Goal: Task Accomplishment & Management: Manage account settings

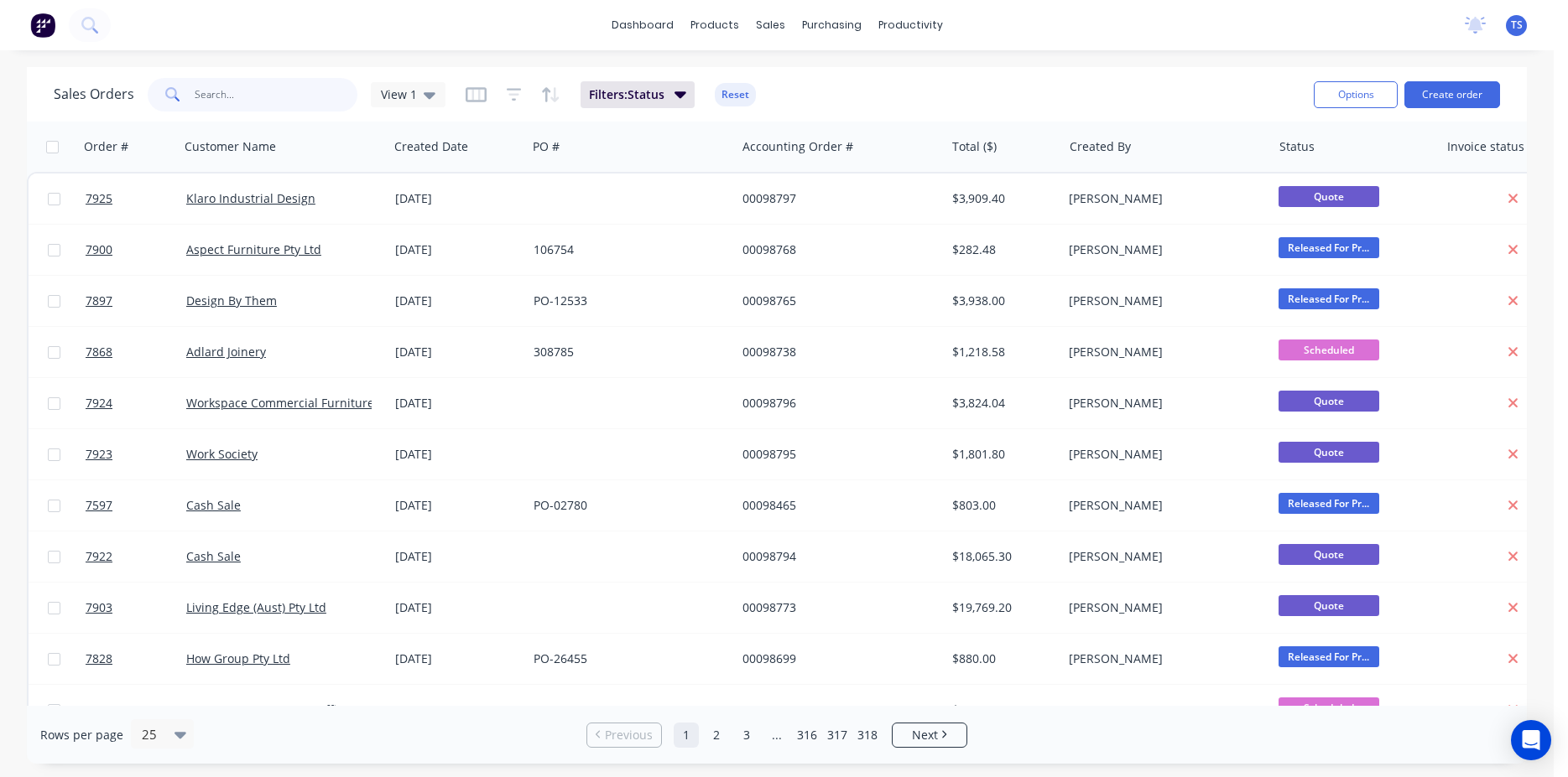
click at [230, 100] on input "text" at bounding box center [277, 95] width 163 height 34
paste input "2025197"
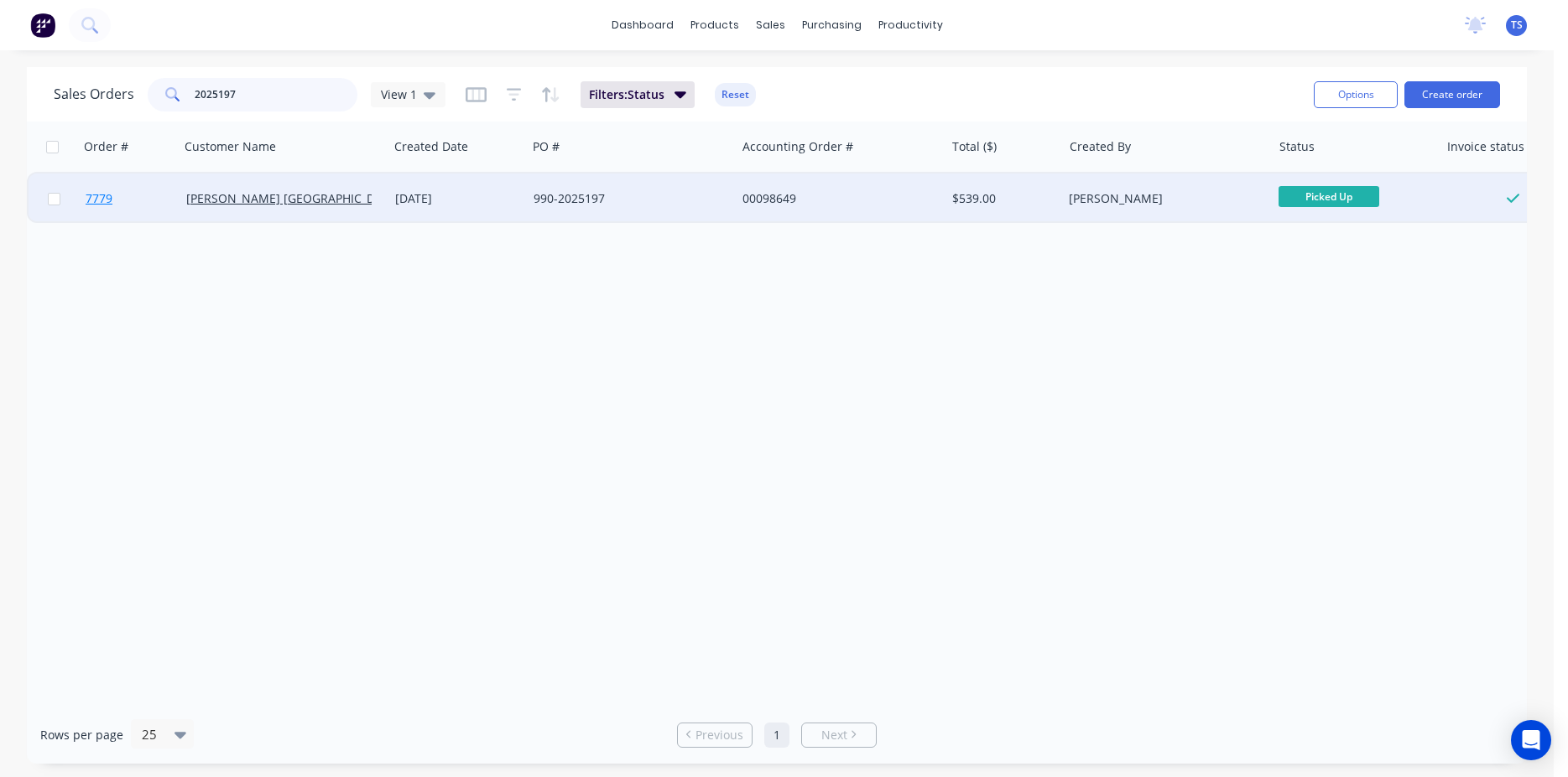
type input "2025197"
click at [88, 216] on link "7779" at bounding box center [136, 199] width 101 height 50
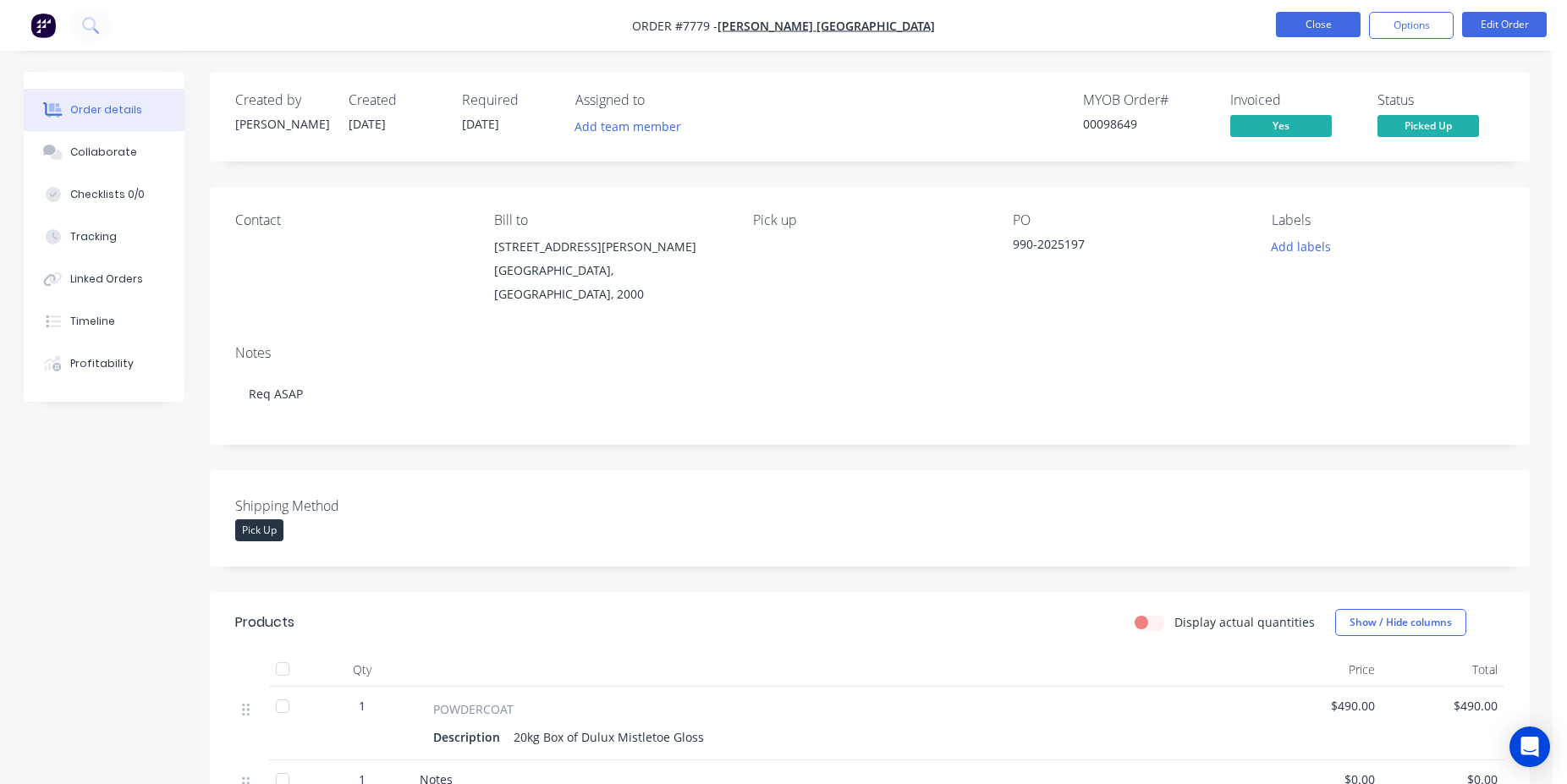
click at [1292, 29] on button "Close" at bounding box center [1319, 25] width 84 height 25
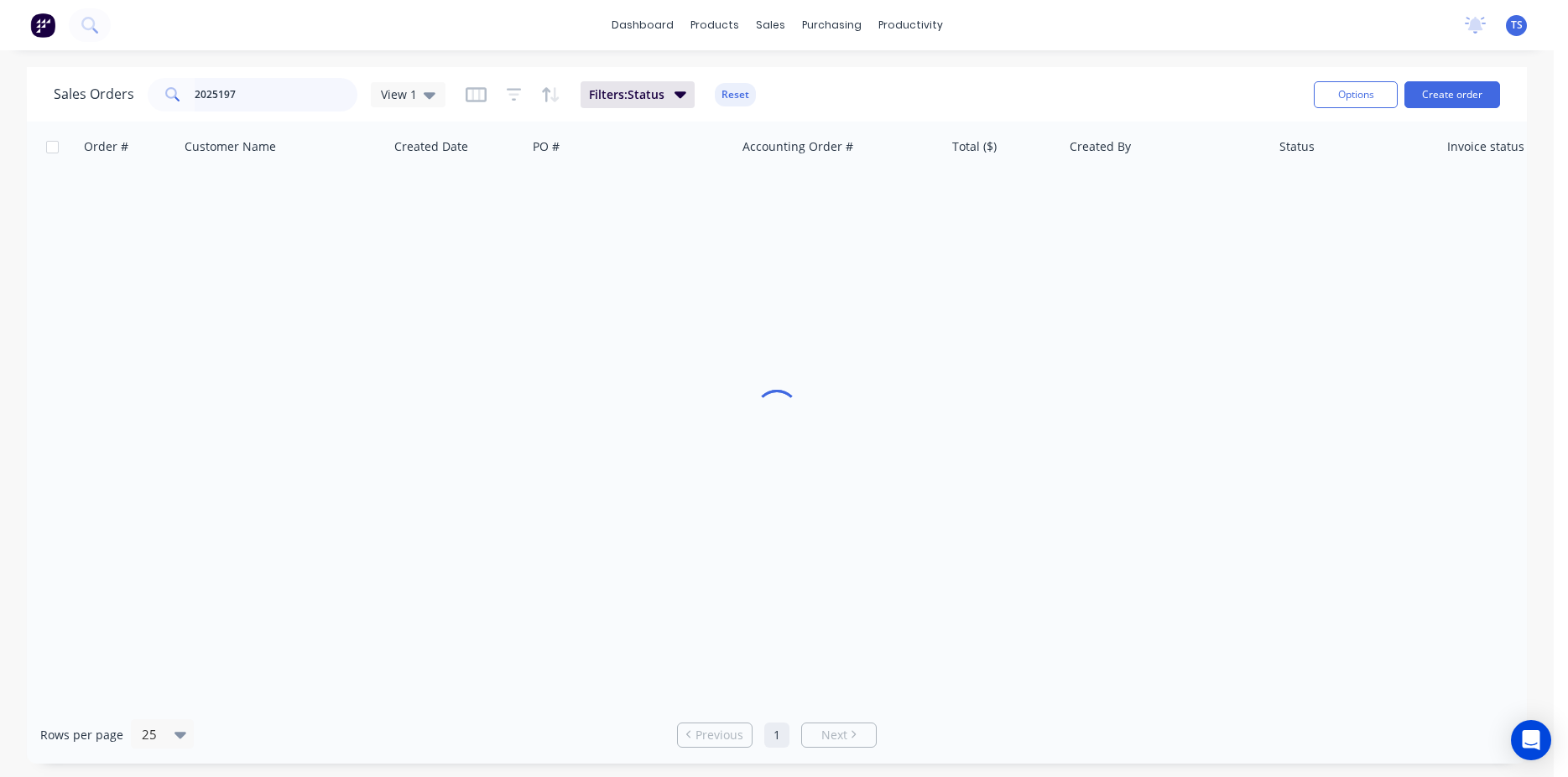
click at [318, 92] on input "2025197" at bounding box center [277, 95] width 163 height 34
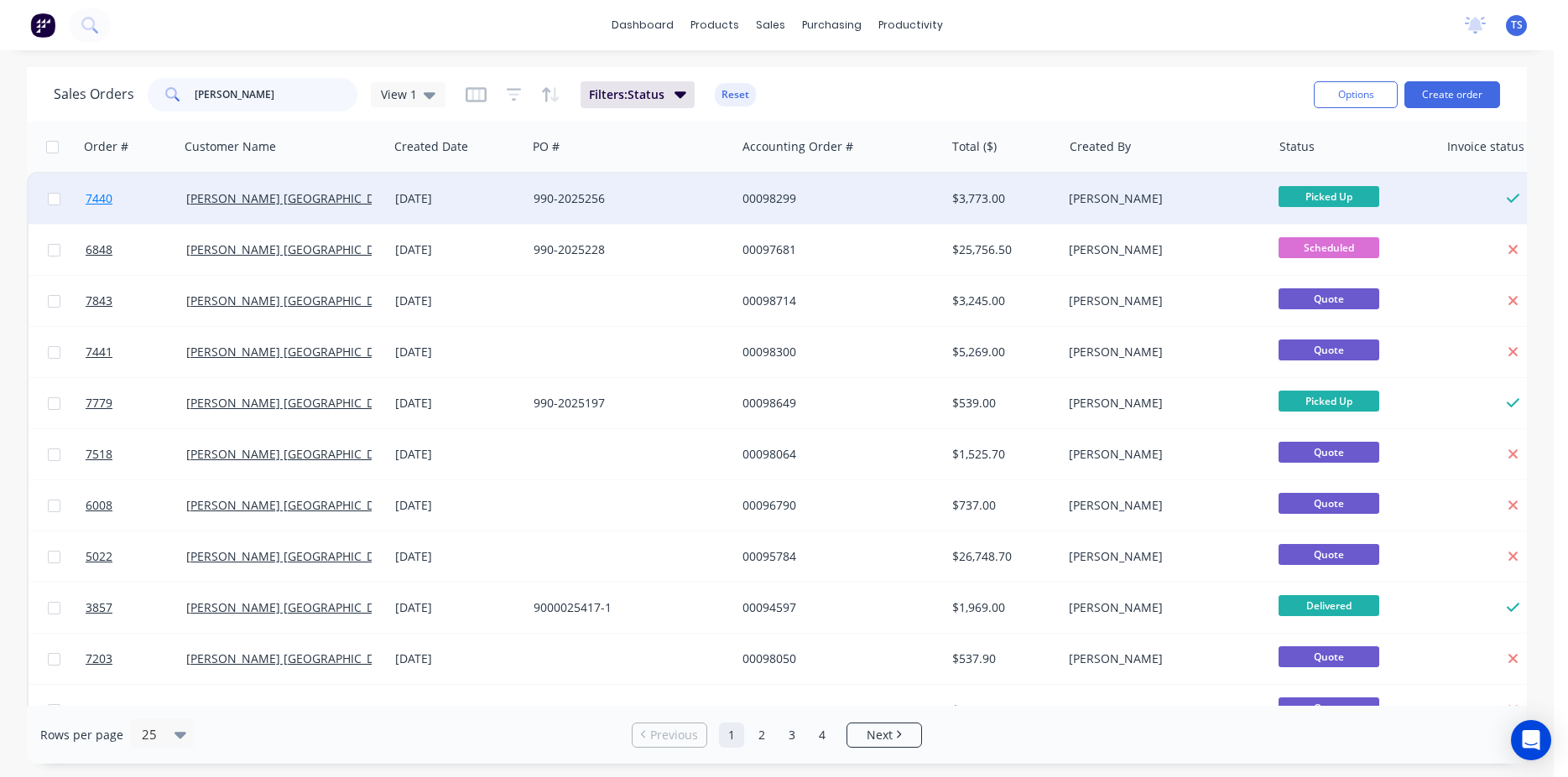
type input "[PERSON_NAME]"
click at [117, 208] on link "7440" at bounding box center [136, 199] width 101 height 50
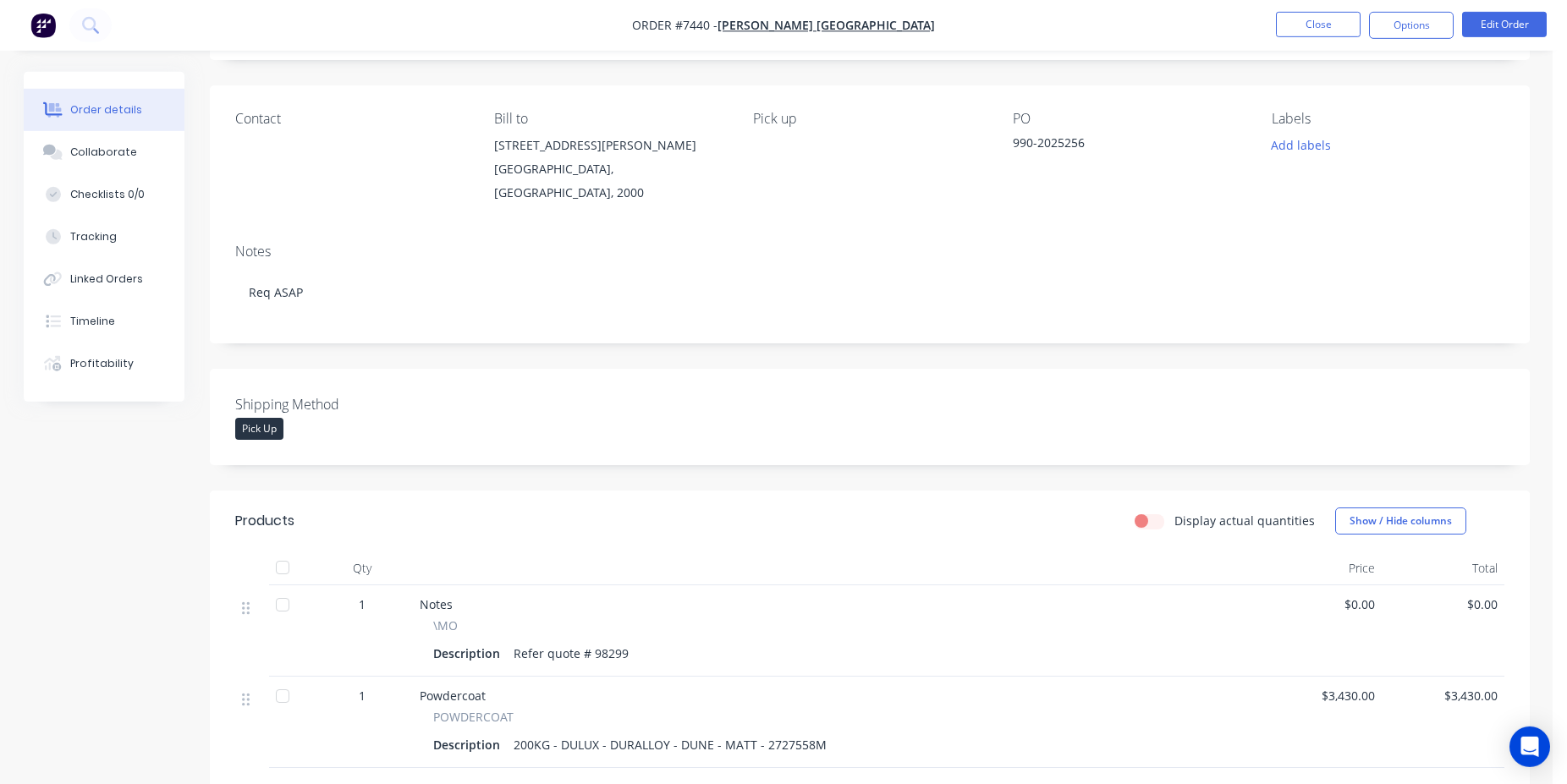
scroll to position [332, 0]
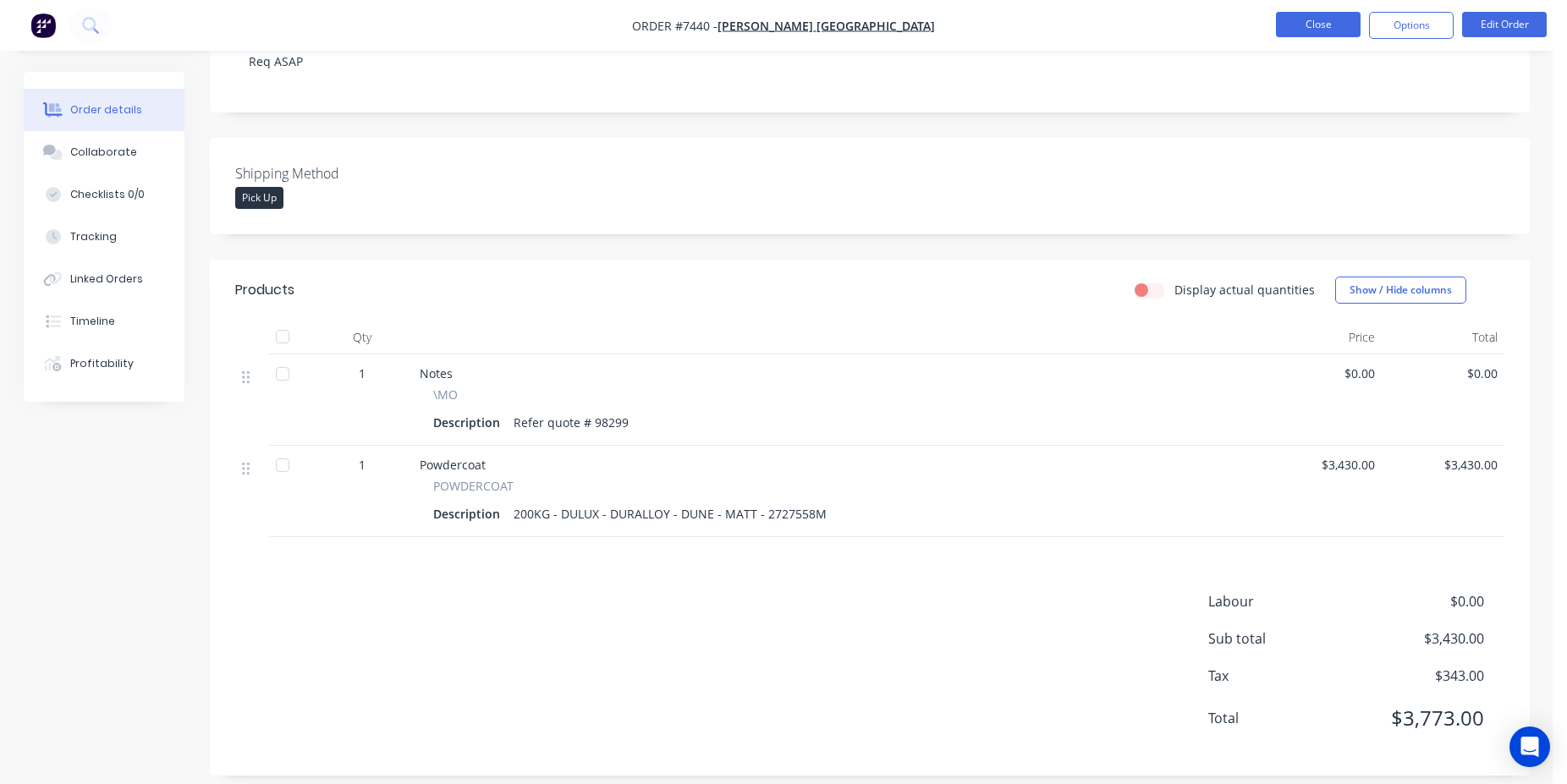
click at [1285, 31] on button "Close" at bounding box center [1319, 25] width 84 height 25
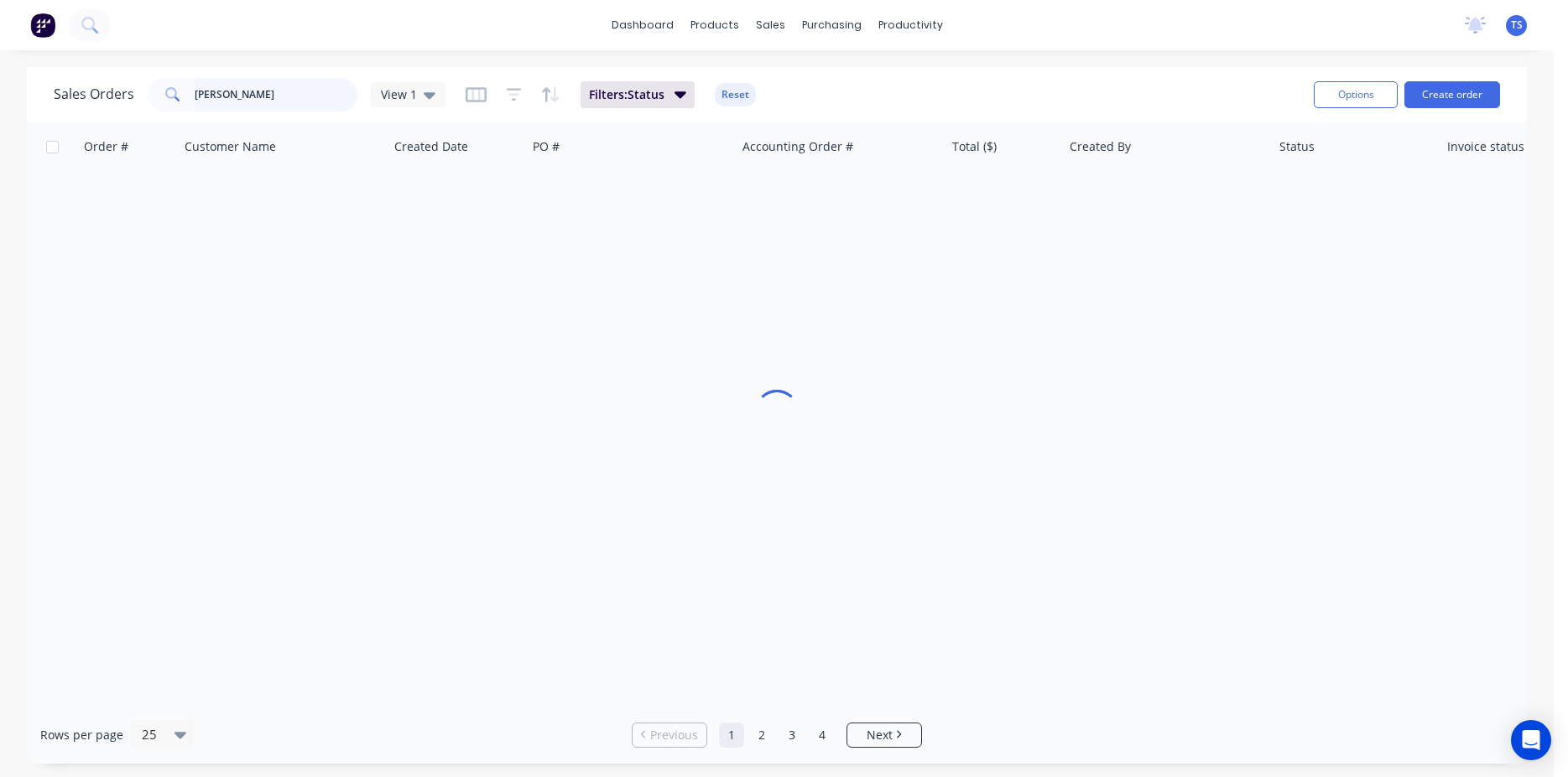
click at [242, 94] on input "[PERSON_NAME]" at bounding box center [277, 95] width 163 height 34
paste input "791274"
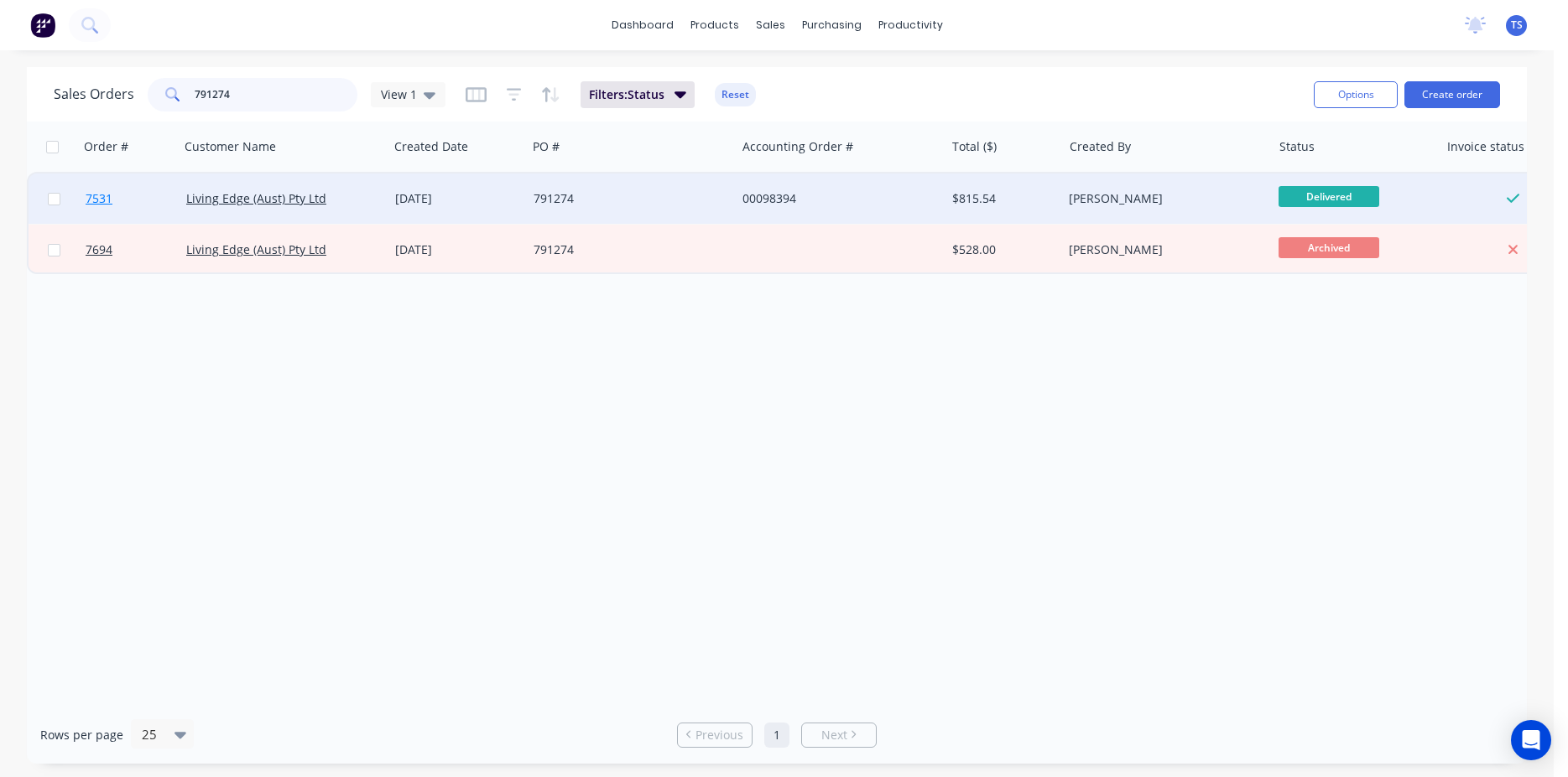
type input "791274"
click at [117, 182] on link "7531" at bounding box center [136, 199] width 101 height 50
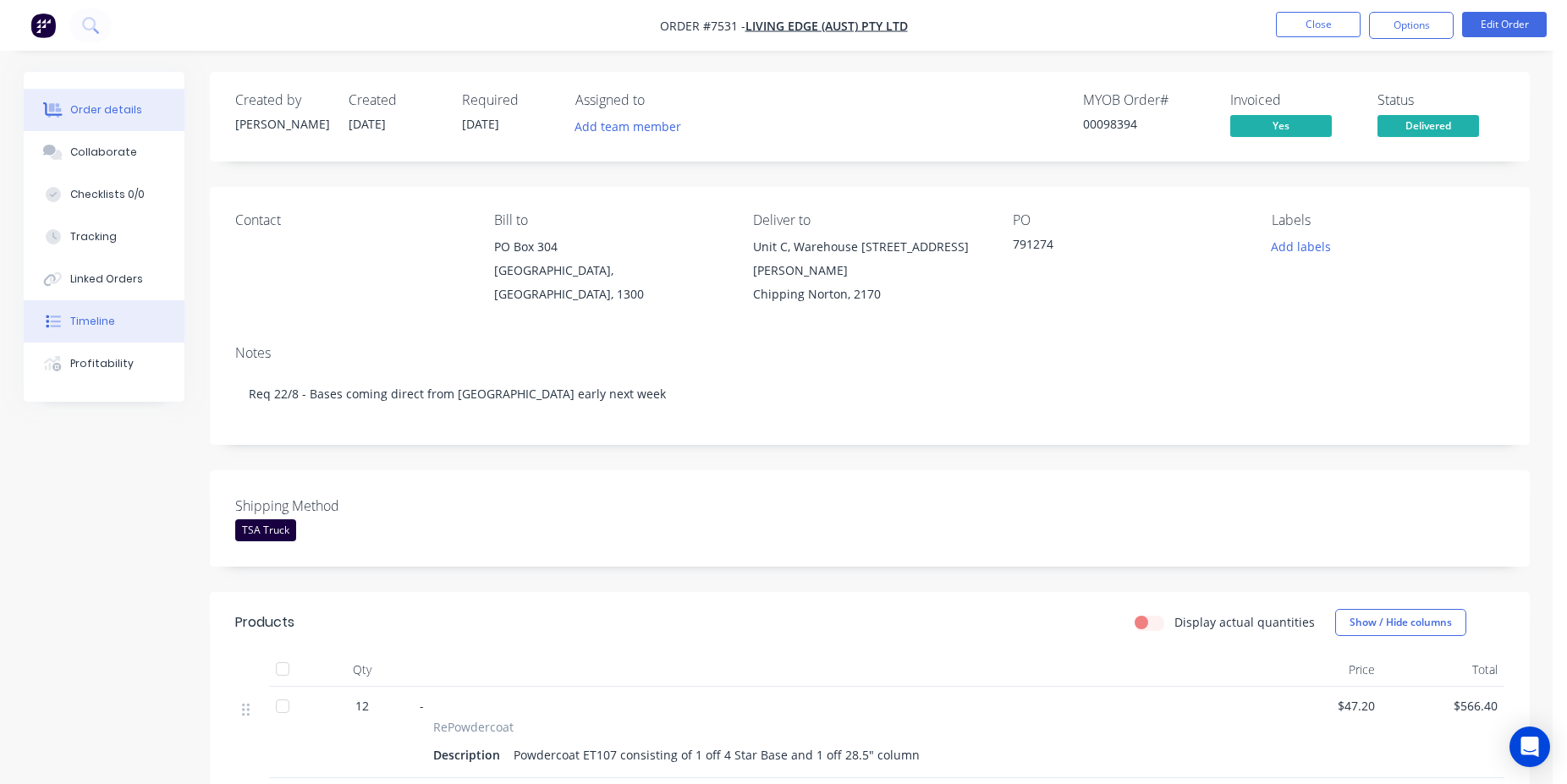
click at [108, 306] on button "Timeline" at bounding box center [104, 321] width 161 height 42
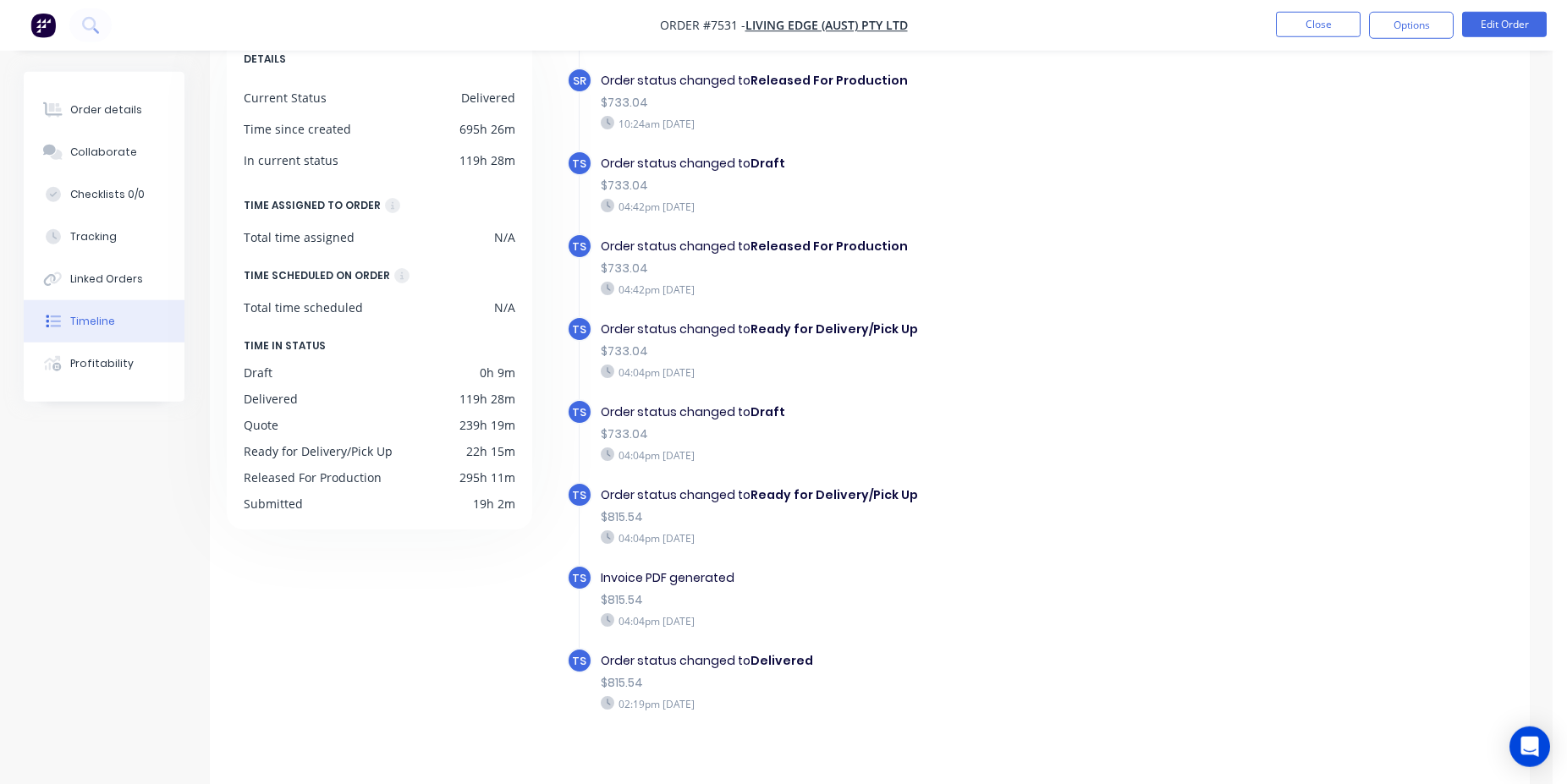
scroll to position [131, 0]
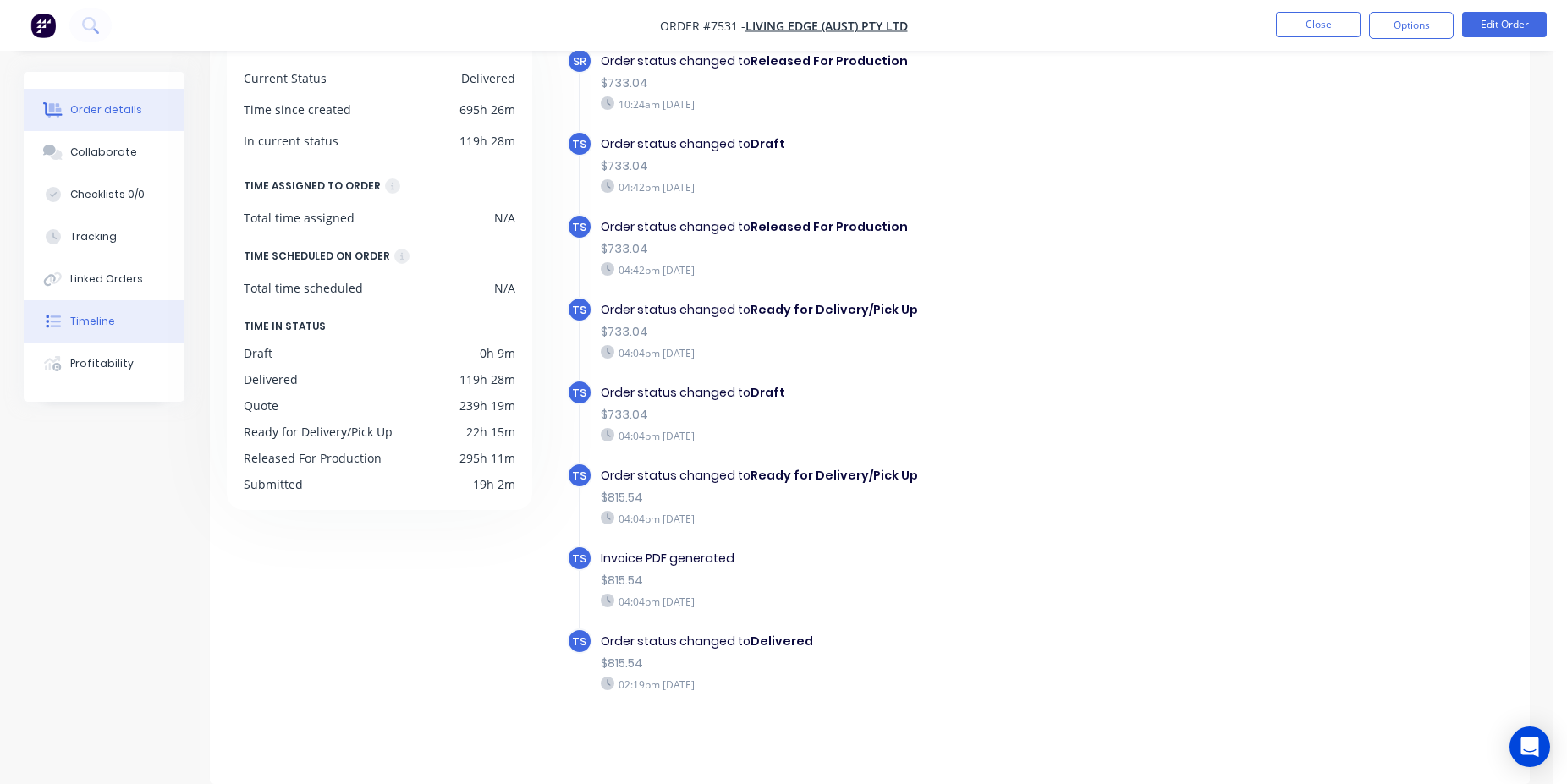
click at [111, 103] on div "Order details" at bounding box center [106, 110] width 72 height 15
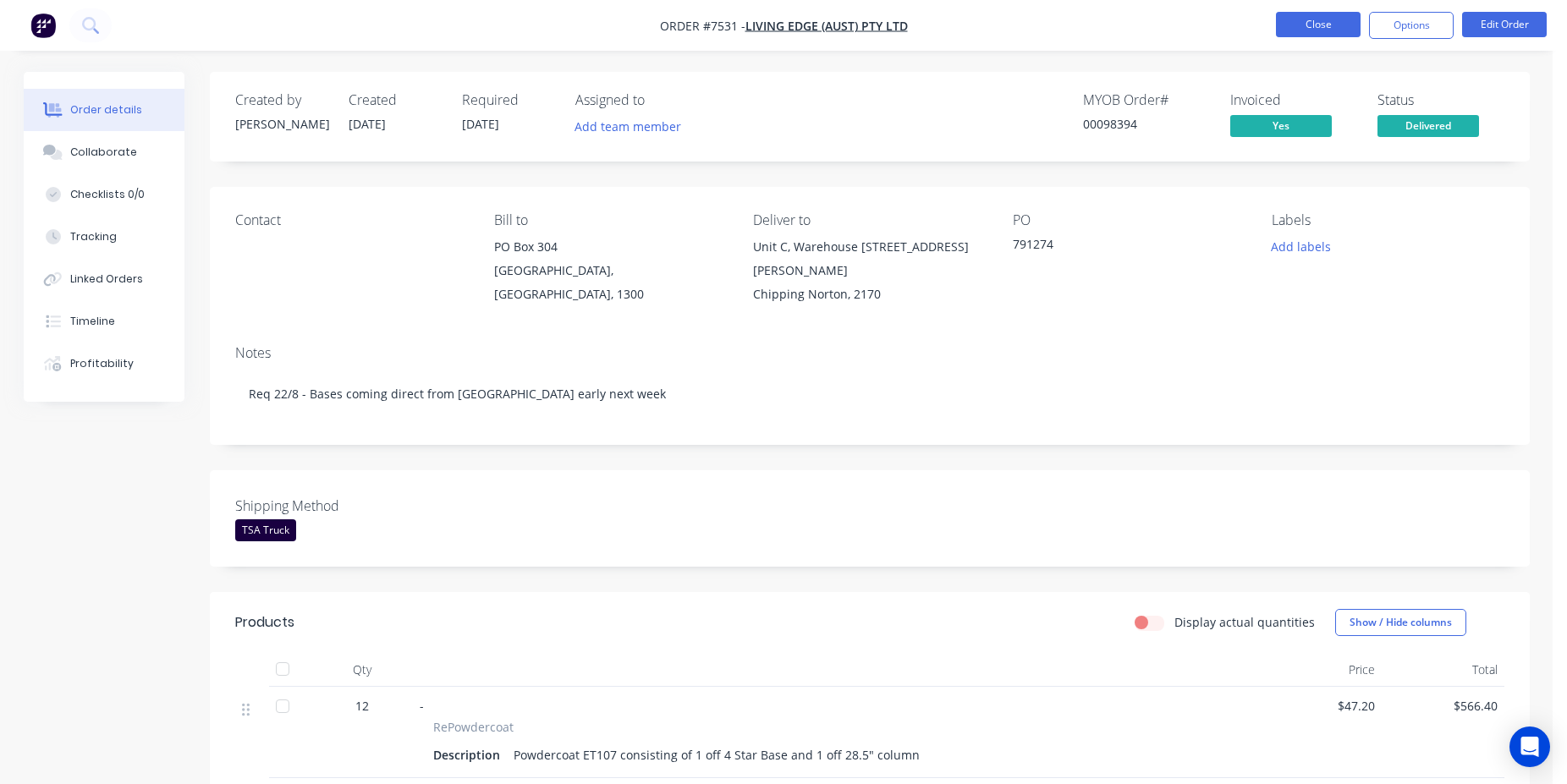
click at [1315, 35] on button "Close" at bounding box center [1319, 25] width 84 height 25
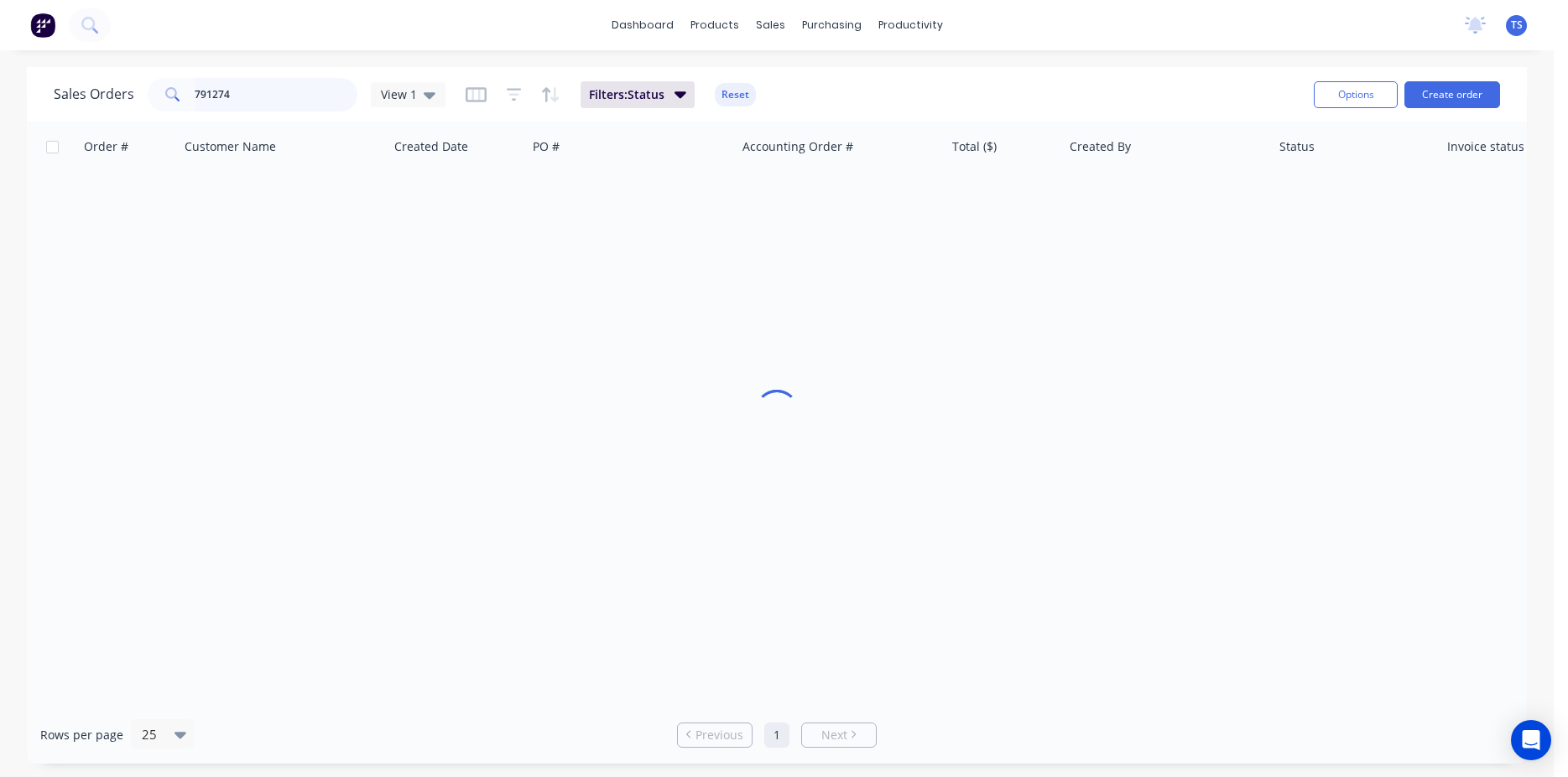
click at [255, 103] on input "791274" at bounding box center [277, 95] width 163 height 34
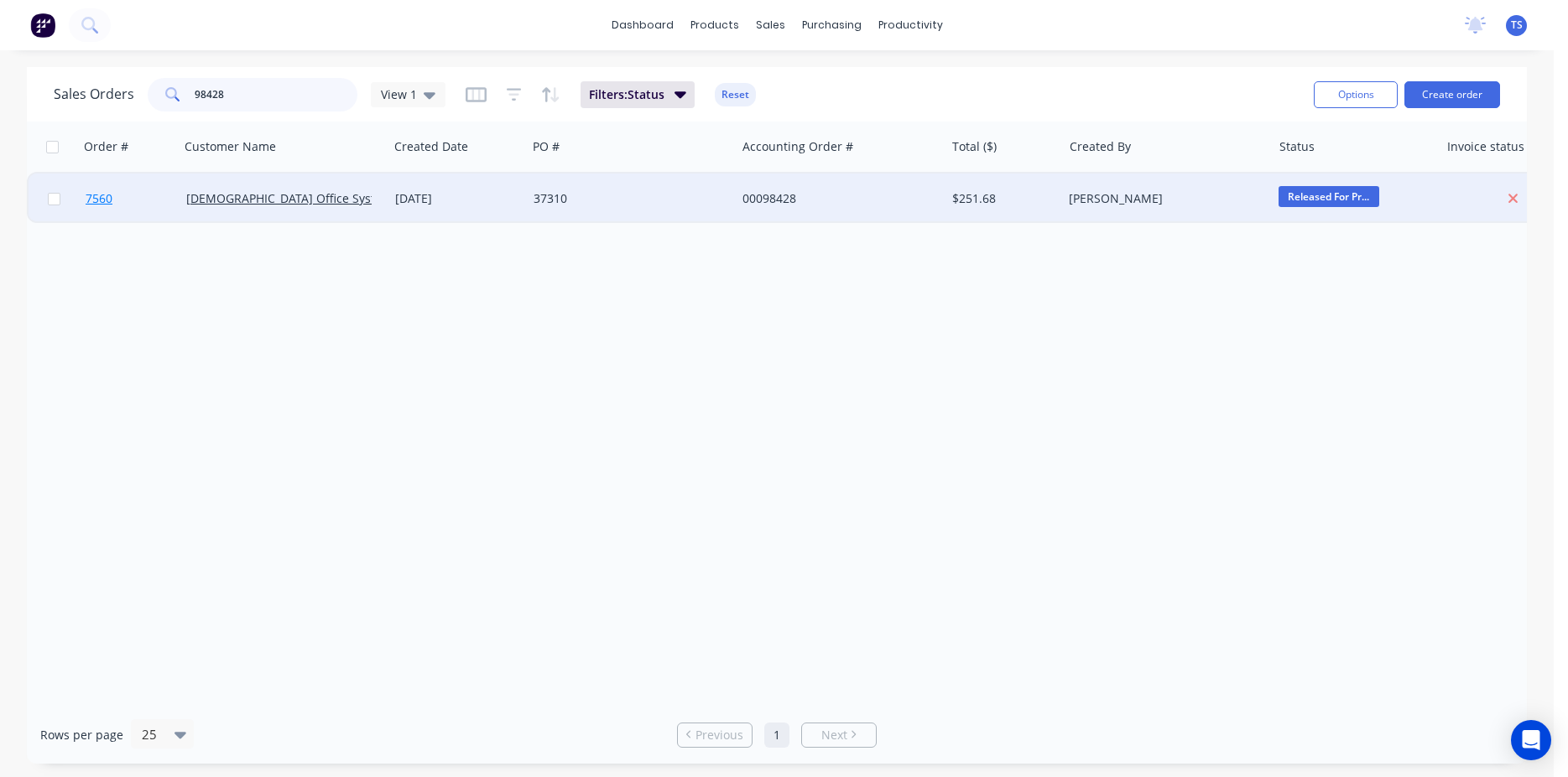
type input "98428"
click at [116, 190] on link "7560" at bounding box center [136, 199] width 101 height 50
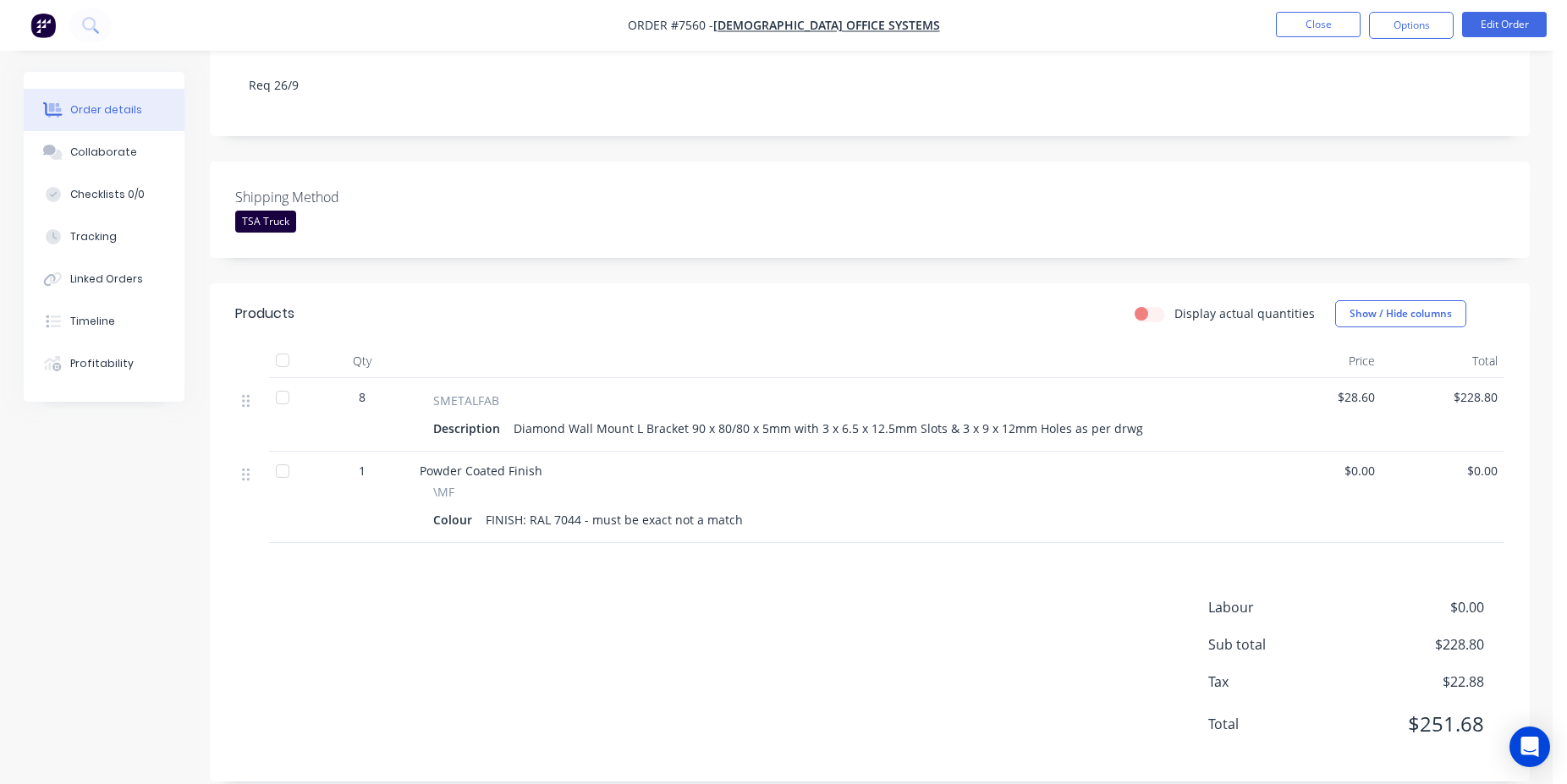
scroll to position [315, 0]
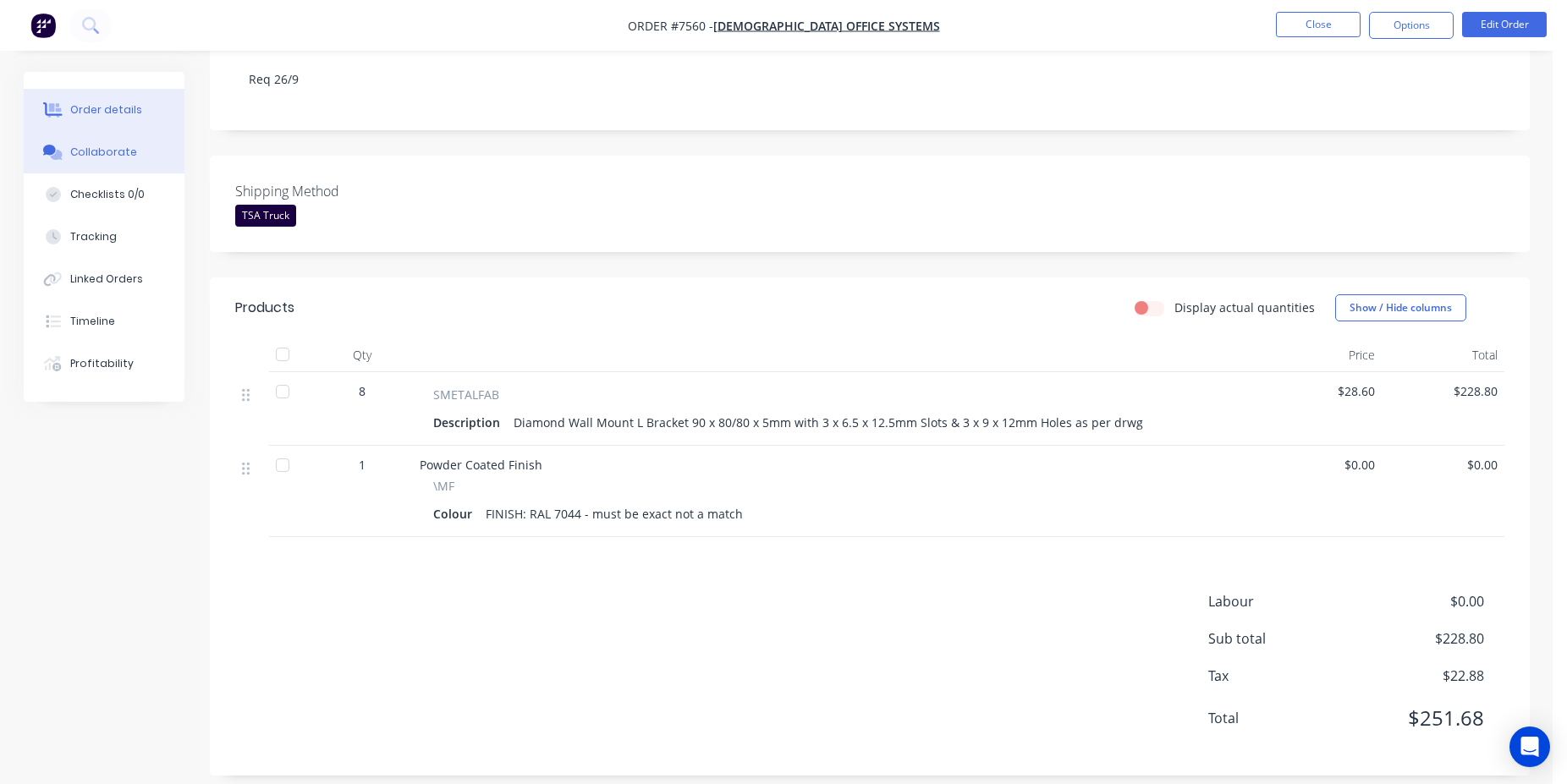
click at [125, 146] on div "Collaborate" at bounding box center [104, 152] width 67 height 15
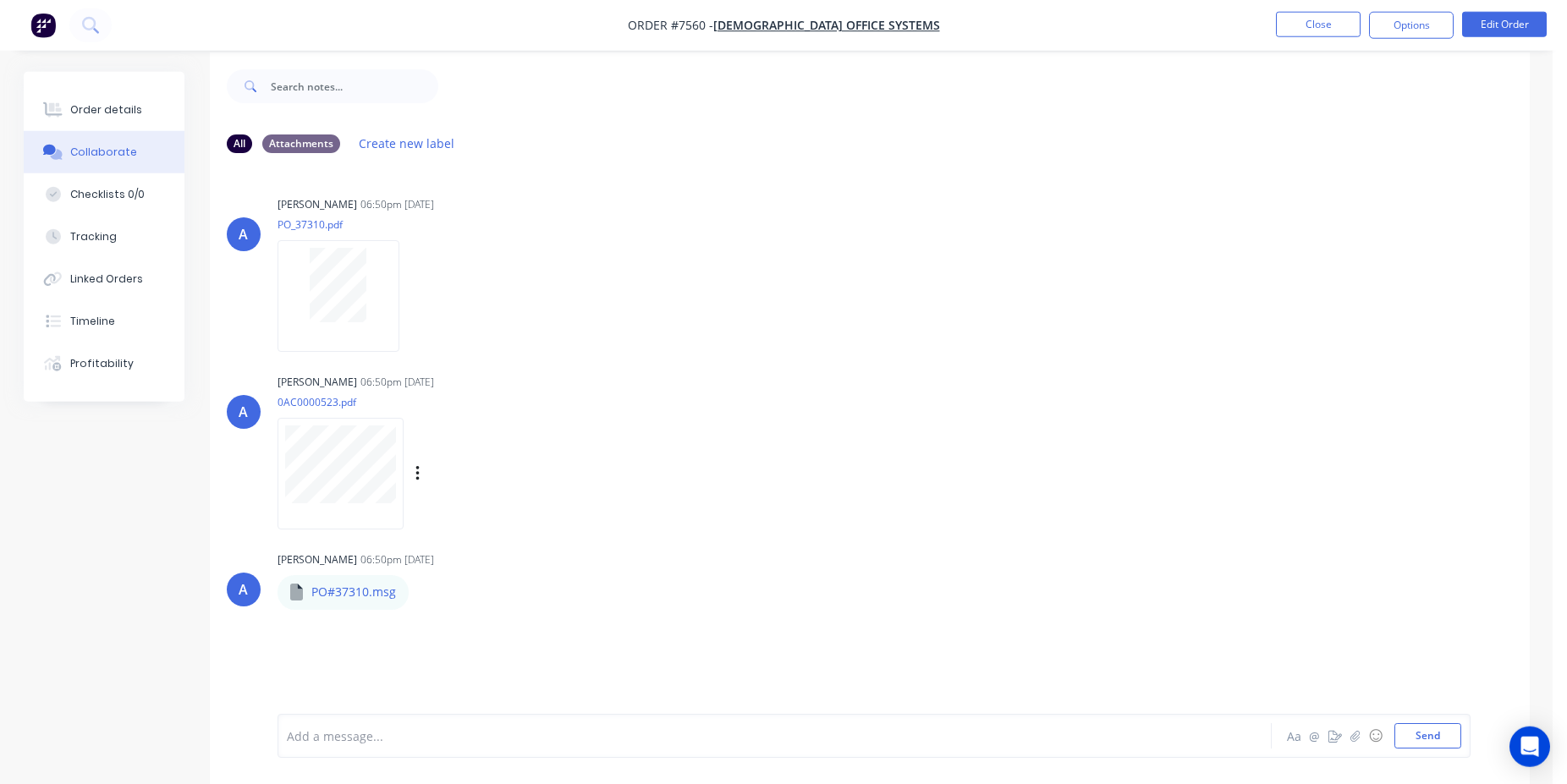
scroll to position [25, 0]
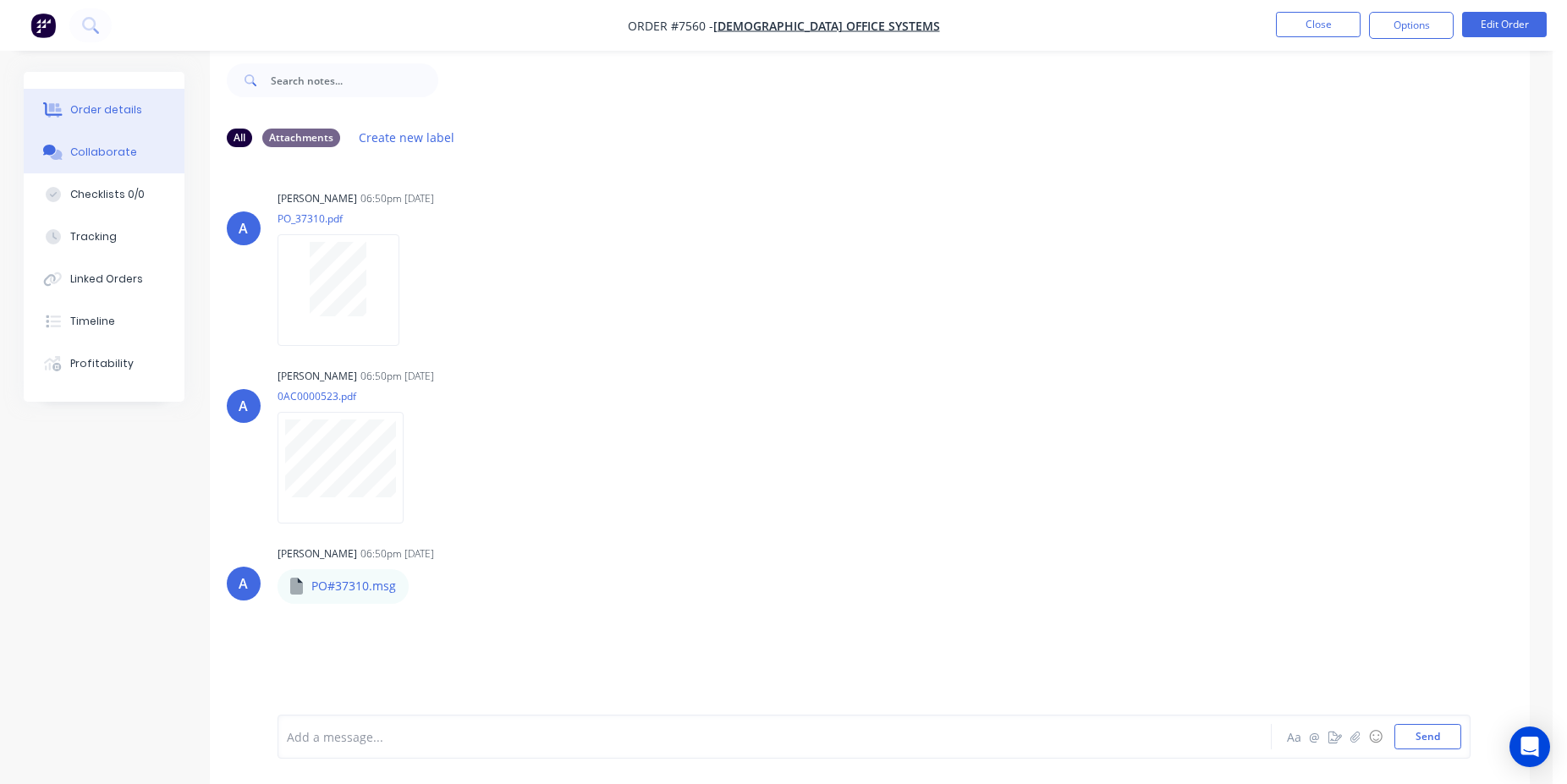
click at [76, 124] on button "Order details" at bounding box center [104, 110] width 161 height 42
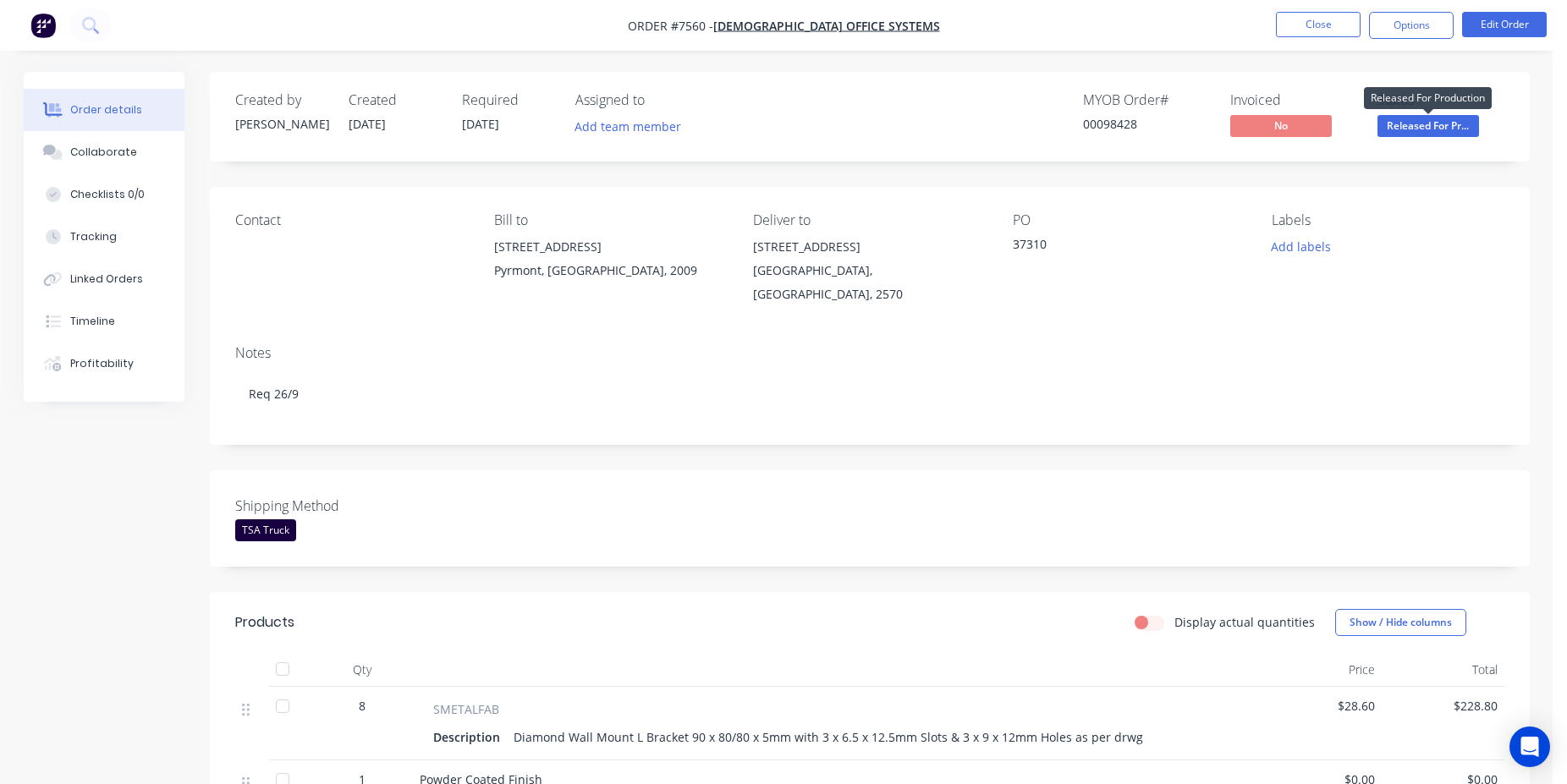
click at [1449, 132] on span "Released For Pr..." at bounding box center [1428, 125] width 102 height 21
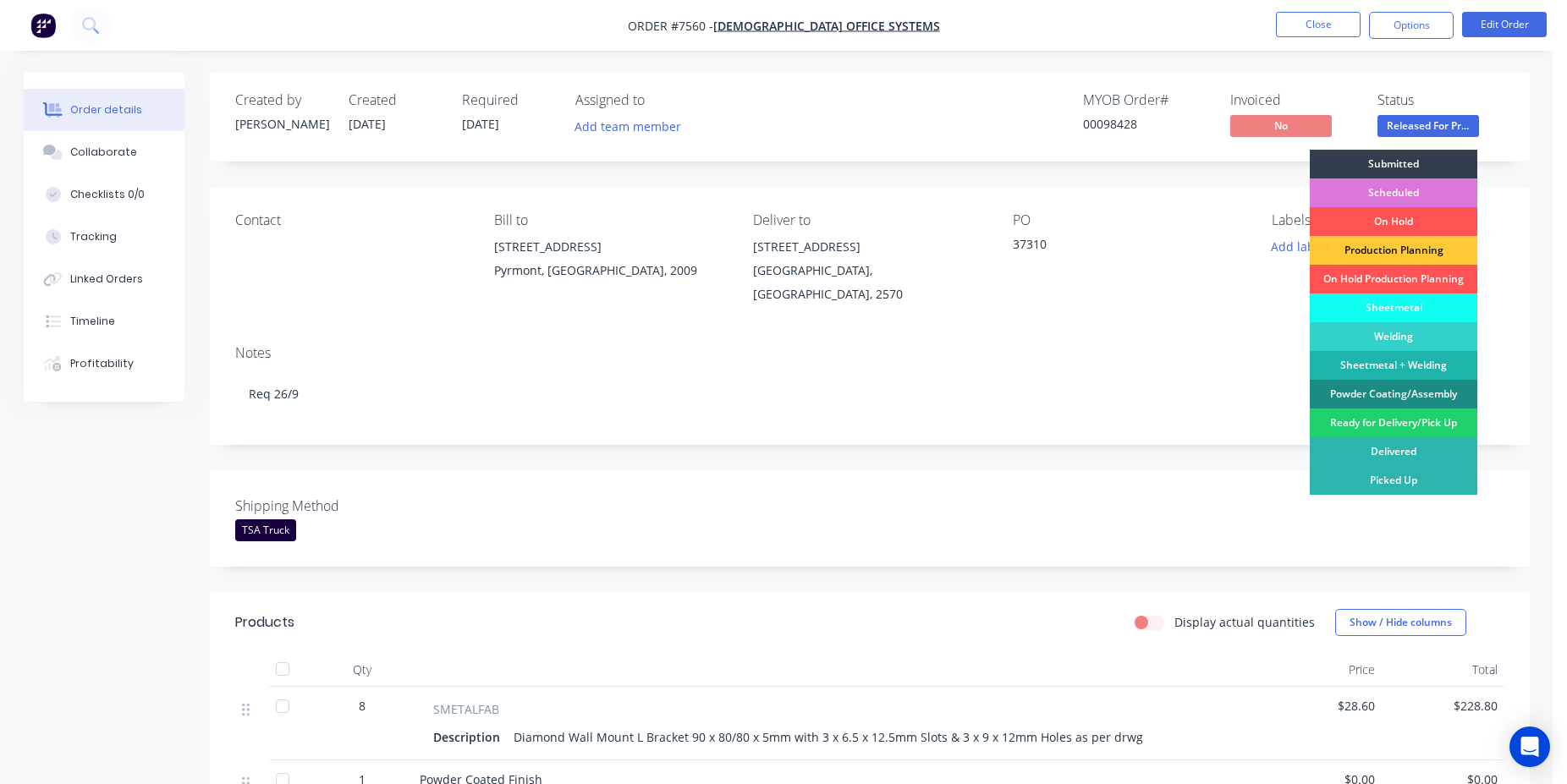
click at [1036, 484] on div "Shipping Method TSA Truck" at bounding box center [869, 518] width 1320 height 96
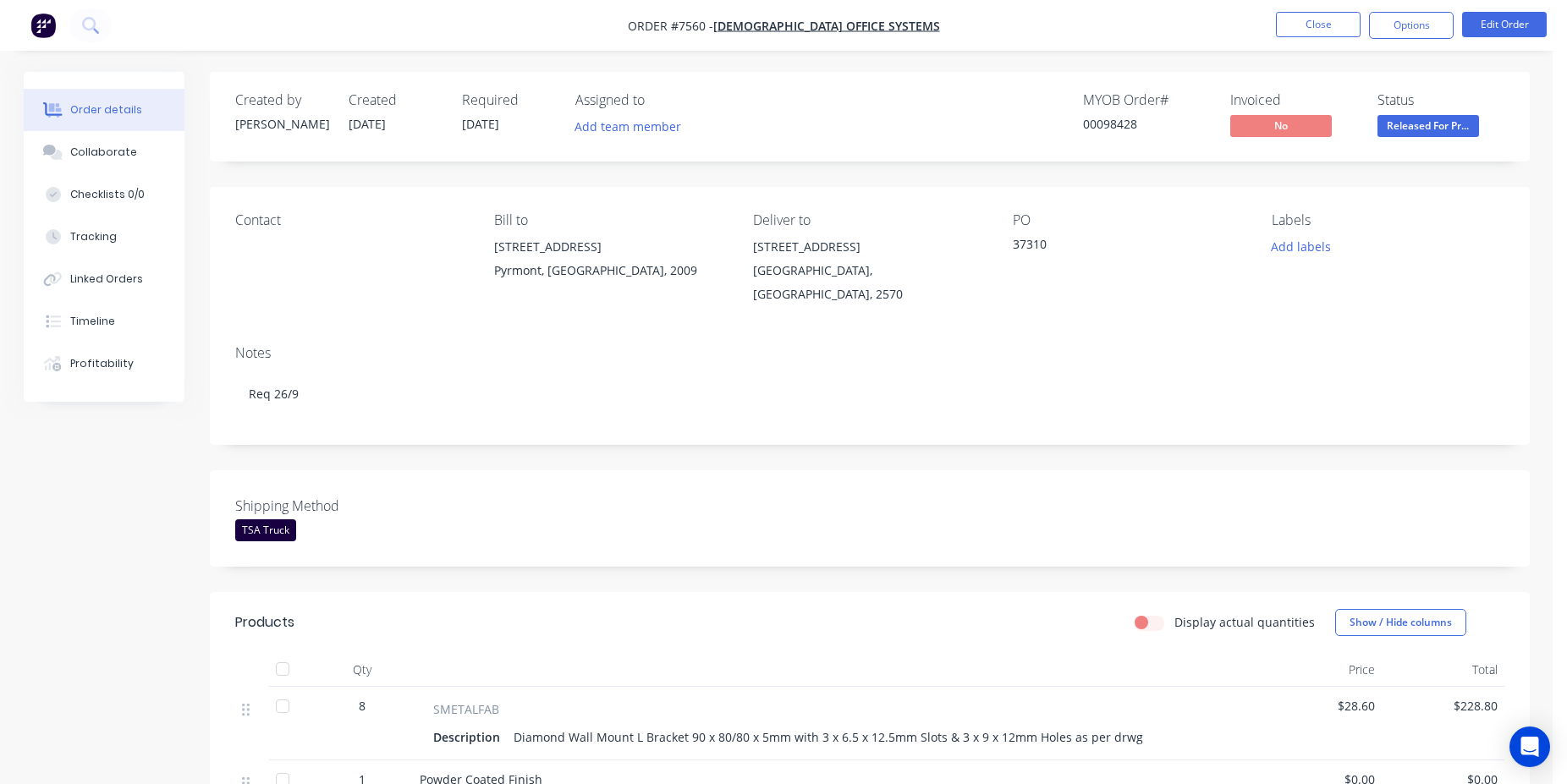
click at [1426, 139] on button "Released For Pr..." at bounding box center [1428, 127] width 102 height 25
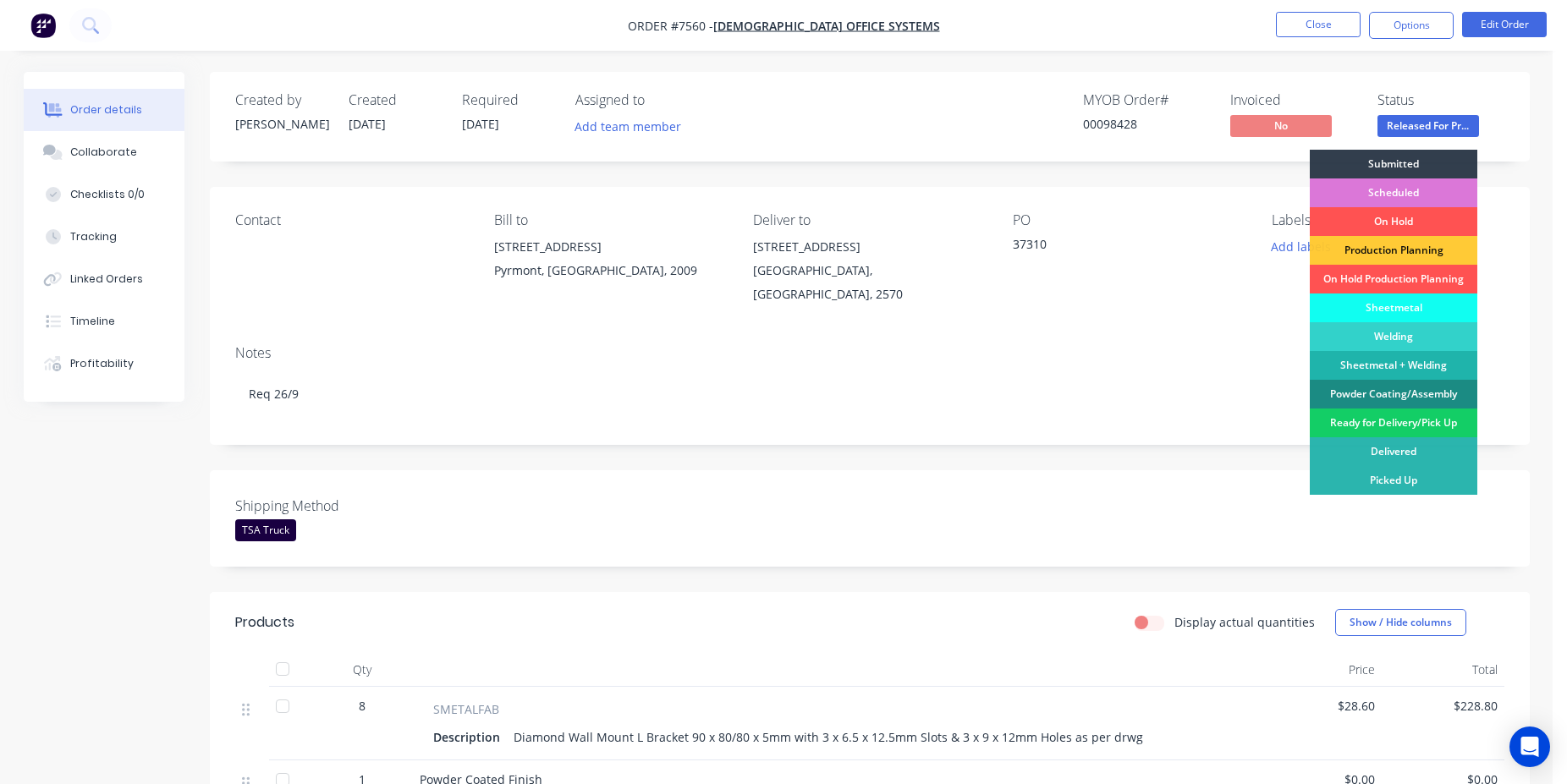
click at [1403, 422] on div "Ready for Delivery/Pick Up" at bounding box center [1393, 423] width 168 height 29
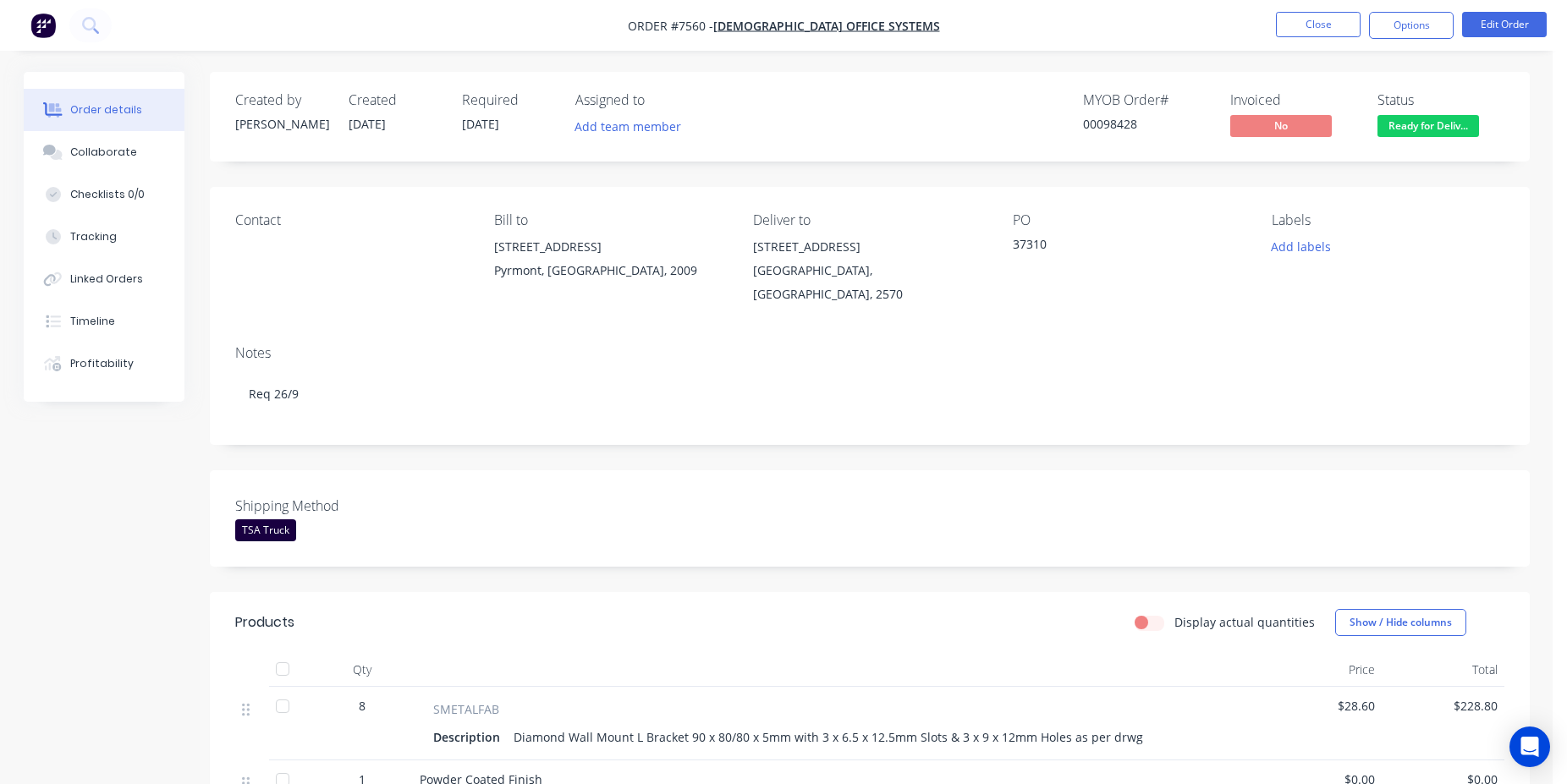
click at [873, 445] on div "Created by [PERSON_NAME] Created [DATE] Required [DATE] Assigned to Add team me…" at bounding box center [869, 581] width 1320 height 1018
click at [1399, 35] on button "Options" at bounding box center [1412, 25] width 84 height 27
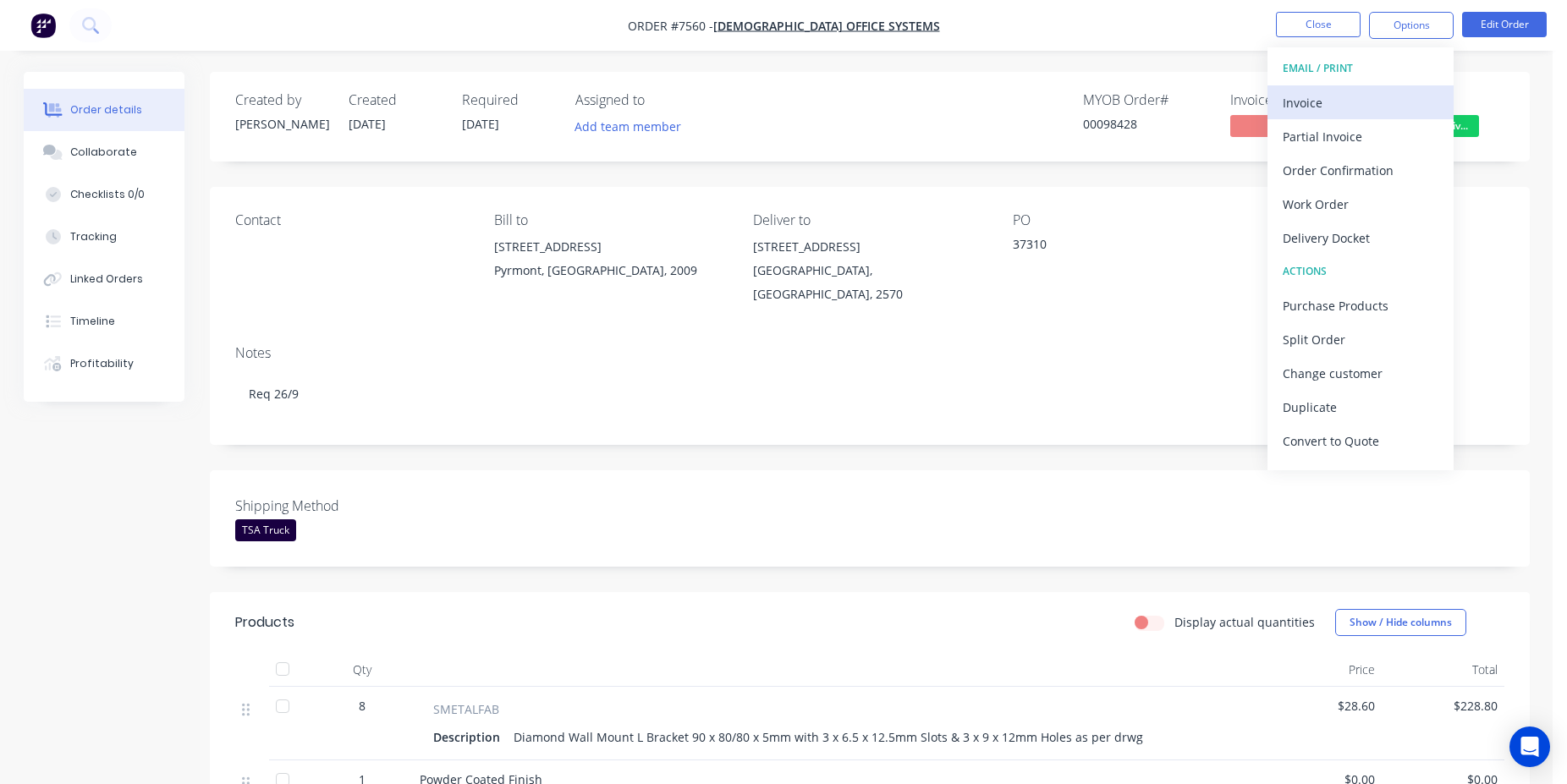
click at [1399, 100] on div "Invoice" at bounding box center [1360, 103] width 155 height 25
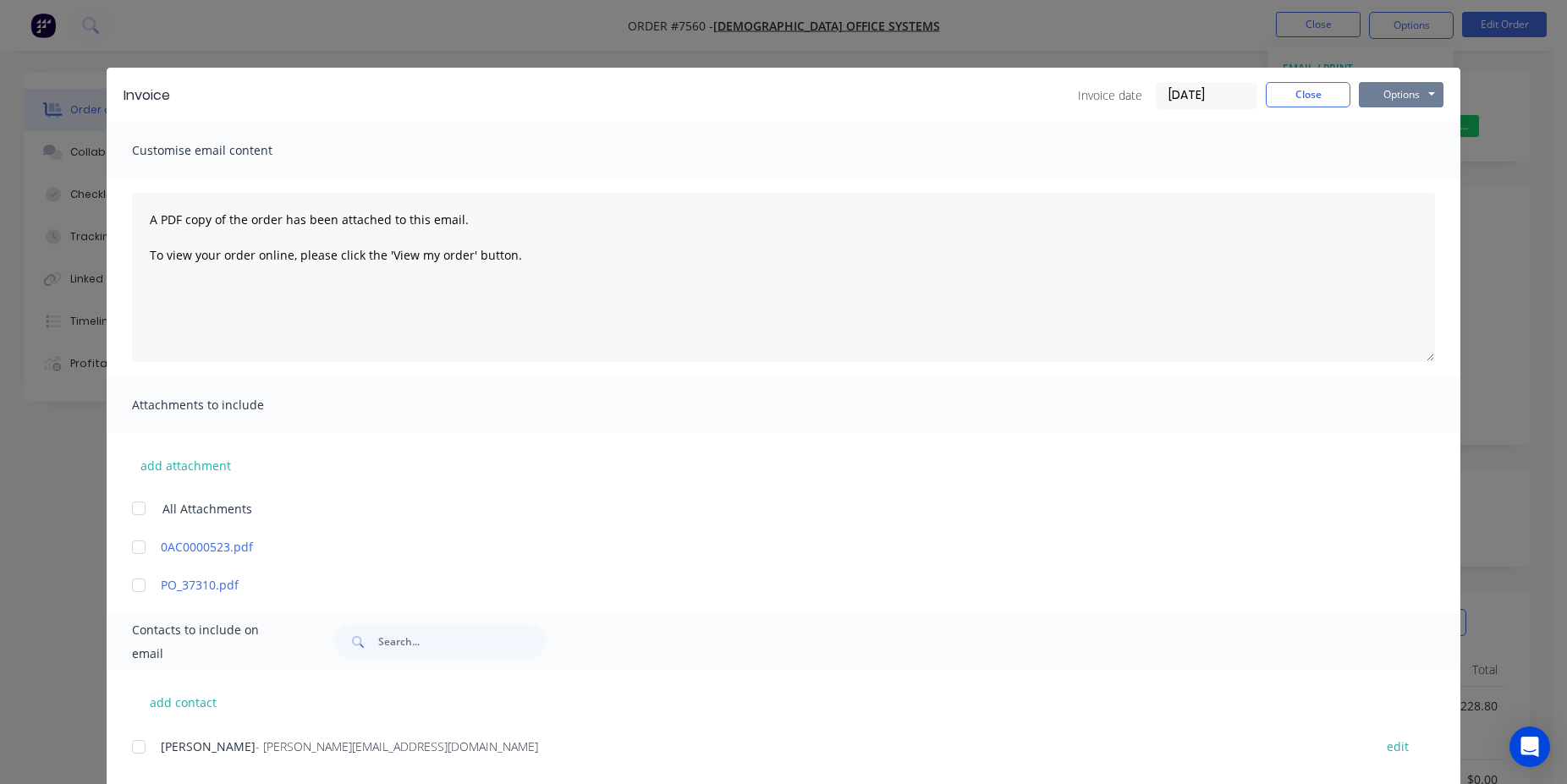
click at [1390, 103] on button "Options" at bounding box center [1401, 95] width 84 height 25
click at [1407, 152] on button "Print" at bounding box center [1413, 153] width 108 height 28
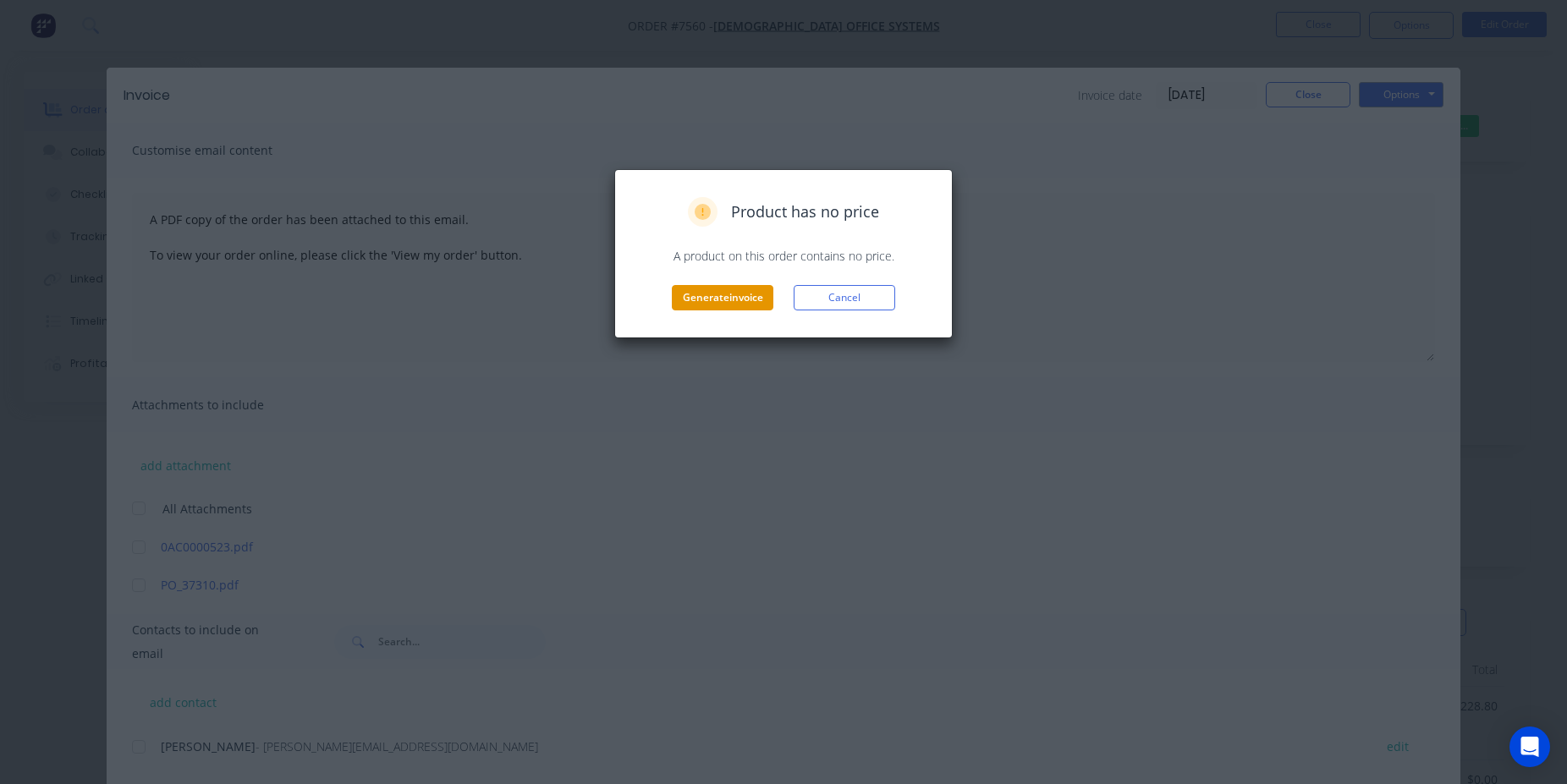
click at [725, 303] on button "Generate invoice" at bounding box center [723, 297] width 102 height 25
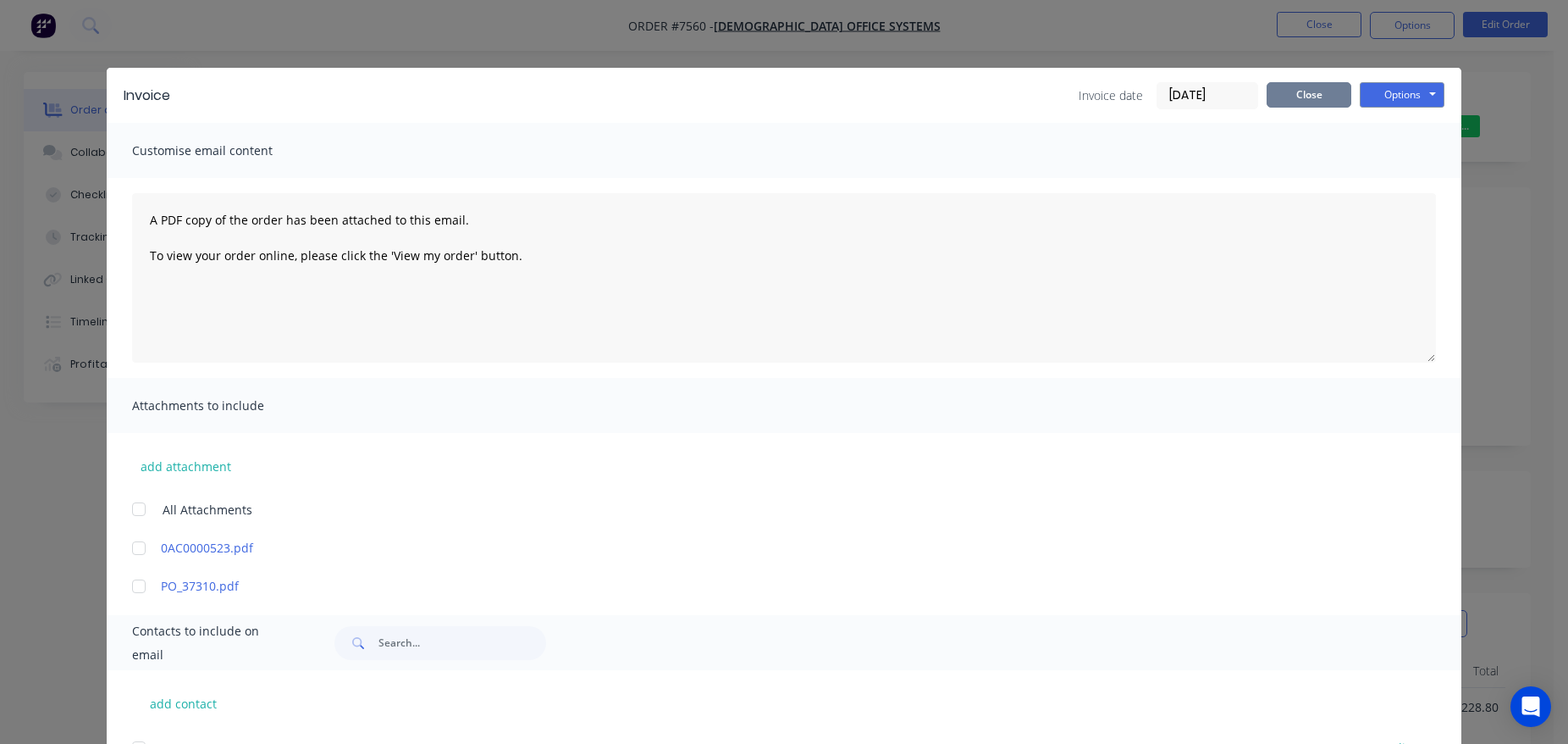
click at [1327, 95] on button "Close" at bounding box center [1309, 95] width 84 height 25
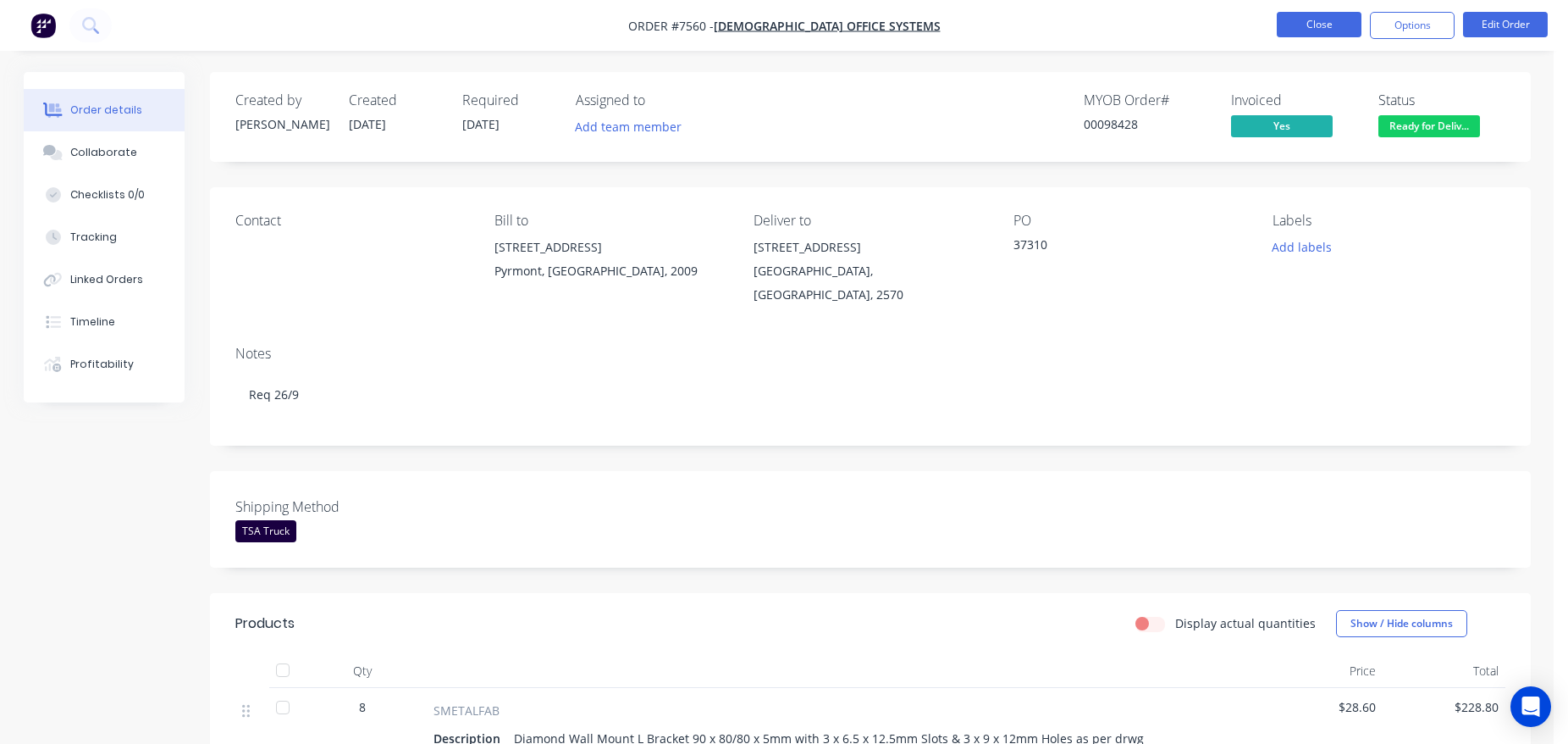
click at [1309, 24] on button "Close" at bounding box center [1320, 25] width 84 height 25
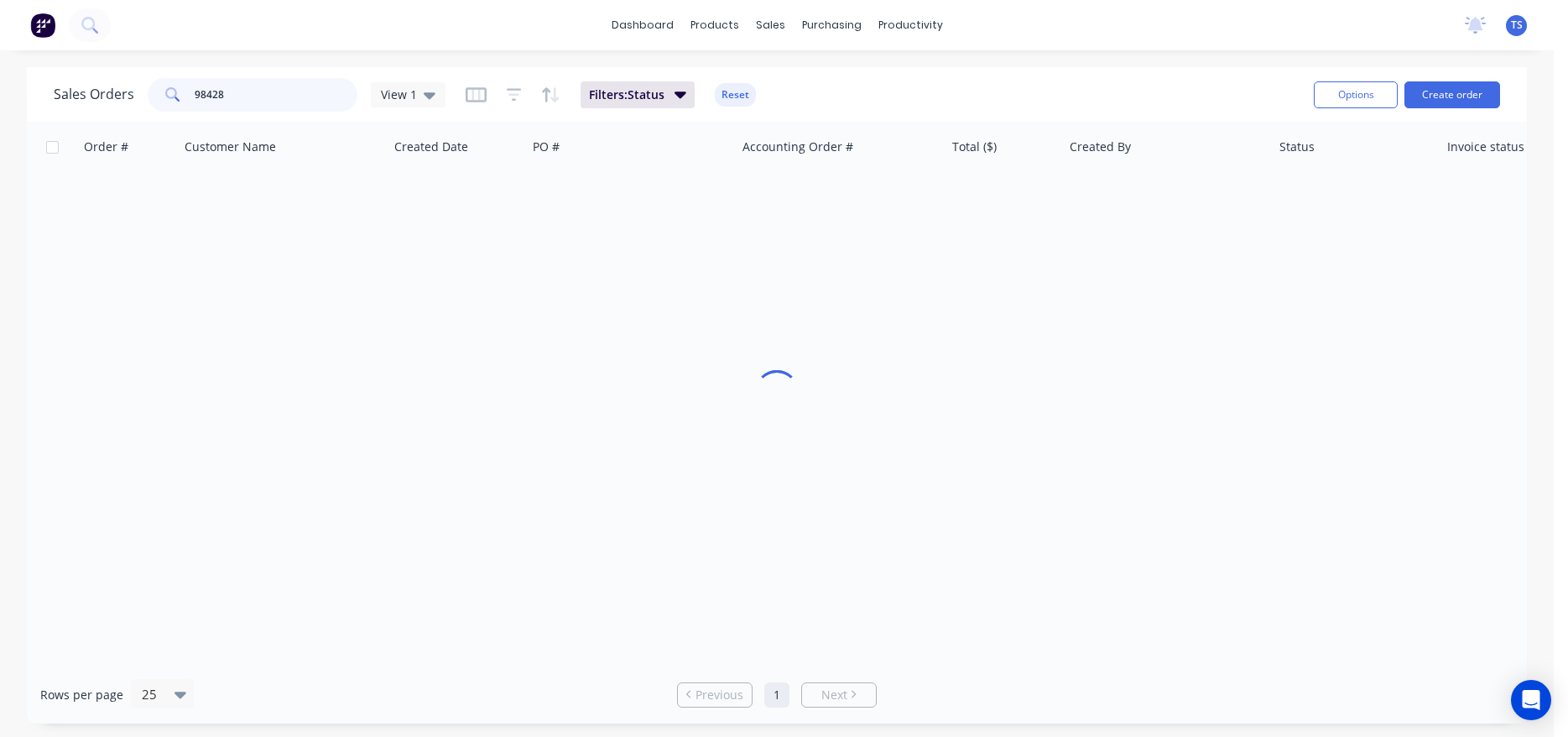
click at [284, 96] on input "98428" at bounding box center [277, 95] width 163 height 34
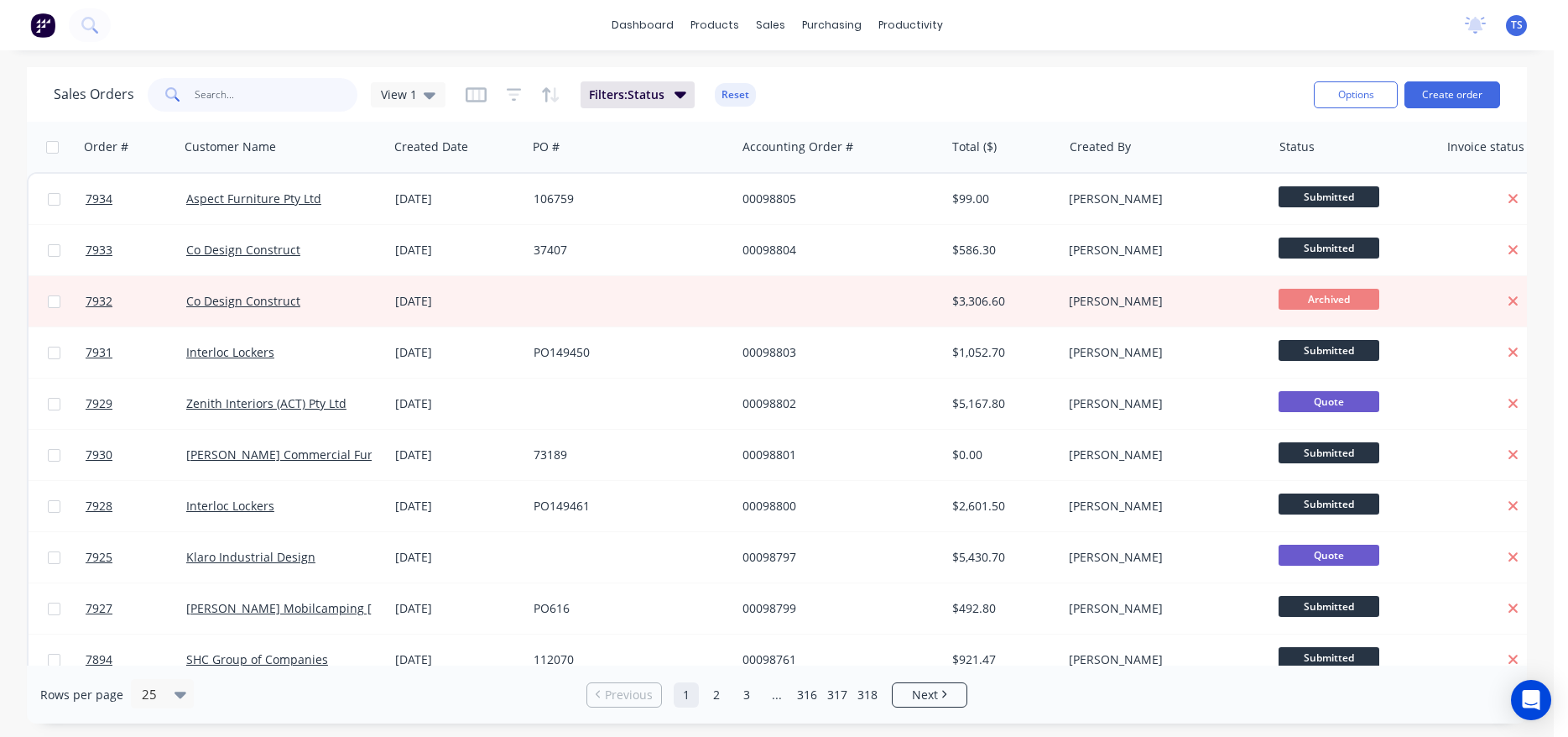
click at [230, 104] on input "text" at bounding box center [277, 95] width 163 height 34
paste input "574221"
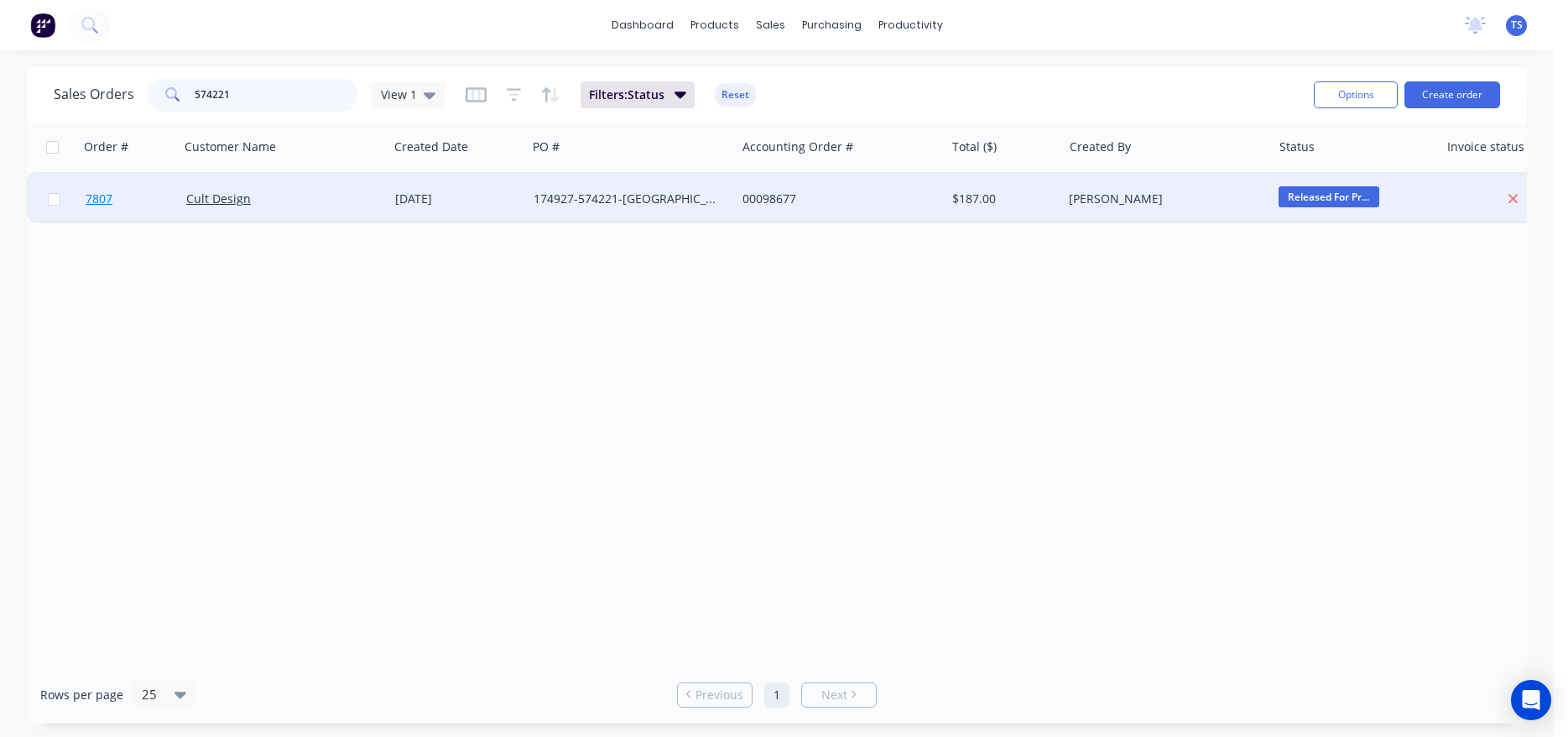
type input "574221"
click at [132, 198] on link "7807" at bounding box center [136, 199] width 101 height 50
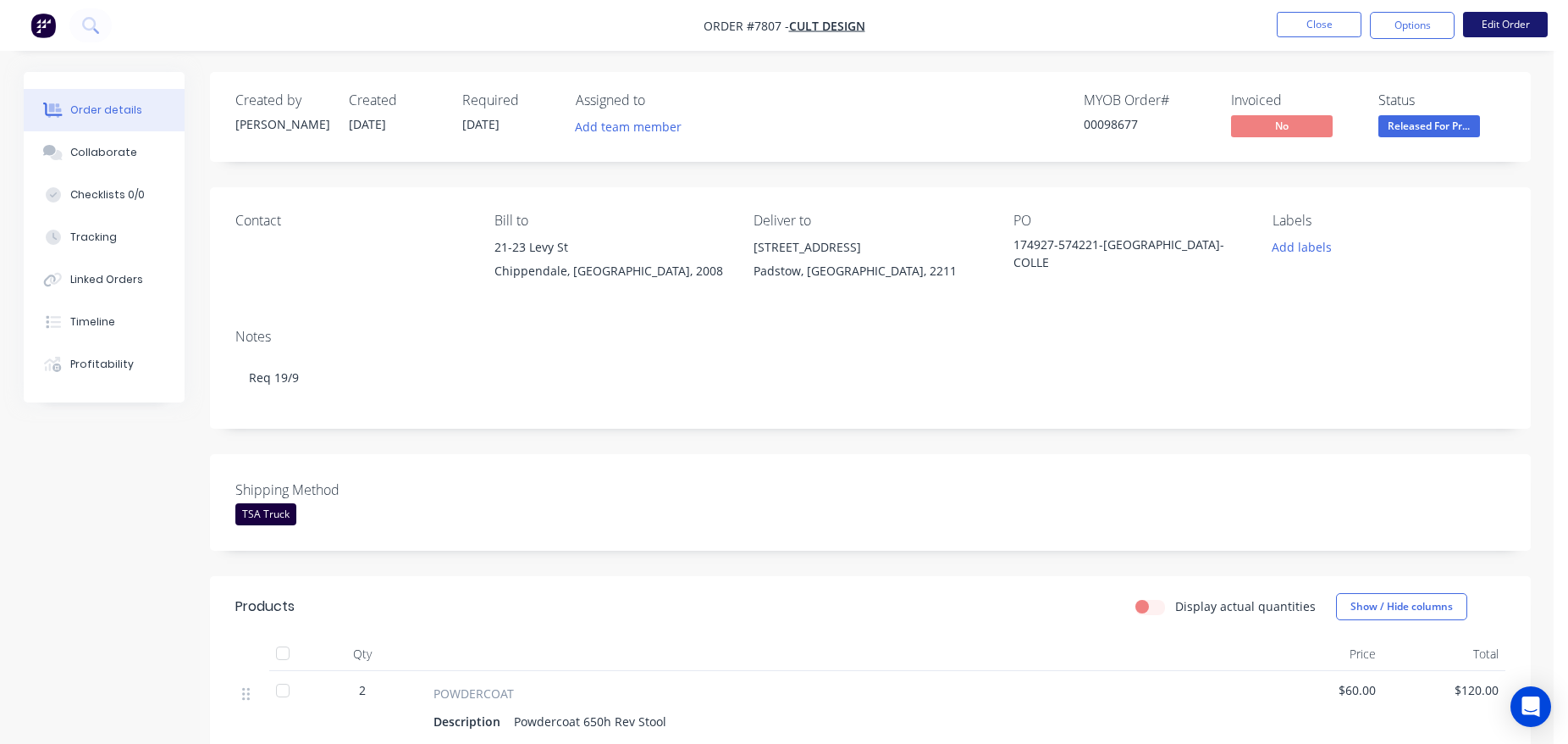
click at [1511, 18] on button "Edit Order" at bounding box center [1506, 25] width 84 height 25
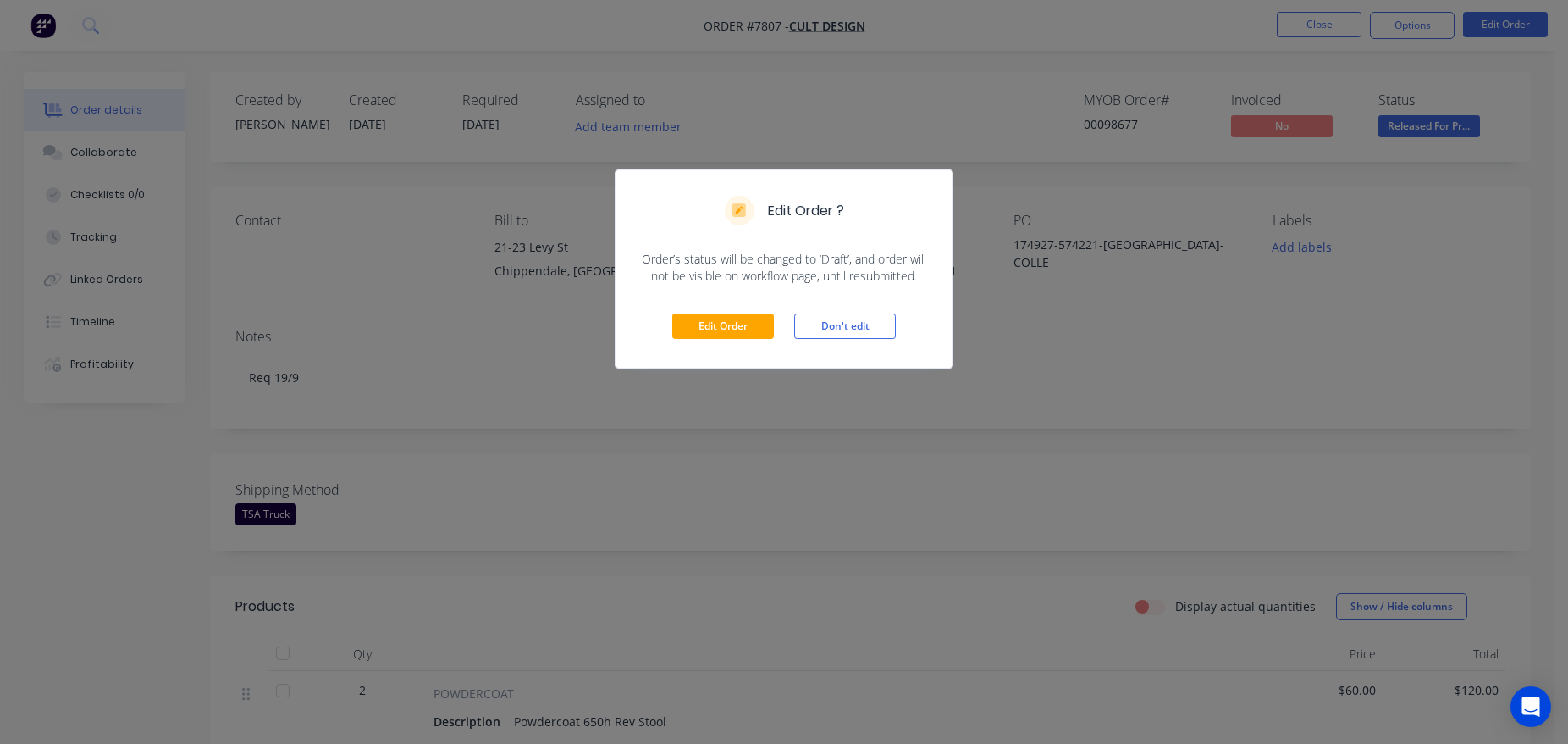
click at [706, 314] on div "Edit Order Don't edit" at bounding box center [784, 326] width 337 height 83
drag, startPoint x: 708, startPoint y: 316, endPoint x: 716, endPoint y: 327, distance: 13.6
click at [713, 324] on button "Edit Order" at bounding box center [723, 326] width 102 height 25
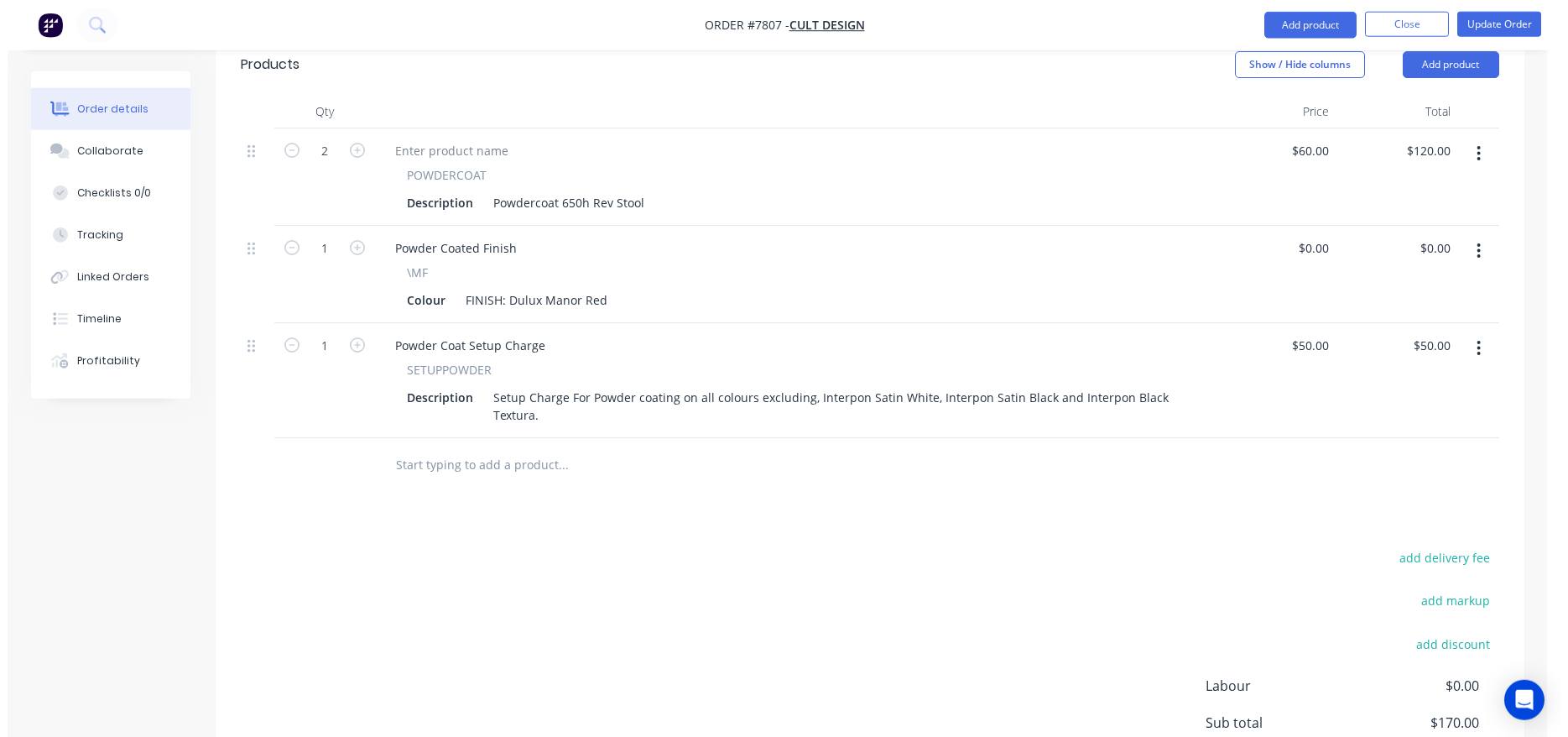
scroll to position [685, 0]
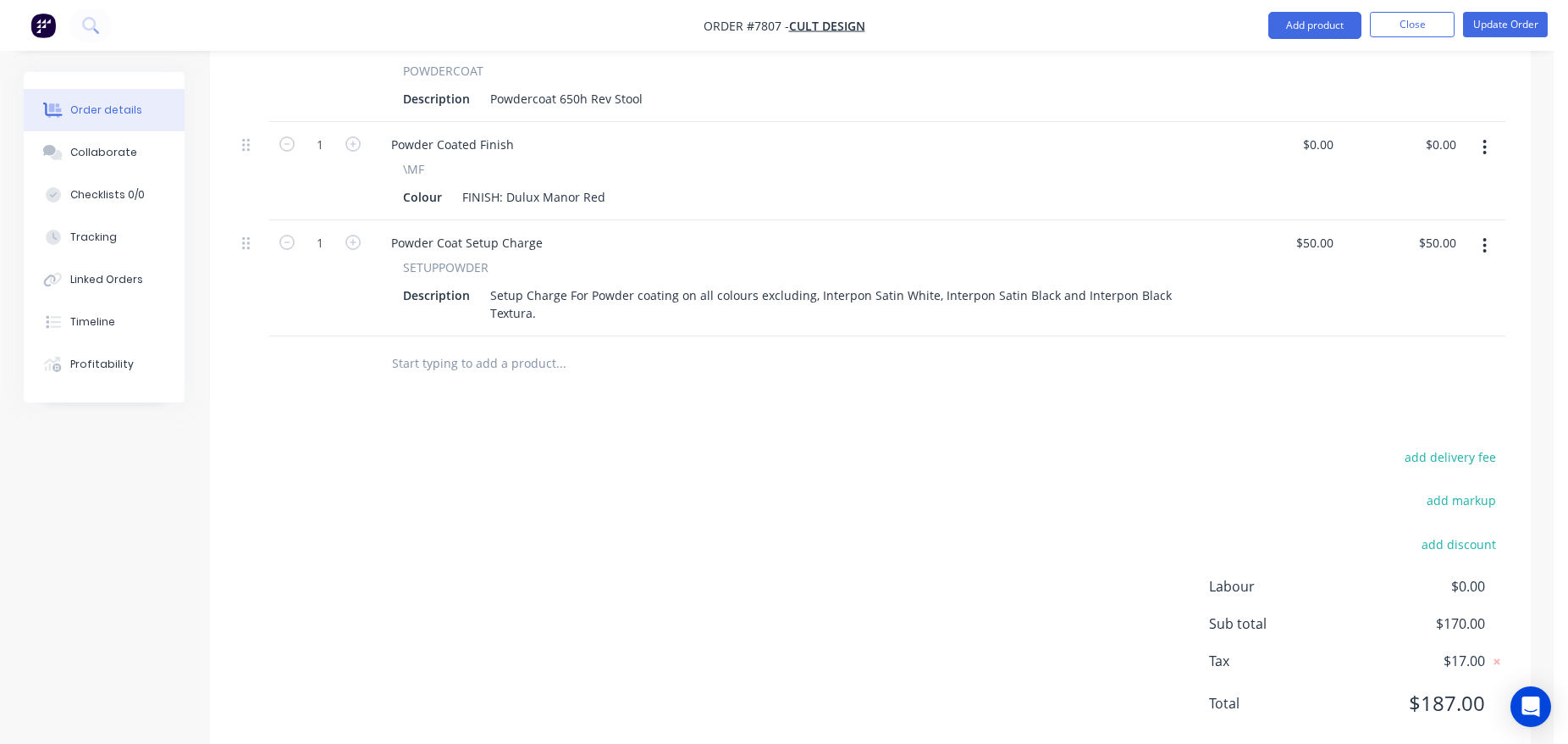
click at [467, 347] on input "text" at bounding box center [561, 364] width 339 height 34
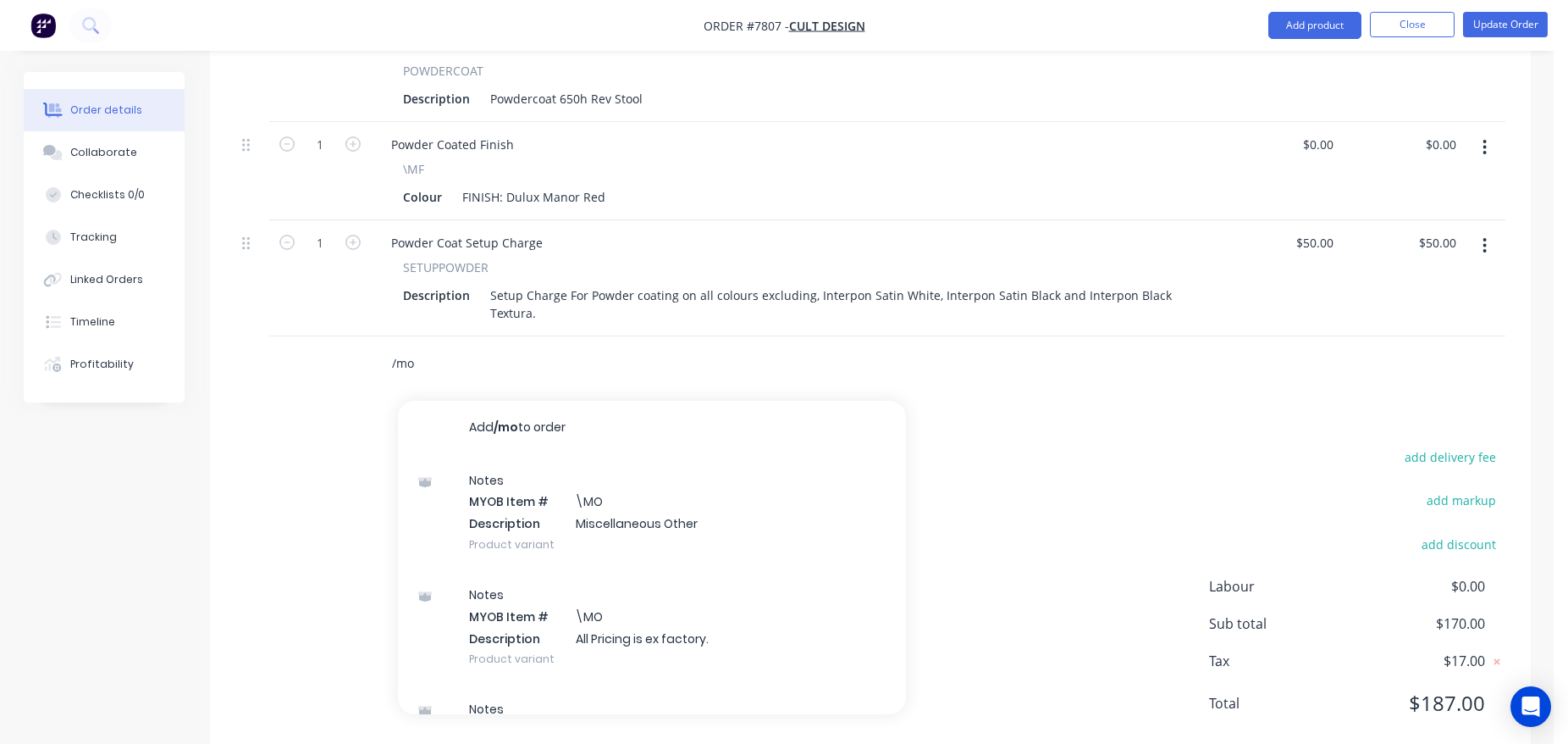
type input "/mo"
click at [630, 487] on div "Notes MYOB Item # \MO Description Miscellaneous Other Product variant" at bounding box center [651, 512] width 508 height 114
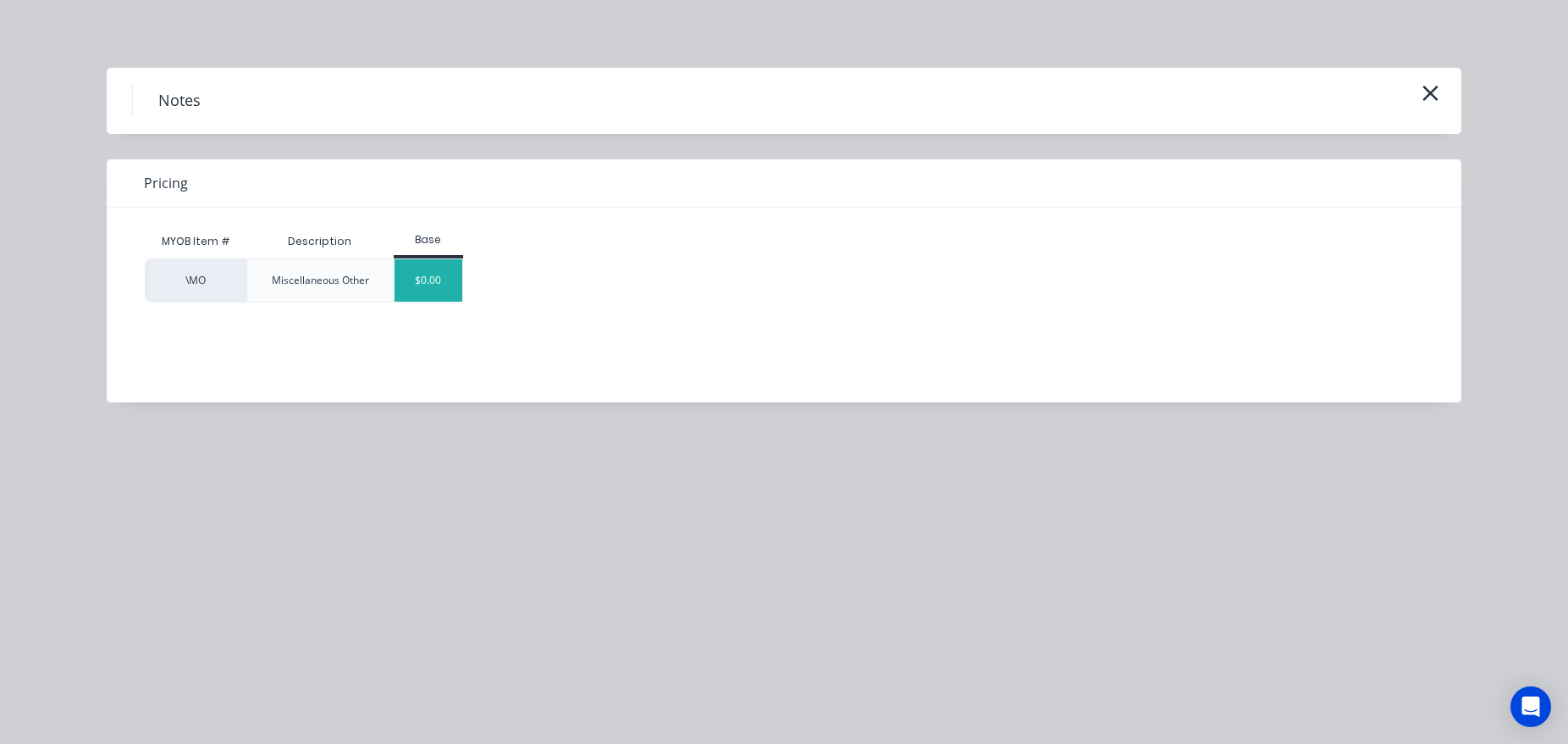
click at [413, 270] on div "$0.00" at bounding box center [429, 280] width 68 height 42
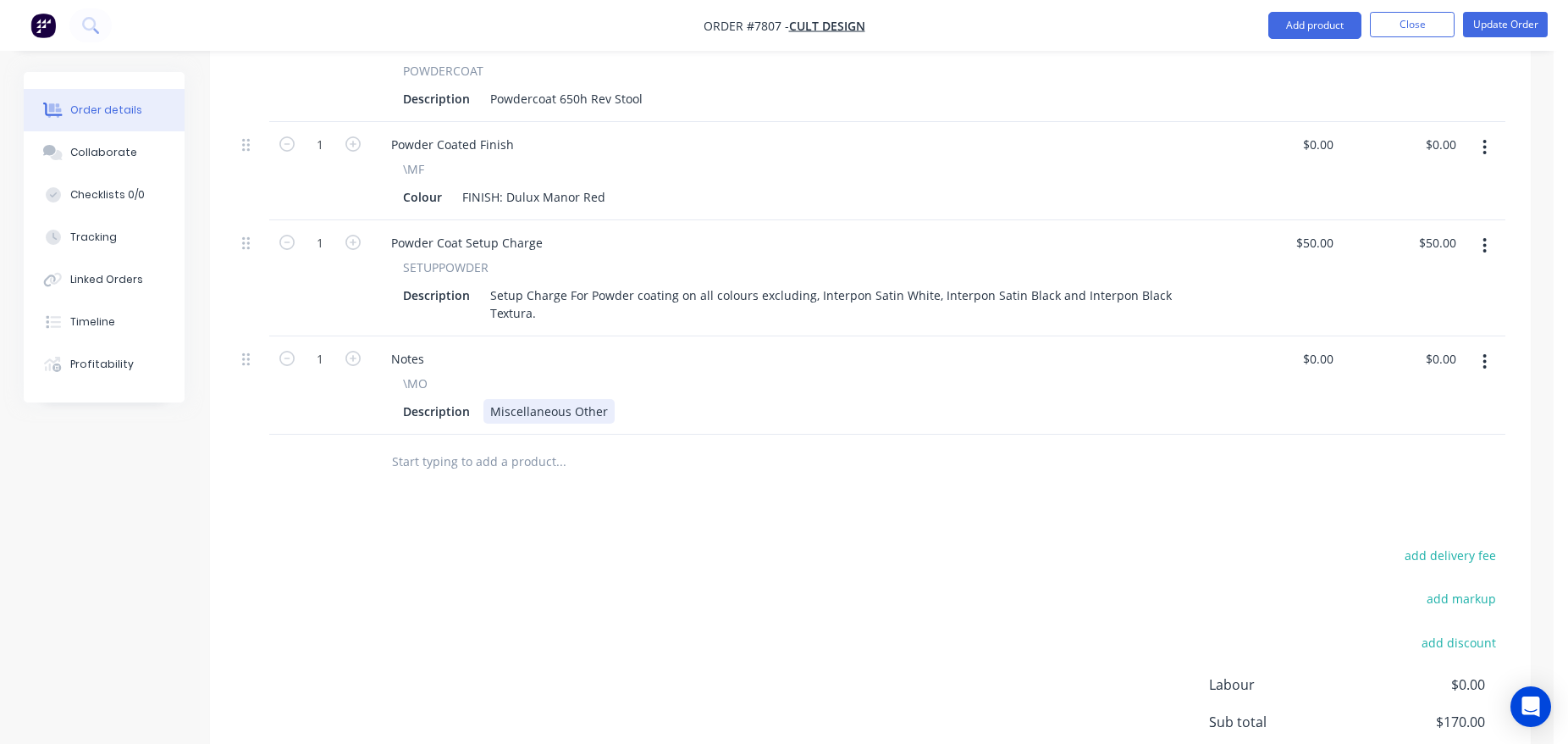
click at [561, 399] on div "Miscellaneous Other" at bounding box center [550, 411] width 132 height 25
click at [1531, 31] on button "Update Order" at bounding box center [1506, 25] width 84 height 25
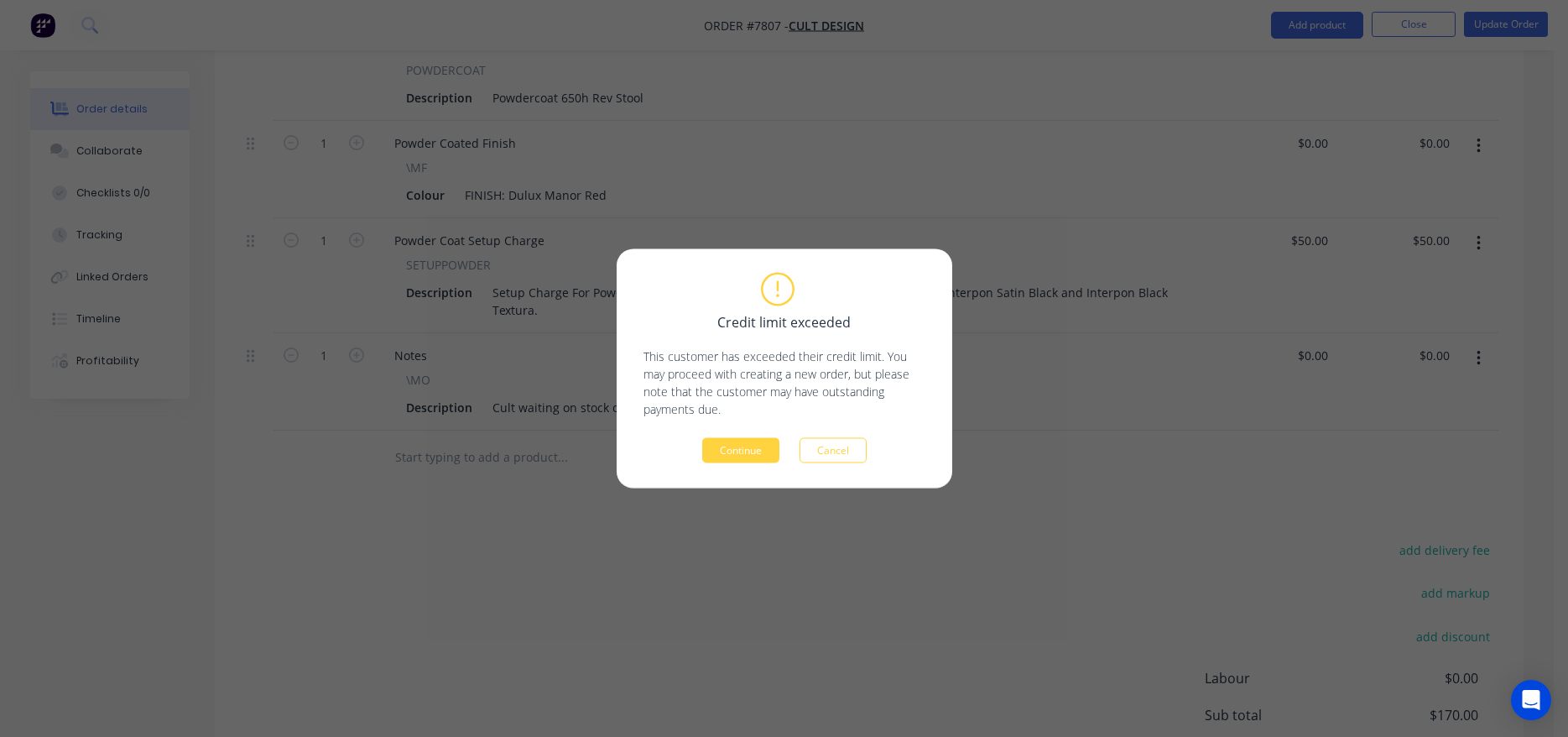
click at [740, 467] on div "Credit limit exceeded This customer has exceeded their credit limit. You may pr…" at bounding box center [784, 368] width 336 height 239
click at [757, 439] on button "Continue" at bounding box center [740, 451] width 77 height 25
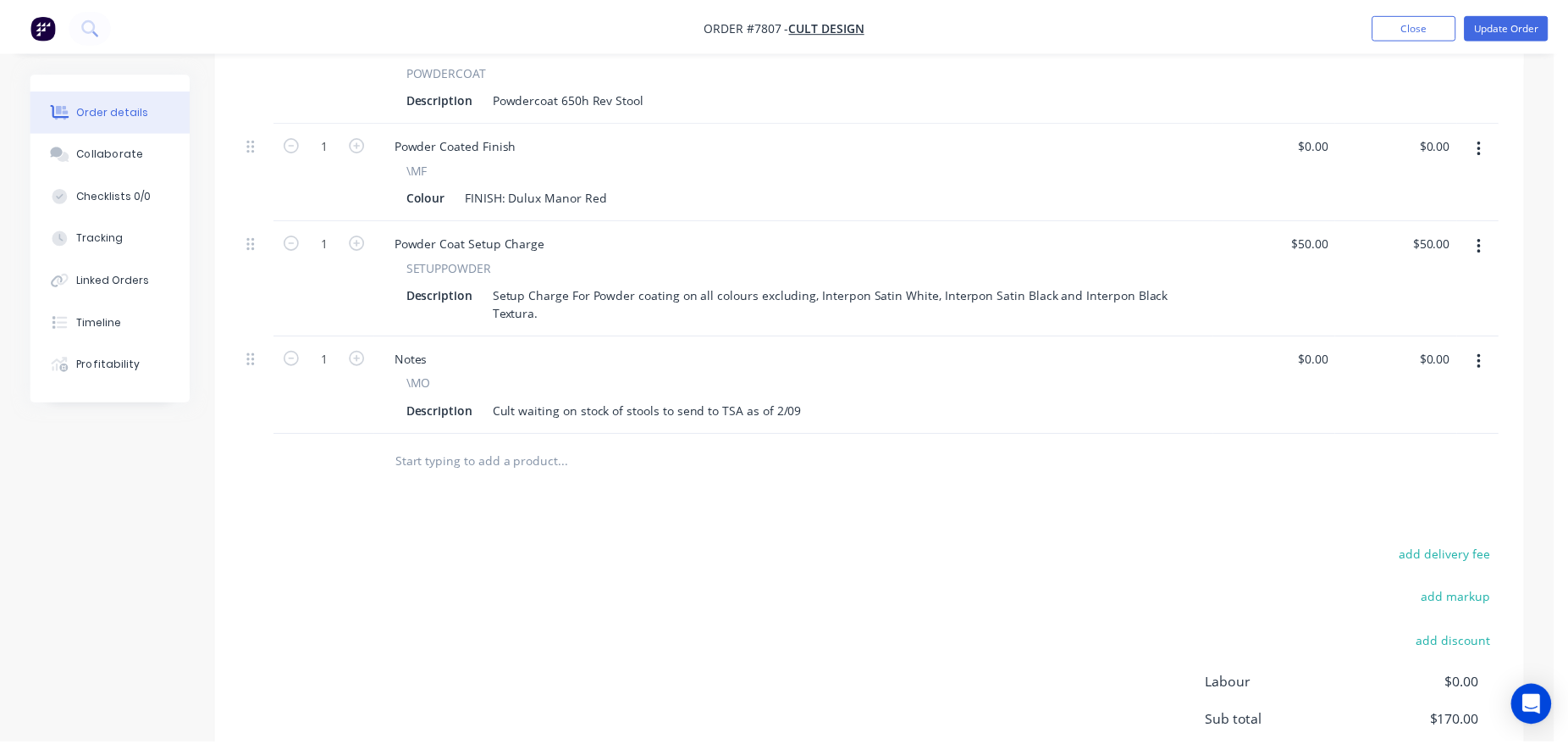
scroll to position [560, 0]
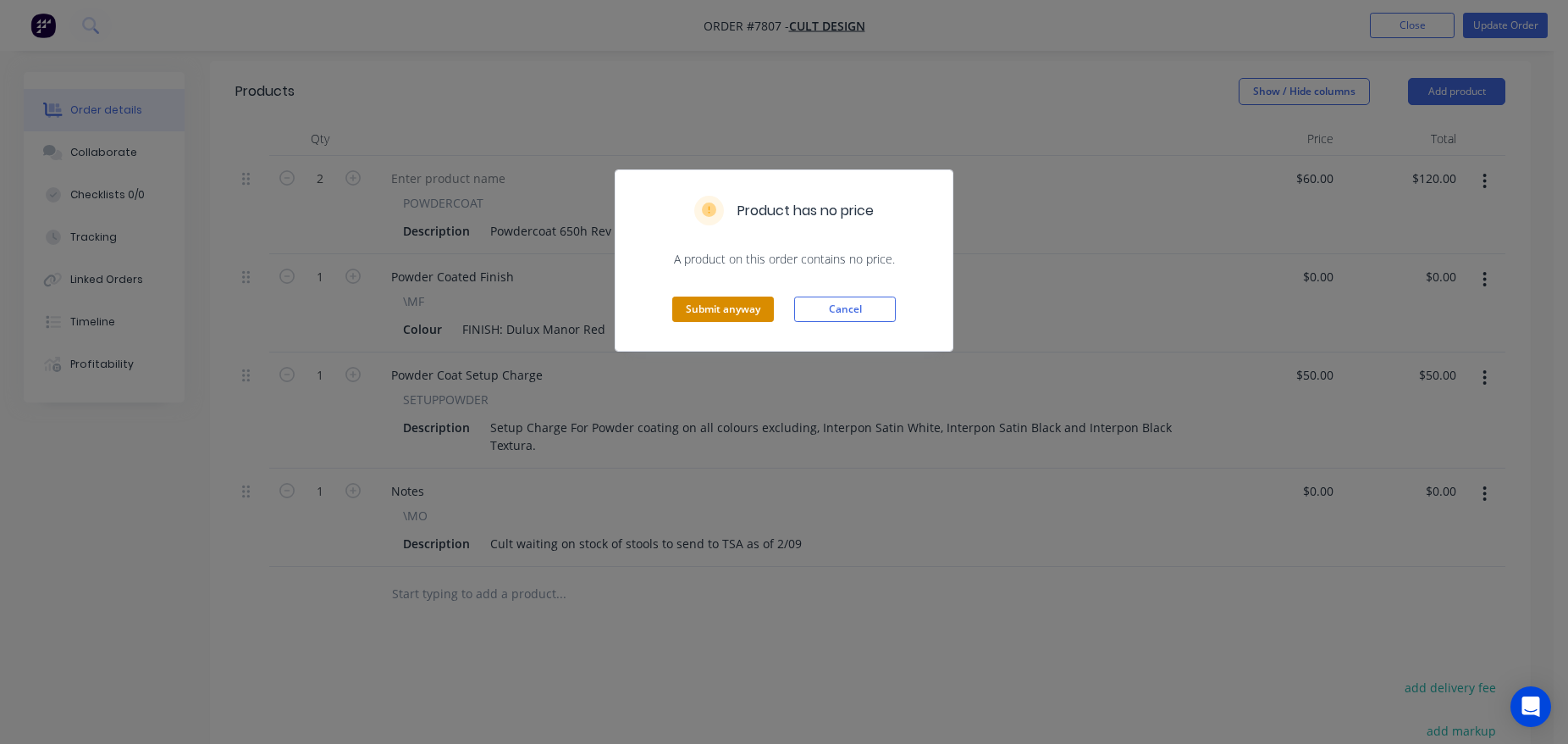
click at [726, 300] on button "Submit anyway" at bounding box center [723, 309] width 102 height 25
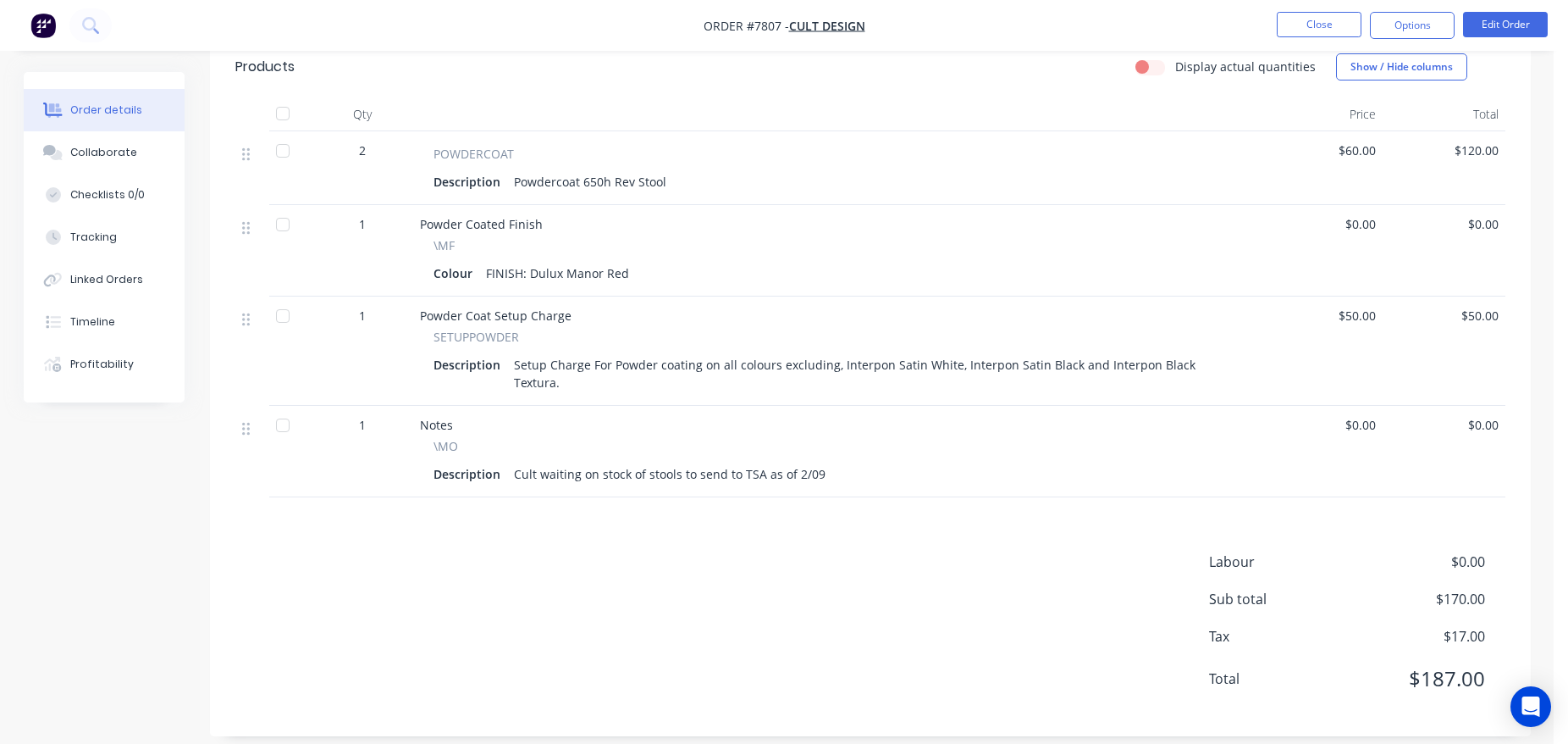
scroll to position [0, 0]
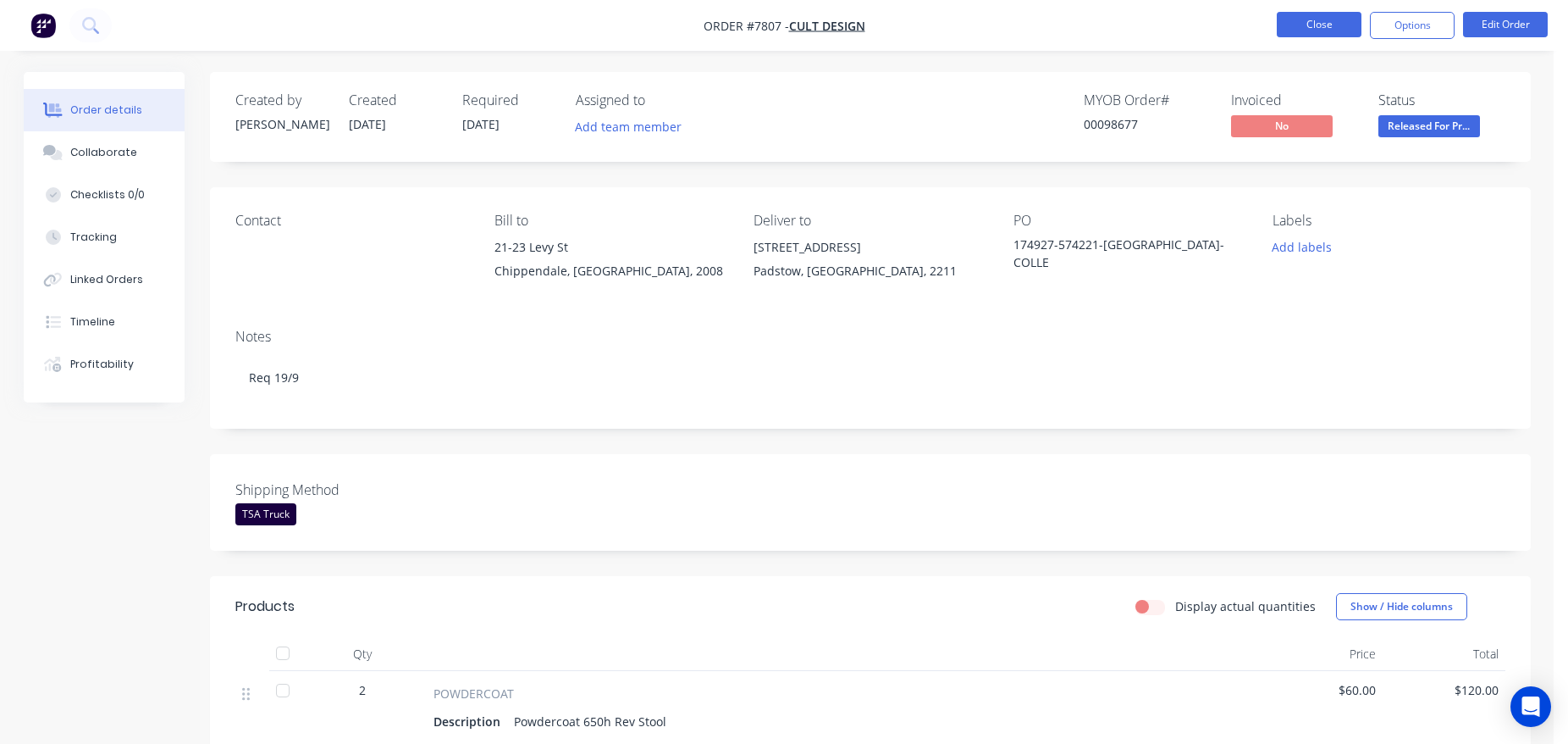
click at [1293, 28] on button "Close" at bounding box center [1320, 25] width 84 height 25
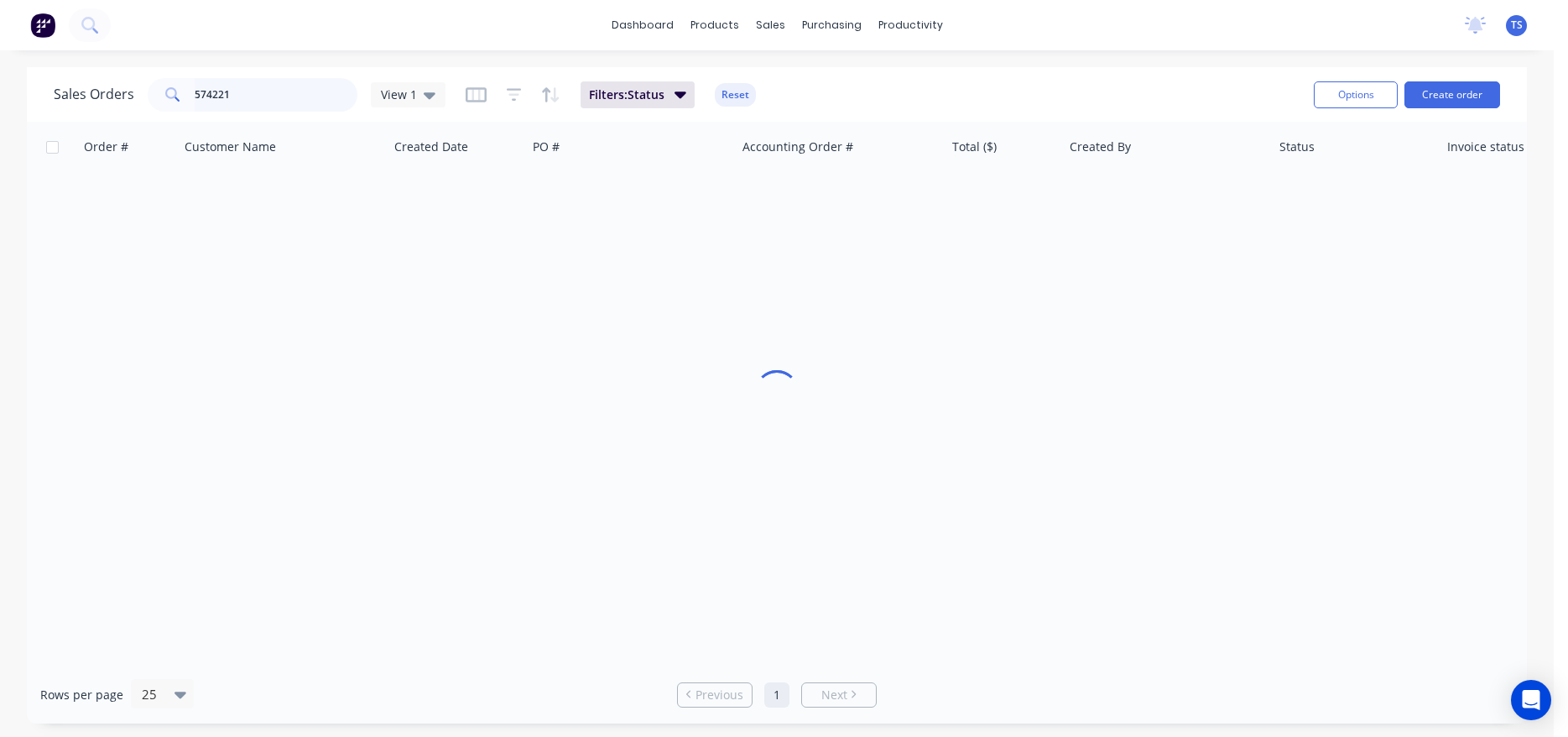
click at [249, 88] on input "574221" at bounding box center [277, 95] width 163 height 34
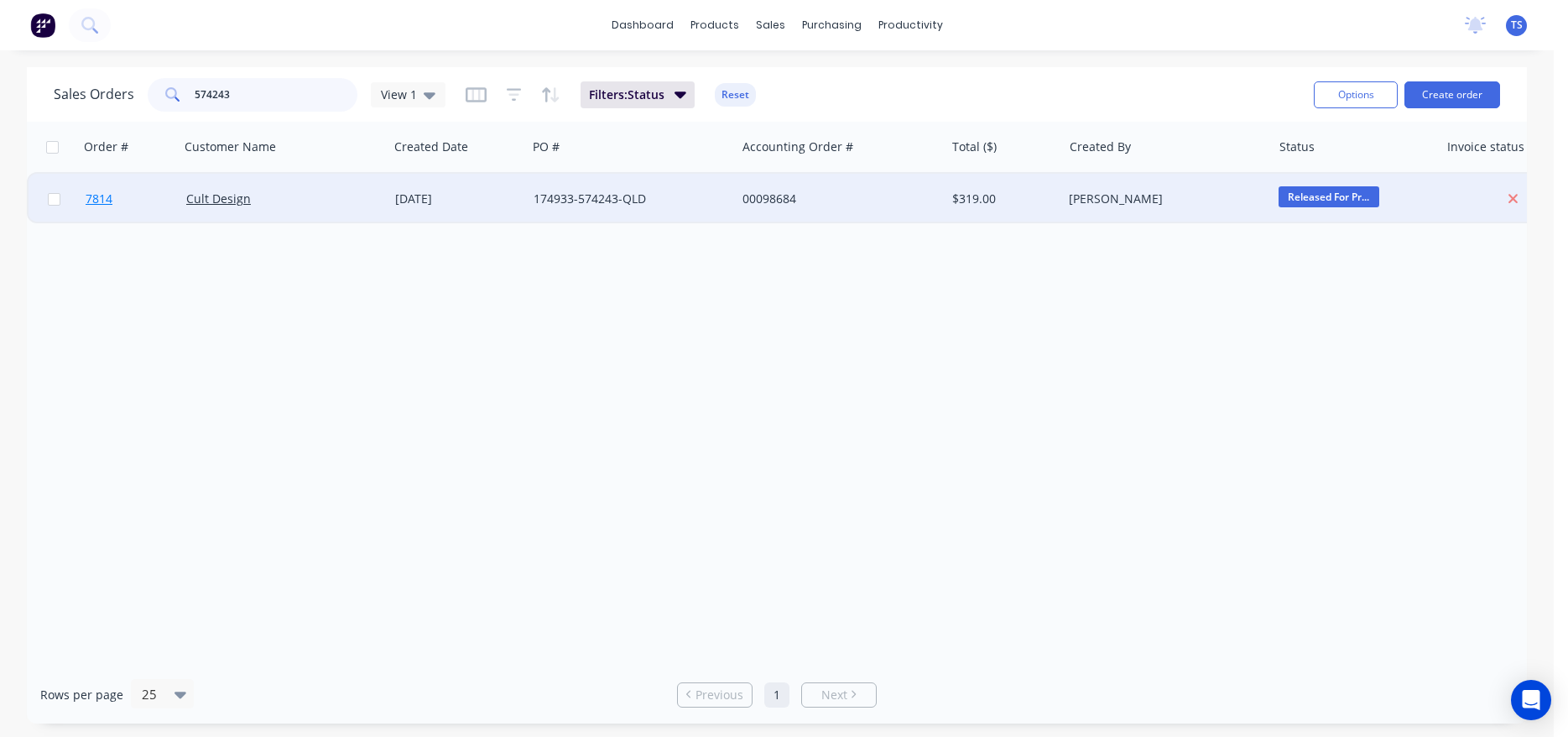
type input "574243"
click at [127, 202] on link "7814" at bounding box center [136, 199] width 101 height 50
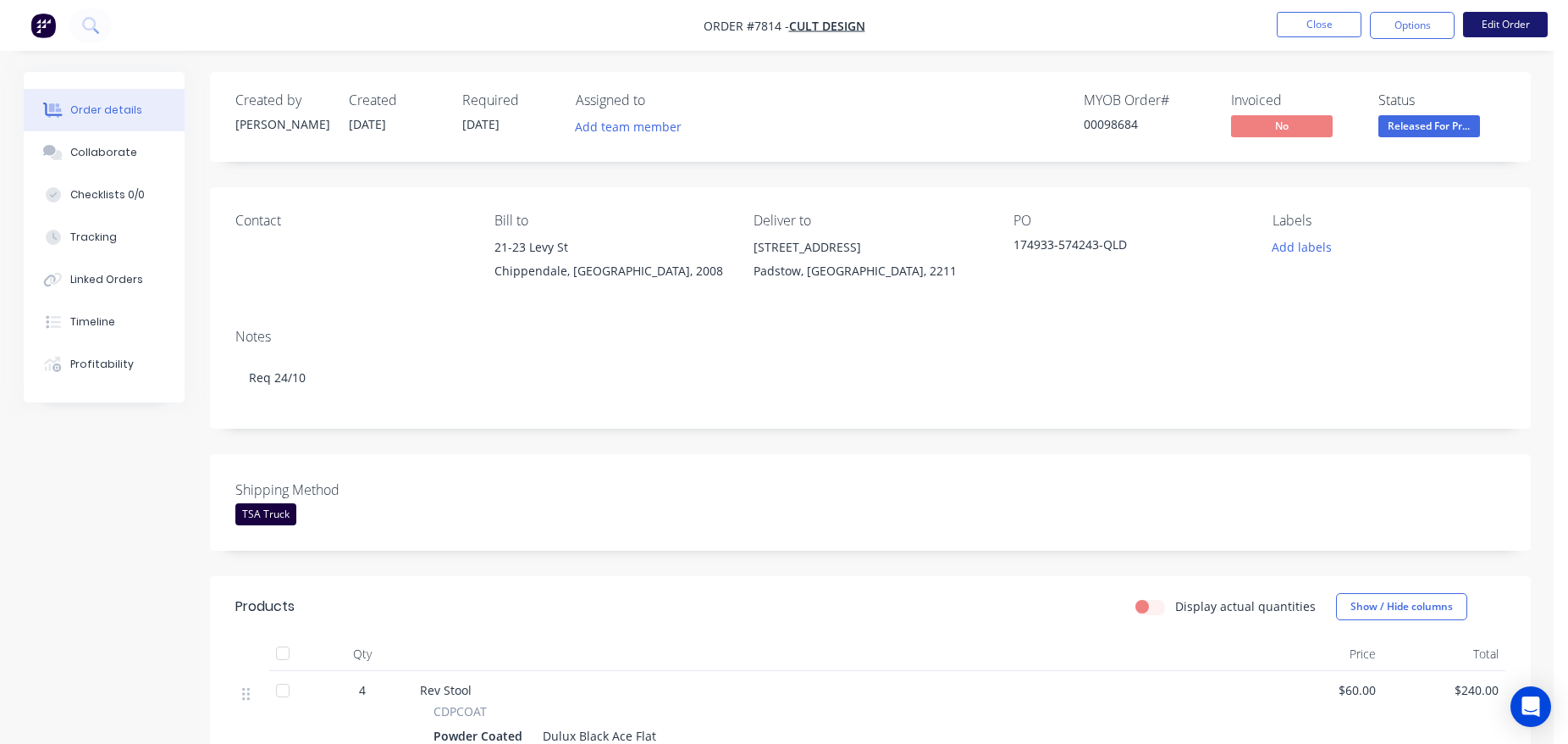
click at [1476, 33] on button "Edit Order" at bounding box center [1506, 25] width 84 height 25
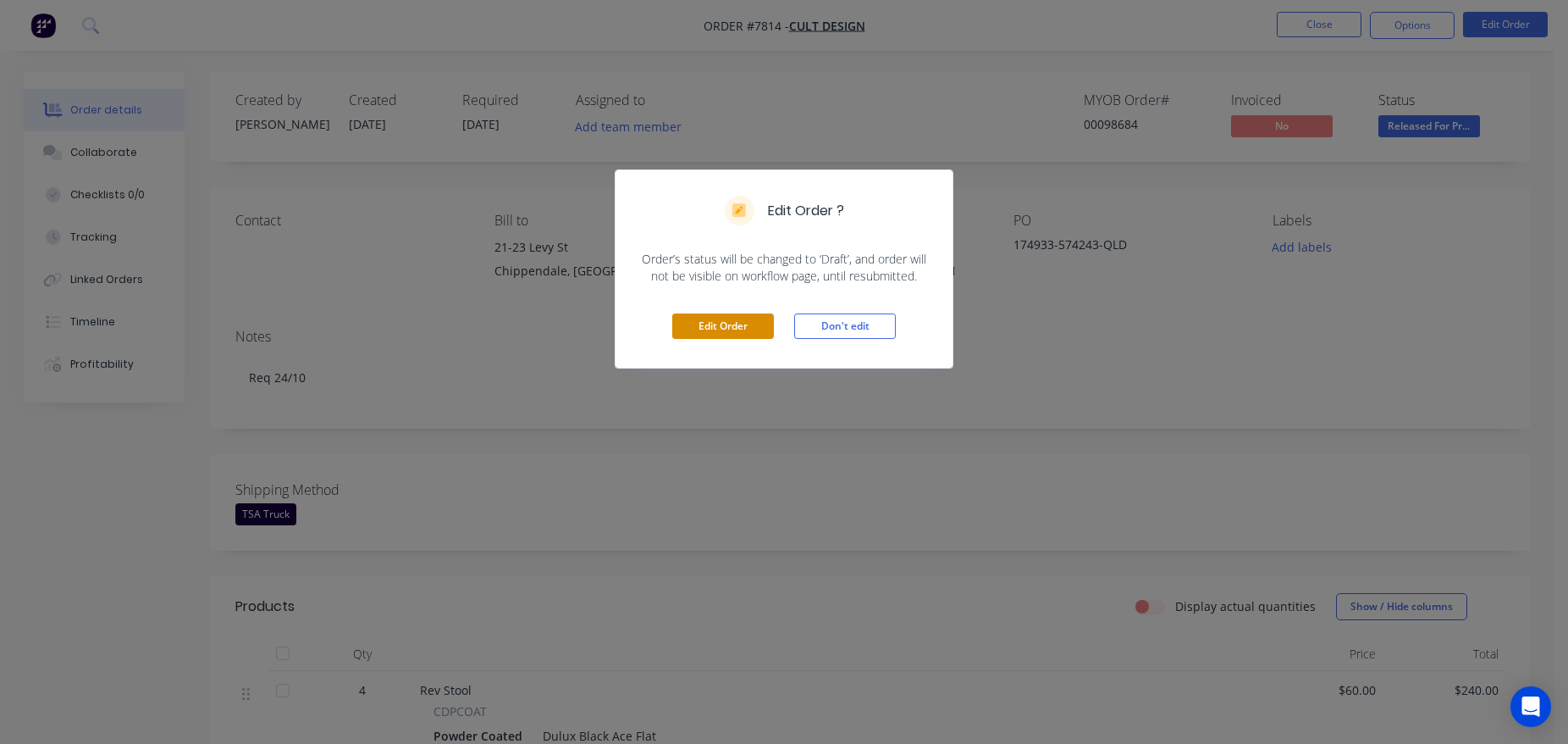
click at [746, 326] on button "Edit Order" at bounding box center [723, 326] width 102 height 25
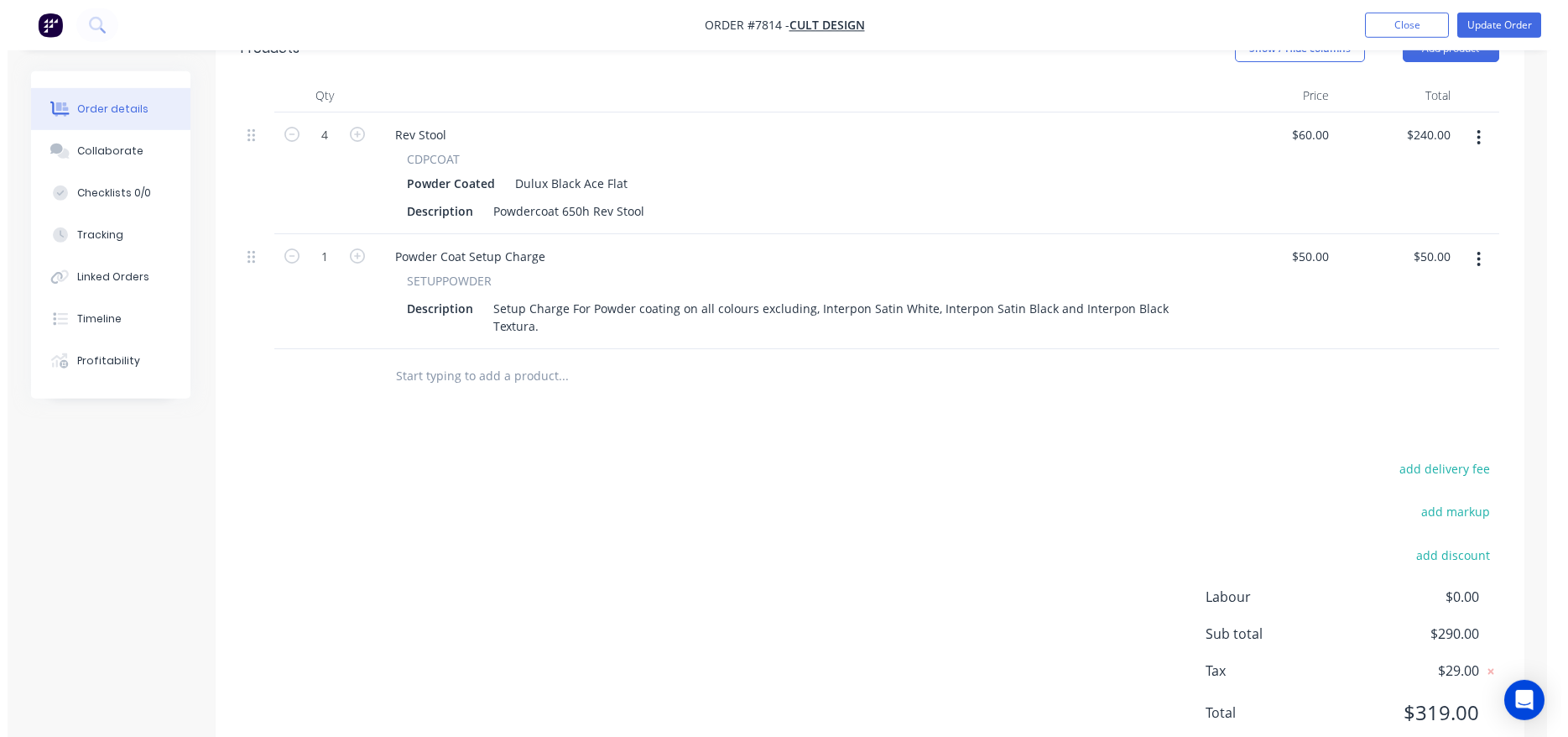
scroll to position [600, 0]
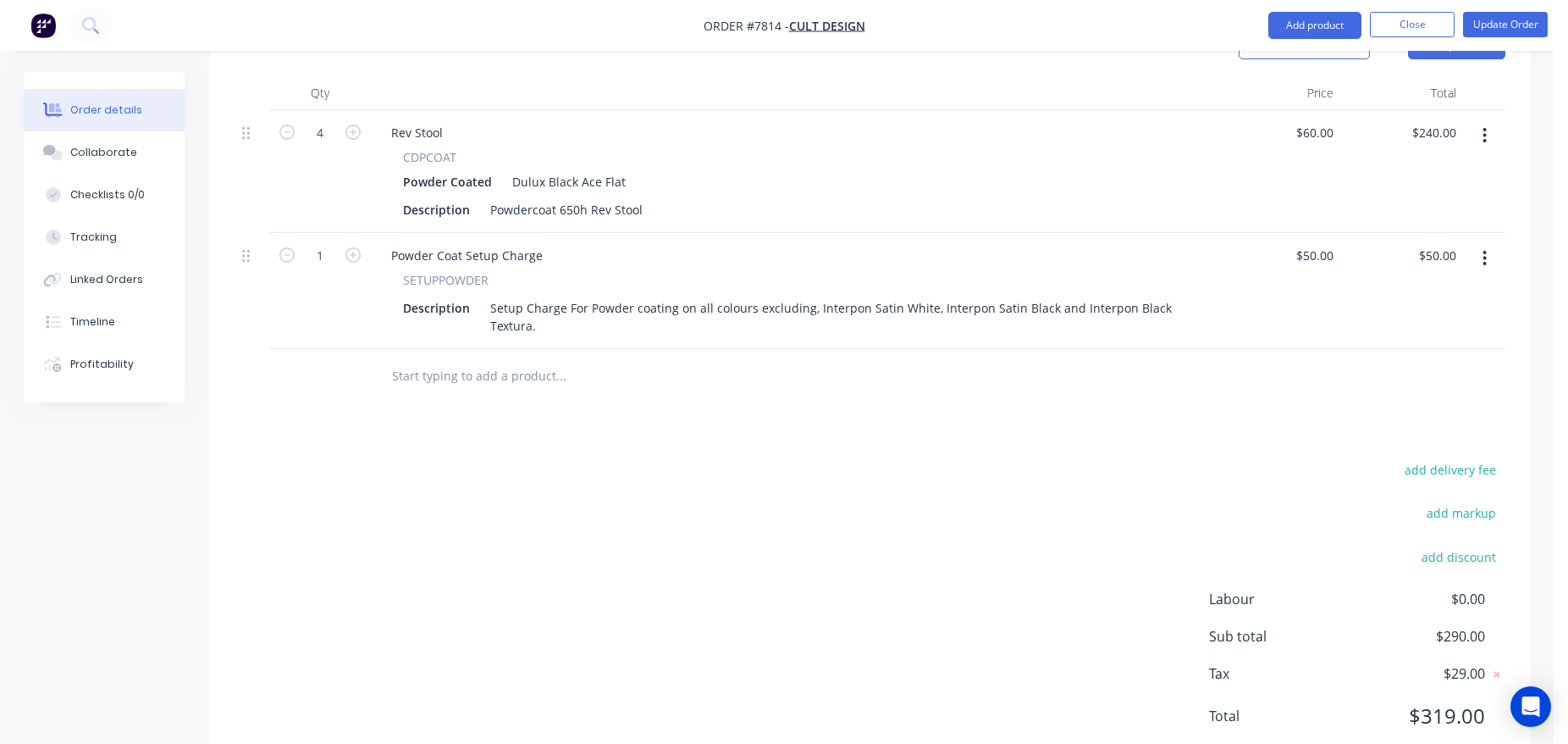
click at [472, 359] on input "text" at bounding box center [561, 376] width 339 height 34
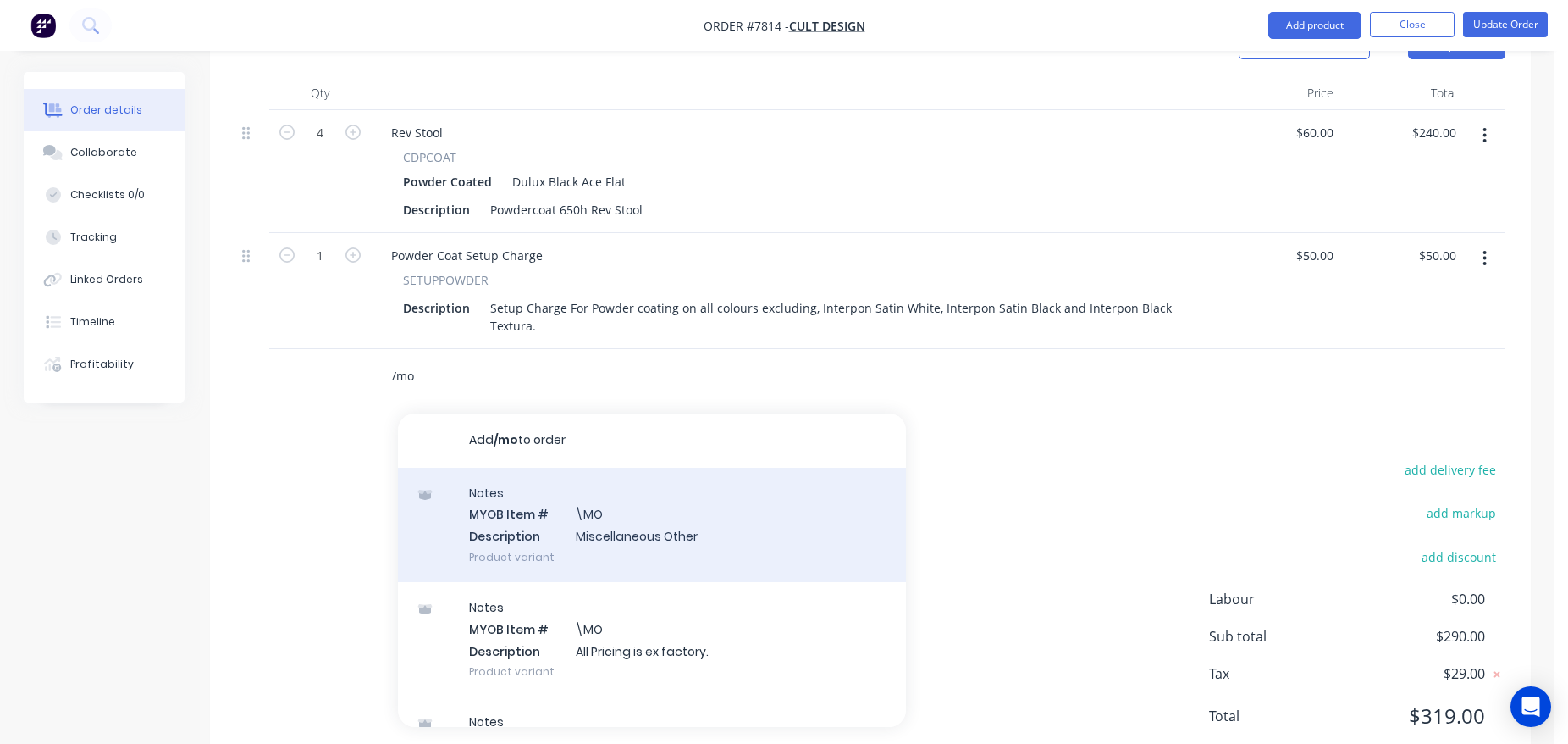
type input "/mo"
click at [545, 483] on div "Notes MYOB Item # \MO Description Miscellaneous Other Product variant" at bounding box center [651, 524] width 508 height 114
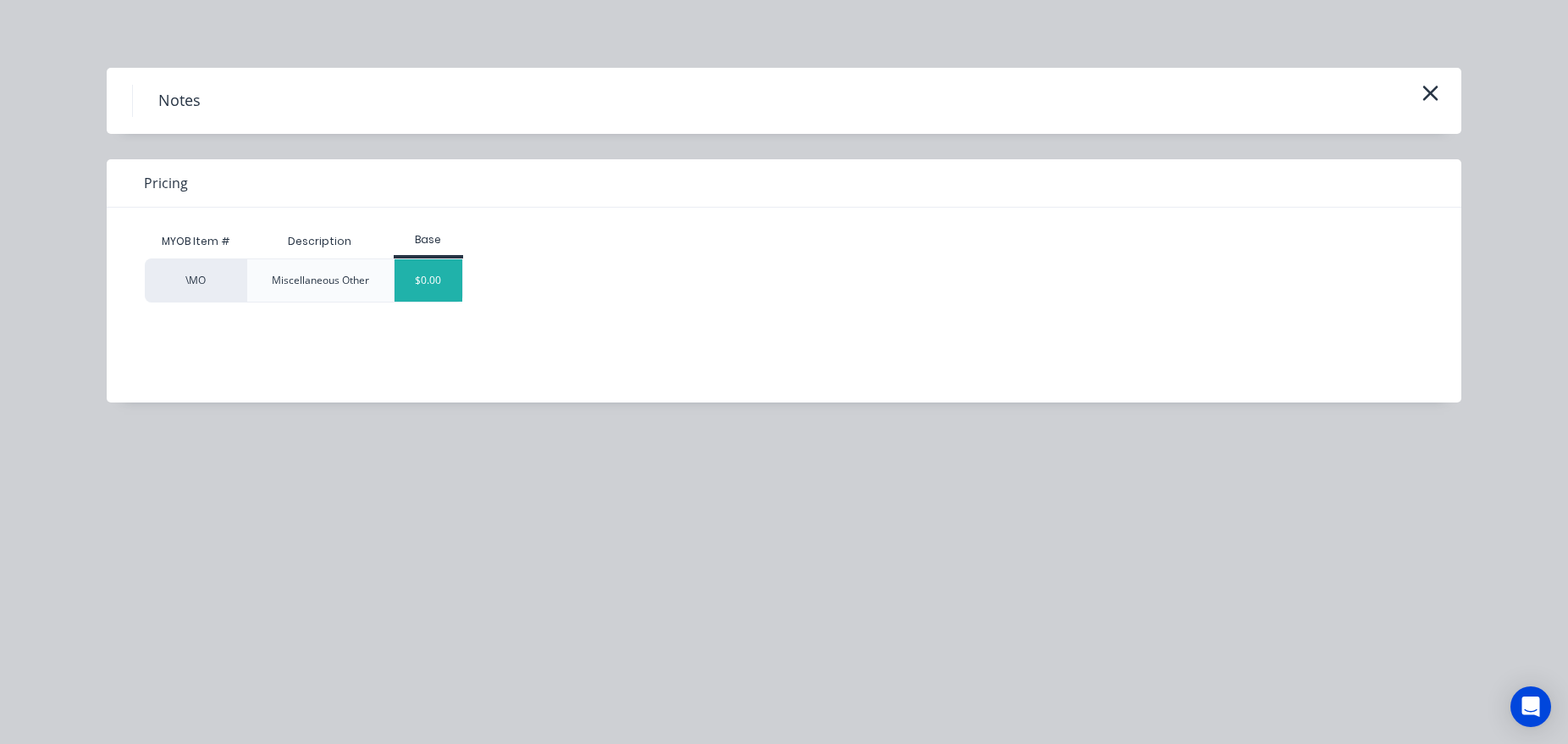
click at [455, 293] on div "$0.00" at bounding box center [429, 280] width 68 height 42
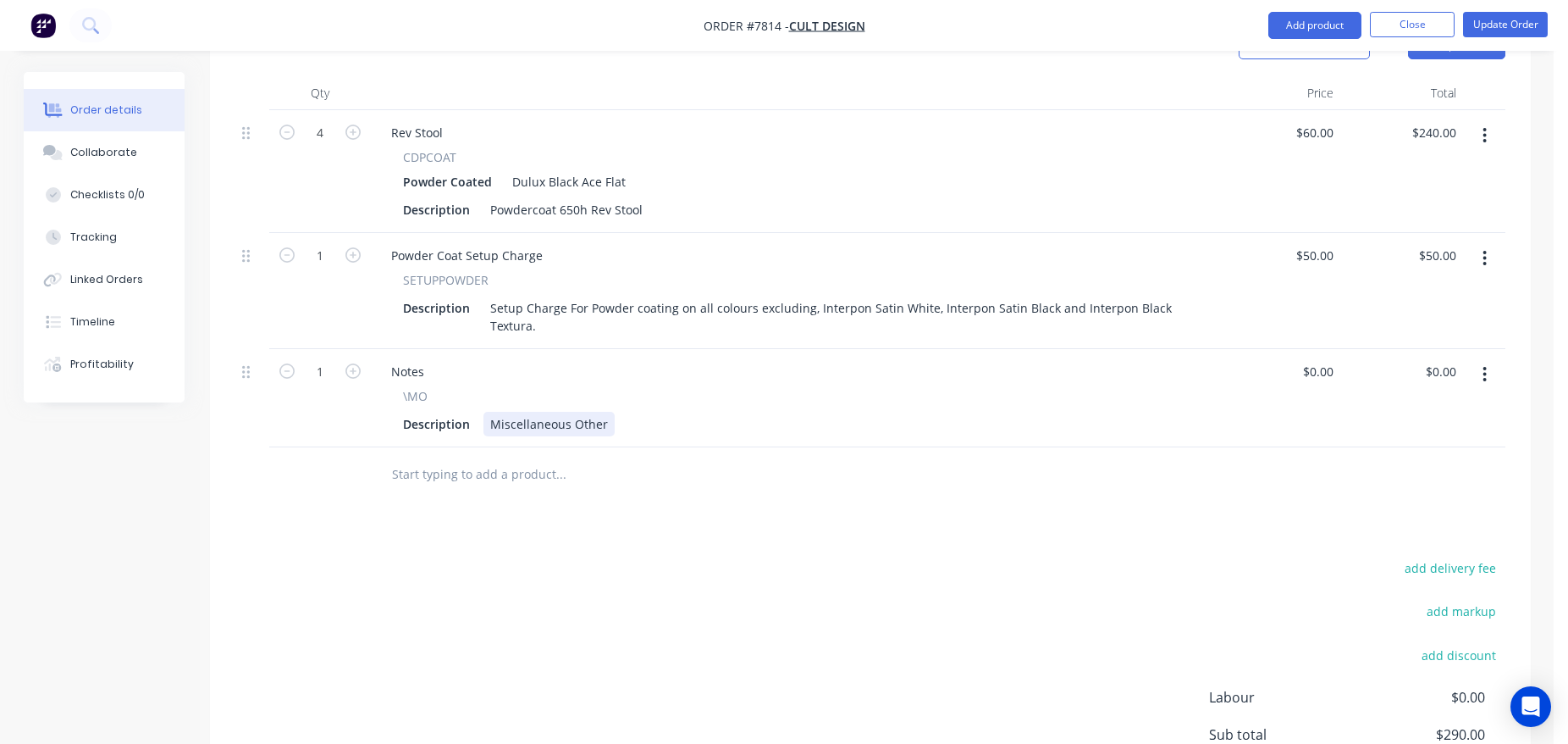
click at [575, 412] on div "Miscellaneous Other" at bounding box center [550, 424] width 132 height 25
click at [1498, 21] on button "Update Order" at bounding box center [1506, 25] width 84 height 25
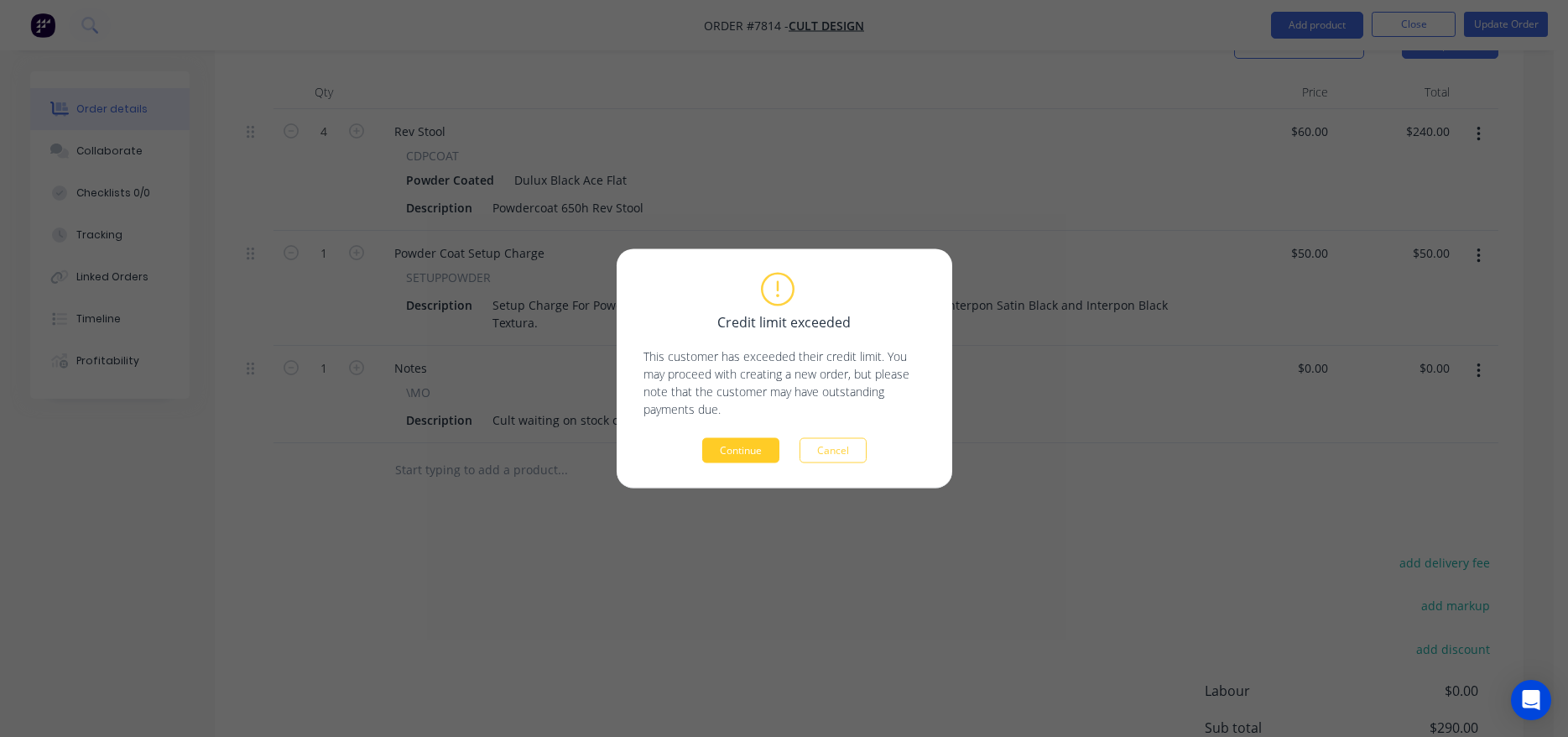
click at [764, 446] on button "Continue" at bounding box center [740, 451] width 77 height 25
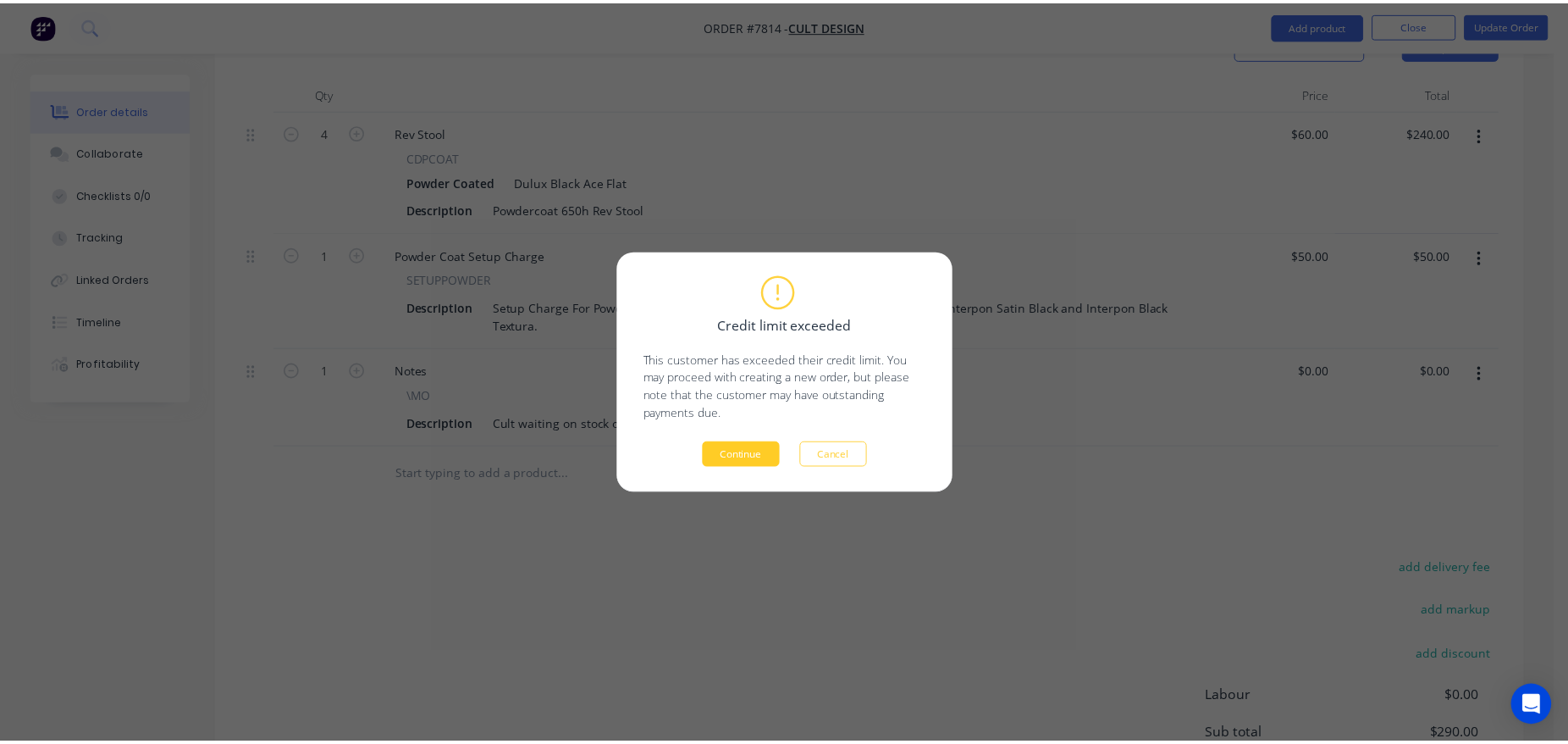
scroll to position [510, 0]
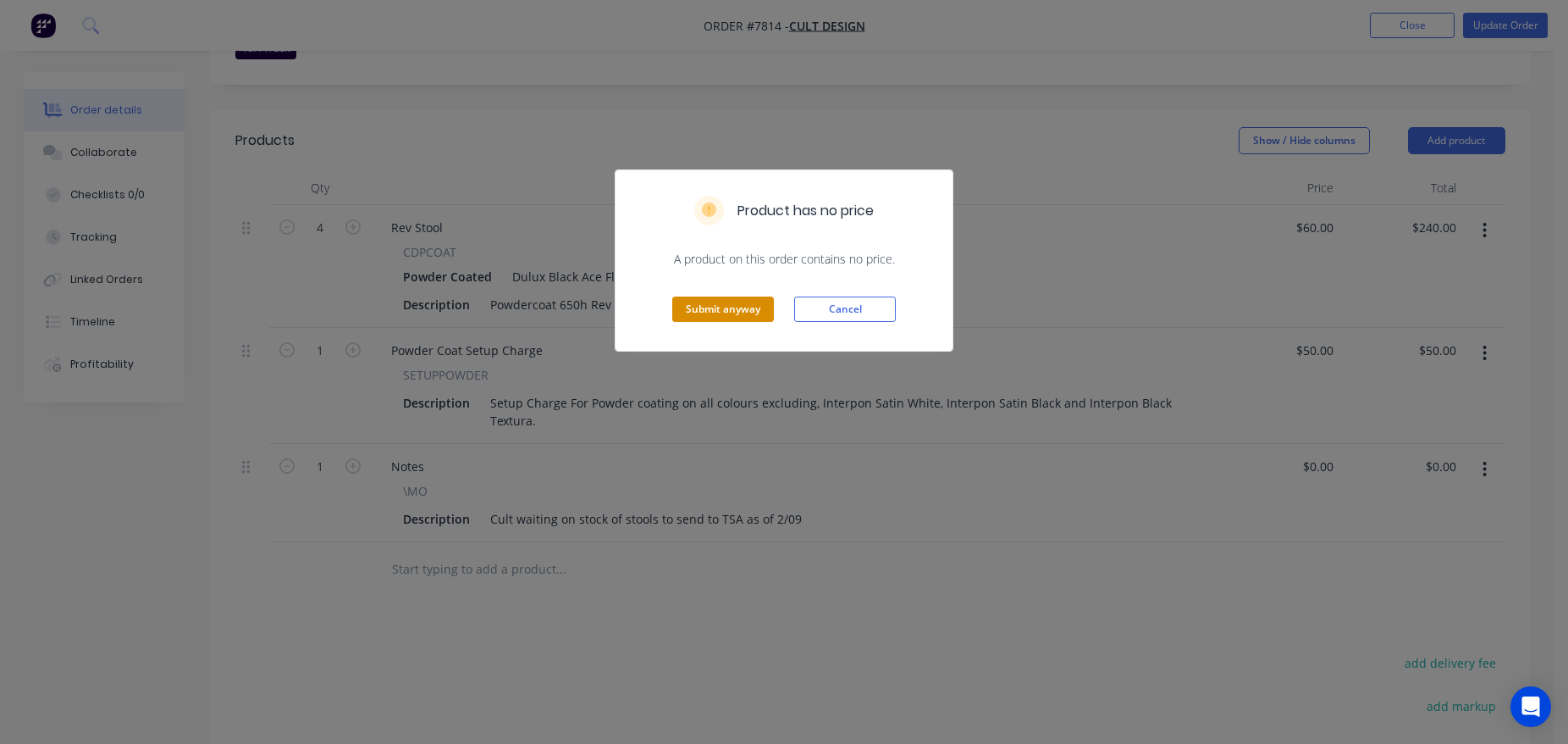
click at [741, 310] on button "Submit anyway" at bounding box center [723, 309] width 102 height 25
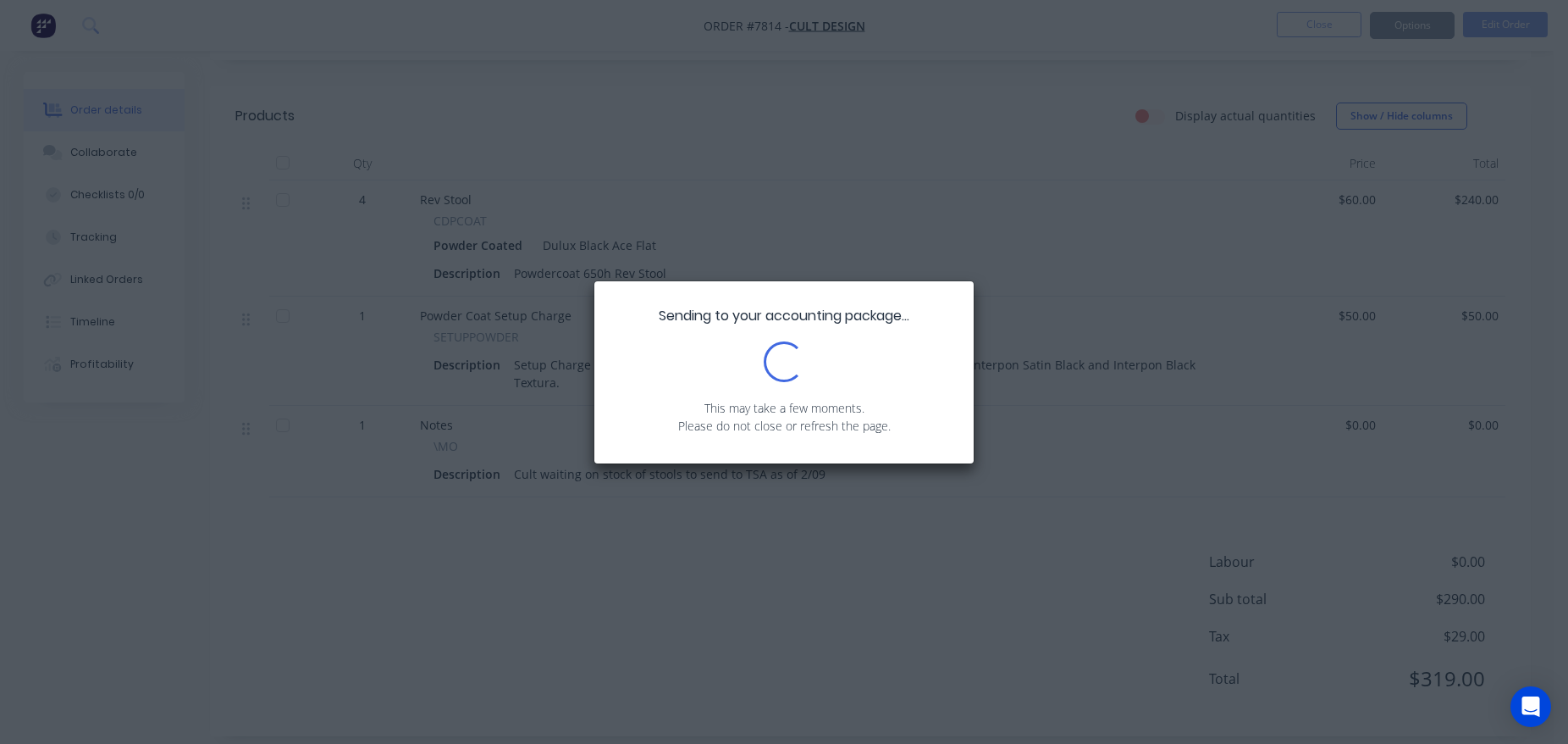
scroll to position [0, 0]
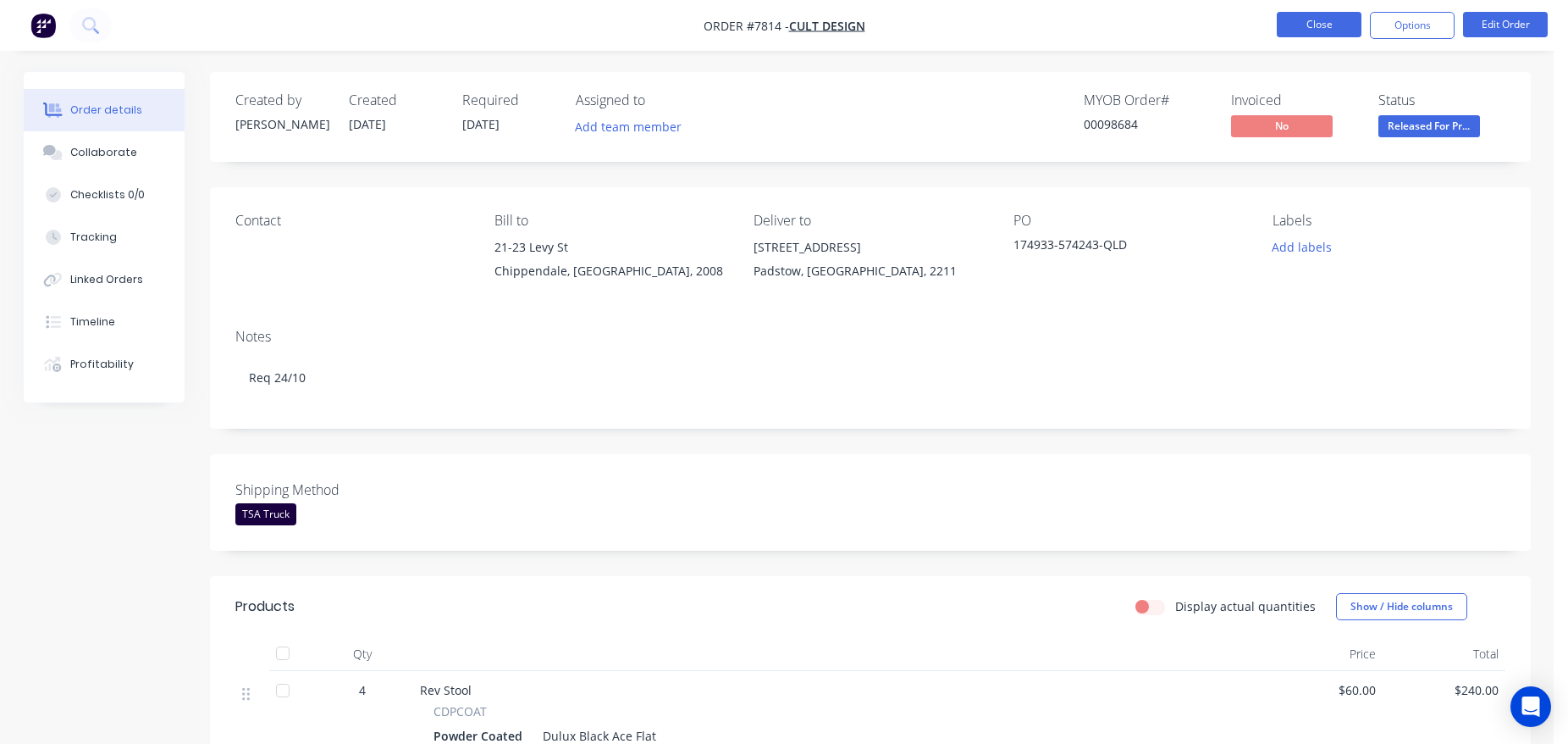
click at [1308, 23] on button "Close" at bounding box center [1320, 25] width 84 height 25
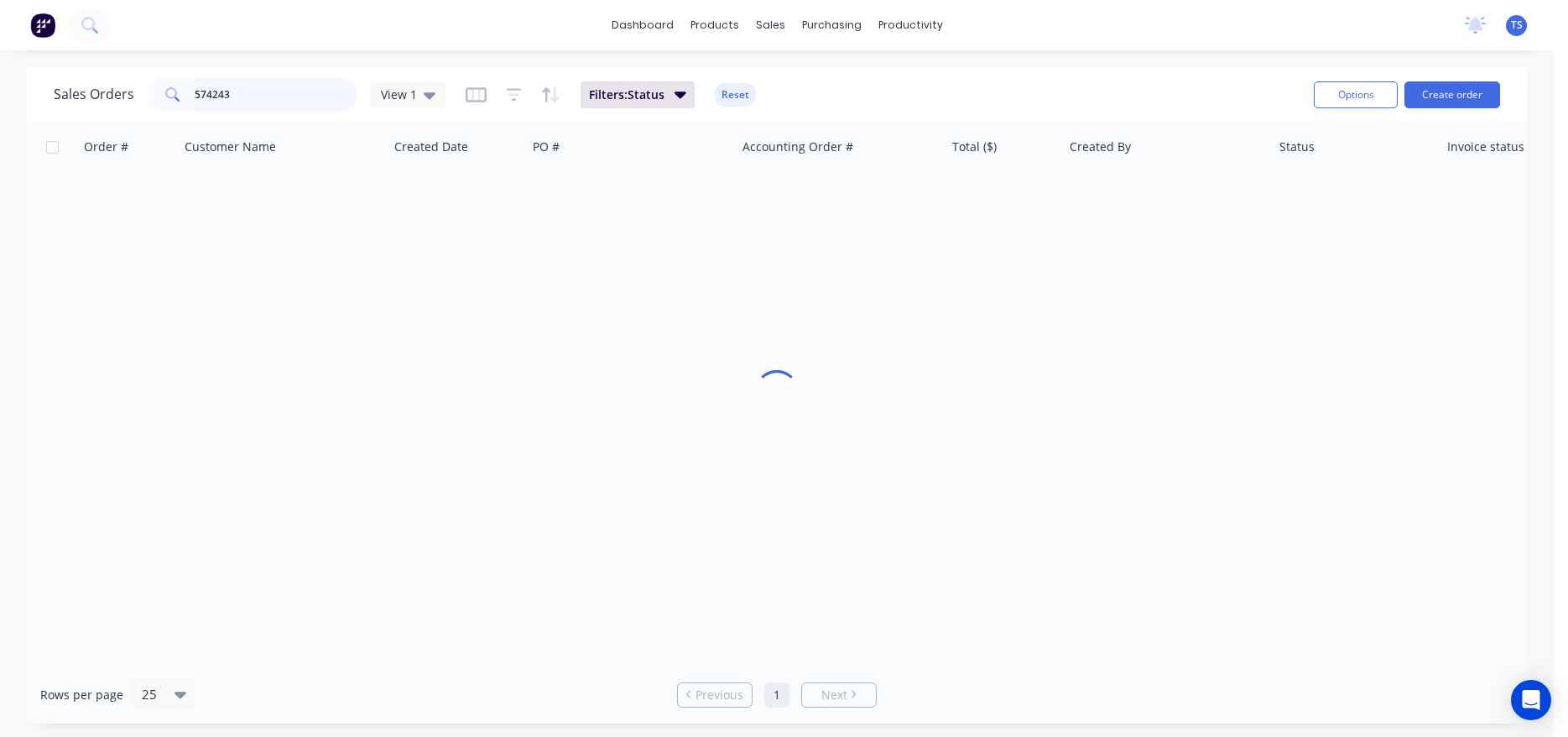
click at [247, 93] on input "574243" at bounding box center [277, 95] width 163 height 34
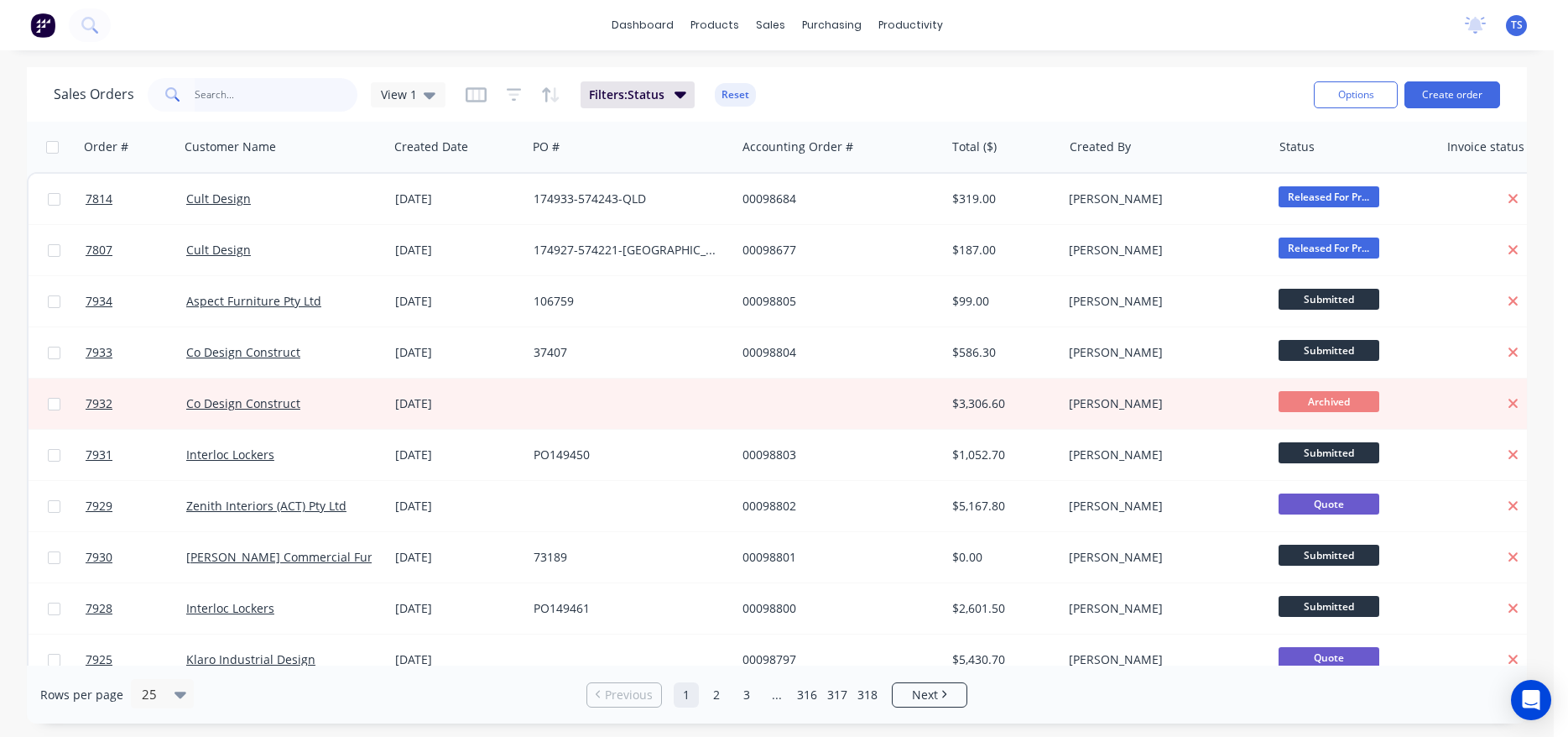
click at [299, 99] on input "text" at bounding box center [277, 95] width 163 height 34
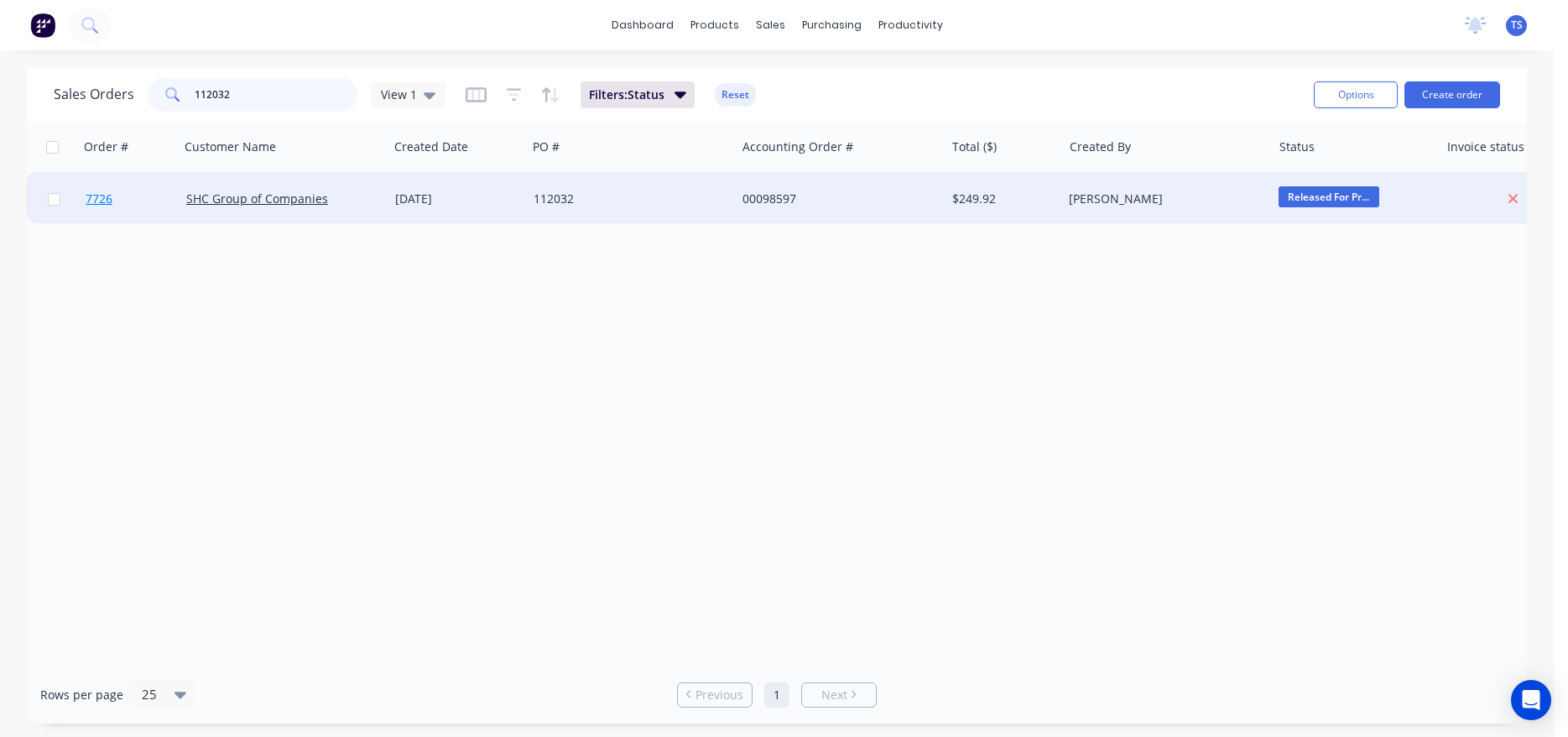
type input "112032"
click at [142, 210] on link "7726" at bounding box center [136, 199] width 101 height 50
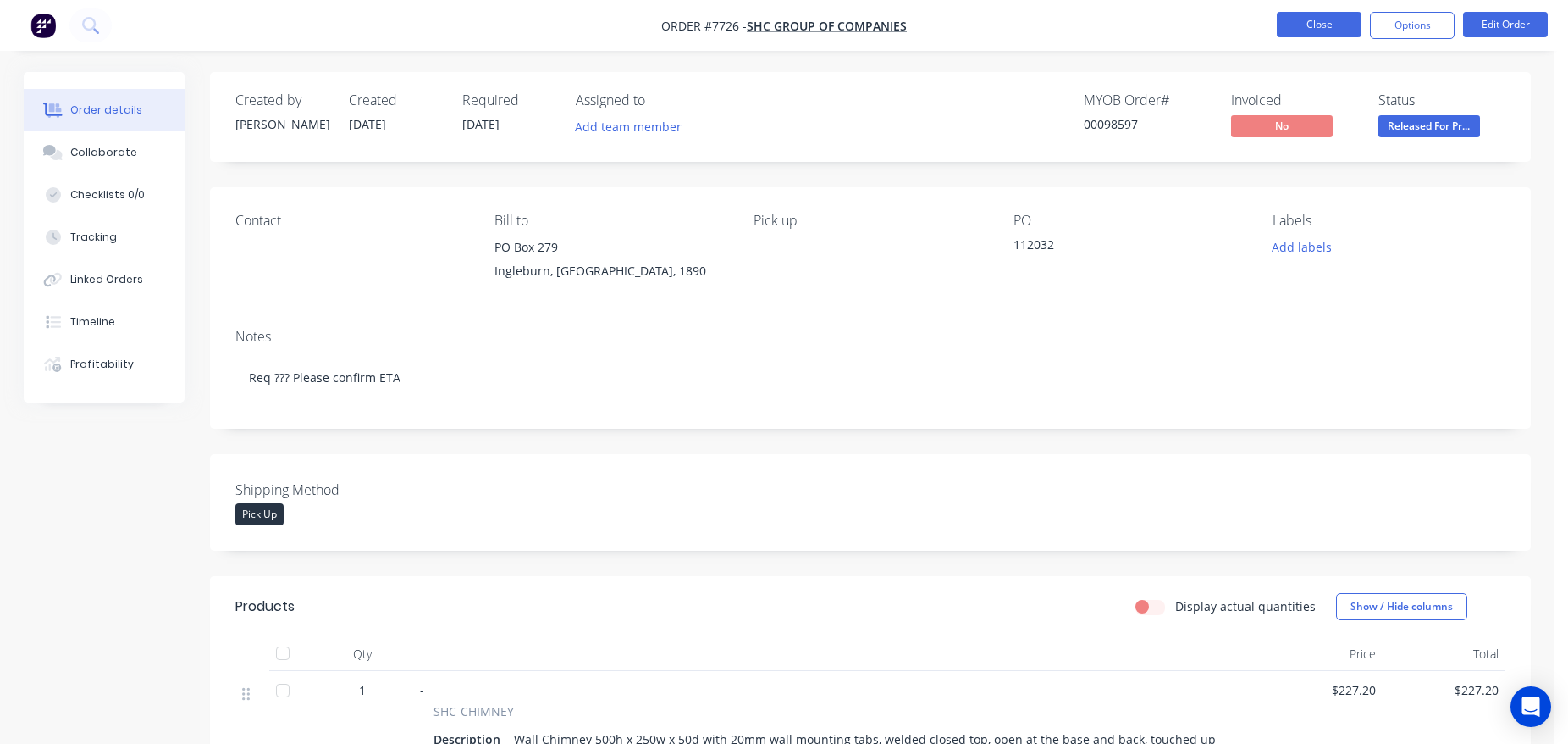
click at [1328, 25] on button "Close" at bounding box center [1320, 25] width 84 height 25
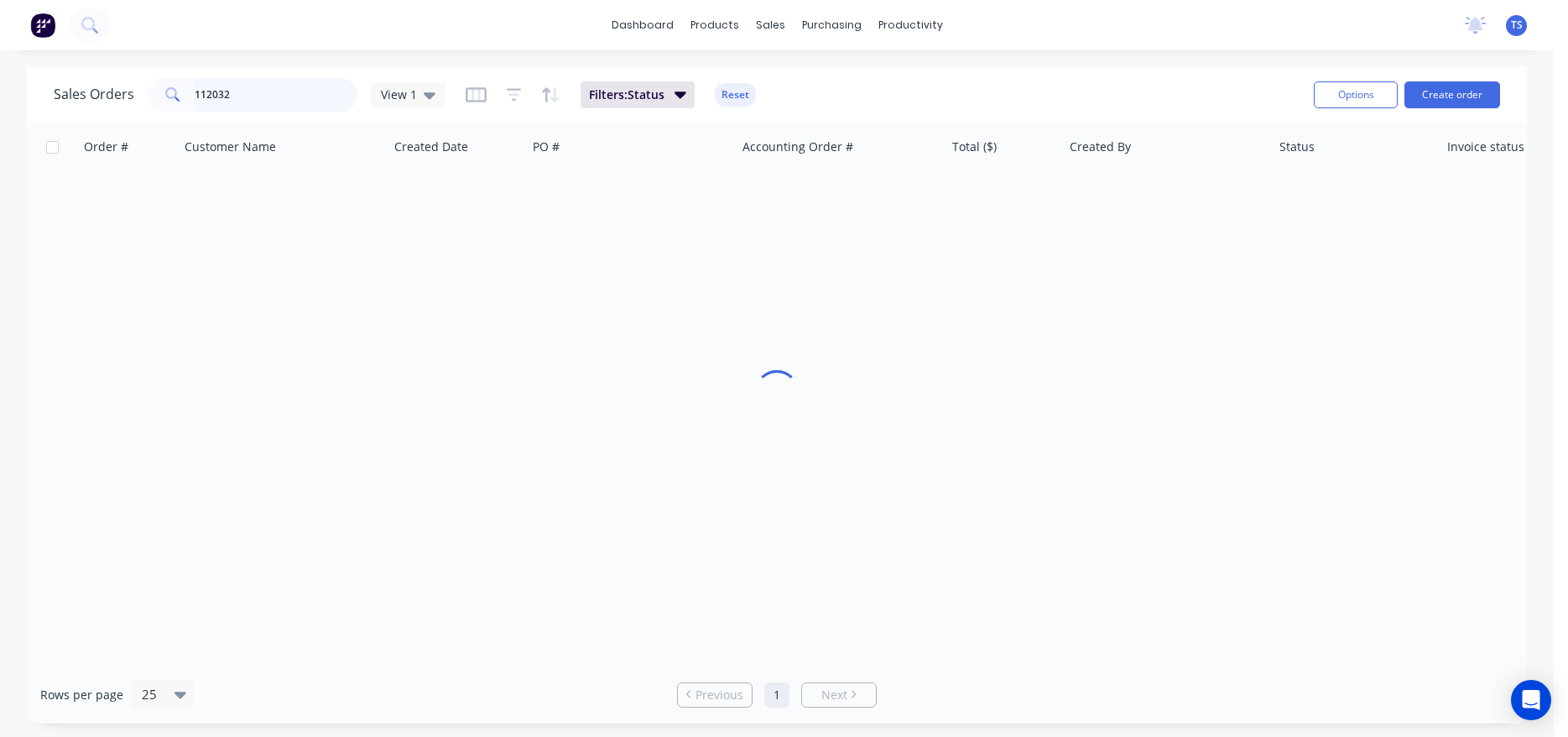
click at [269, 95] on input "112032" at bounding box center [277, 95] width 163 height 34
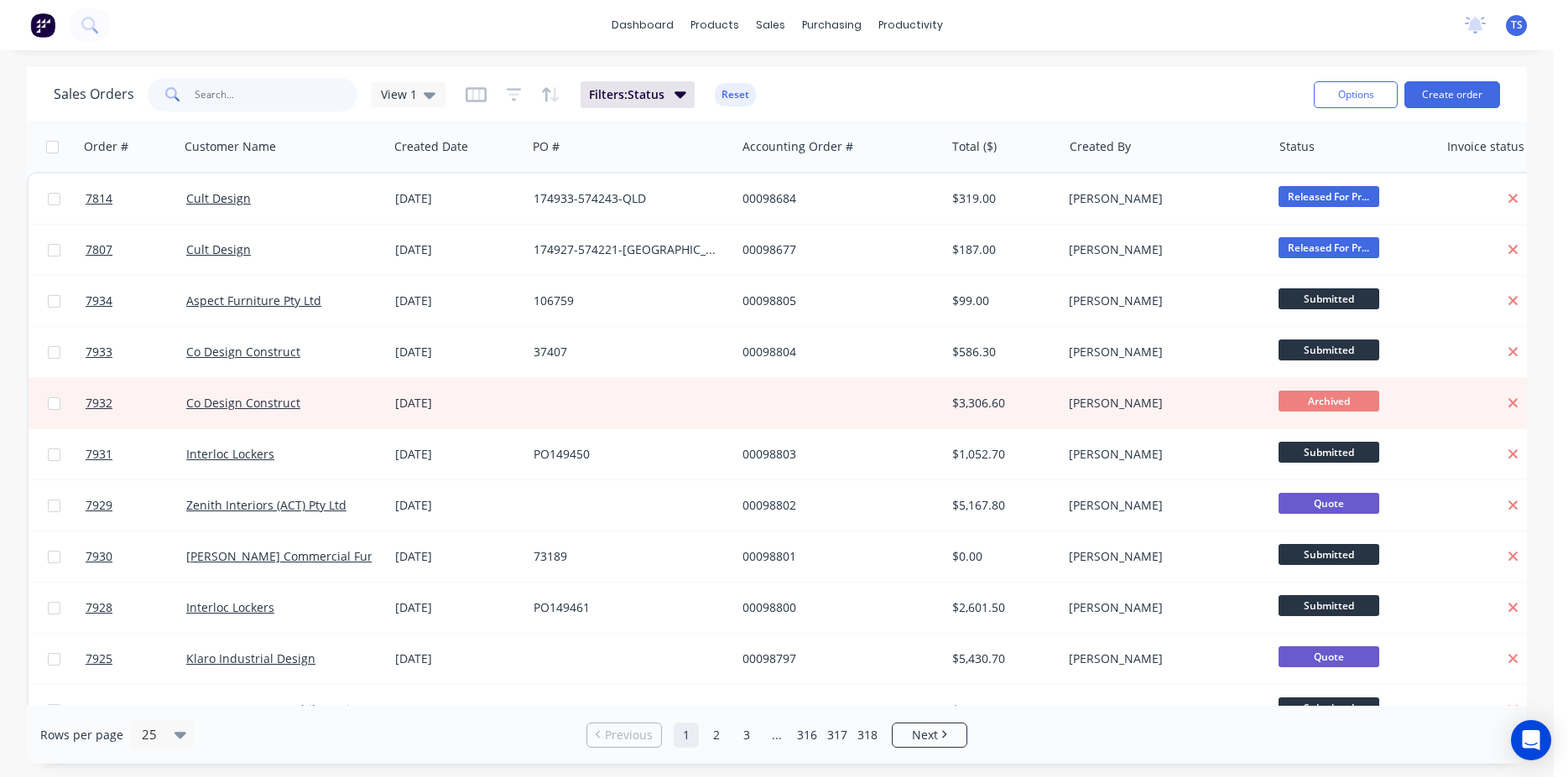
click at [293, 83] on input "text" at bounding box center [277, 95] width 163 height 34
drag, startPoint x: 887, startPoint y: 89, endPoint x: 903, endPoint y: 46, distance: 45.9
click at [896, 69] on div "Sales Orders View 1 Filters: Status Reset Options Create order" at bounding box center [777, 94] width 1500 height 55
click at [857, 108] on div "Sales Orders View 1 Filters: Status Reset" at bounding box center [677, 94] width 1246 height 41
click at [210, 101] on input "text" at bounding box center [277, 95] width 163 height 34
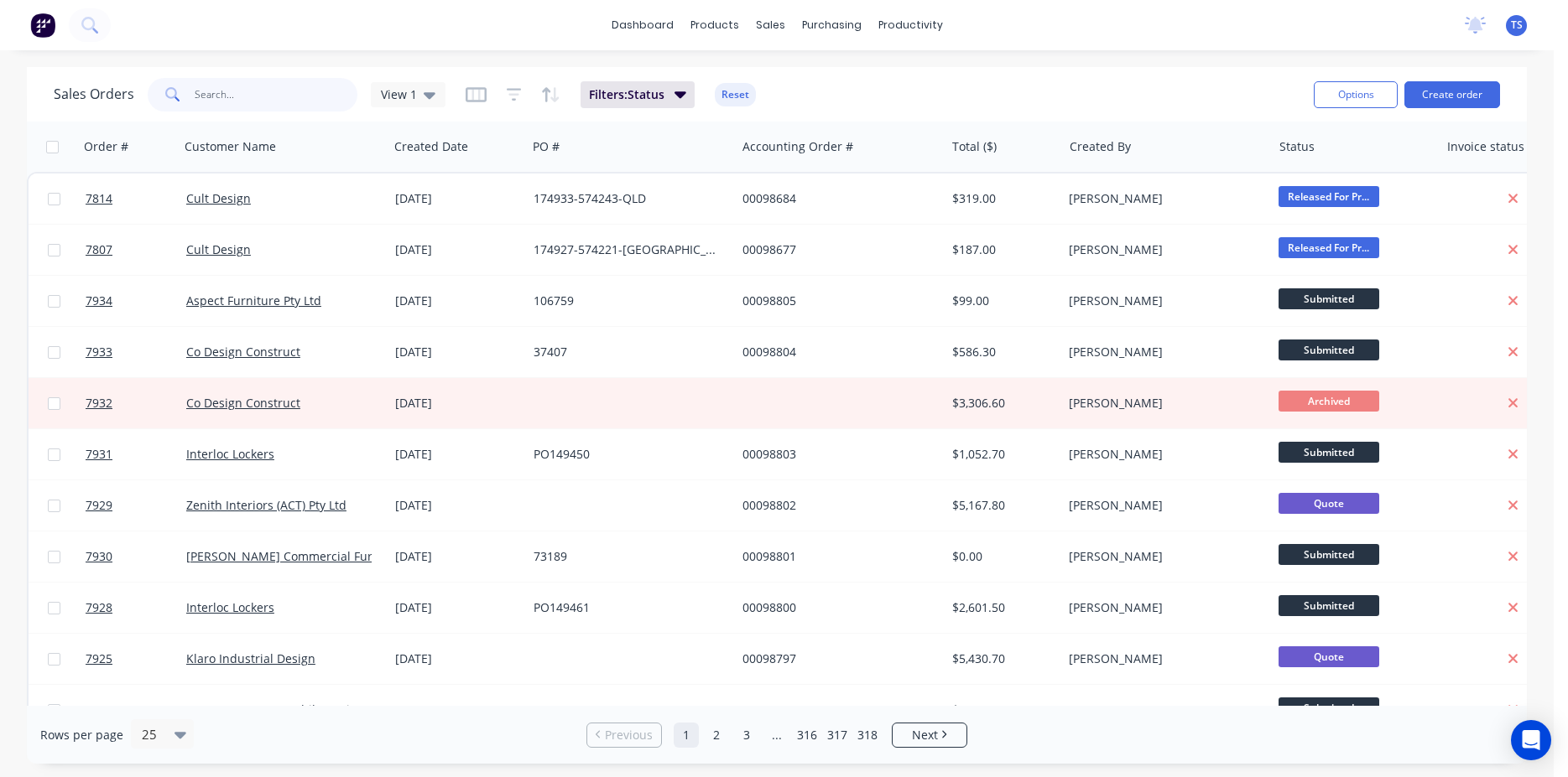
click at [286, 92] on input "text" at bounding box center [277, 95] width 163 height 34
click at [264, 91] on input "text" at bounding box center [277, 95] width 163 height 34
click at [259, 107] on input "text" at bounding box center [277, 95] width 163 height 34
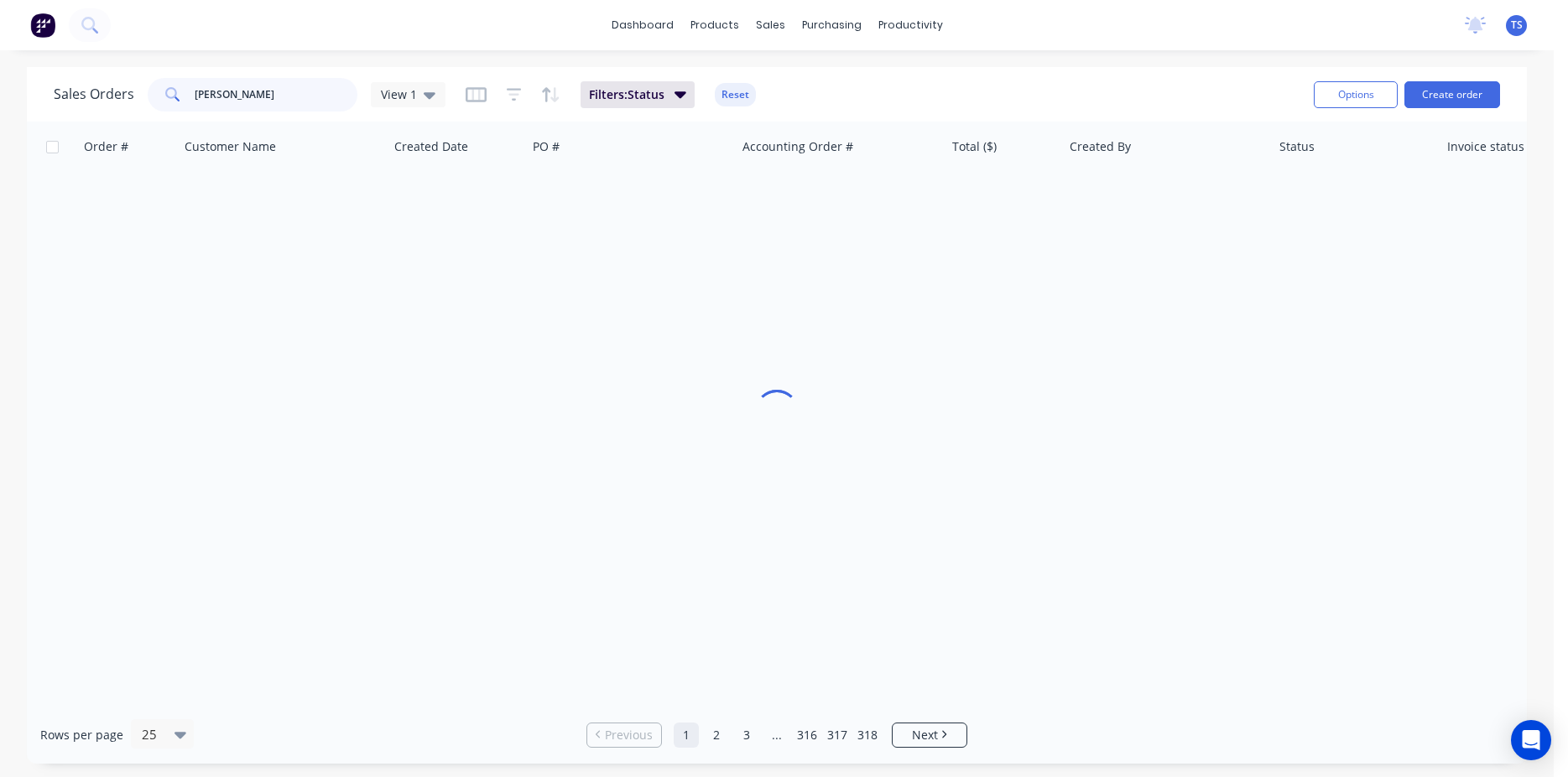
type input "hawor"
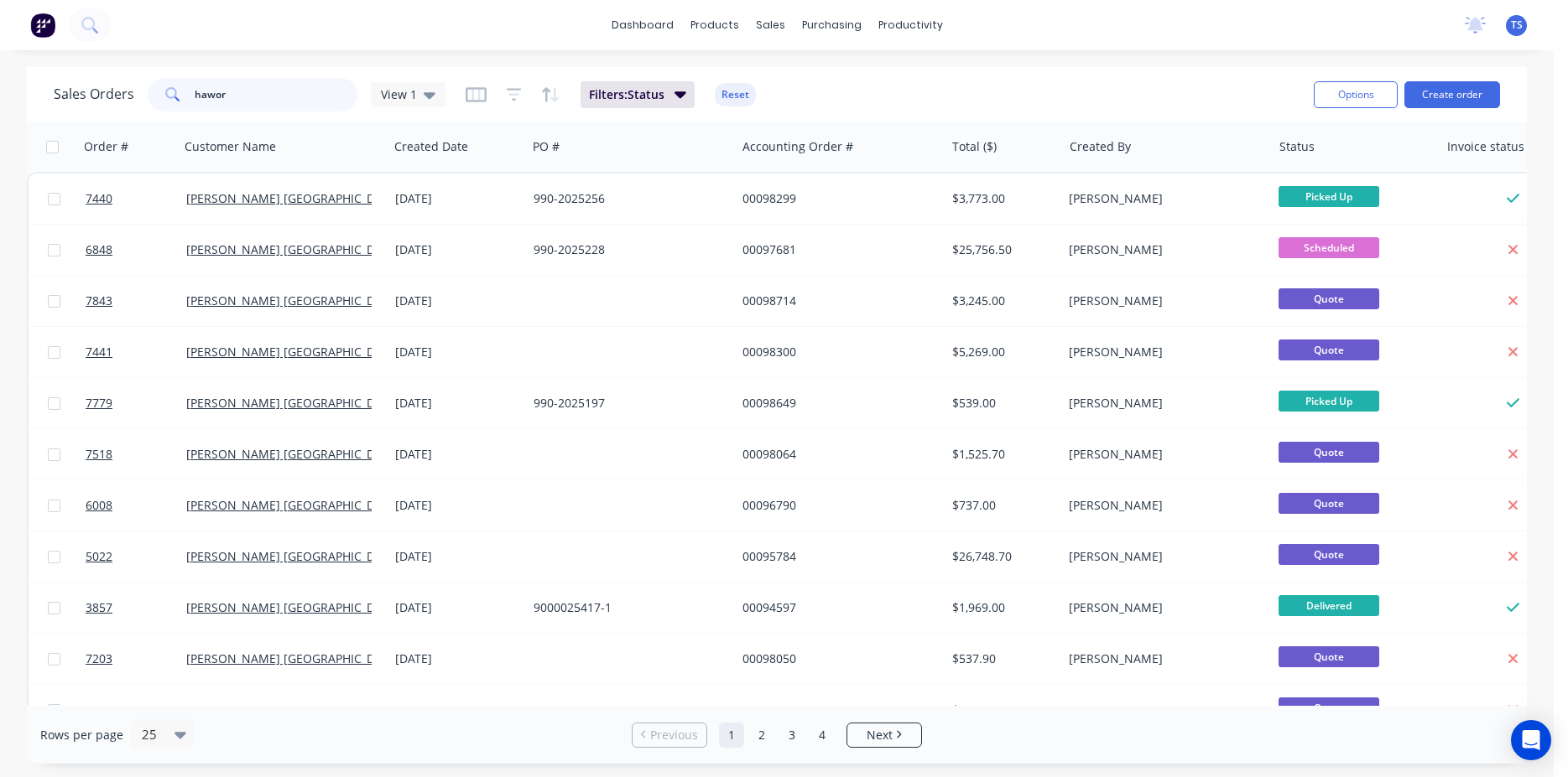
click at [252, 91] on input "hawor" at bounding box center [277, 95] width 163 height 34
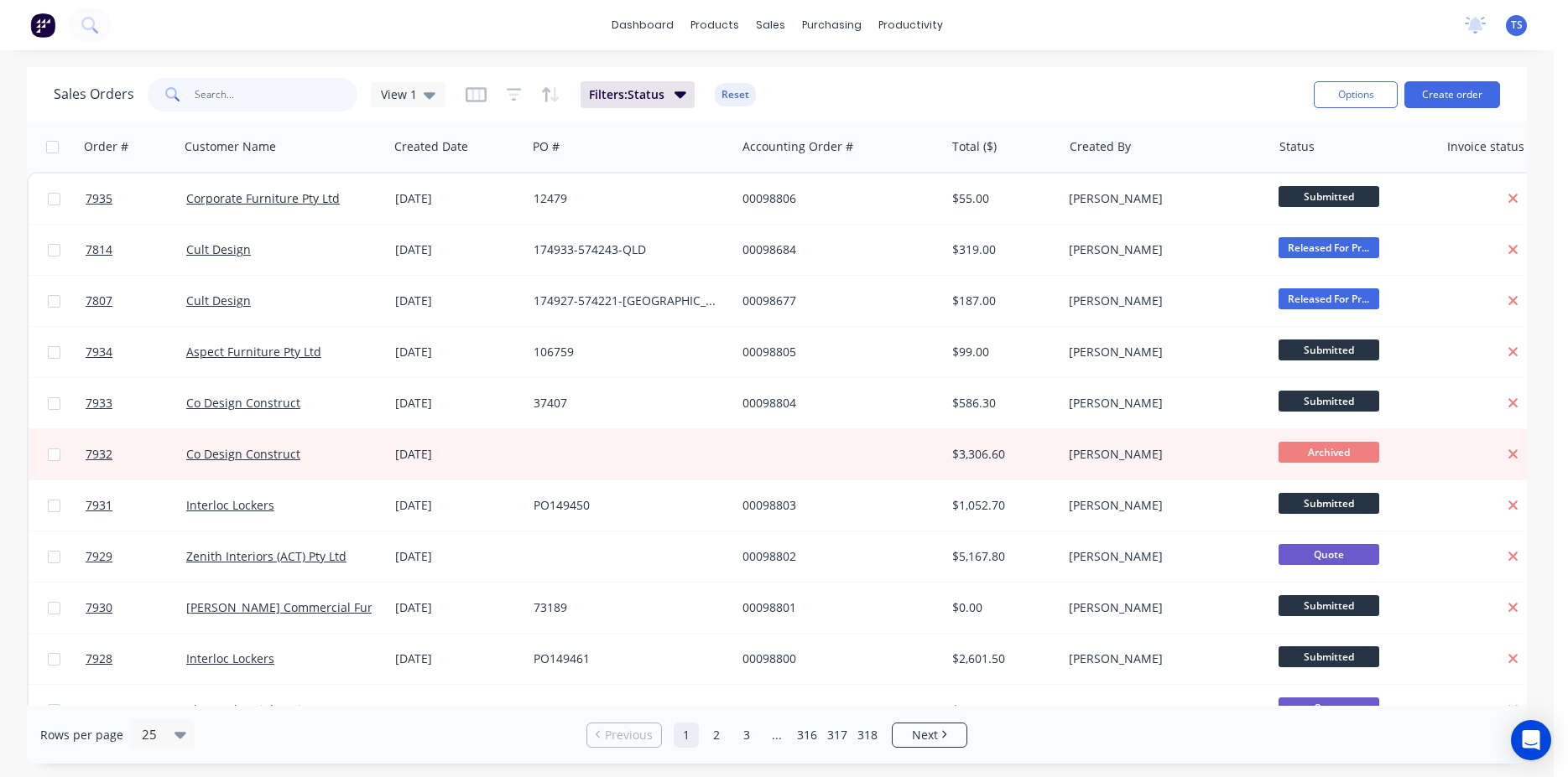
click at [283, 99] on input "text" at bounding box center [277, 95] width 163 height 34
click at [257, 76] on div "Sales Orders View 1 Filters: Status Reset" at bounding box center [677, 94] width 1246 height 41
click at [278, 101] on input "text" at bounding box center [277, 95] width 163 height 34
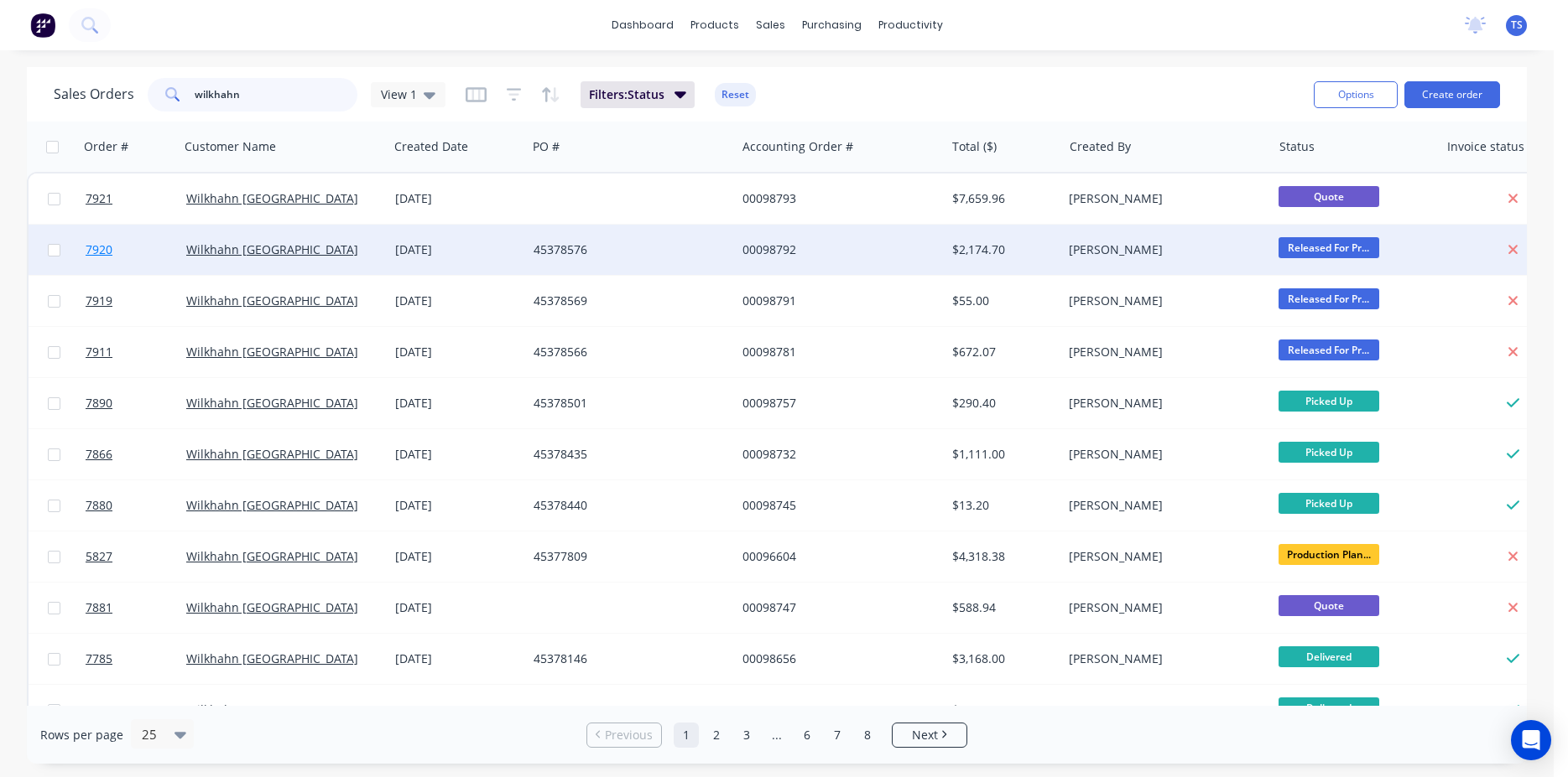
type input "wilkhahn"
click at [122, 256] on link "7920" at bounding box center [136, 250] width 101 height 50
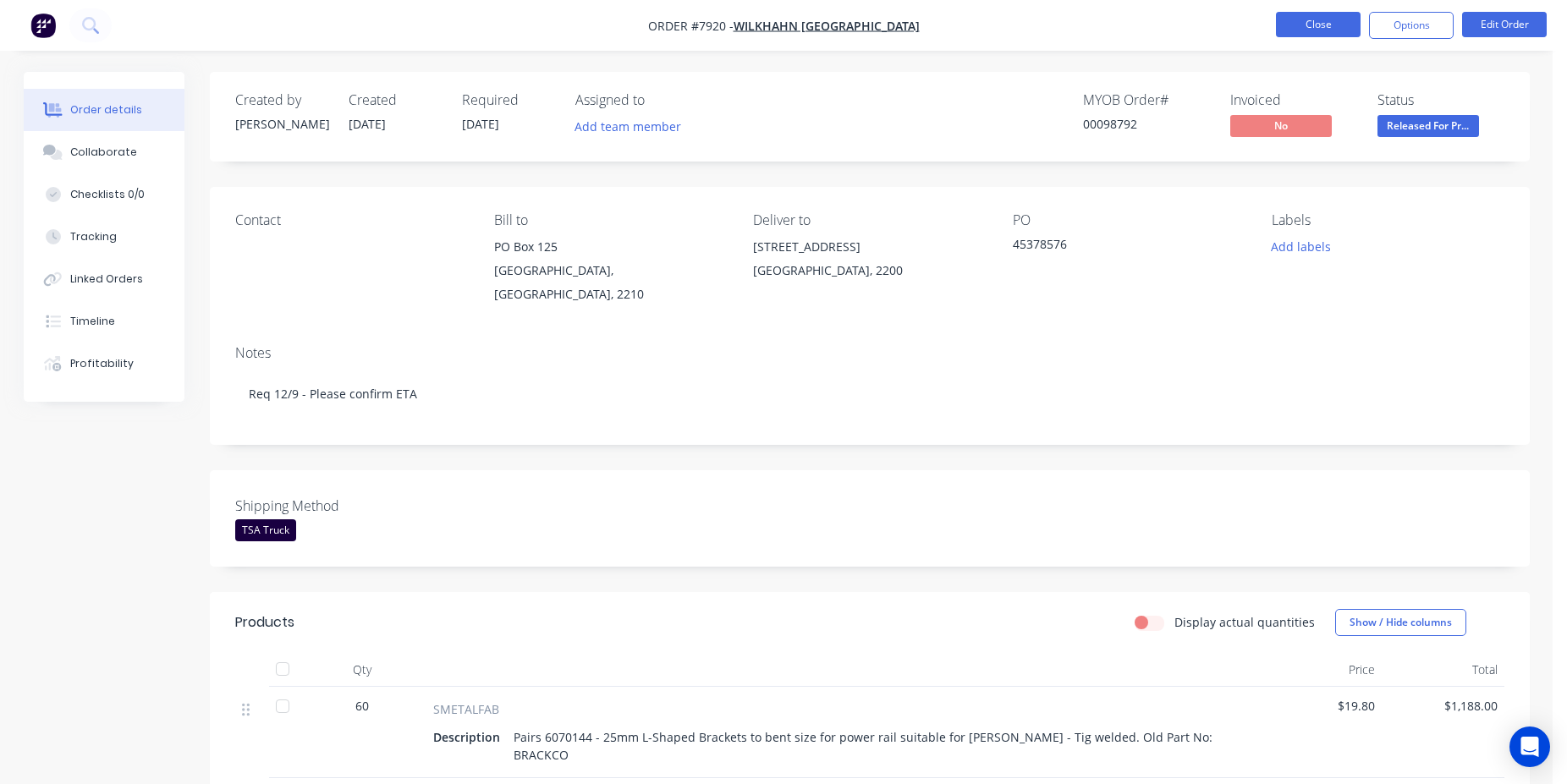
click at [1306, 18] on button "Close" at bounding box center [1319, 25] width 84 height 25
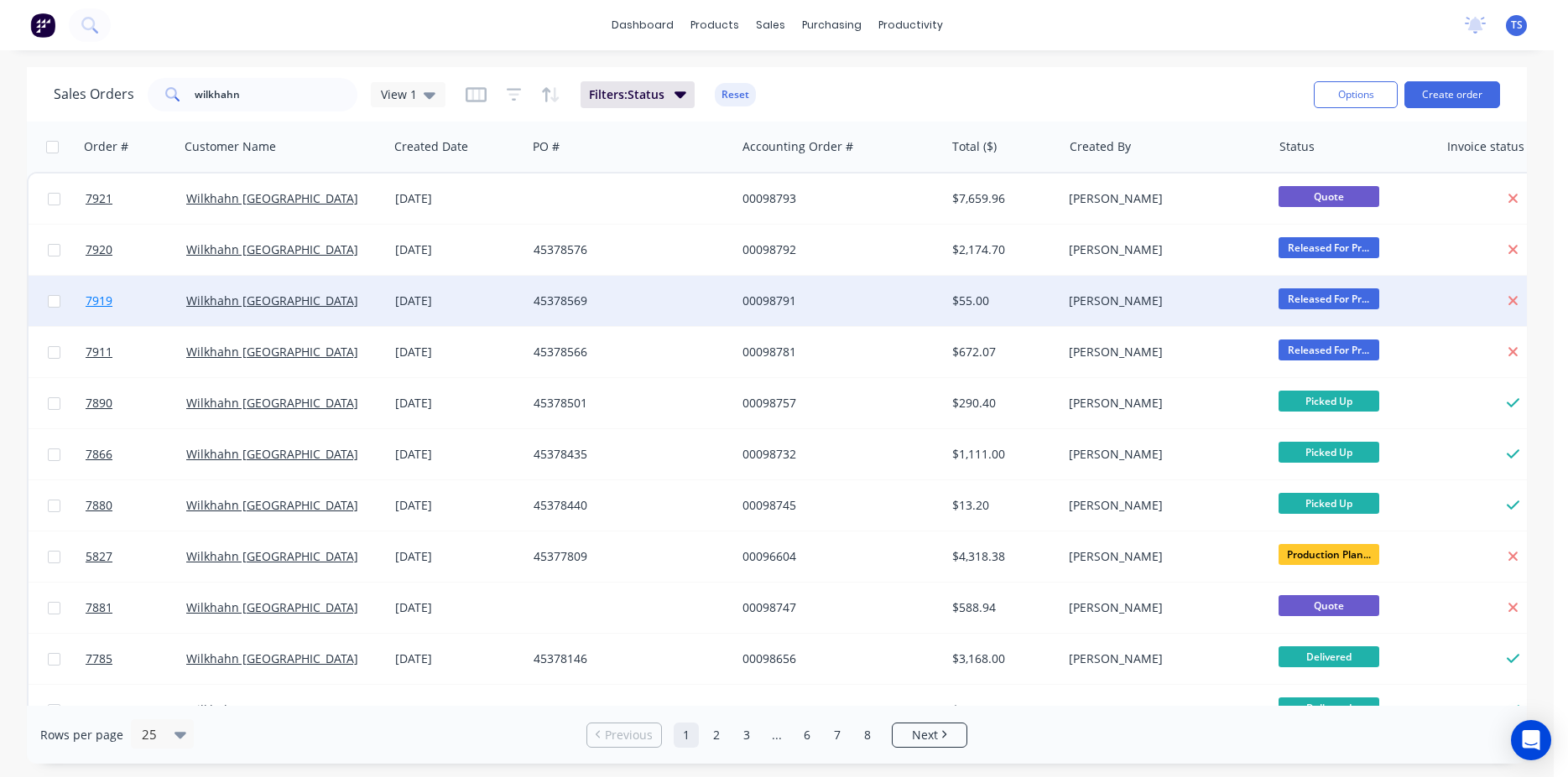
click at [139, 312] on link "7919" at bounding box center [136, 301] width 101 height 50
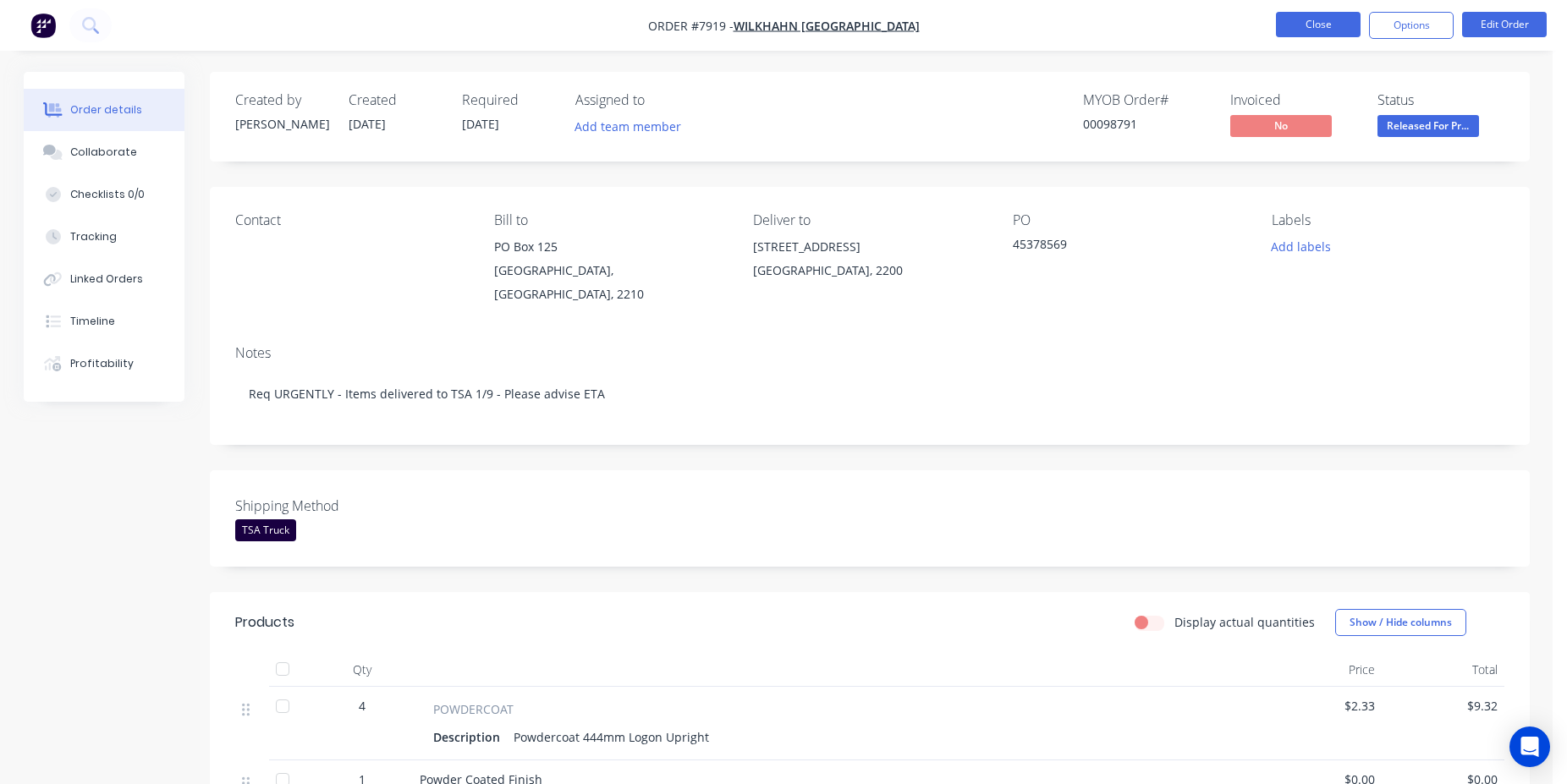
click at [1312, 35] on button "Close" at bounding box center [1319, 25] width 84 height 25
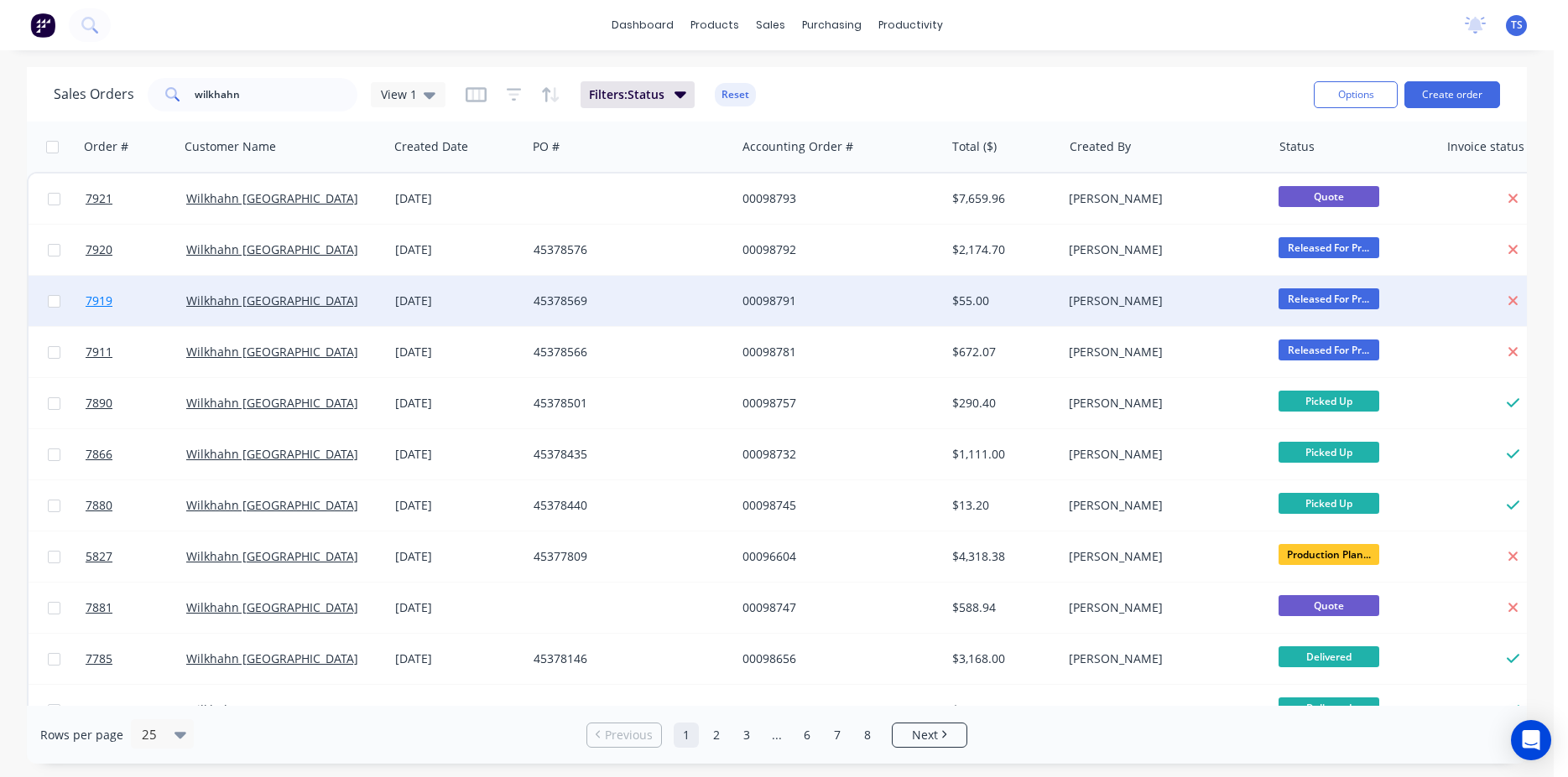
click at [111, 309] on link "7919" at bounding box center [136, 301] width 101 height 50
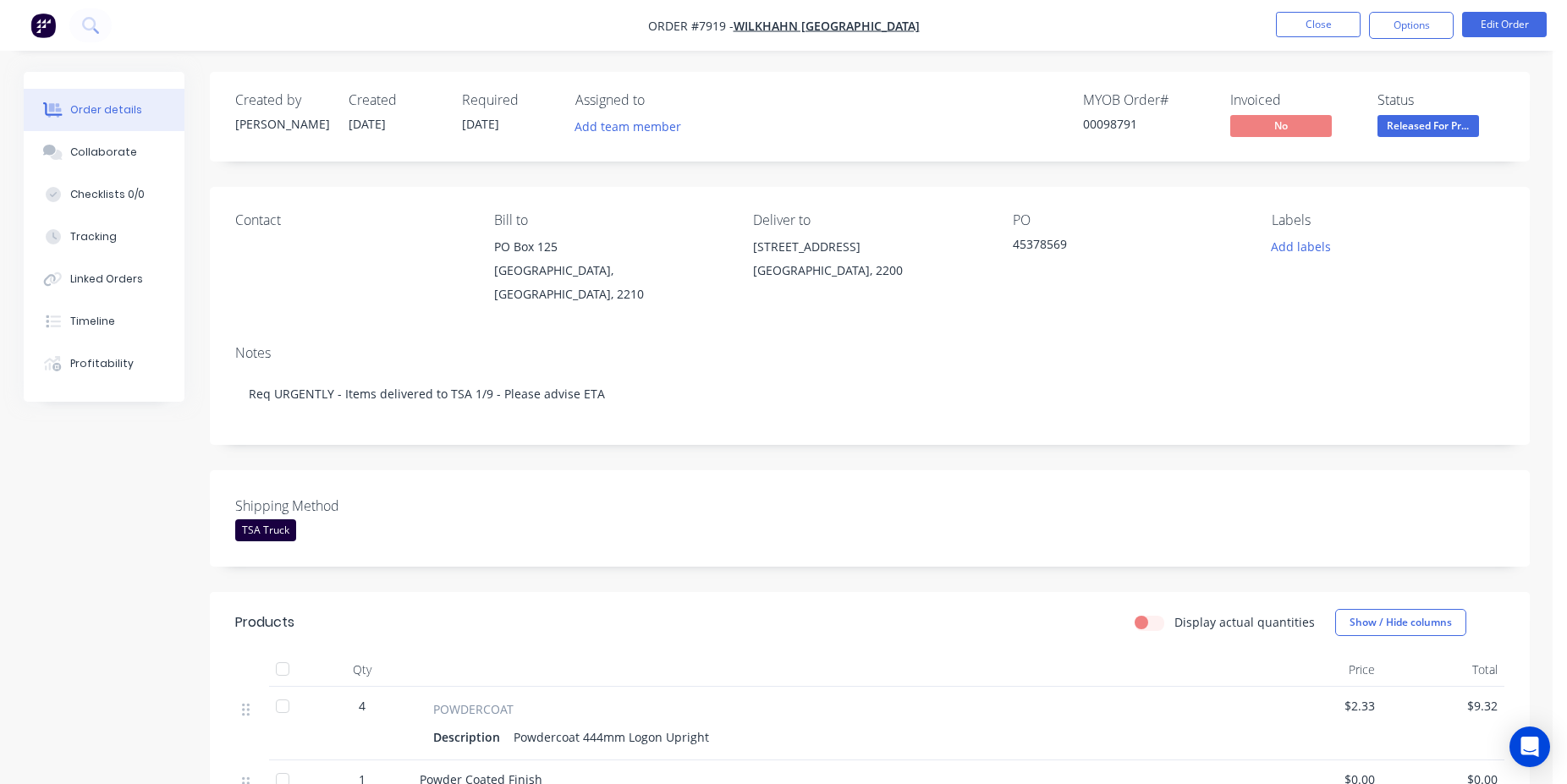
click at [264, 523] on div "TSA Truck" at bounding box center [265, 530] width 61 height 22
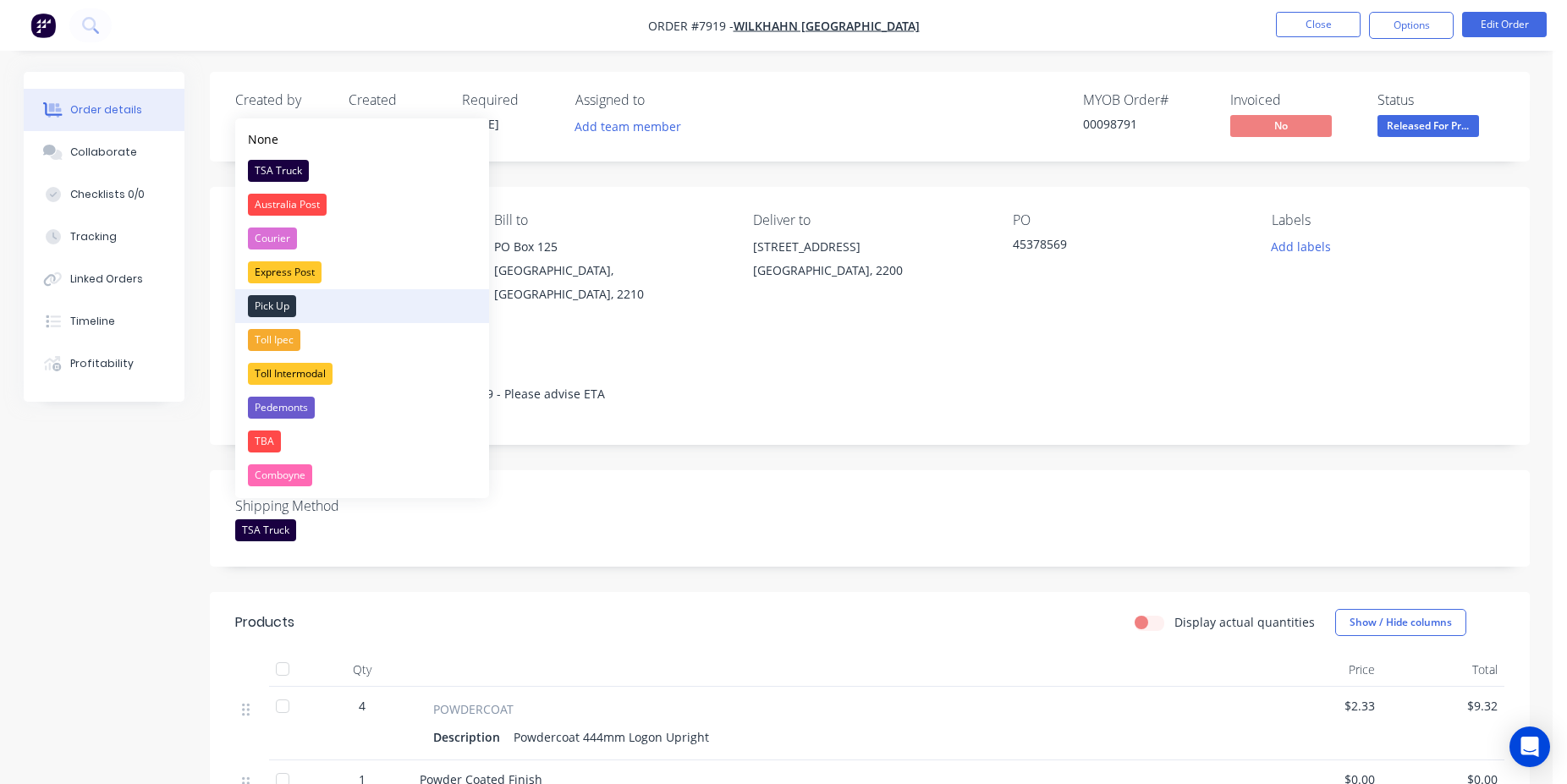
click at [269, 308] on div "Pick Up" at bounding box center [272, 306] width 48 height 22
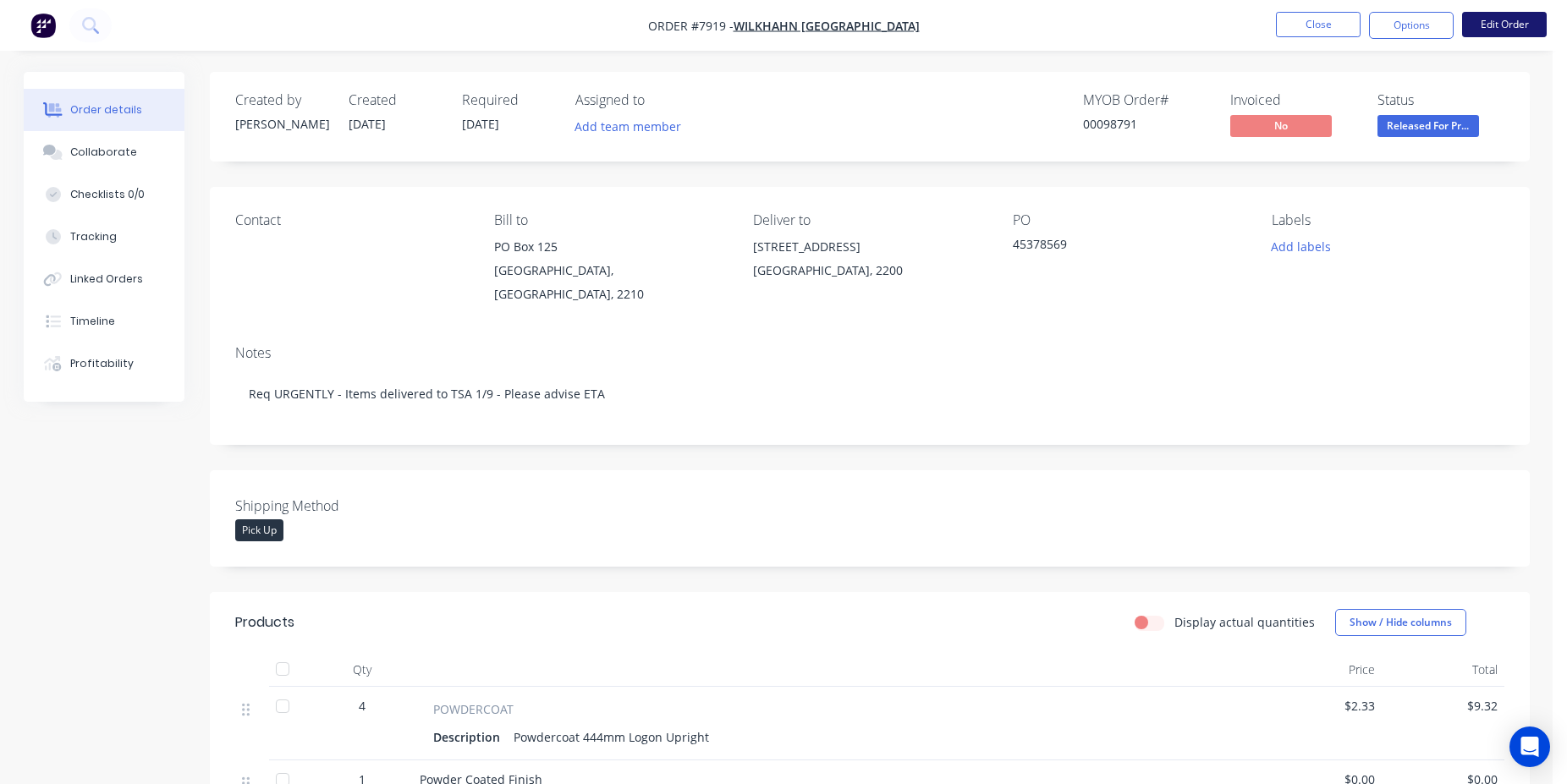
click at [1521, 27] on button "Edit Order" at bounding box center [1505, 25] width 84 height 25
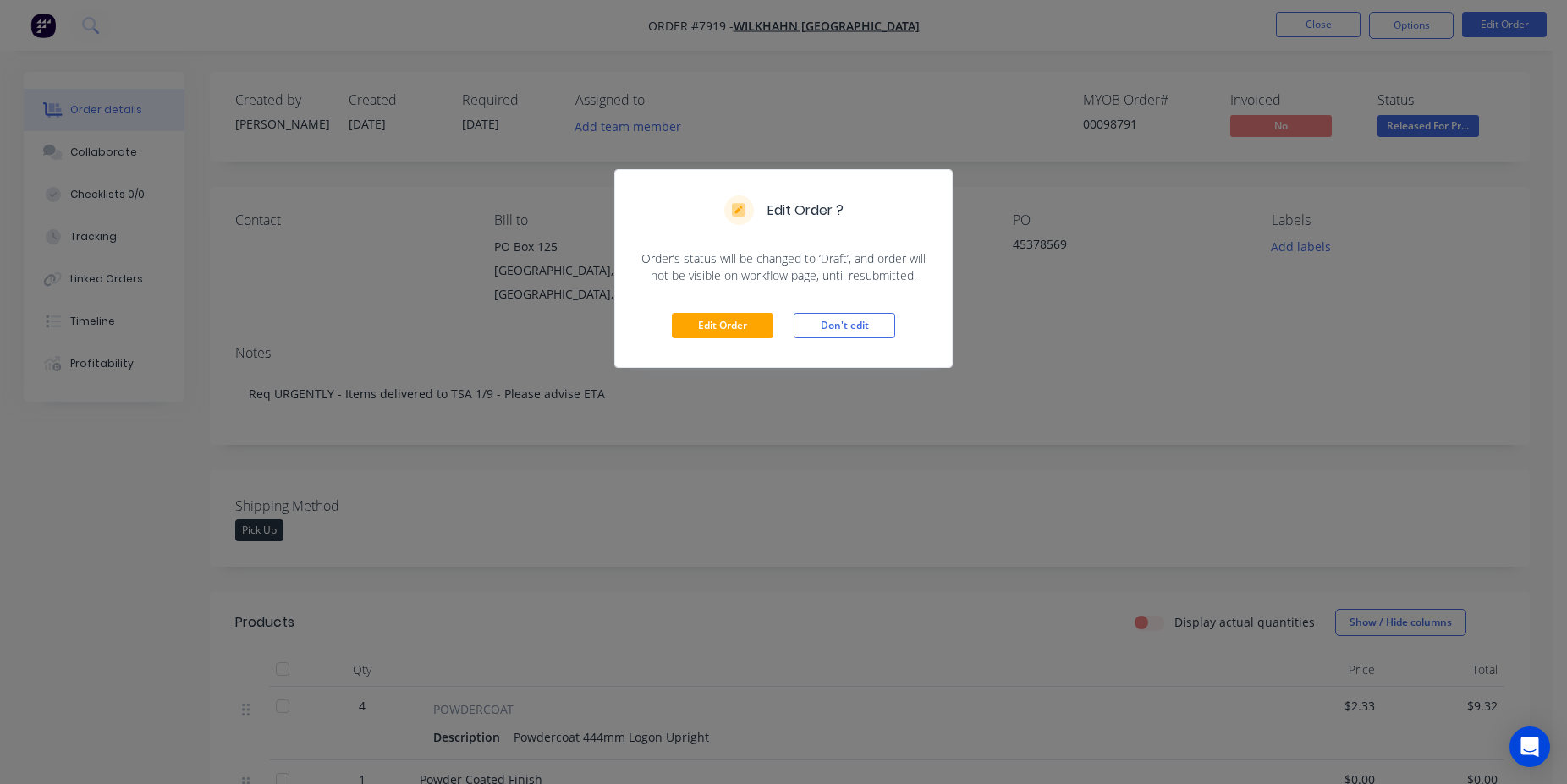
click at [697, 339] on div "Edit Order Don't edit" at bounding box center [784, 325] width 337 height 83
click at [754, 324] on button "Edit Order" at bounding box center [723, 325] width 102 height 25
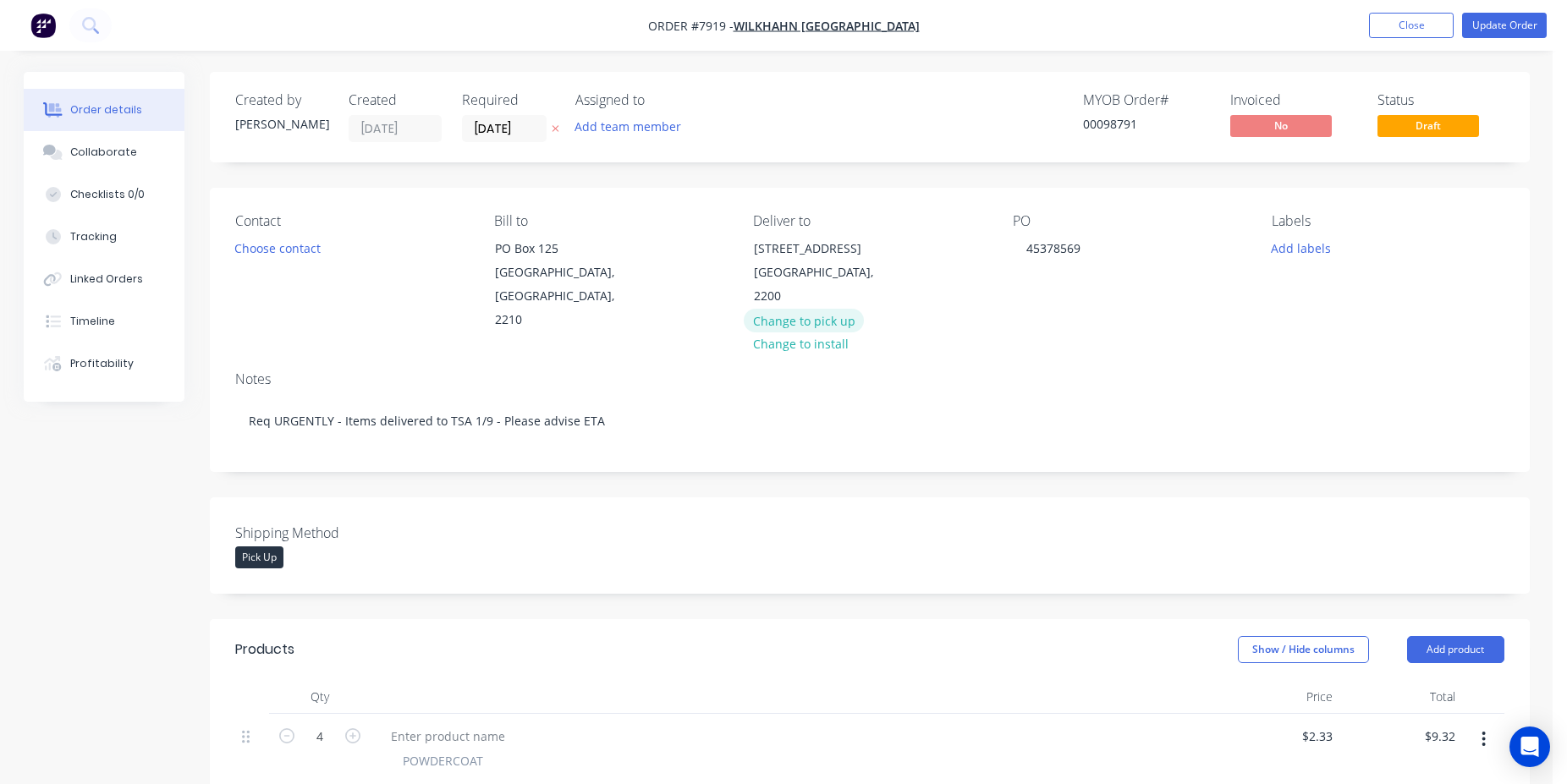
click at [810, 309] on button "Change to pick up" at bounding box center [804, 320] width 120 height 23
click at [1499, 35] on button "Update Order" at bounding box center [1505, 25] width 84 height 25
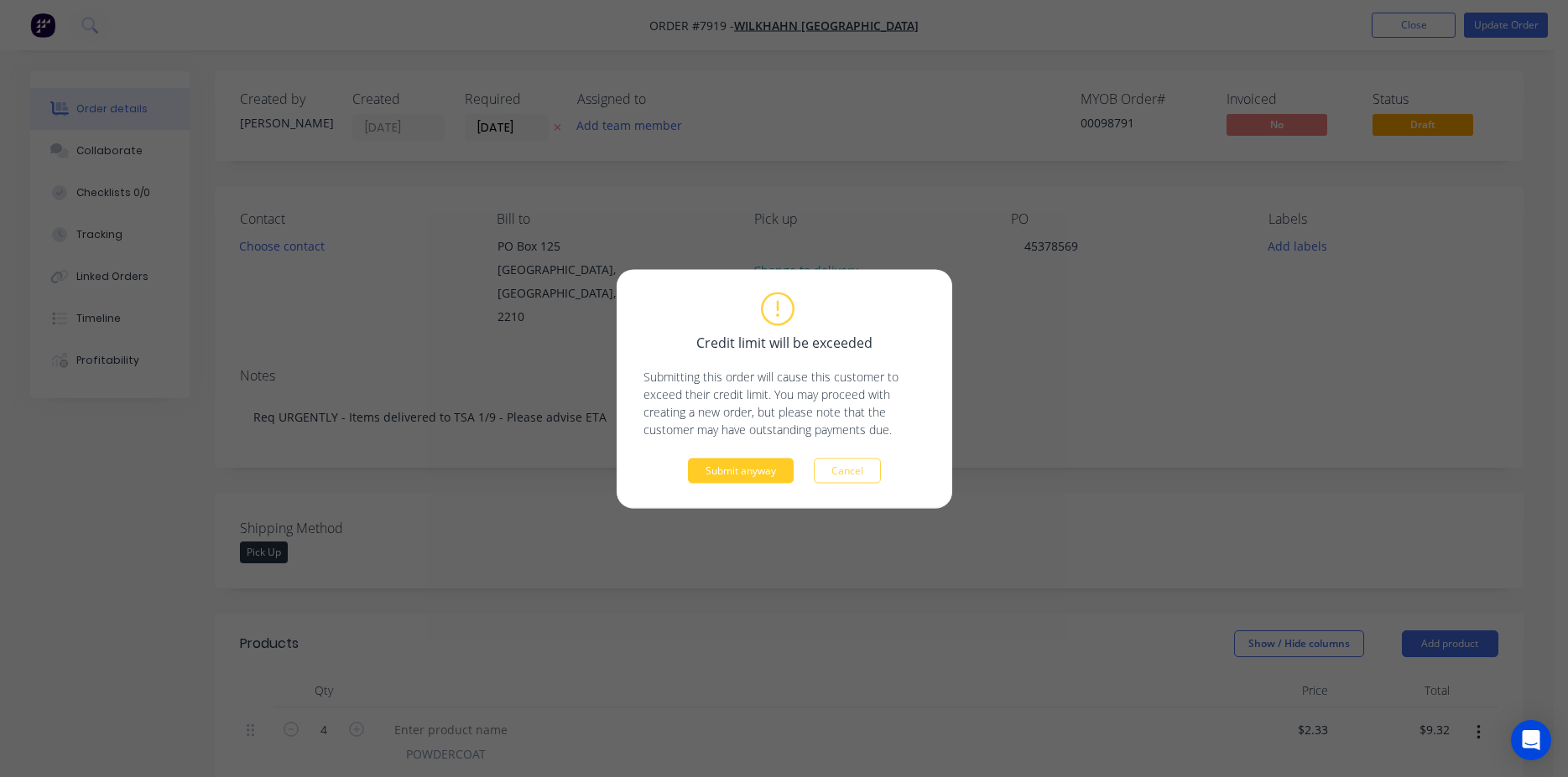
click at [778, 466] on button "Submit anyway" at bounding box center [741, 470] width 106 height 25
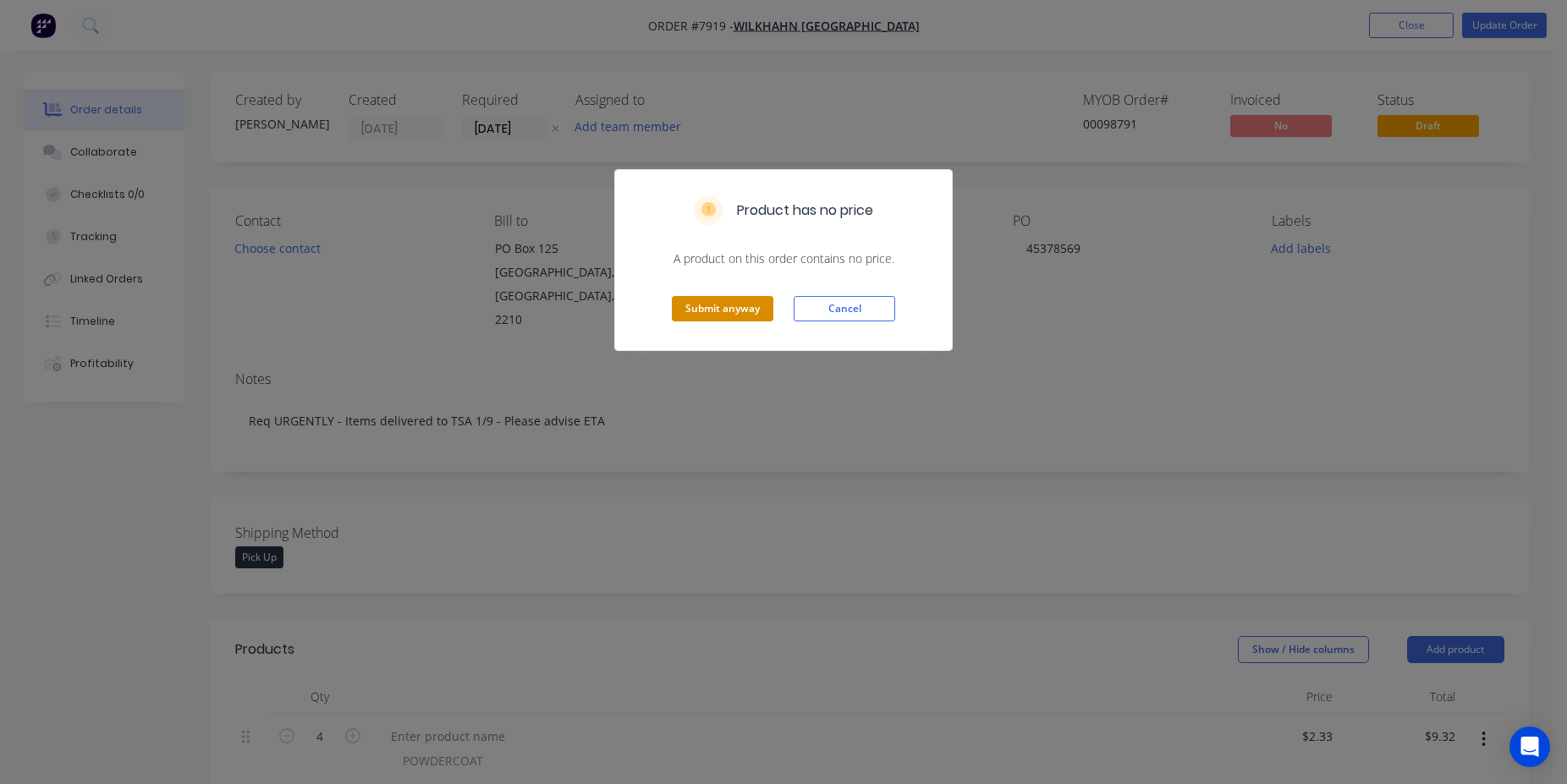
click at [750, 321] on button "Submit anyway" at bounding box center [723, 309] width 102 height 25
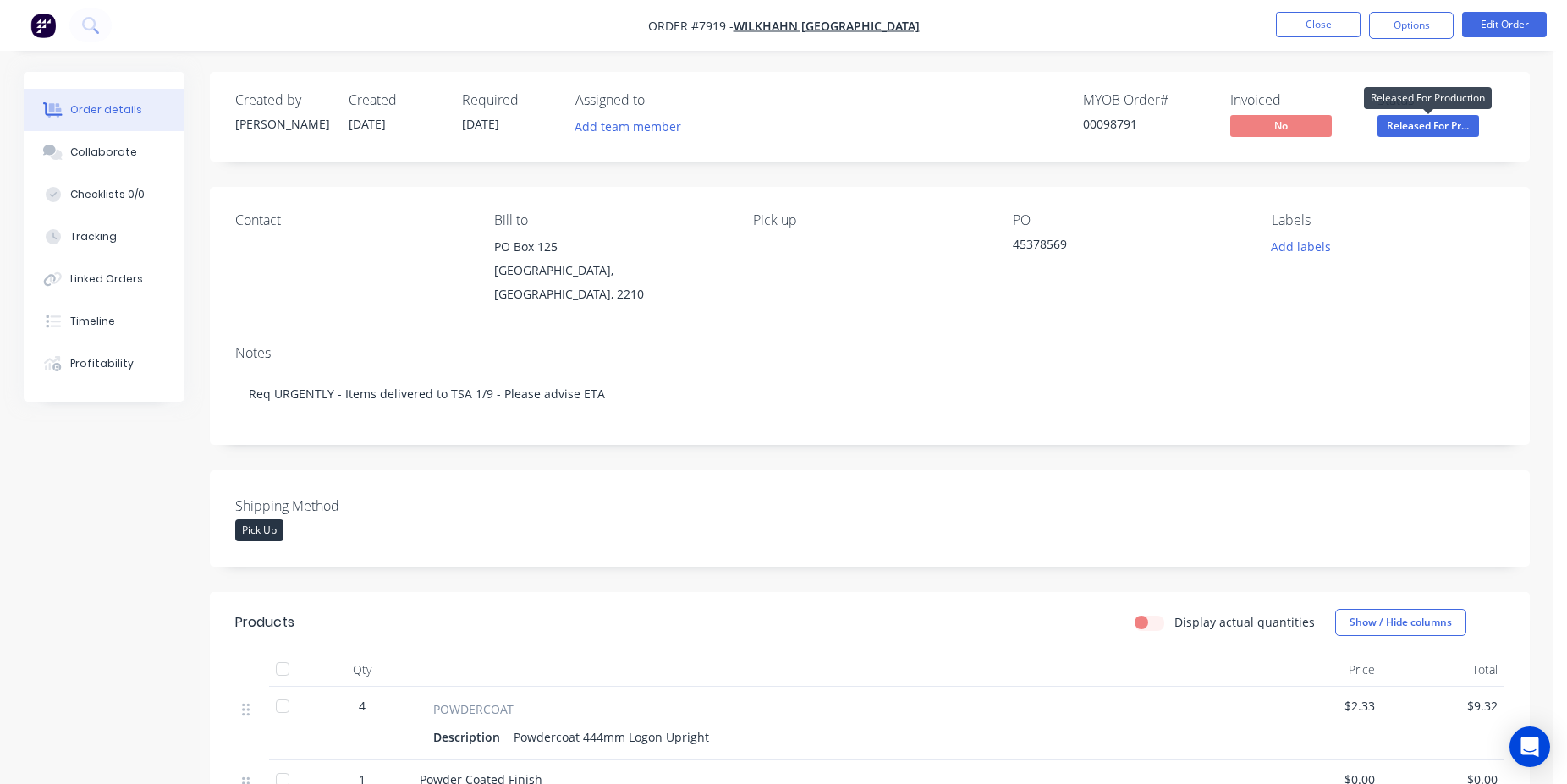
click at [1432, 124] on span "Released For Pr..." at bounding box center [1428, 125] width 102 height 21
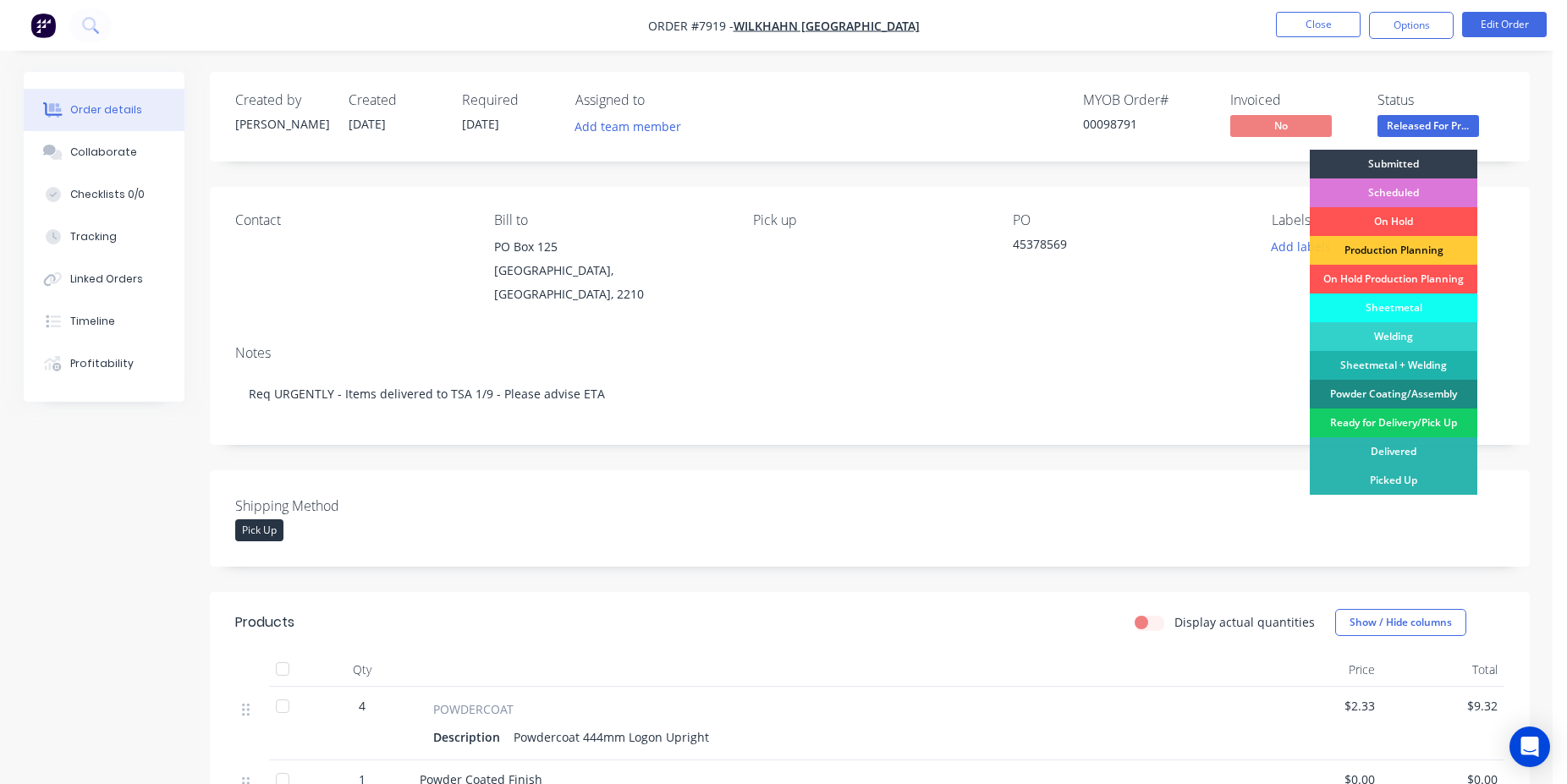
click at [1416, 419] on div "Ready for Delivery/Pick Up" at bounding box center [1393, 423] width 168 height 29
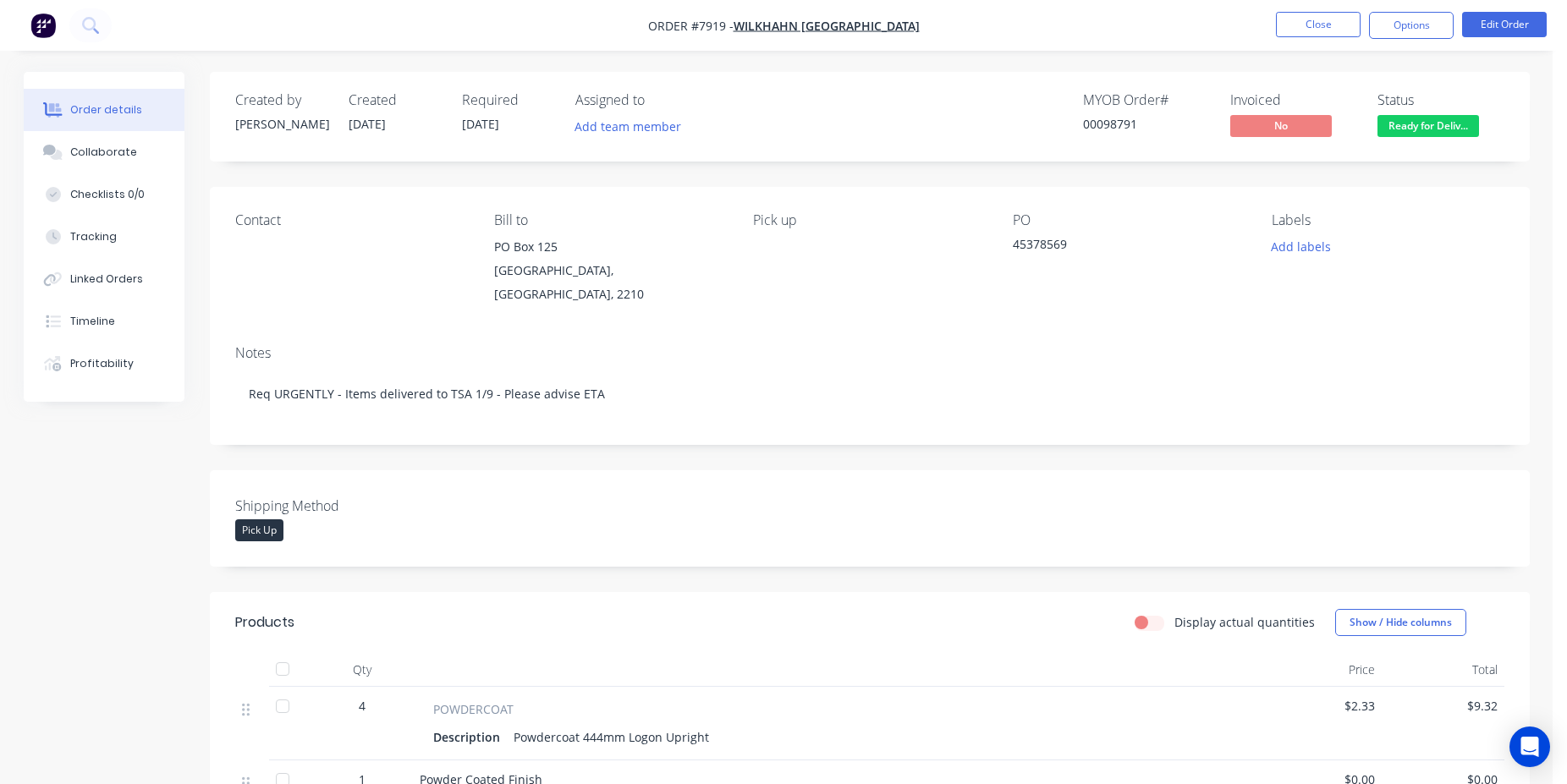
click at [1105, 113] on div "MYOB Order # 00098791" at bounding box center [1147, 117] width 127 height 49
click at [1105, 116] on div "MYOB Order # 00098791" at bounding box center [1147, 117] width 127 height 49
copy div "00098791"
click at [1190, 132] on div "00098791" at bounding box center [1147, 124] width 127 height 18
click at [1385, 43] on nav "Order #7919 - Wilkhahn Asia Pacific Close Options Edit Order" at bounding box center [784, 25] width 1567 height 51
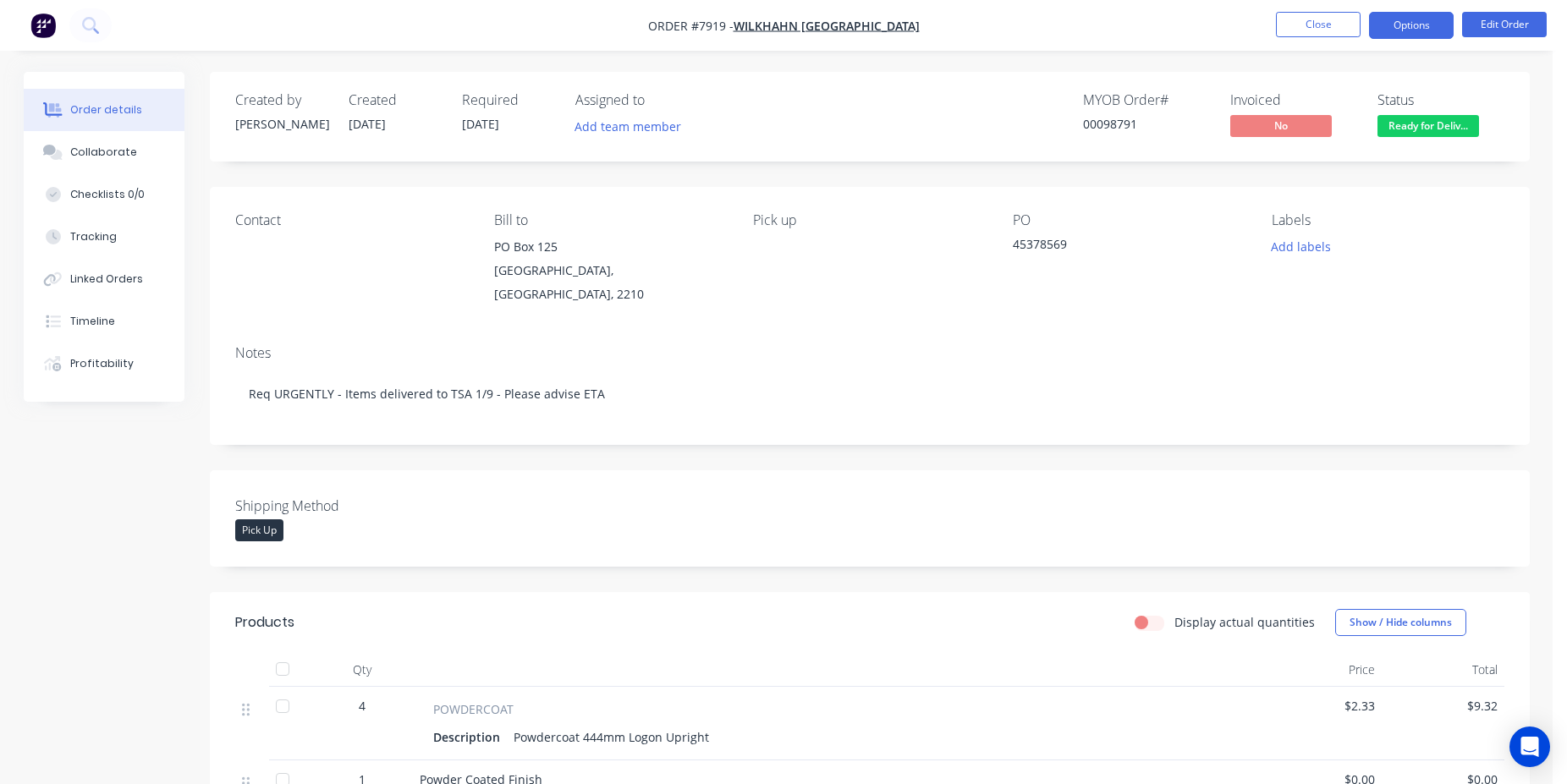
click at [1420, 26] on button "Options" at bounding box center [1412, 25] width 84 height 27
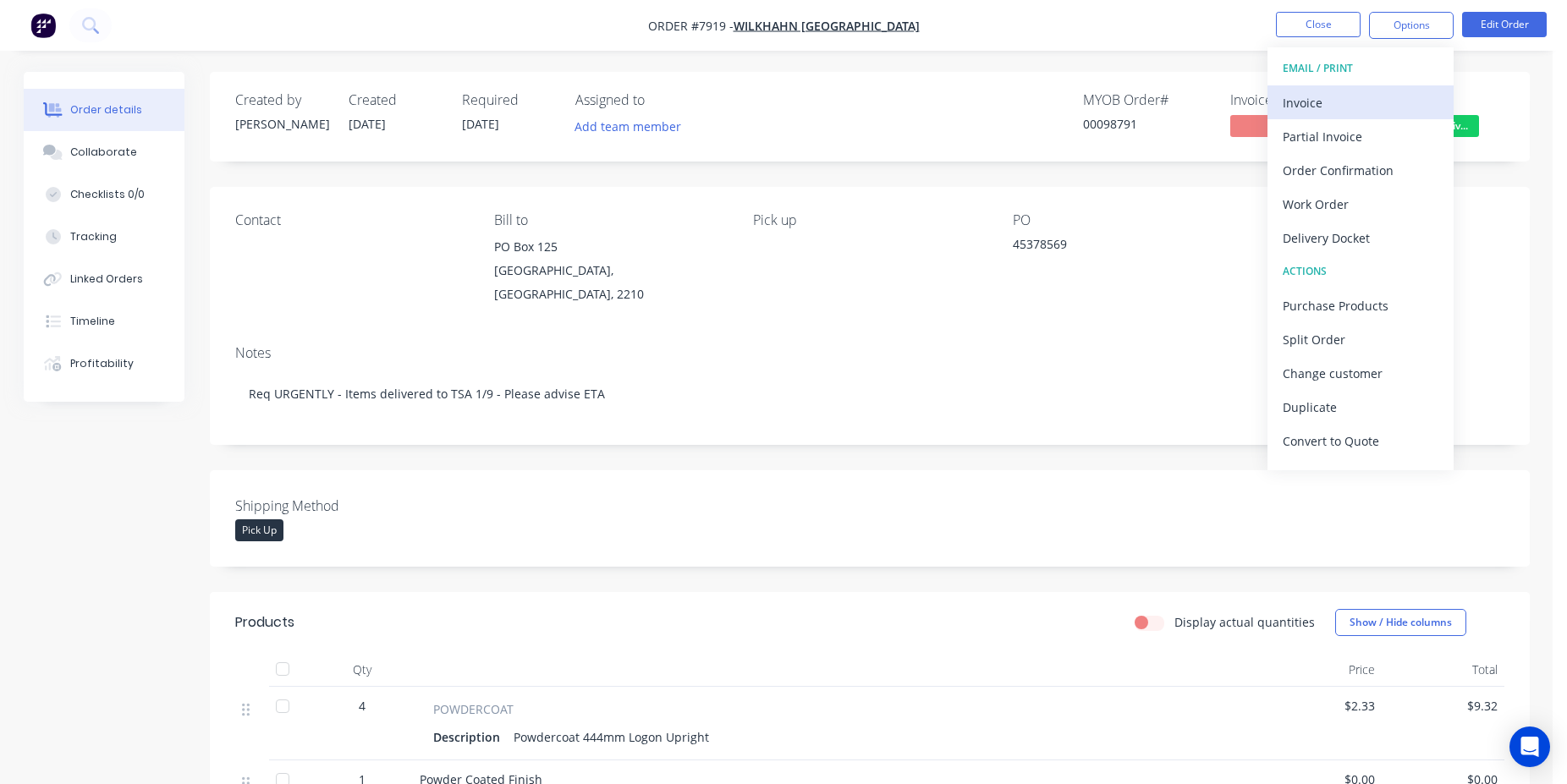
click at [1417, 88] on button "Invoice" at bounding box center [1361, 102] width 186 height 34
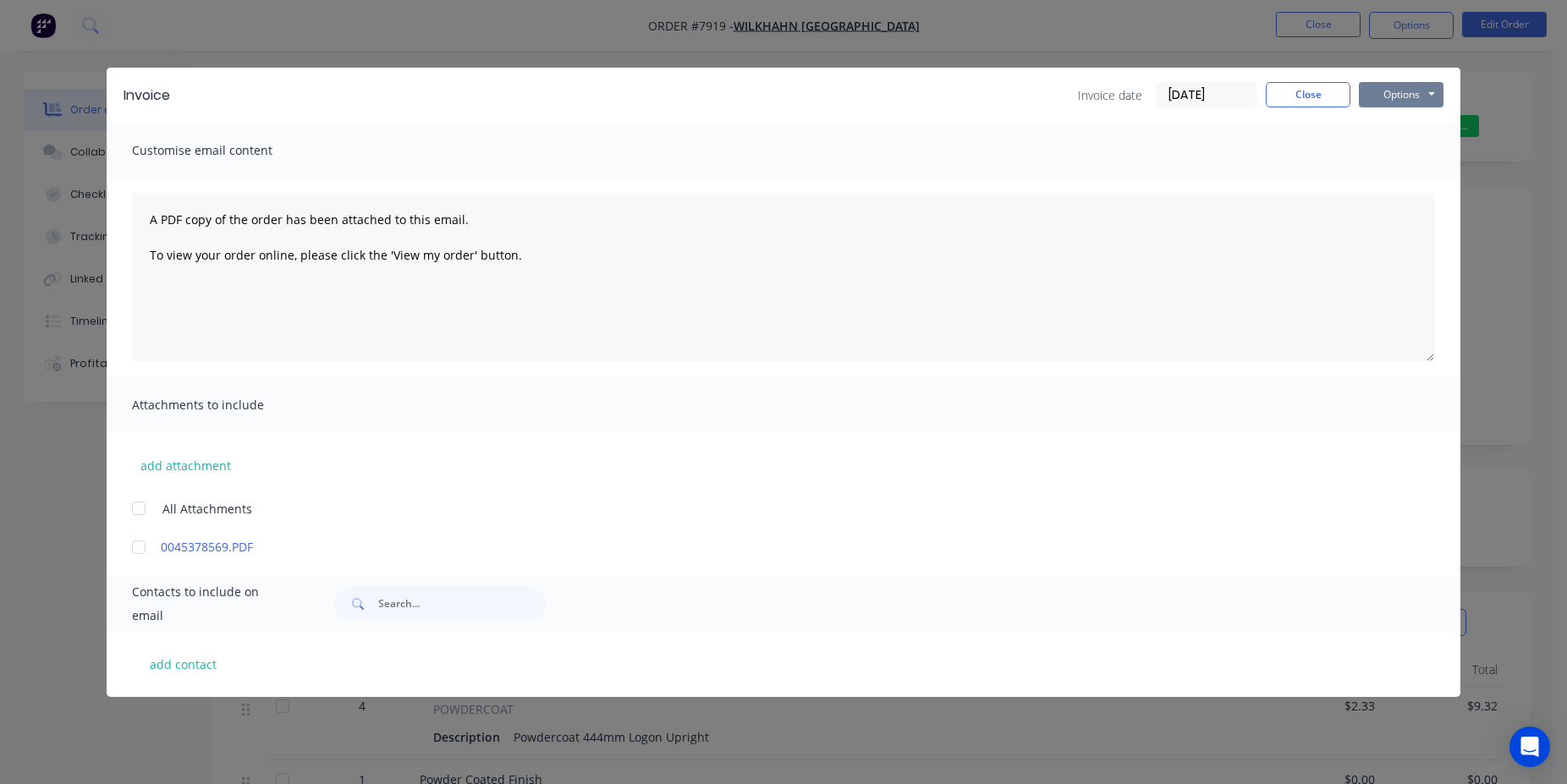
click at [1423, 98] on button "Options" at bounding box center [1401, 95] width 84 height 25
click at [1407, 161] on button "Print" at bounding box center [1413, 153] width 108 height 28
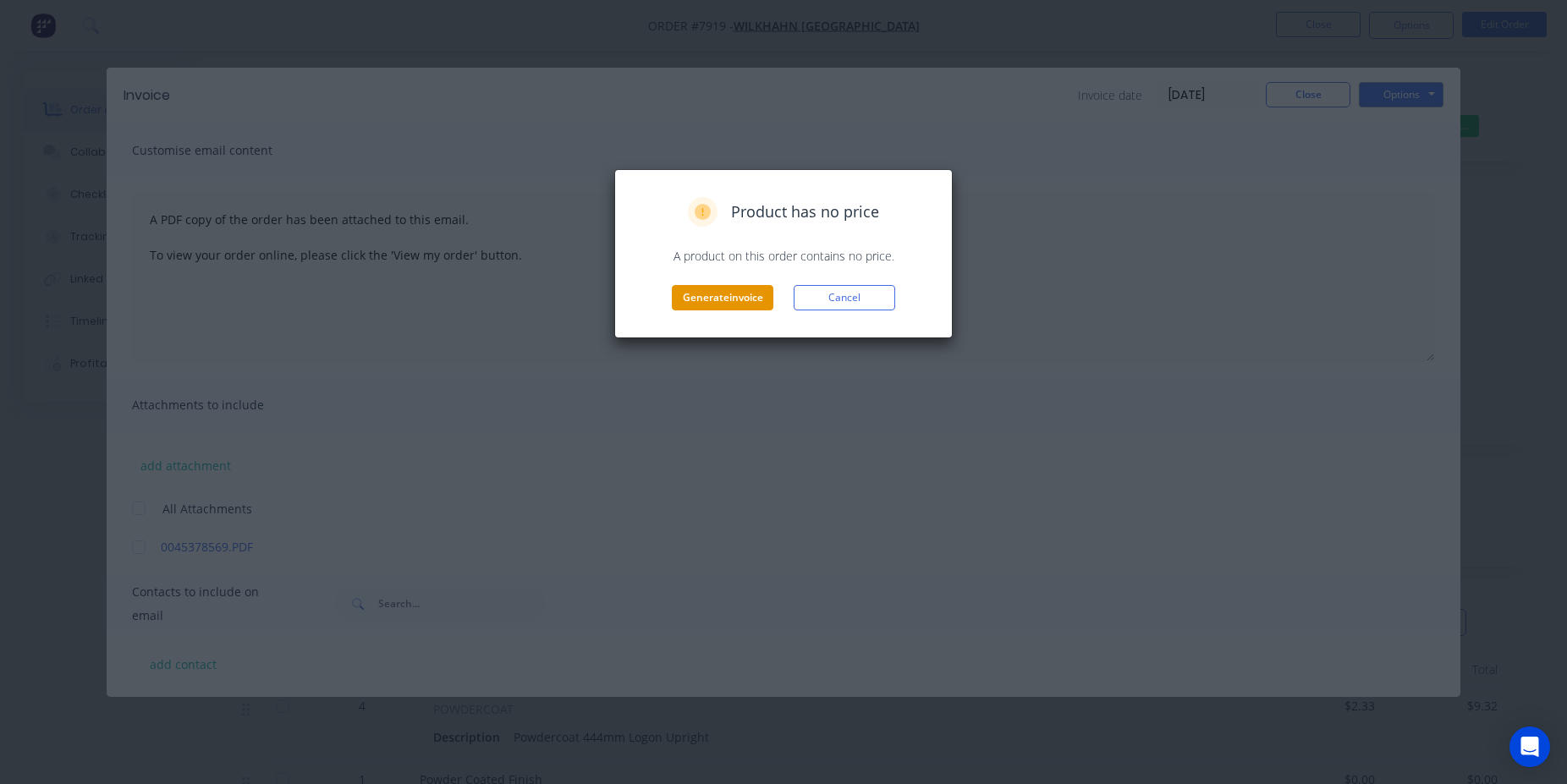
click at [756, 302] on button "Generate invoice" at bounding box center [723, 297] width 102 height 25
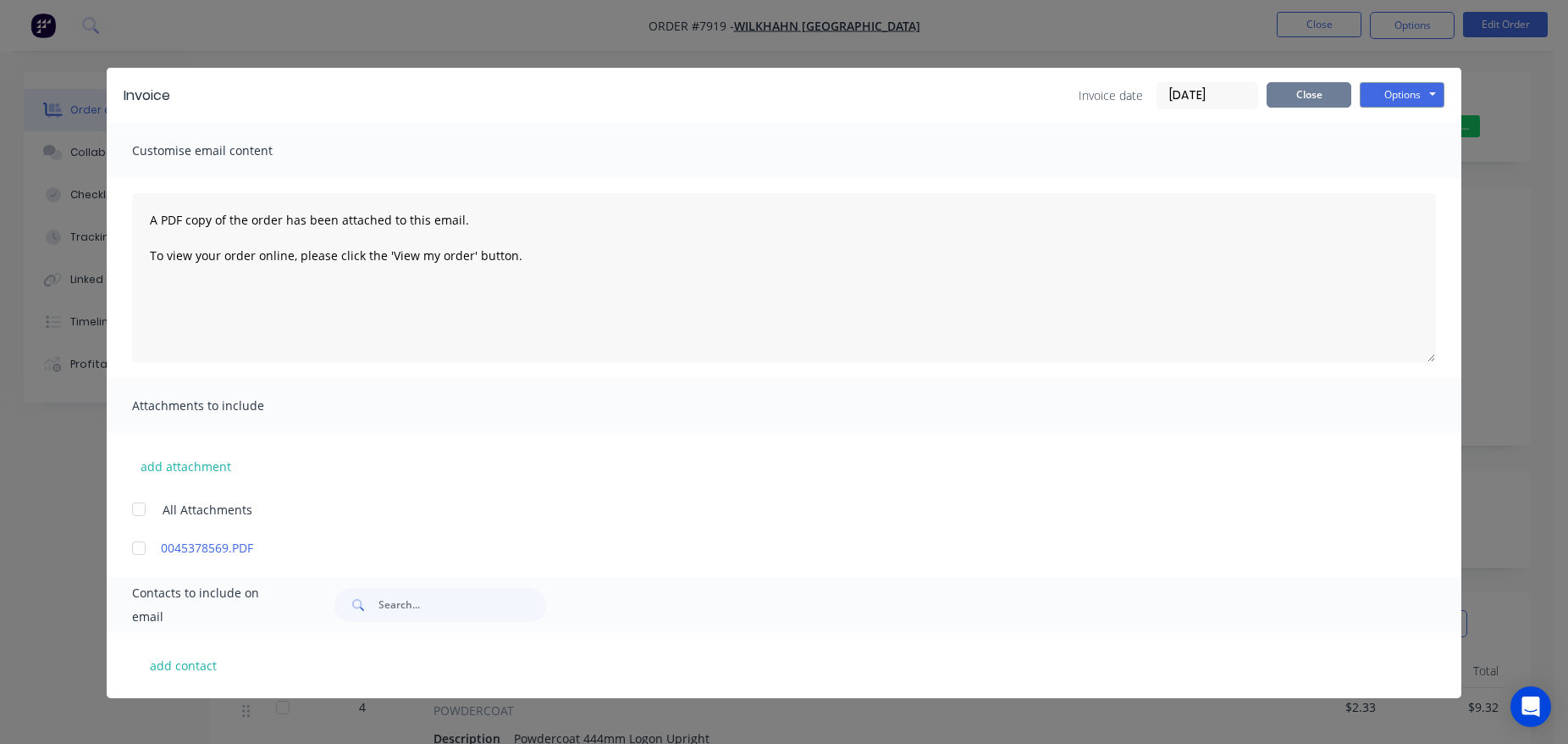
click at [1310, 101] on button "Close" at bounding box center [1309, 95] width 84 height 25
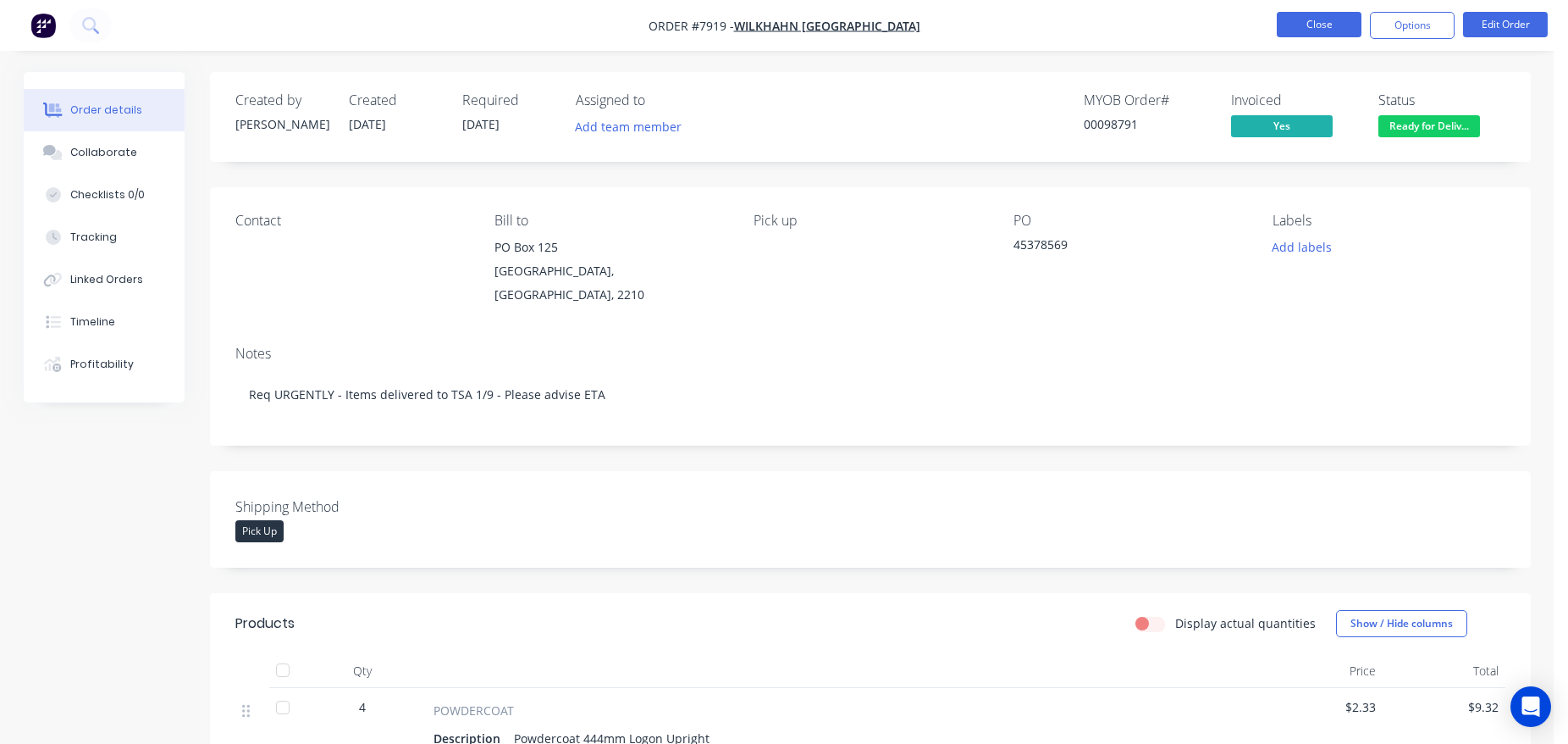
click at [1324, 15] on button "Close" at bounding box center [1320, 25] width 84 height 25
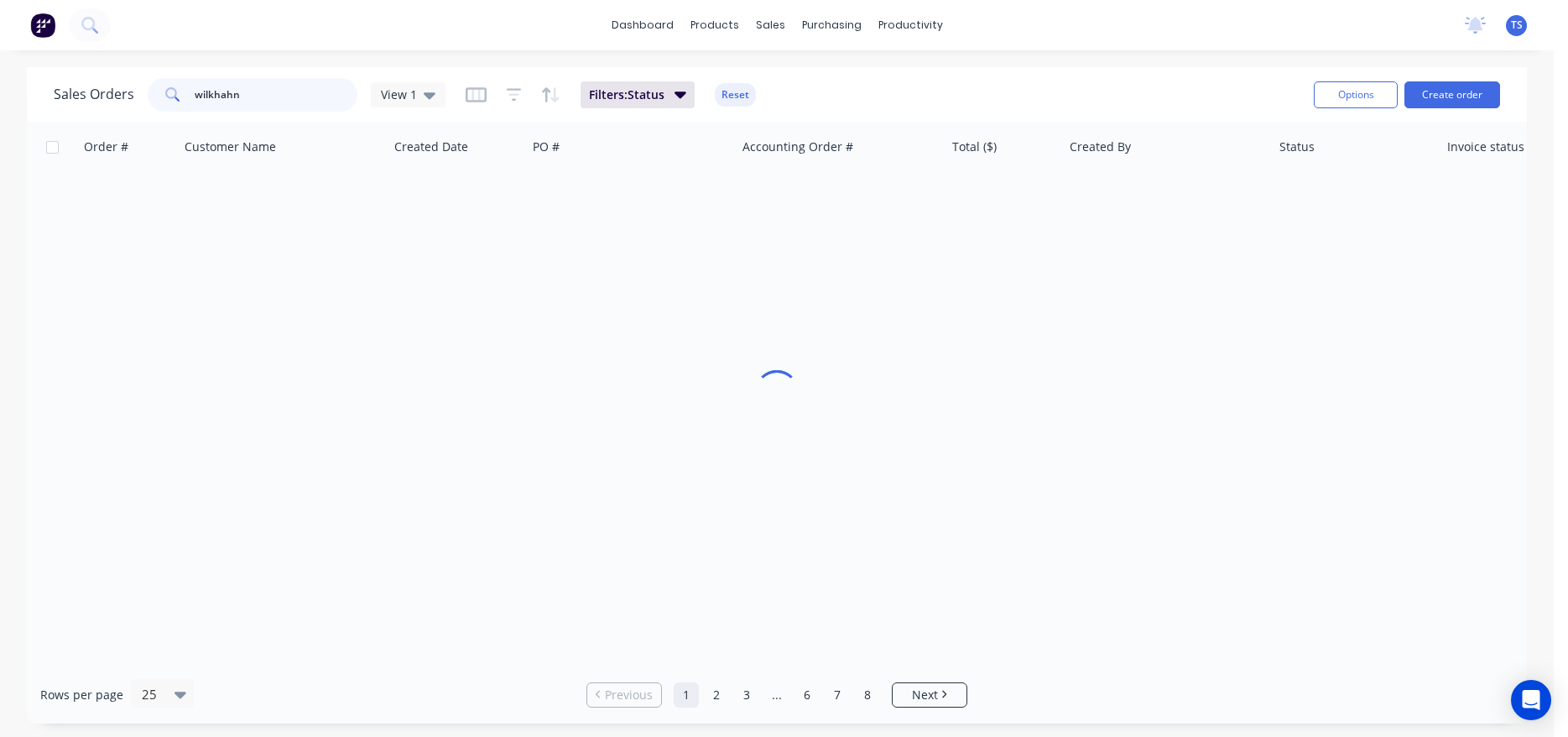
click at [283, 92] on input "wilkhahn" at bounding box center [277, 95] width 163 height 34
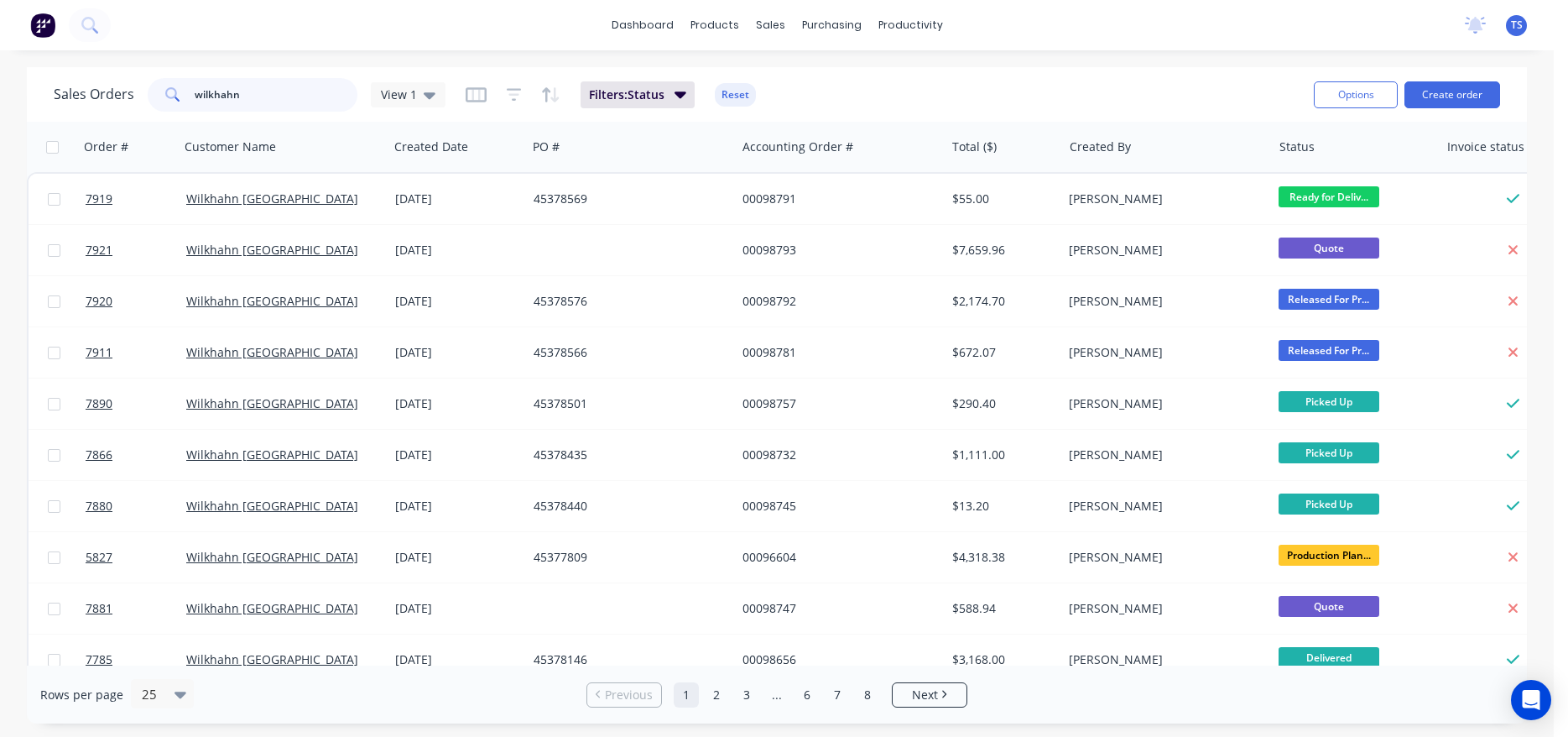
click at [255, 100] on input "wilkhahn" at bounding box center [277, 95] width 163 height 34
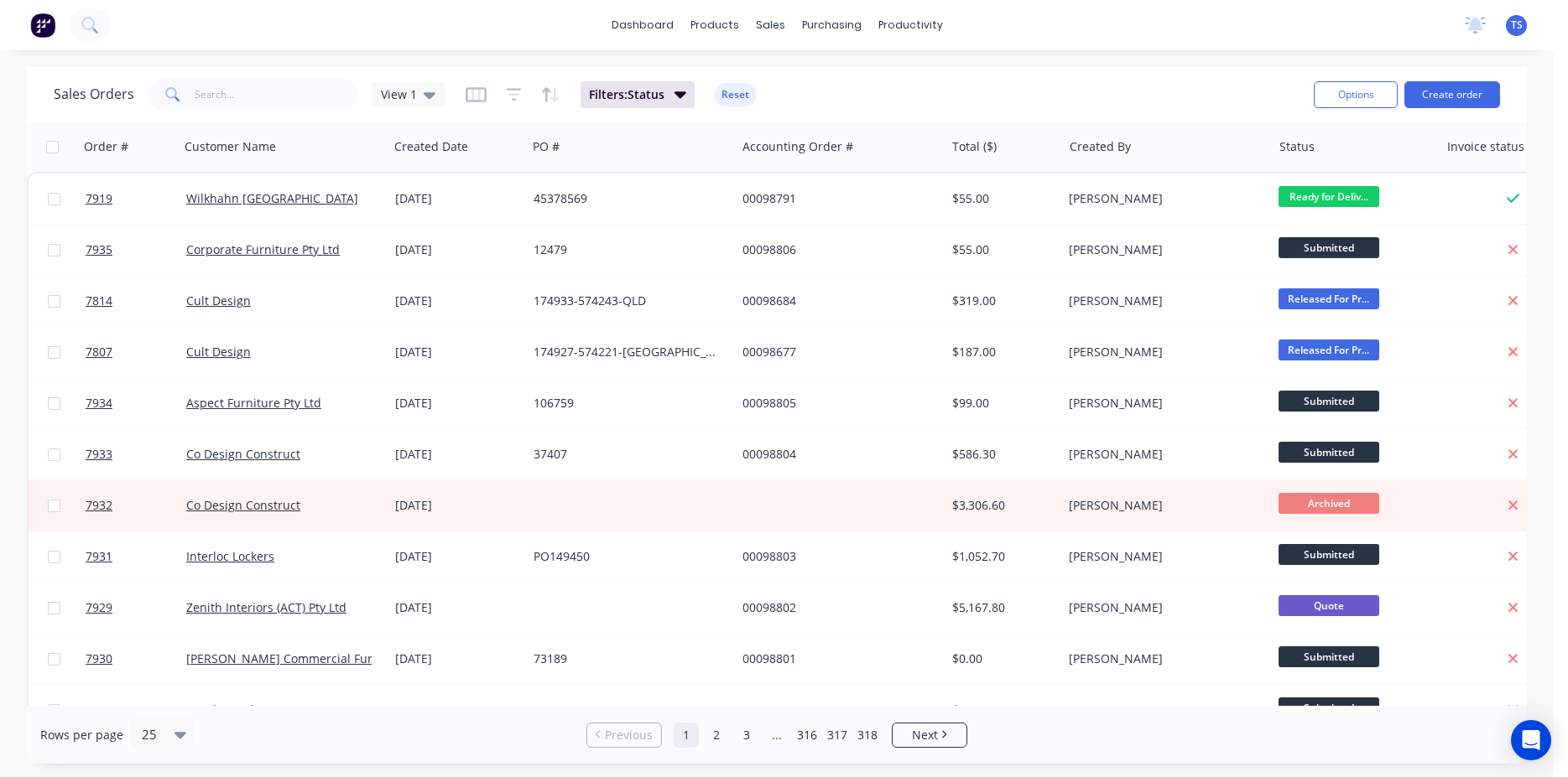
click at [290, 114] on div "Sales Orders View 1 Filters: Status Reset" at bounding box center [677, 94] width 1246 height 41
click at [296, 94] on input "text" at bounding box center [277, 95] width 163 height 34
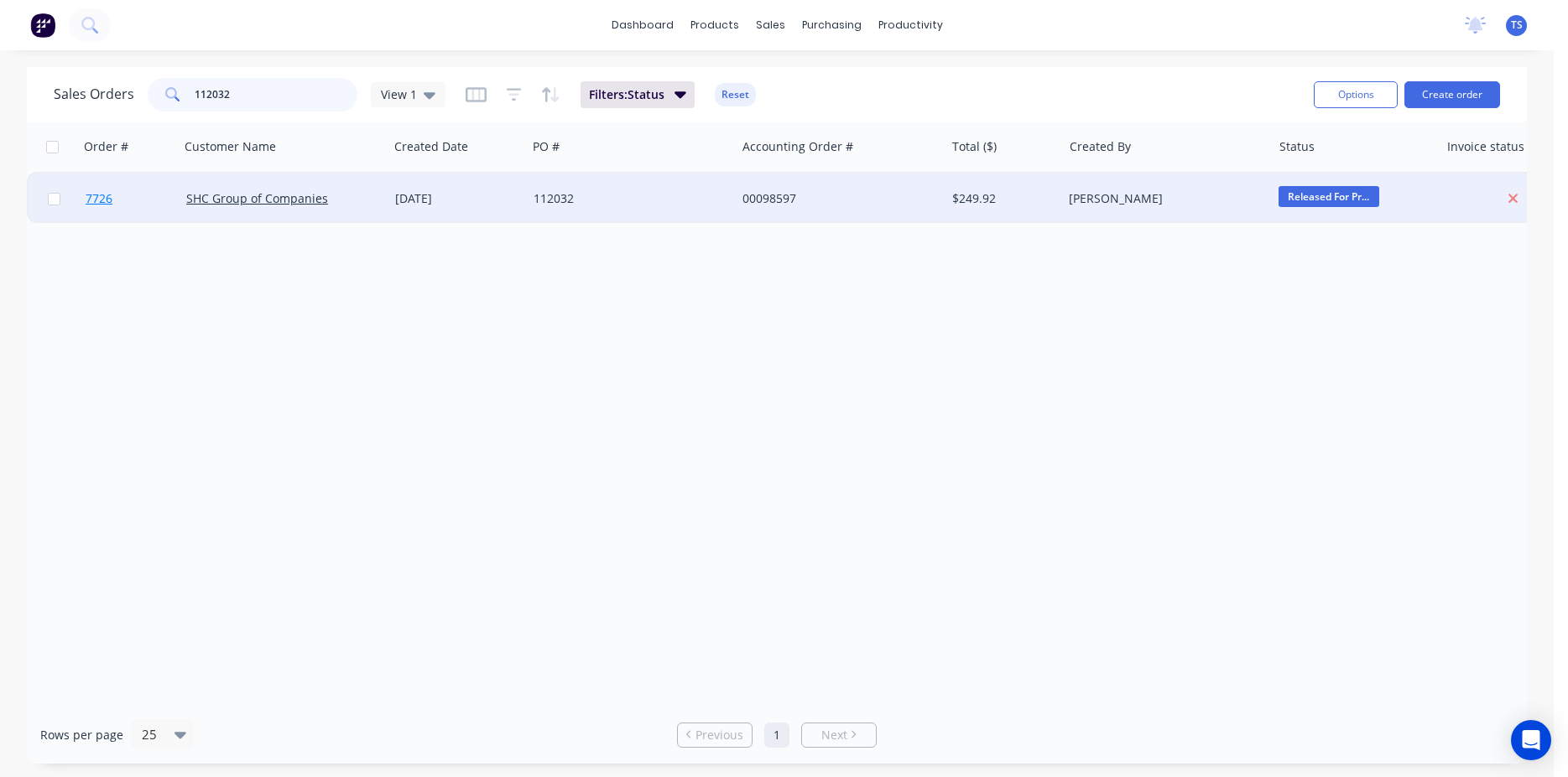
type input "112032"
click at [139, 208] on link "7726" at bounding box center [136, 199] width 101 height 50
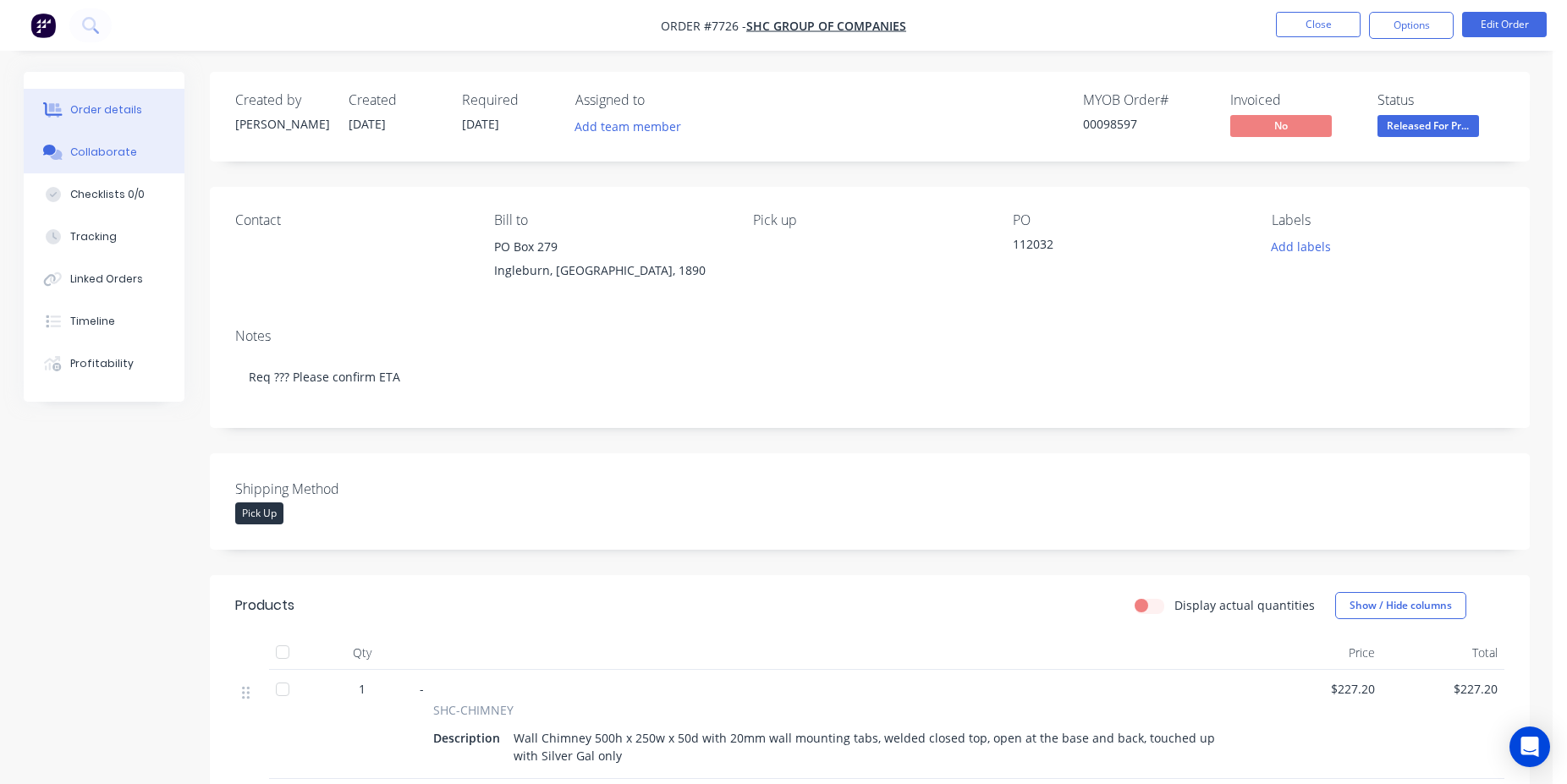
click at [93, 165] on button "Collaborate" at bounding box center [104, 153] width 161 height 42
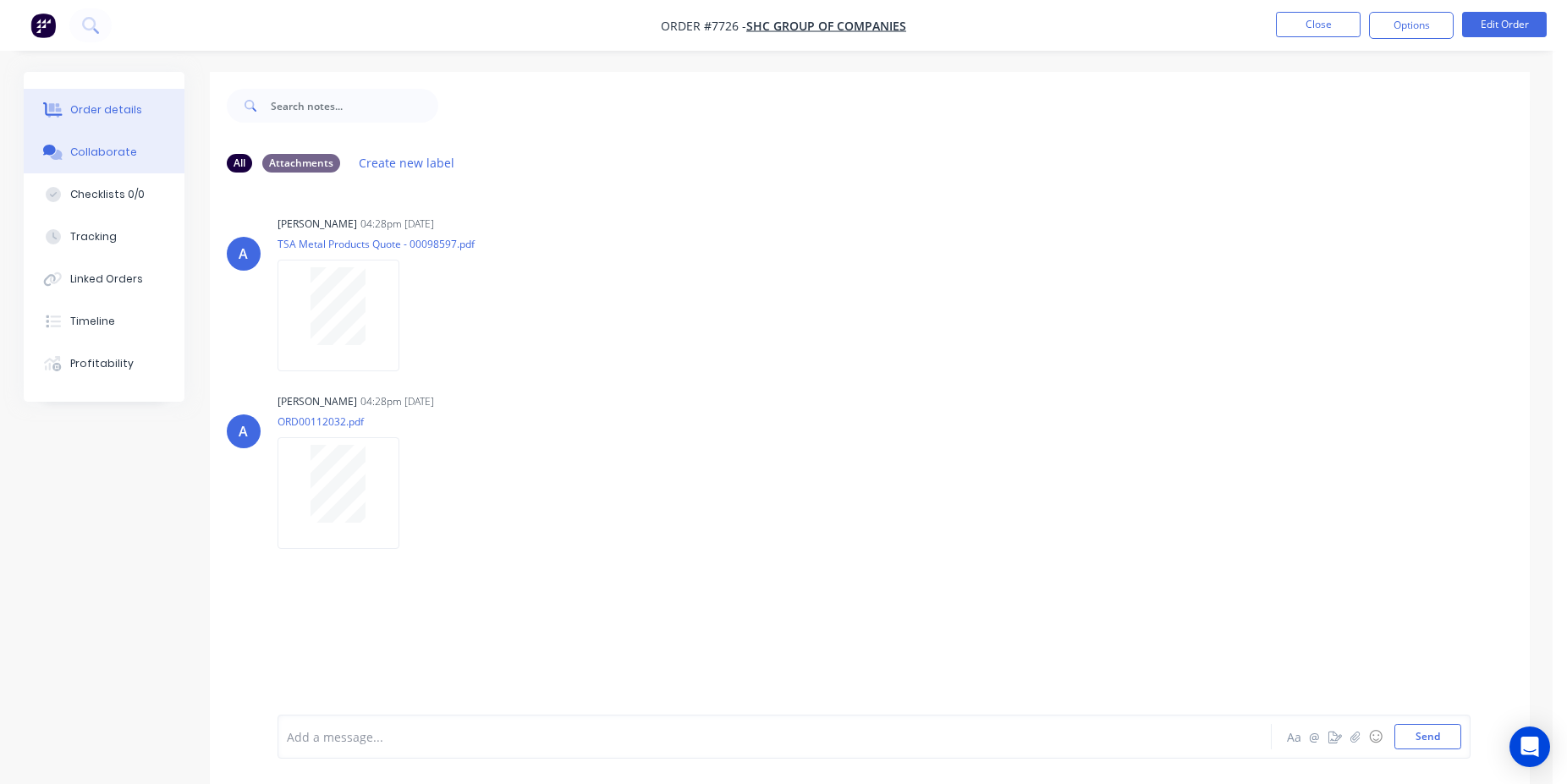
click at [114, 125] on button "Order details" at bounding box center [104, 110] width 161 height 42
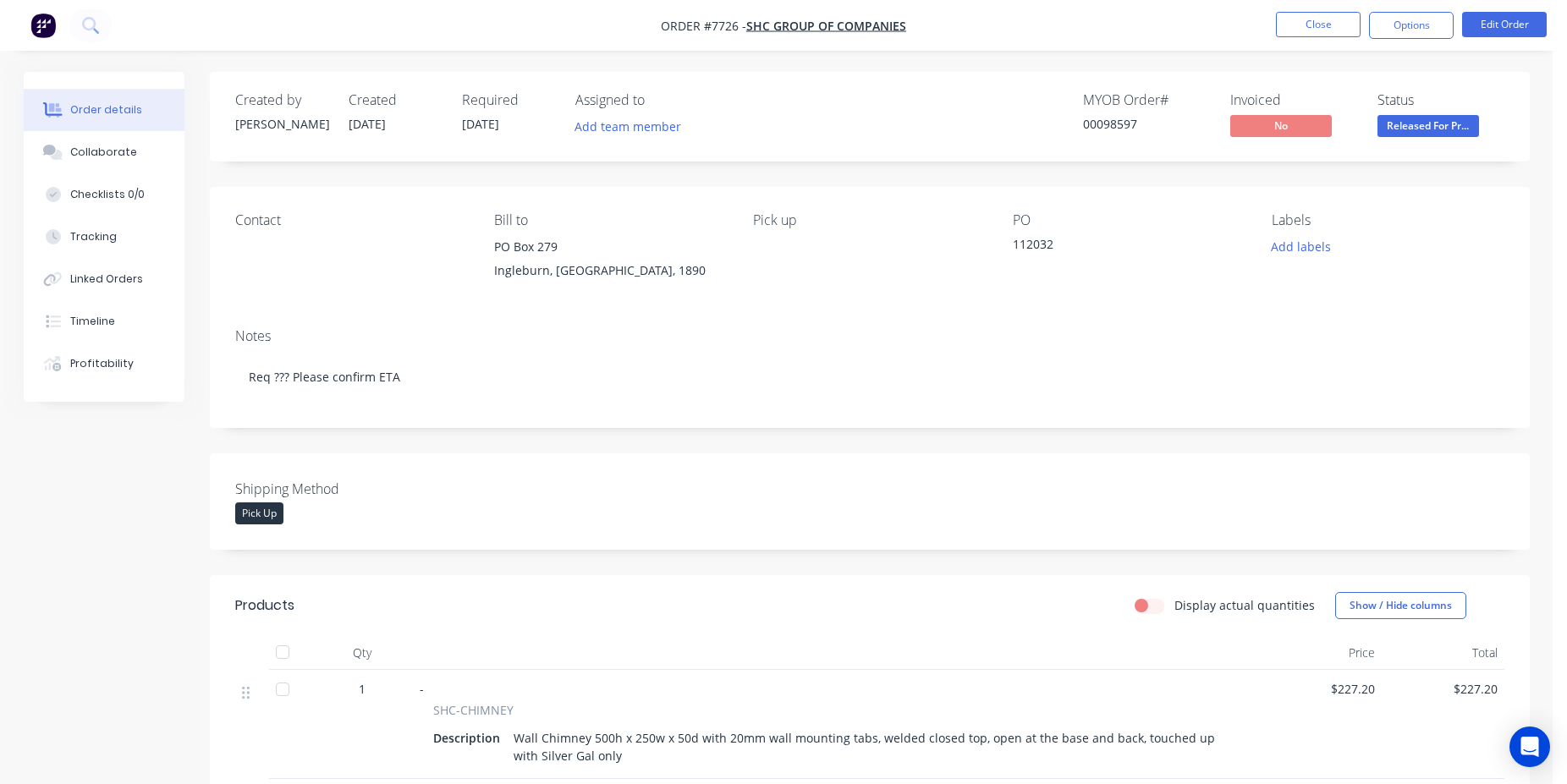
click at [1435, 122] on span "Released For Pr..." at bounding box center [1428, 125] width 102 height 21
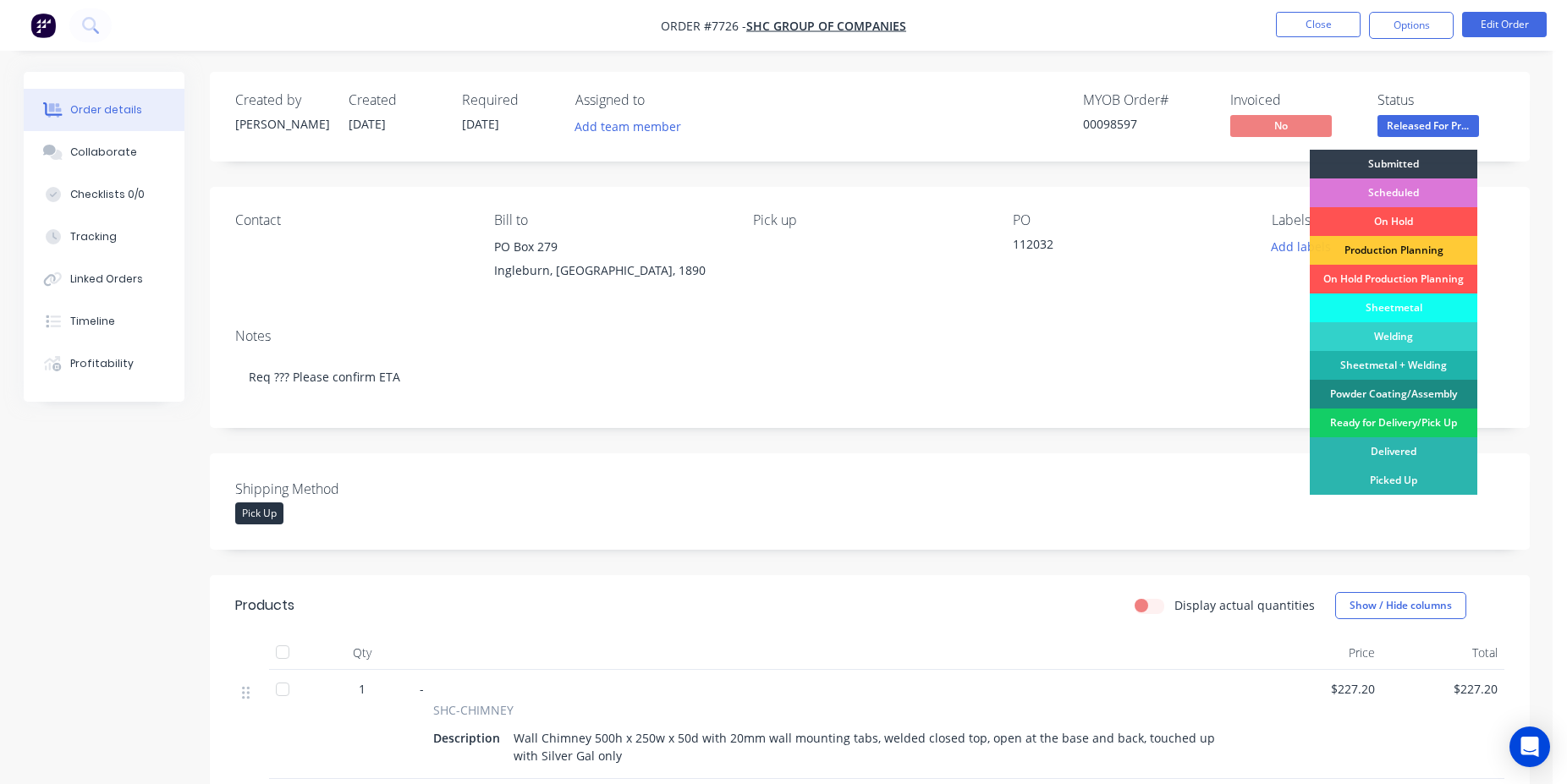
click at [1420, 429] on div "Ready for Delivery/Pick Up" at bounding box center [1393, 423] width 168 height 29
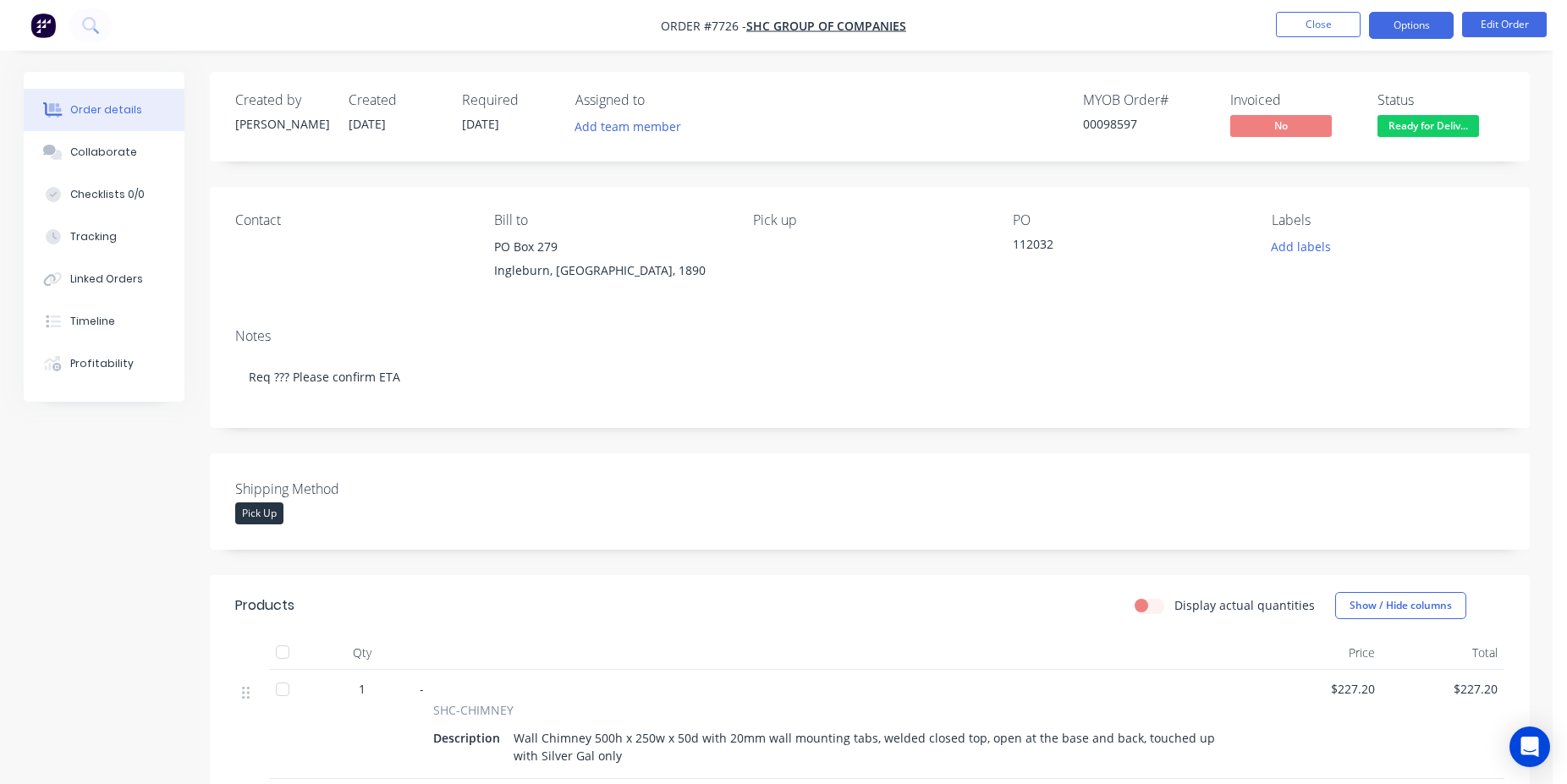
click at [1441, 27] on button "Options" at bounding box center [1412, 25] width 84 height 27
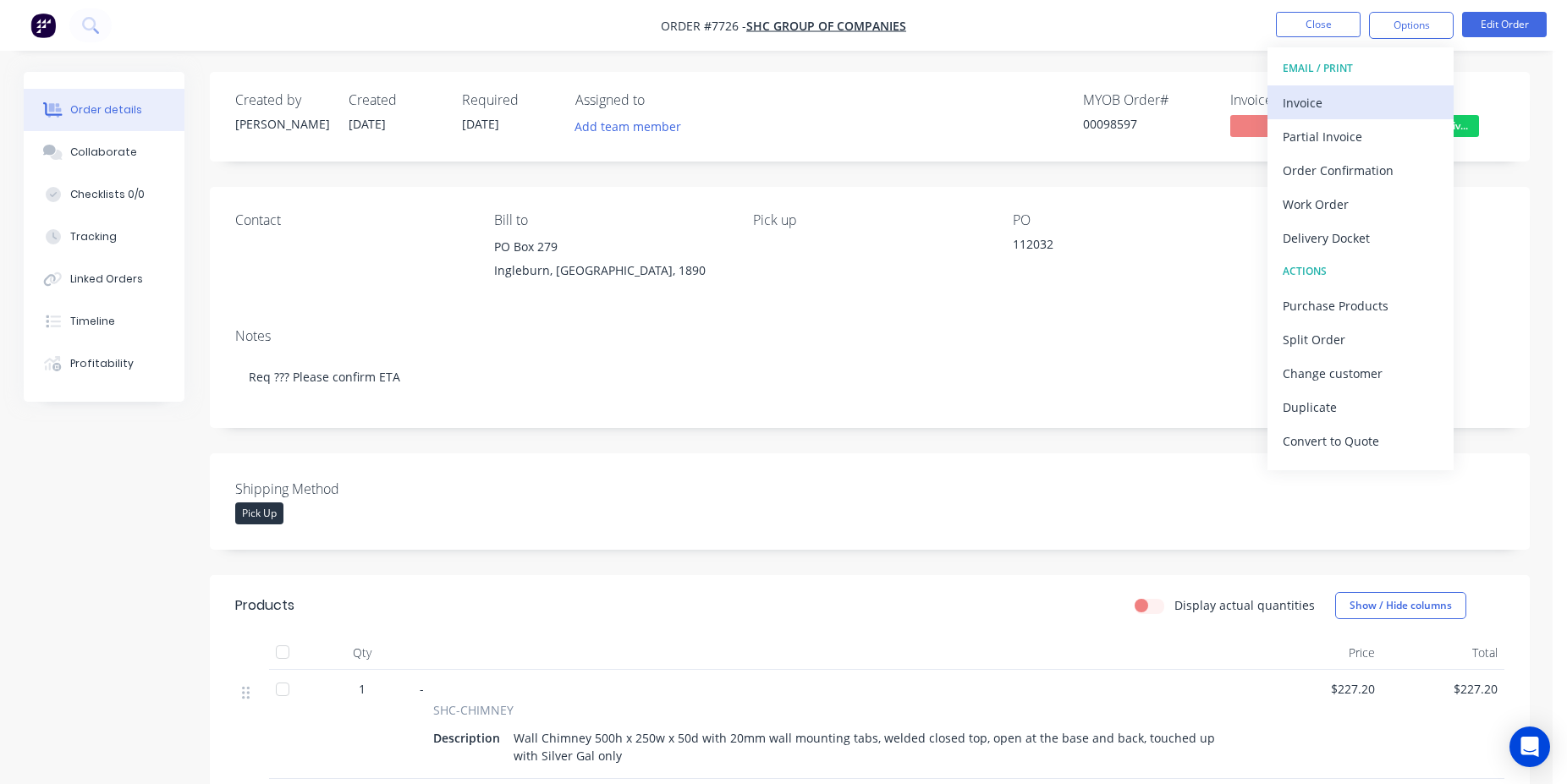
click at [1377, 94] on div "Invoice" at bounding box center [1360, 103] width 155 height 25
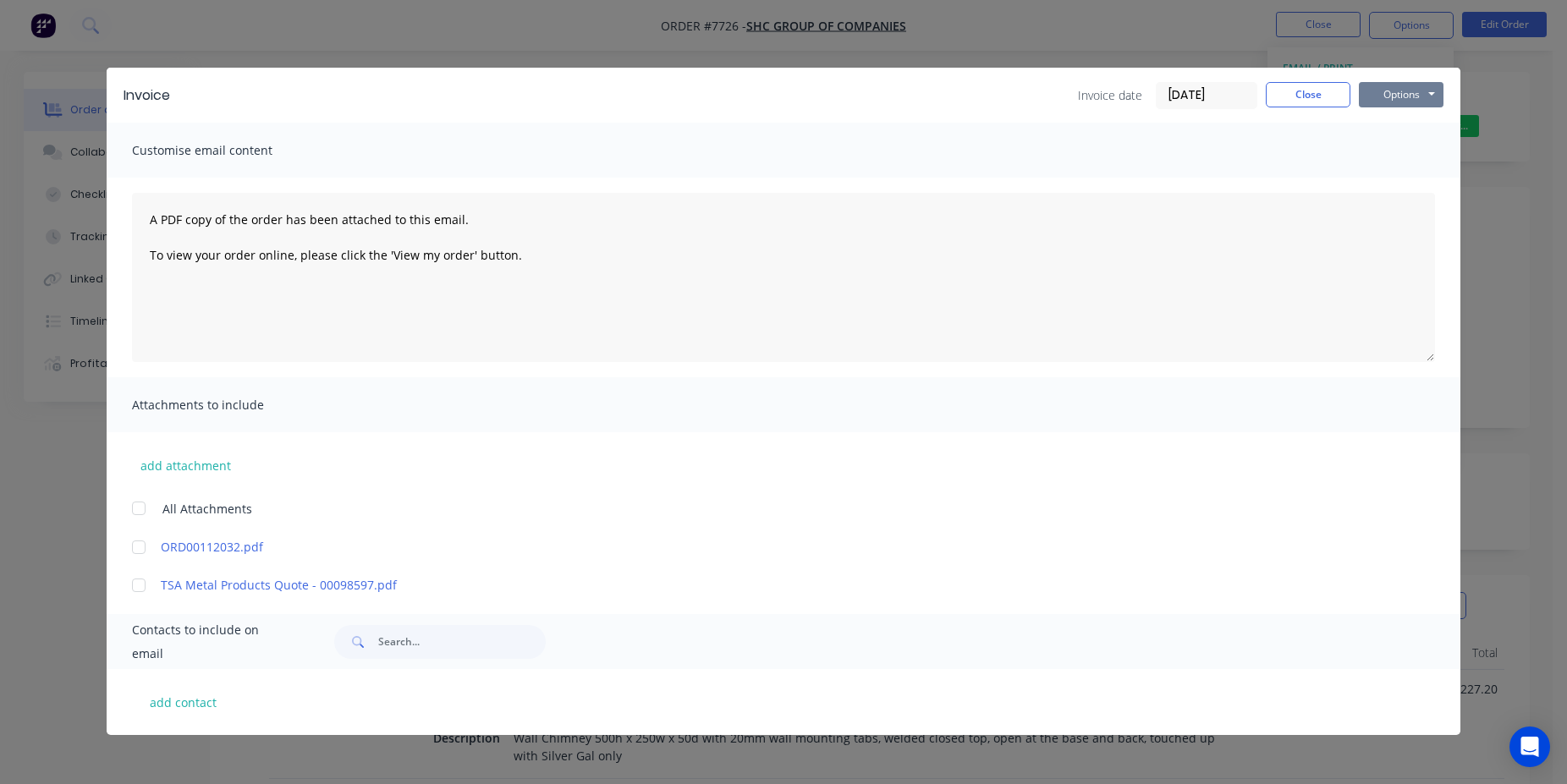
click at [1411, 98] on button "Options" at bounding box center [1401, 95] width 84 height 25
click at [1414, 146] on button "Print" at bounding box center [1413, 153] width 108 height 28
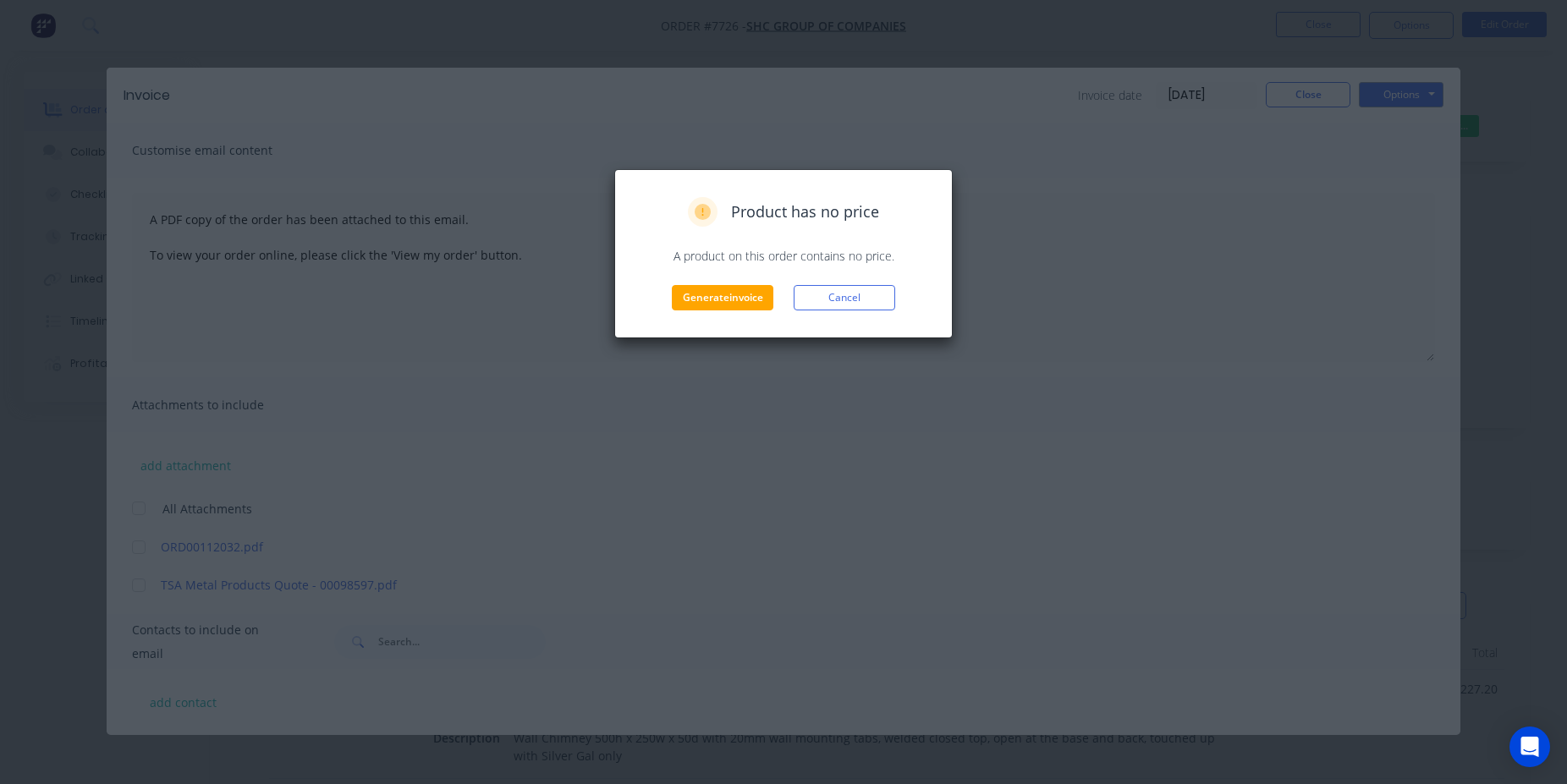
click at [726, 314] on div "Product has no price A product on this order contains no price. Generate invoic…" at bounding box center [784, 253] width 339 height 169
click at [737, 282] on div "Product has no price A product on this order contains no price. Generate invoic…" at bounding box center [784, 253] width 303 height 113
click at [740, 290] on button "Generate invoice" at bounding box center [723, 297] width 102 height 25
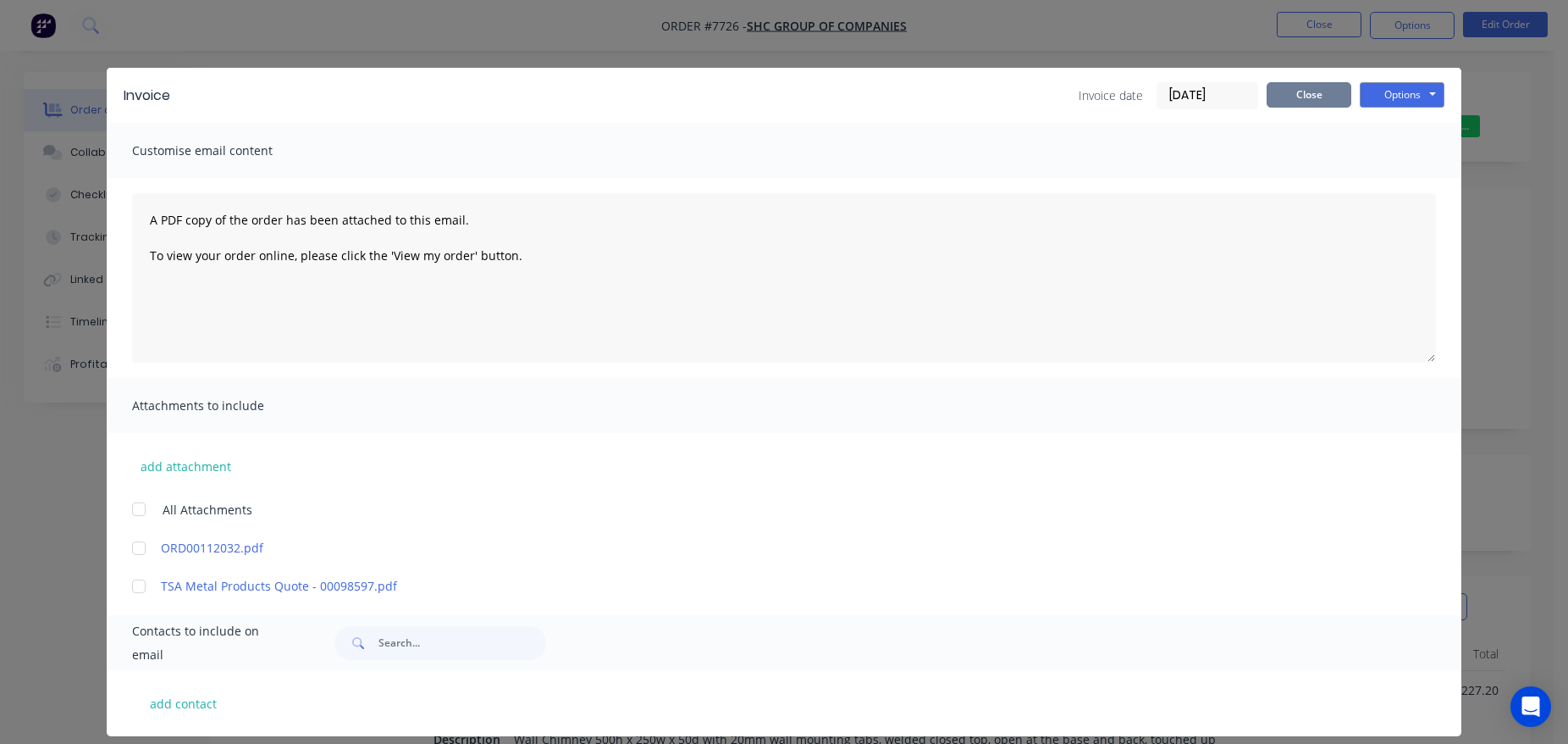
click at [1316, 106] on button "Close" at bounding box center [1309, 95] width 84 height 25
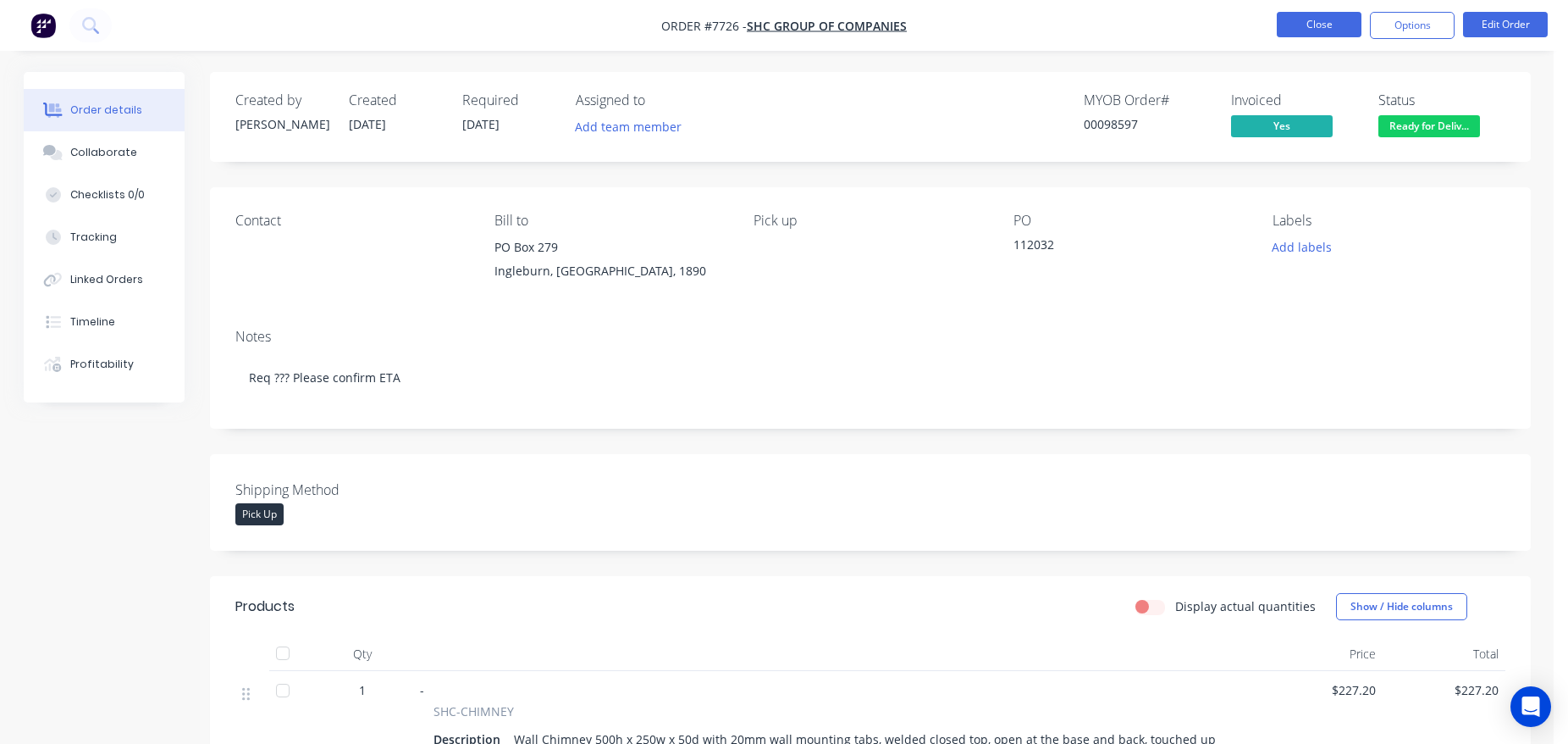
click at [1296, 15] on button "Close" at bounding box center [1320, 25] width 84 height 25
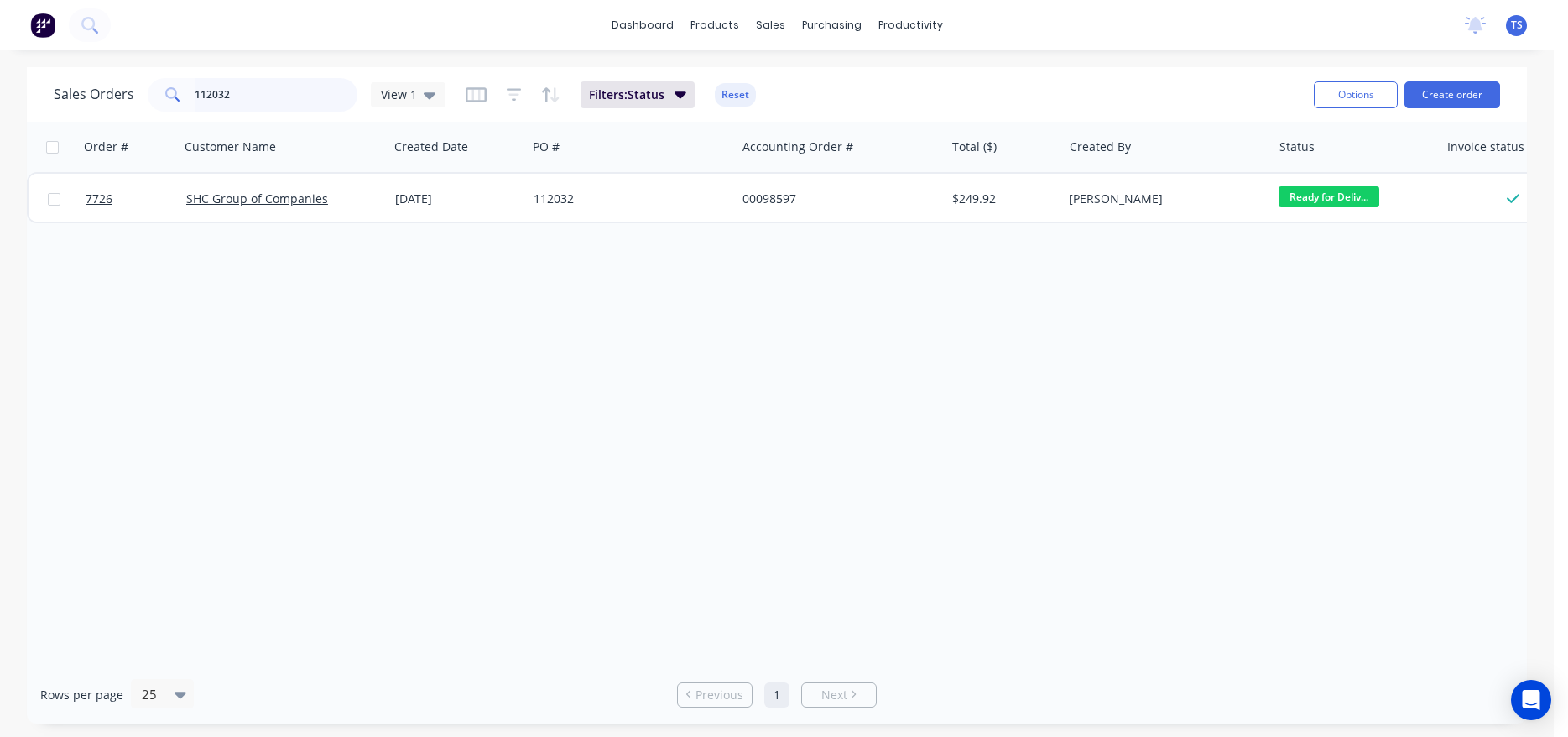
click at [250, 111] on input "112032" at bounding box center [277, 95] width 163 height 34
click at [251, 109] on input "112032" at bounding box center [277, 95] width 163 height 34
paste input "90646"
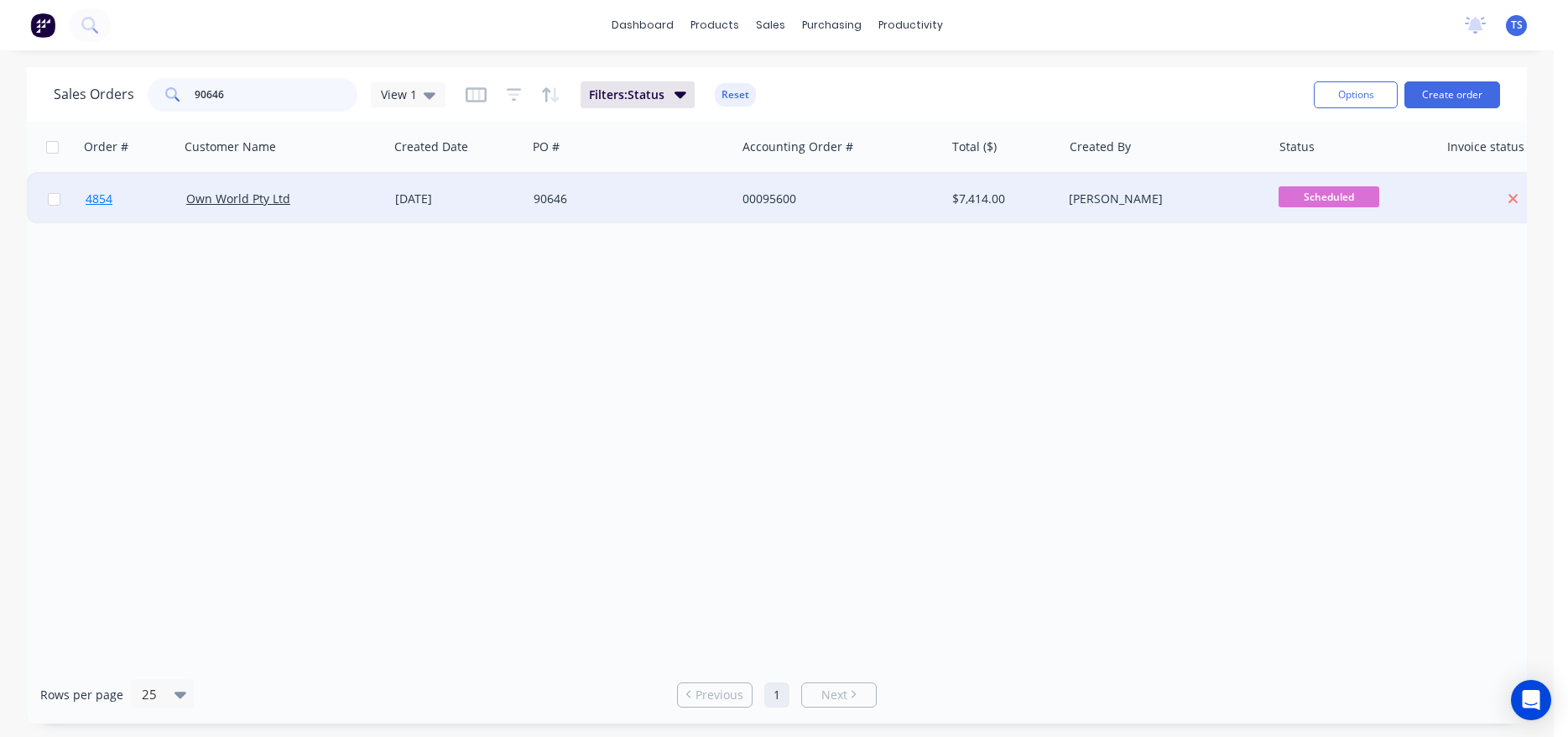
type input "90646"
click at [112, 204] on link "4854" at bounding box center [136, 199] width 101 height 50
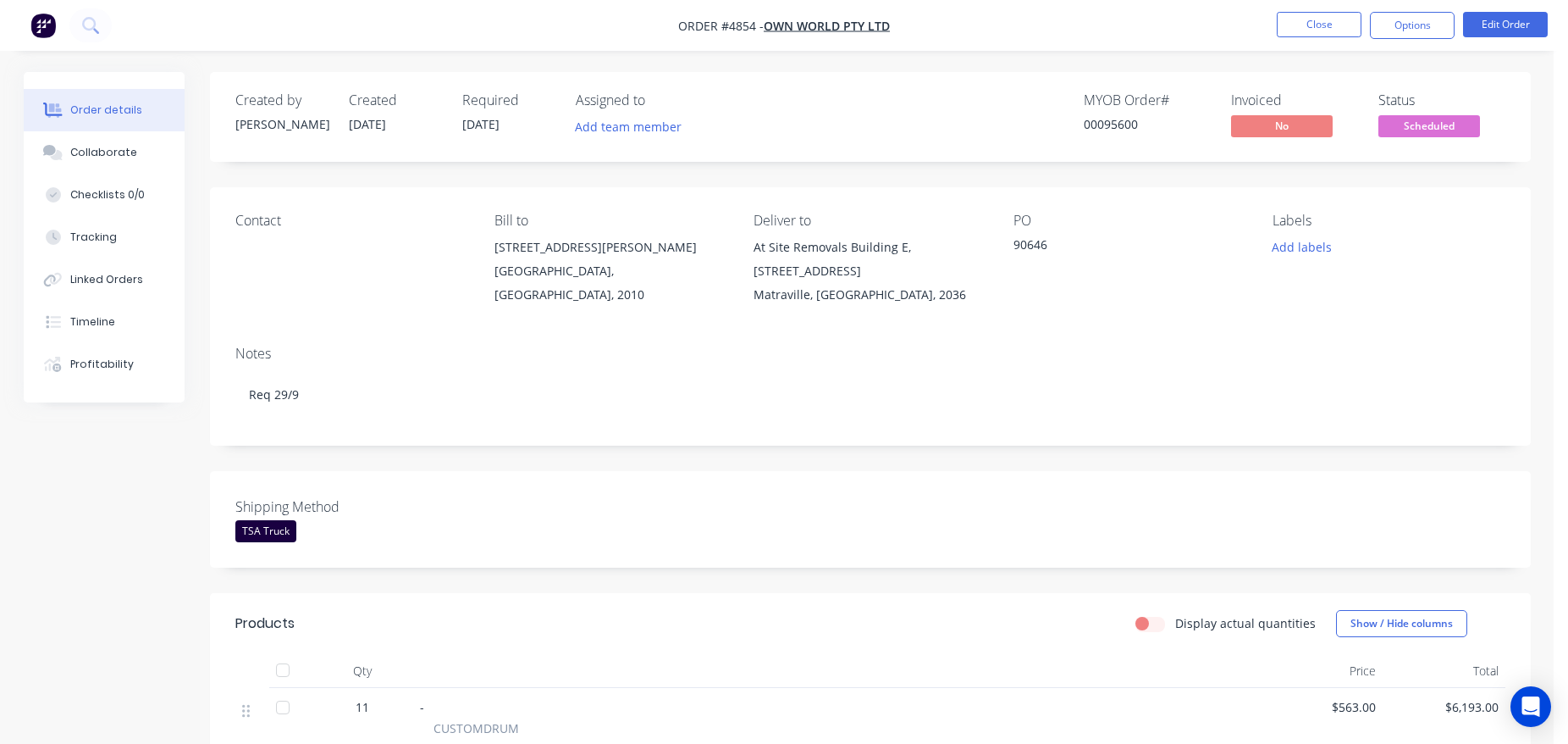
click at [1353, 34] on button "Close" at bounding box center [1320, 25] width 84 height 25
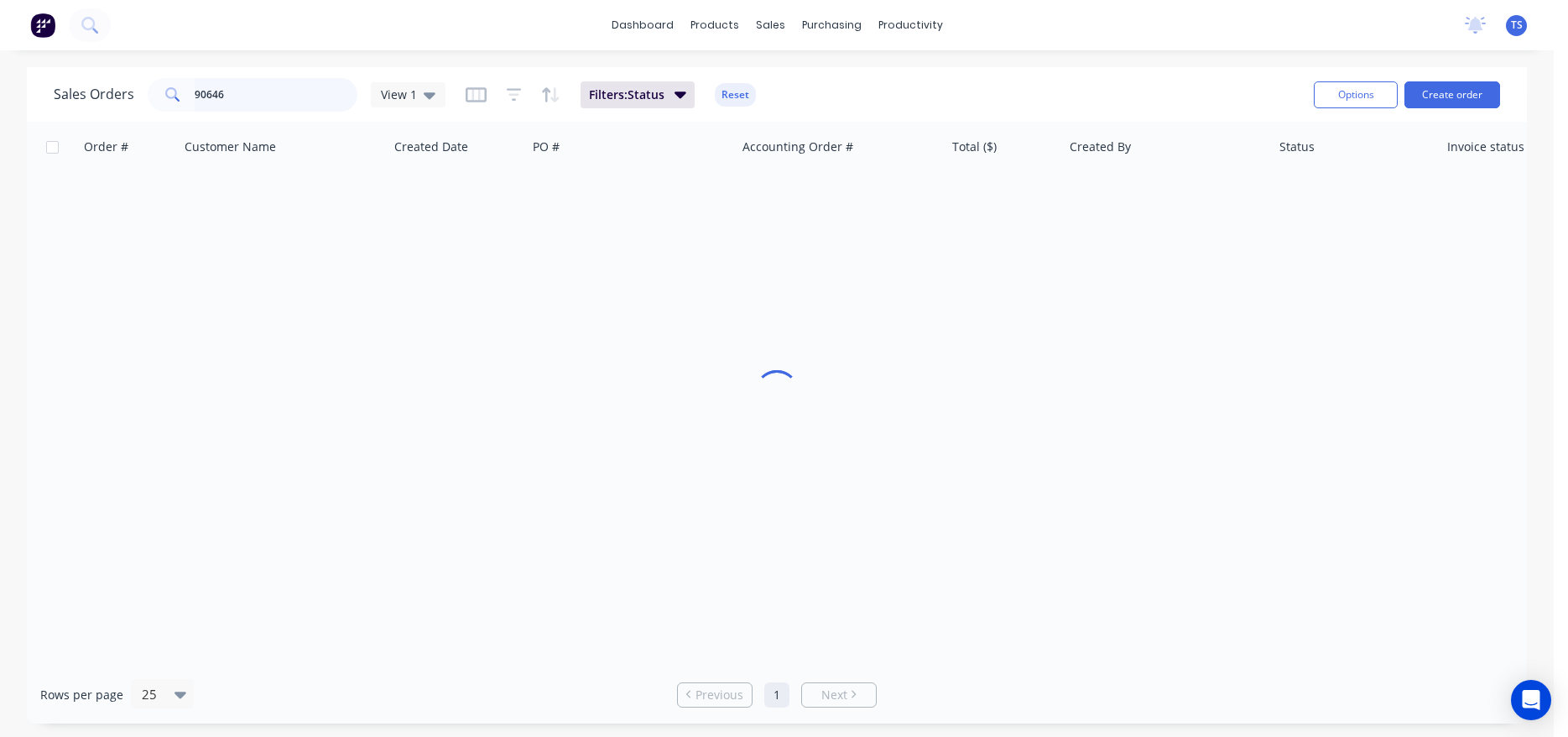
click at [261, 93] on input "90646" at bounding box center [277, 95] width 163 height 34
paste input "7613"
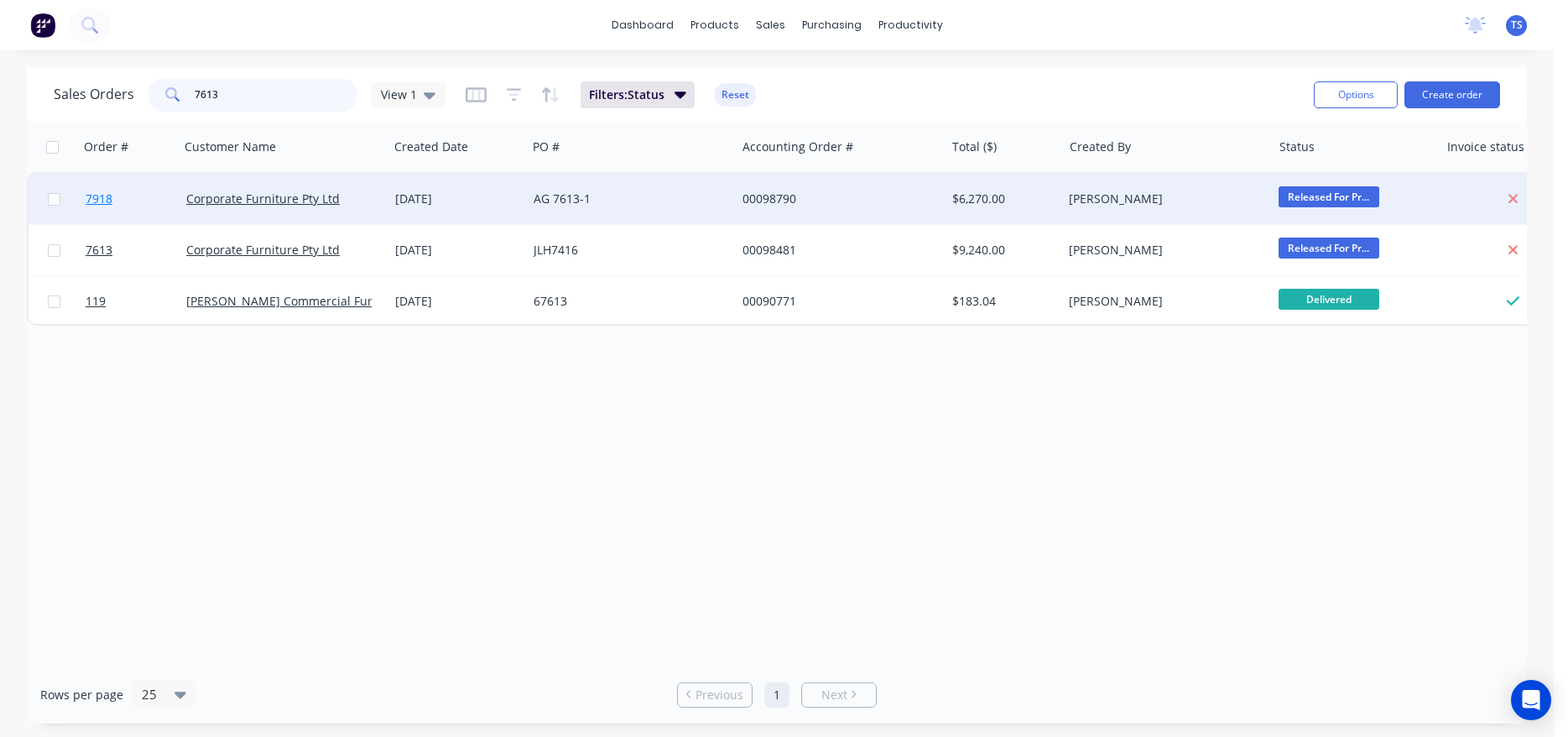
type input "7613"
click at [122, 203] on link "7918" at bounding box center [136, 199] width 101 height 50
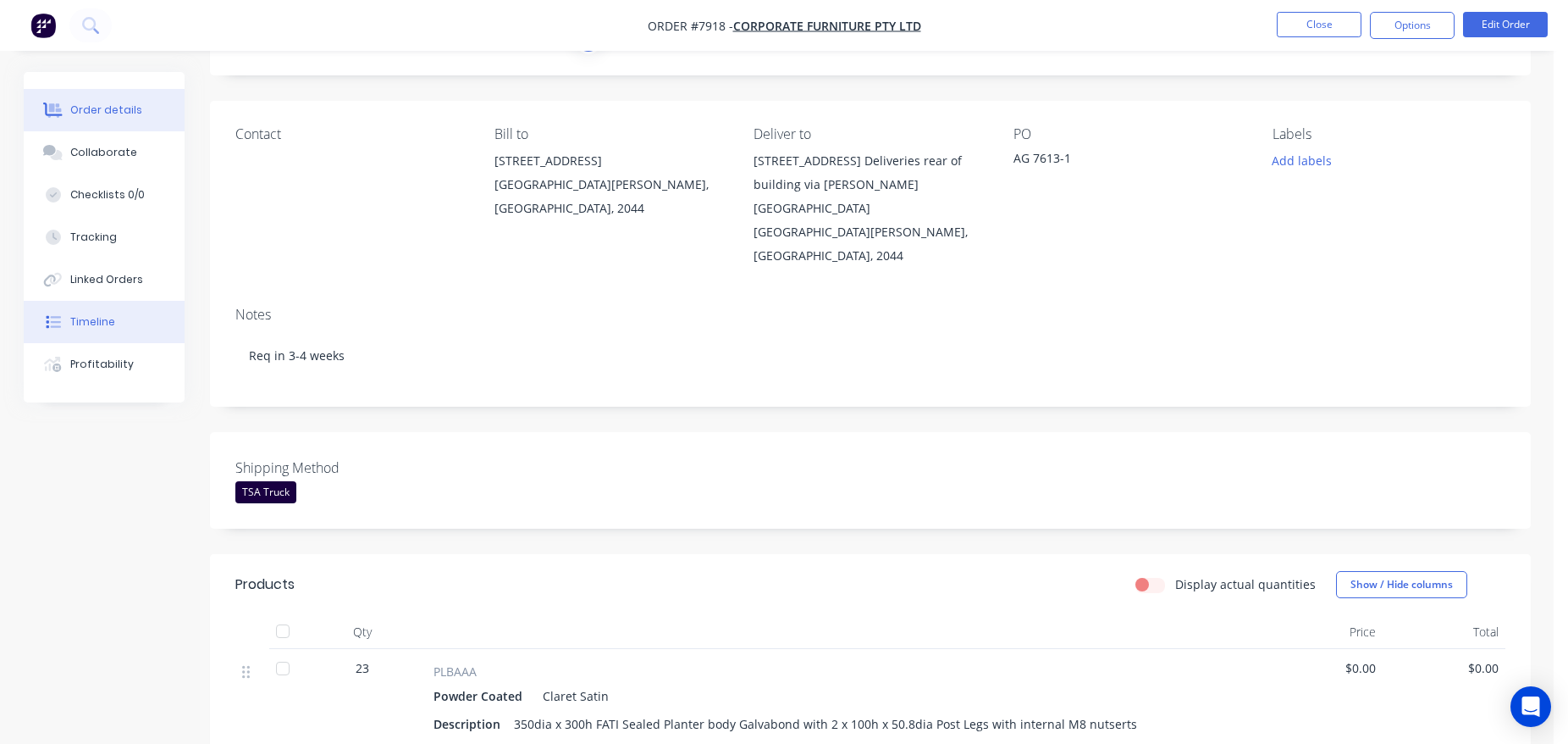
click at [125, 333] on button "Timeline" at bounding box center [104, 321] width 161 height 42
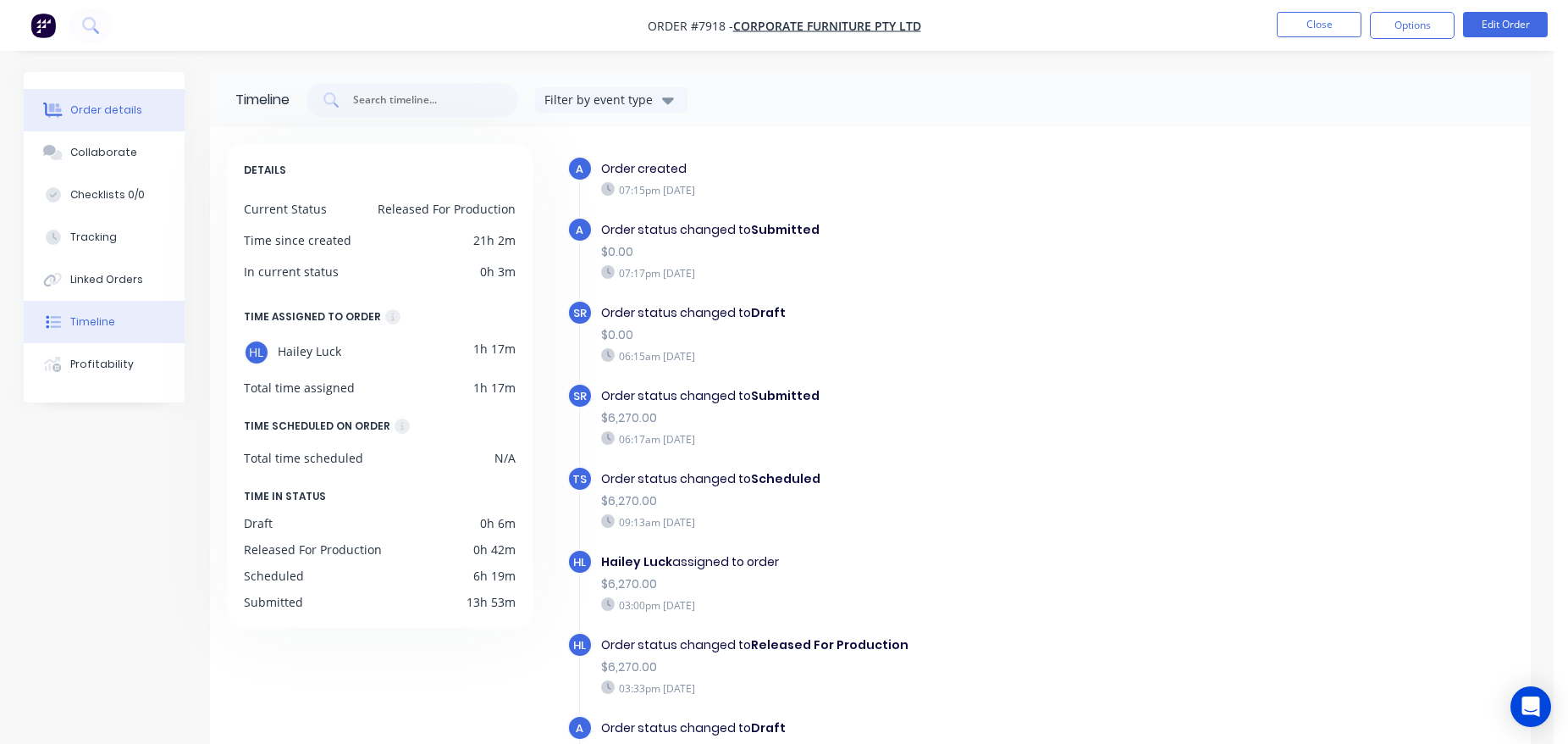
click at [122, 124] on button "Order details" at bounding box center [104, 110] width 161 height 42
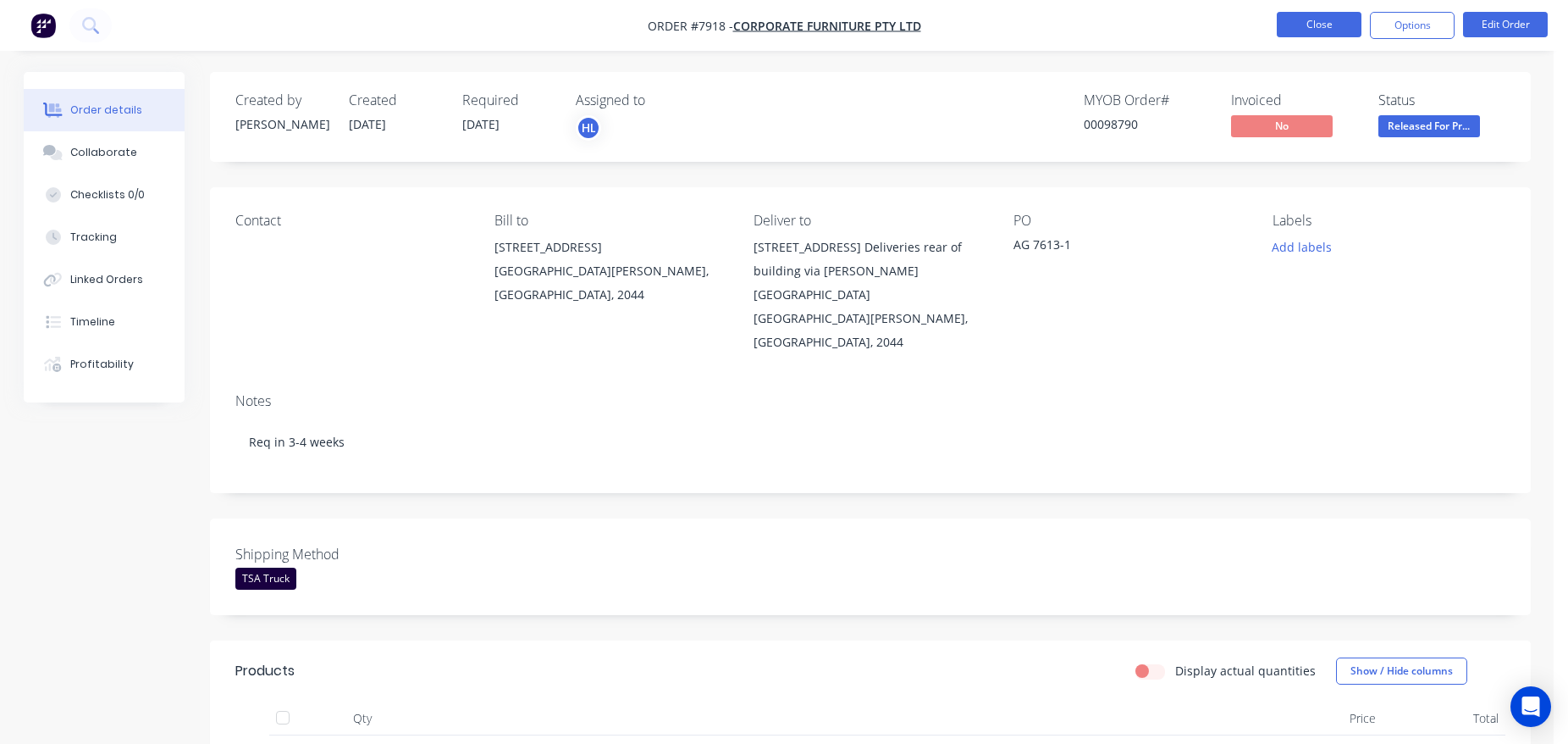
click at [1314, 31] on button "Close" at bounding box center [1320, 25] width 84 height 25
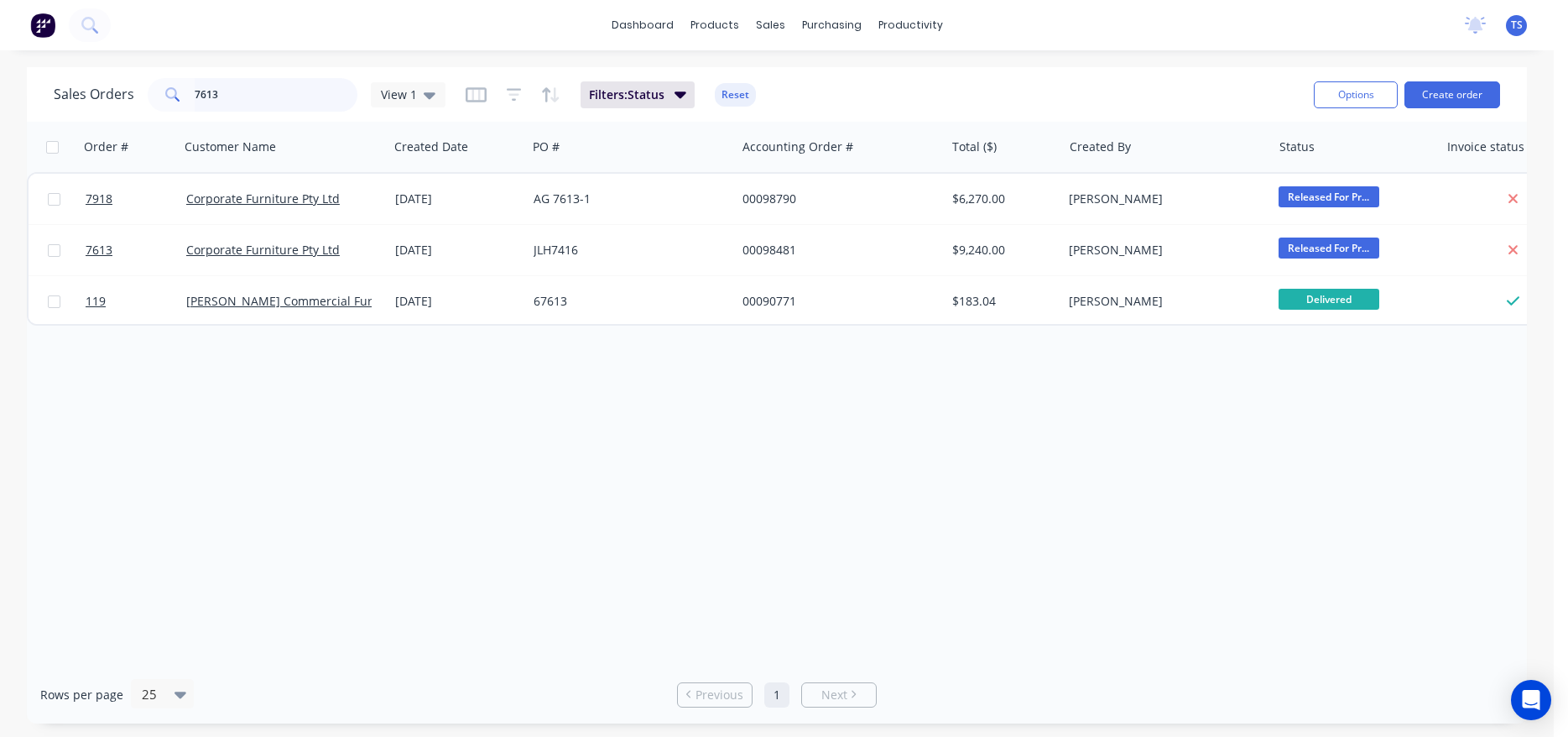
click at [291, 97] on input "7613" at bounding box center [277, 95] width 163 height 34
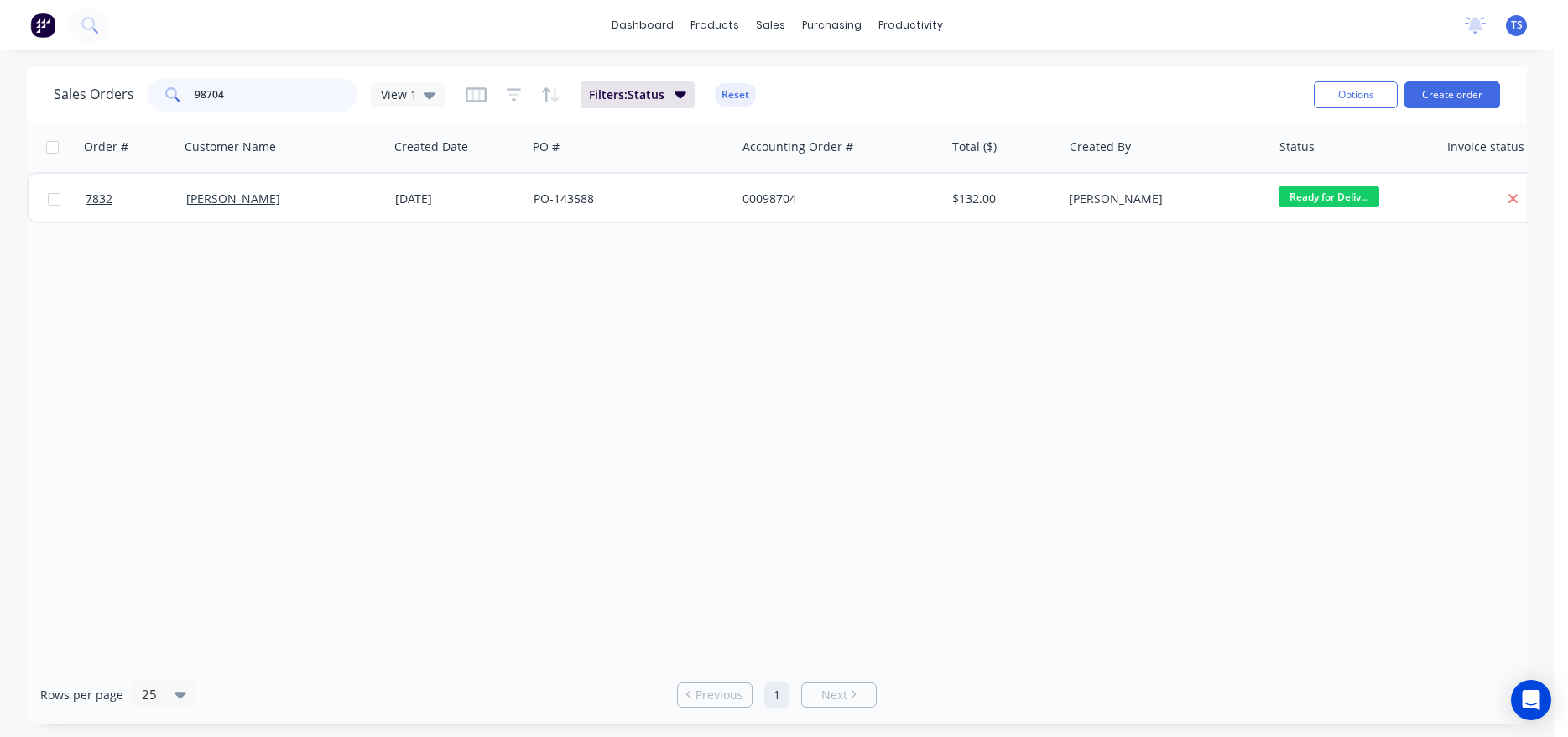
click at [322, 104] on input "98704" at bounding box center [277, 95] width 163 height 34
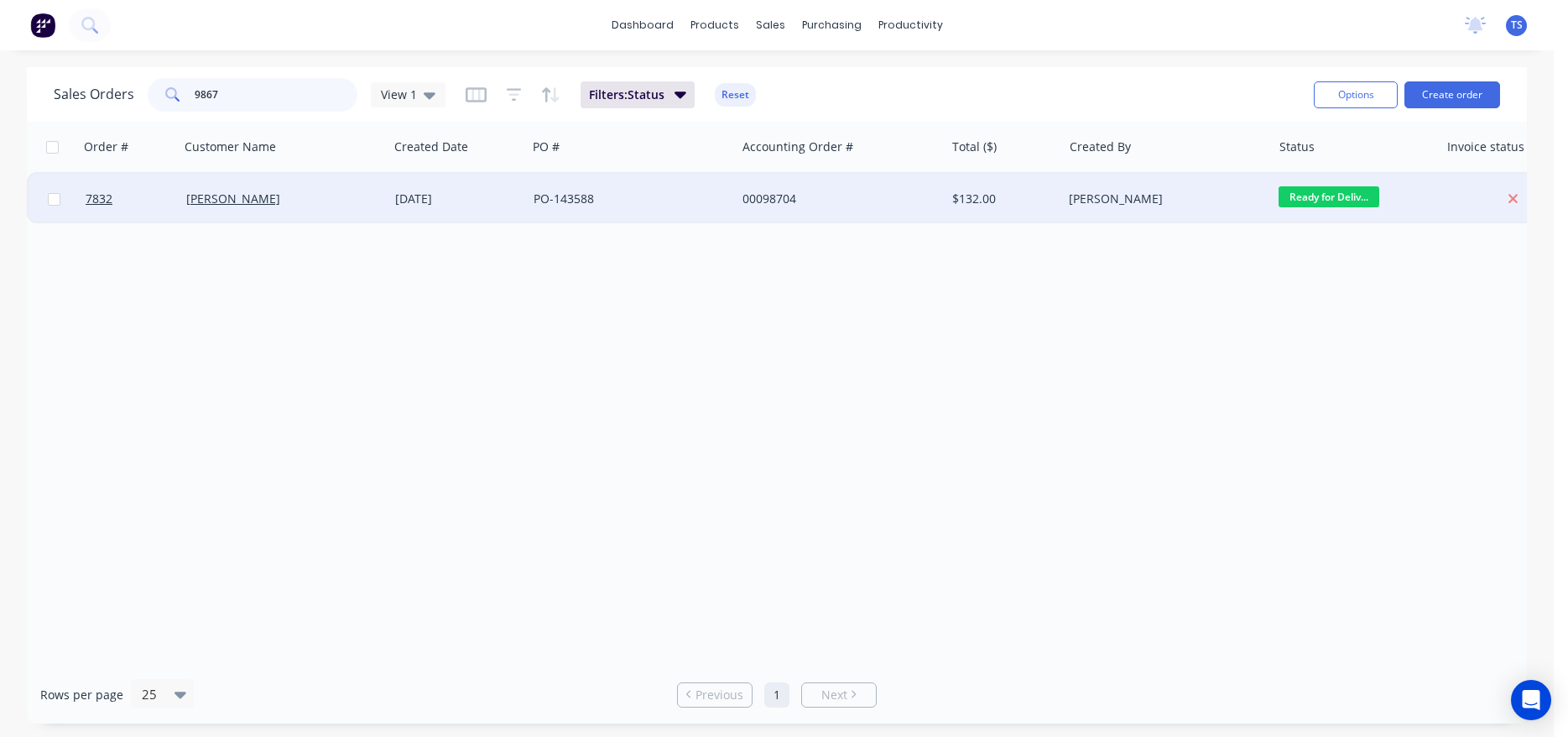
type input "98673"
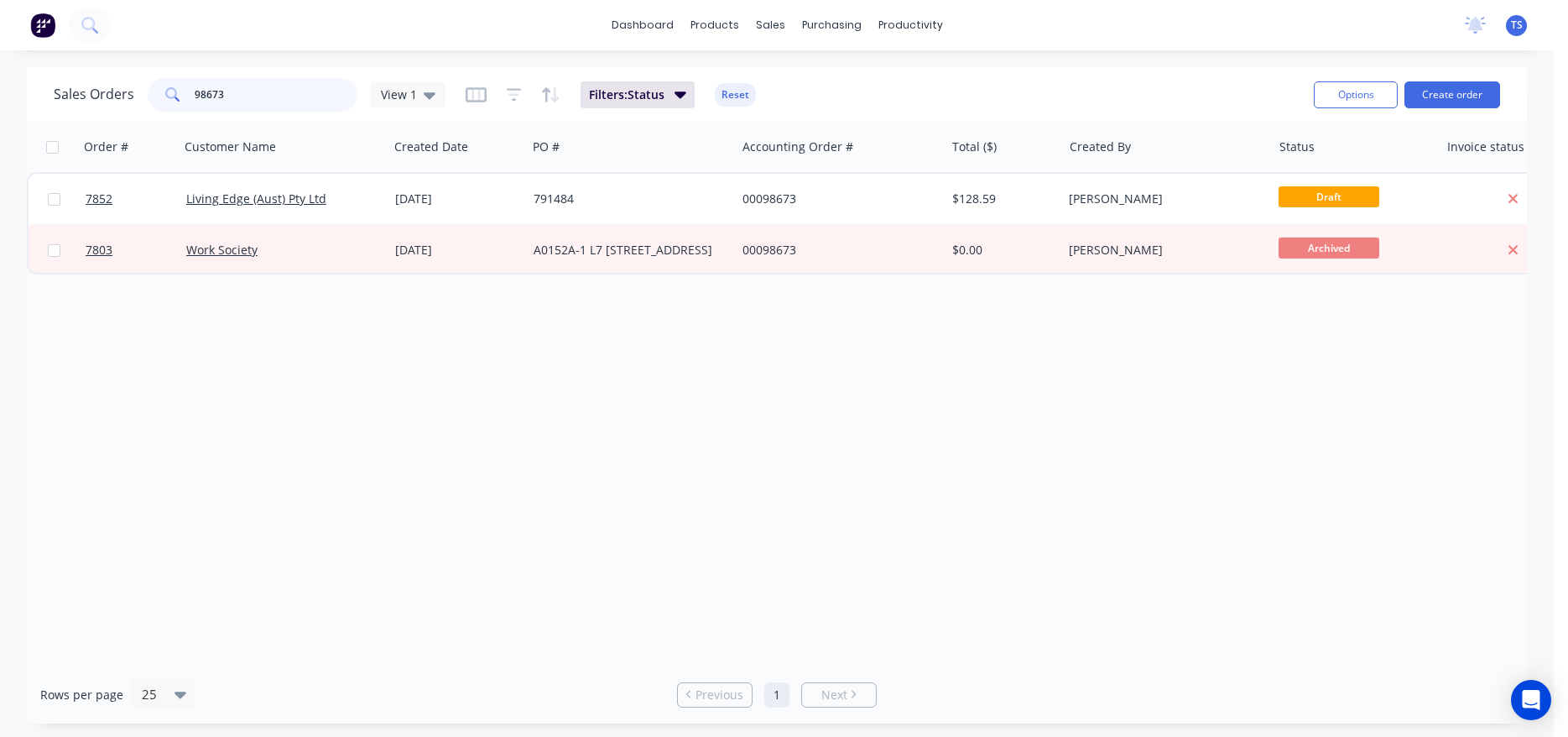
click at [315, 102] on input "98673" at bounding box center [277, 95] width 163 height 34
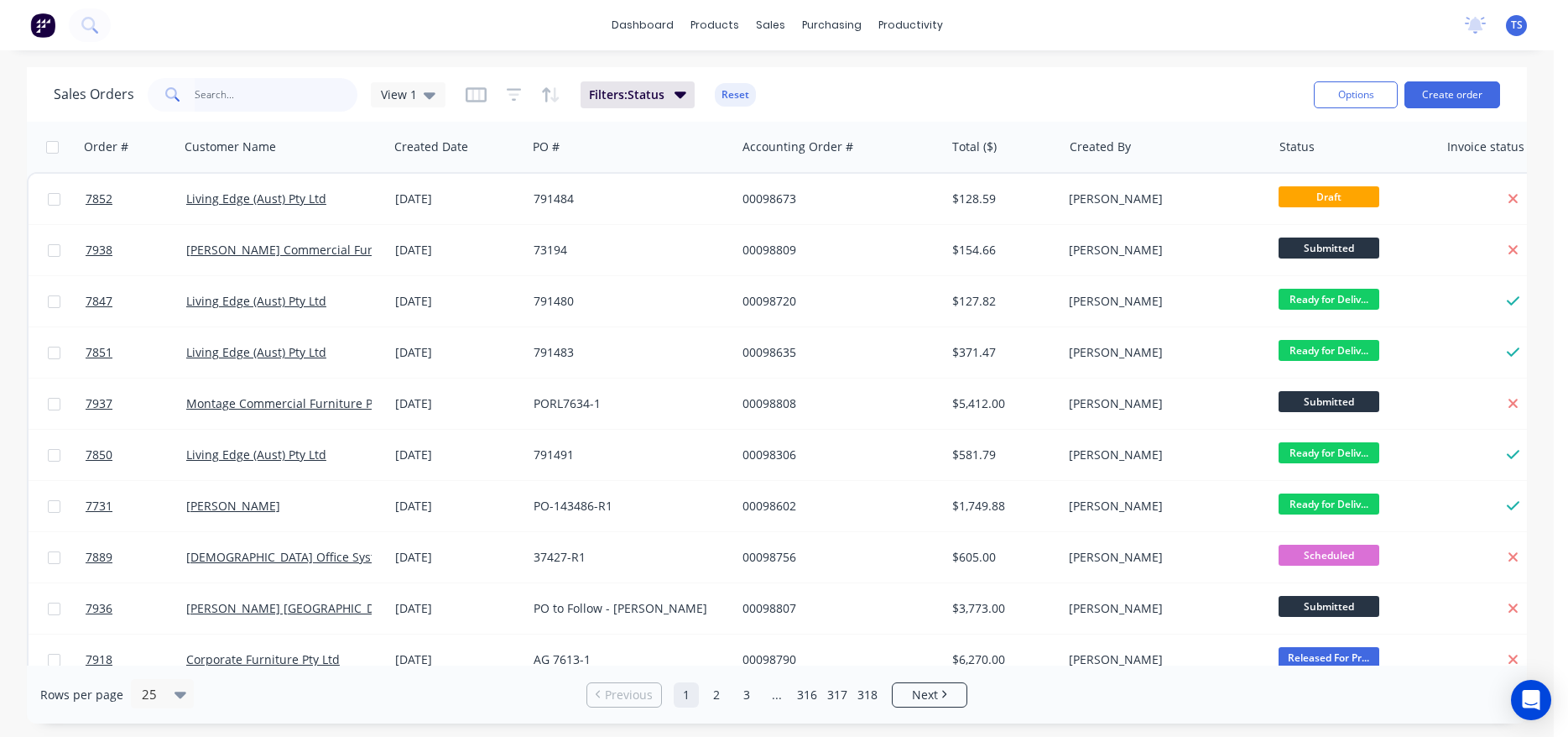
click at [302, 88] on input "text" at bounding box center [277, 95] width 163 height 34
click at [235, 102] on input "text" at bounding box center [277, 95] width 163 height 34
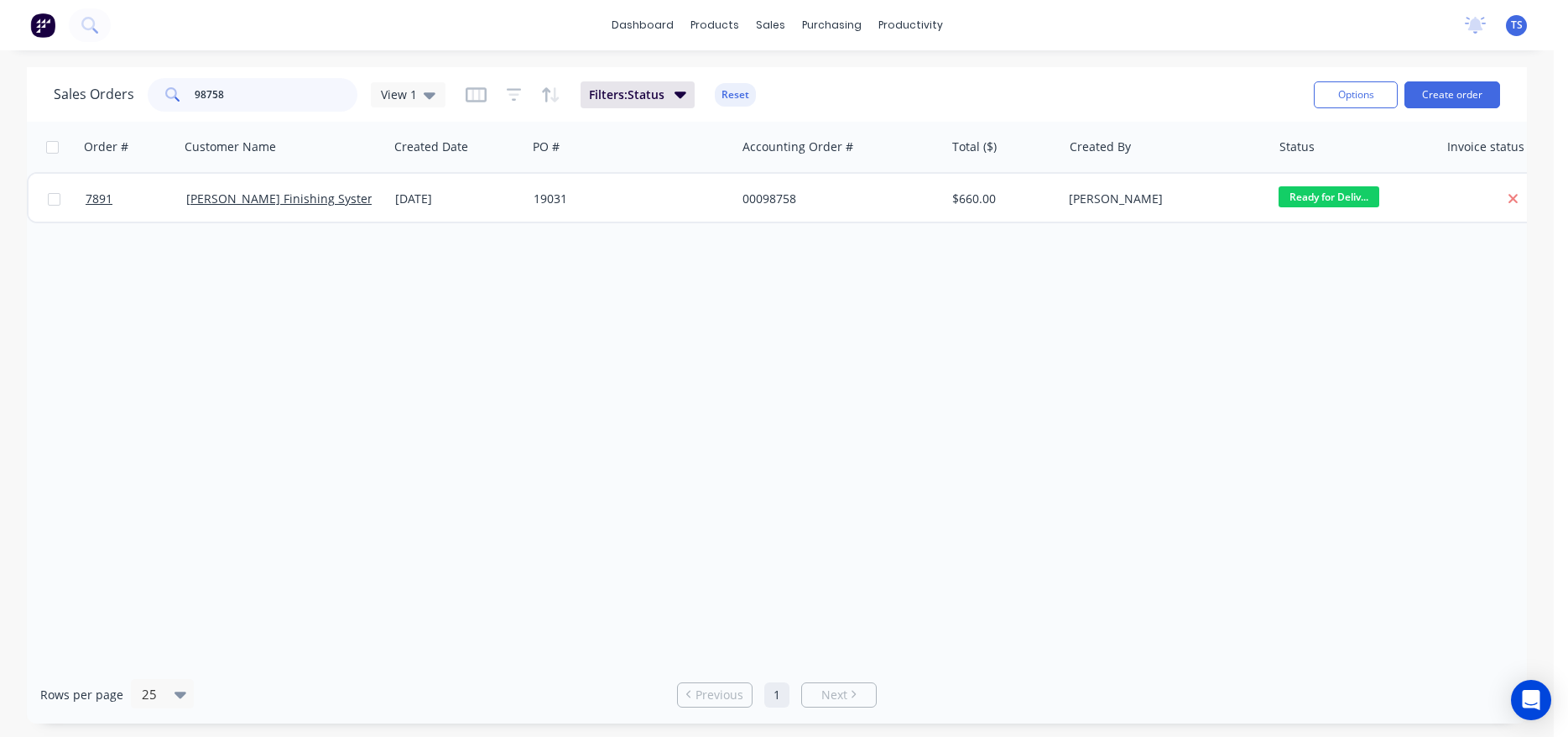
type input "98758"
click at [262, 118] on div "Sales Orders 98758 View 1 Filters: Status Reset Options Create order" at bounding box center [777, 94] width 1500 height 55
click at [275, 102] on input "98758" at bounding box center [277, 95] width 163 height 34
click at [239, 90] on input "98758" at bounding box center [277, 95] width 163 height 34
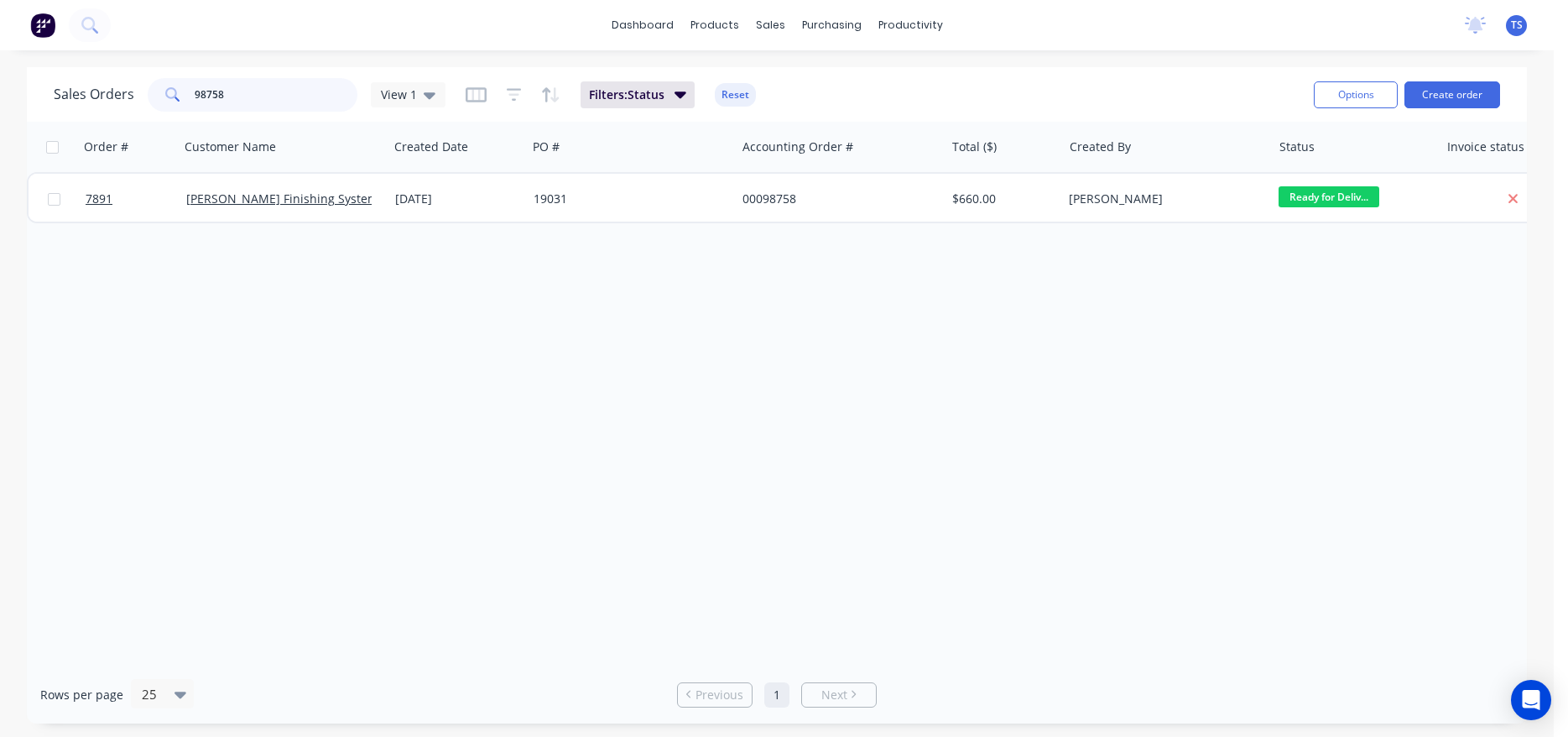
click at [239, 90] on input "98758" at bounding box center [277, 95] width 163 height 34
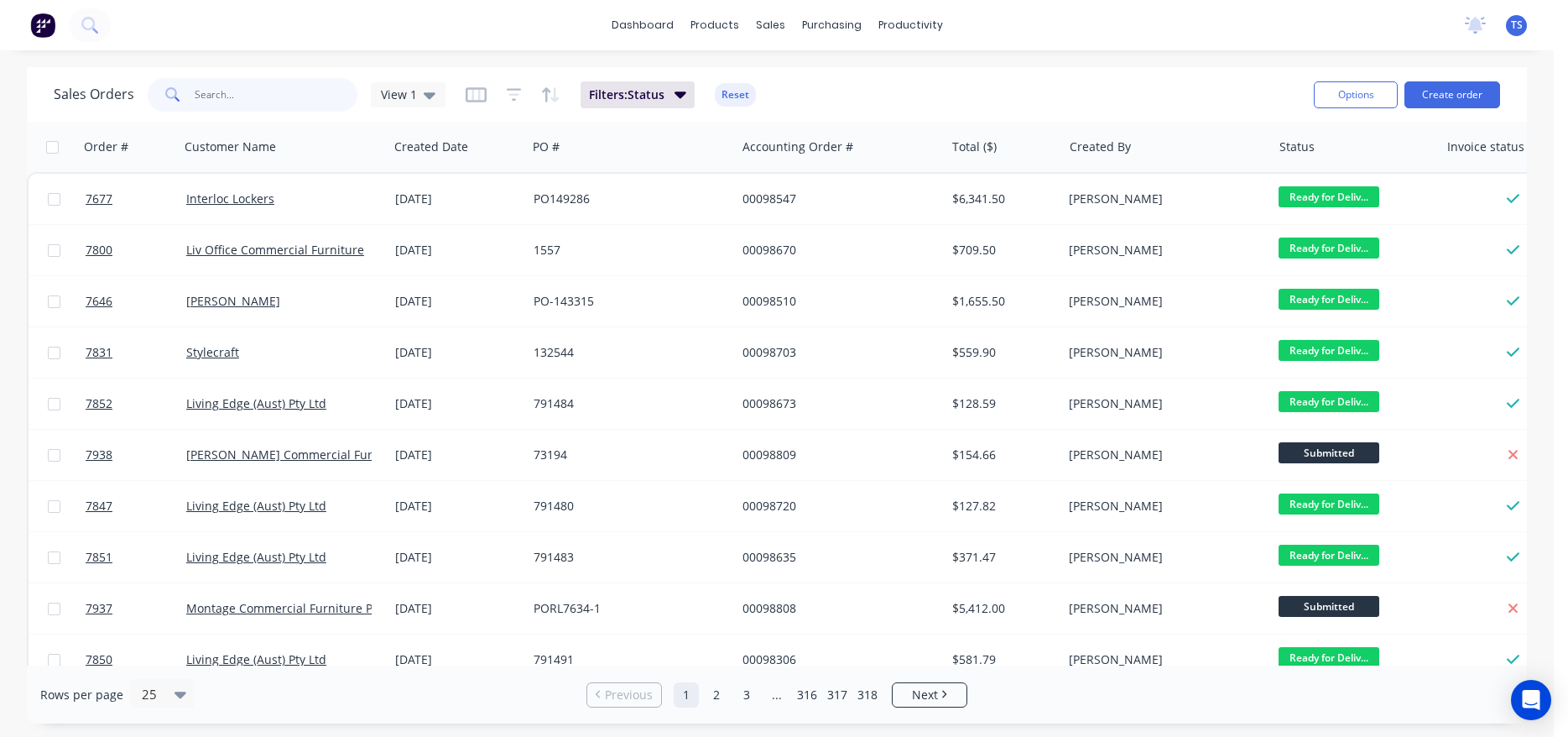
click at [268, 92] on input "text" at bounding box center [277, 95] width 163 height 34
click at [1026, 76] on div "Sales Orders View 1 Filters: Status Reset" at bounding box center [677, 94] width 1246 height 41
click at [257, 83] on input "text" at bounding box center [277, 95] width 163 height 34
click at [249, 85] on input "text" at bounding box center [277, 95] width 163 height 34
click at [400, 36] on div "dashboard products sales purchasing productivity dashboard products Product Cat…" at bounding box center [777, 25] width 1553 height 50
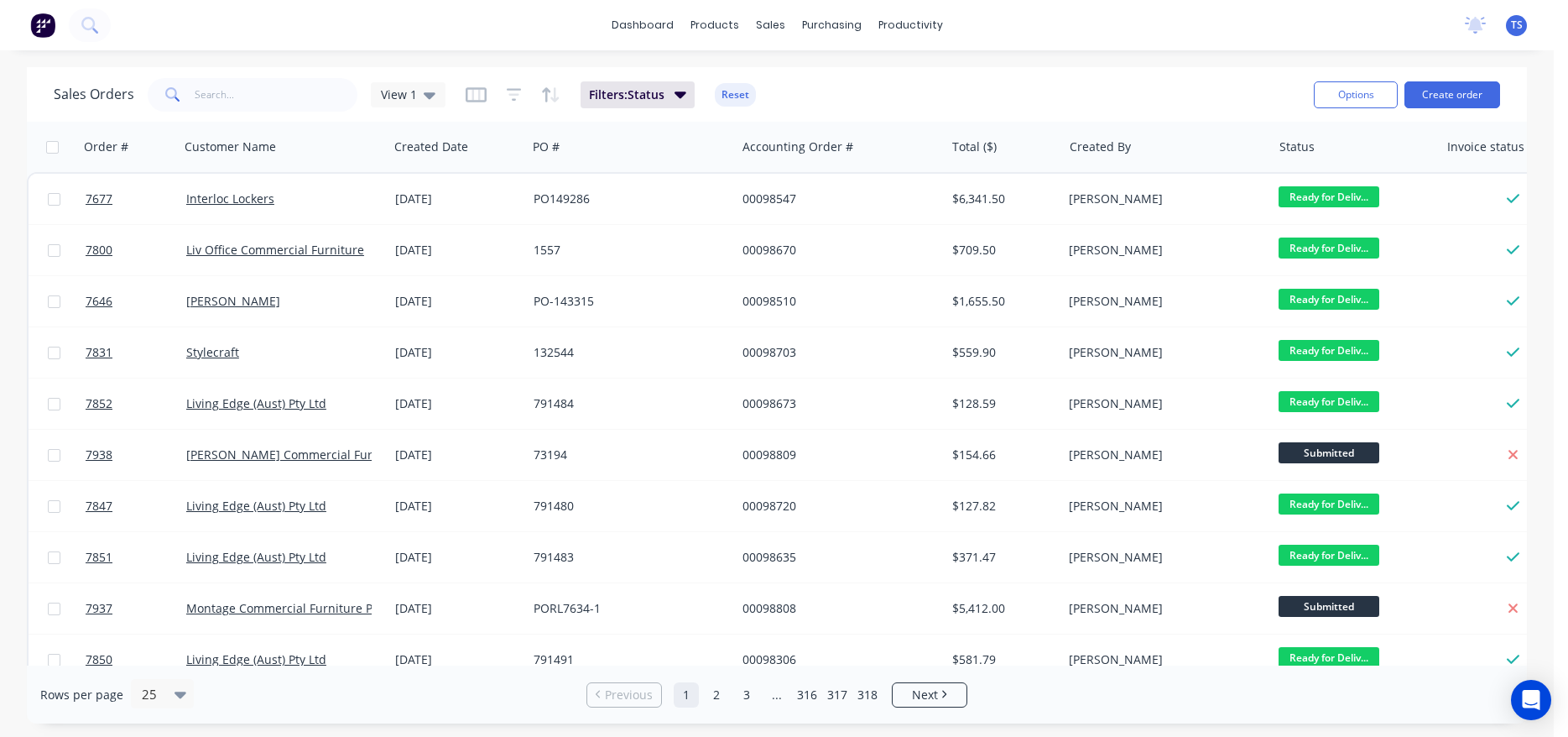
click at [884, 64] on div "dashboard products sales purchasing productivity dashboard products Product Cat…" at bounding box center [777, 368] width 1553 height 737
click at [283, 106] on input "text" at bounding box center [277, 95] width 163 height 34
click at [290, 61] on div "dashboard products sales purchasing productivity dashboard products Product Cat…" at bounding box center [777, 368] width 1553 height 737
click at [264, 92] on input "text" at bounding box center [277, 95] width 163 height 34
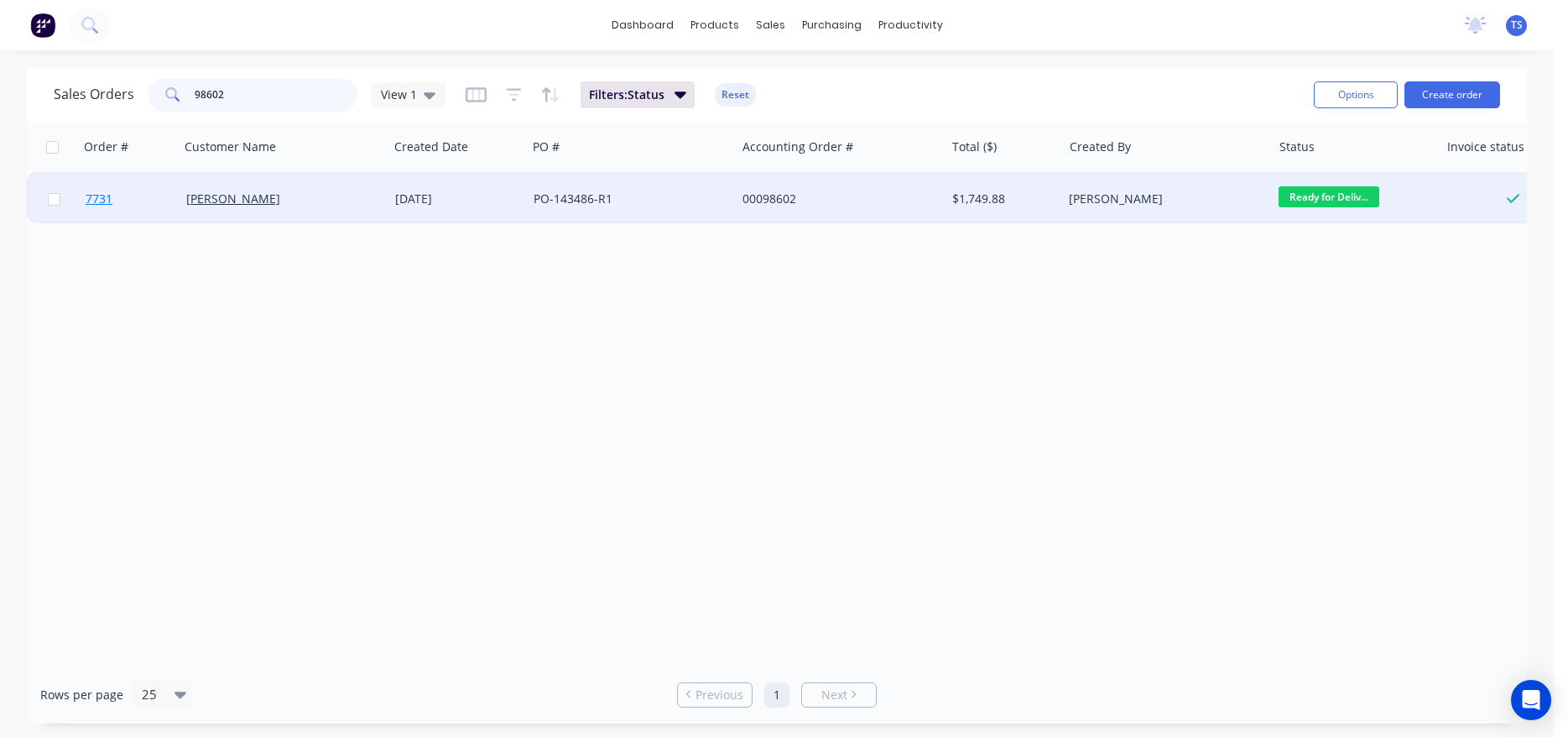
type input "98602"
click at [104, 208] on link "7731" at bounding box center [136, 199] width 101 height 50
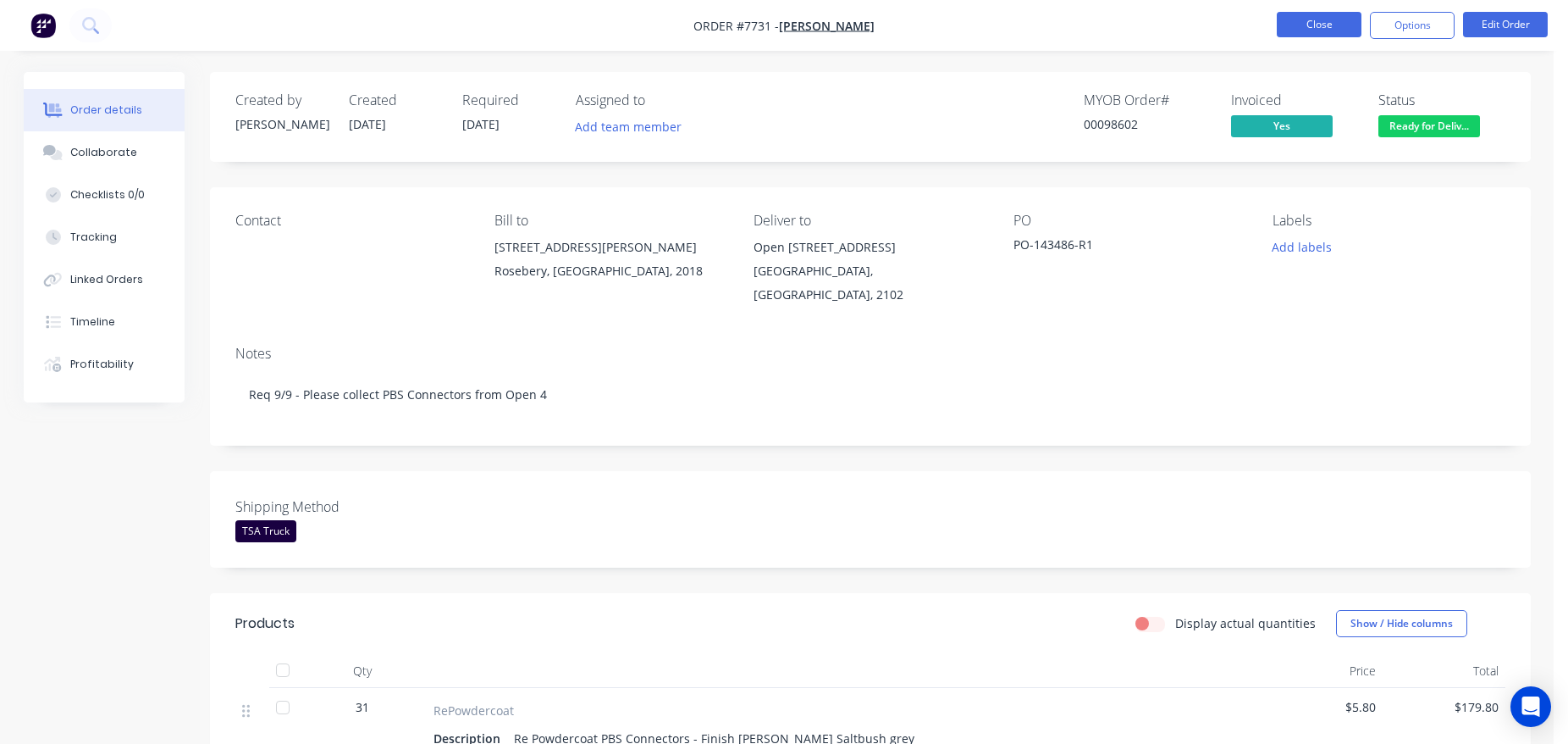
click at [1323, 17] on button "Close" at bounding box center [1320, 25] width 84 height 25
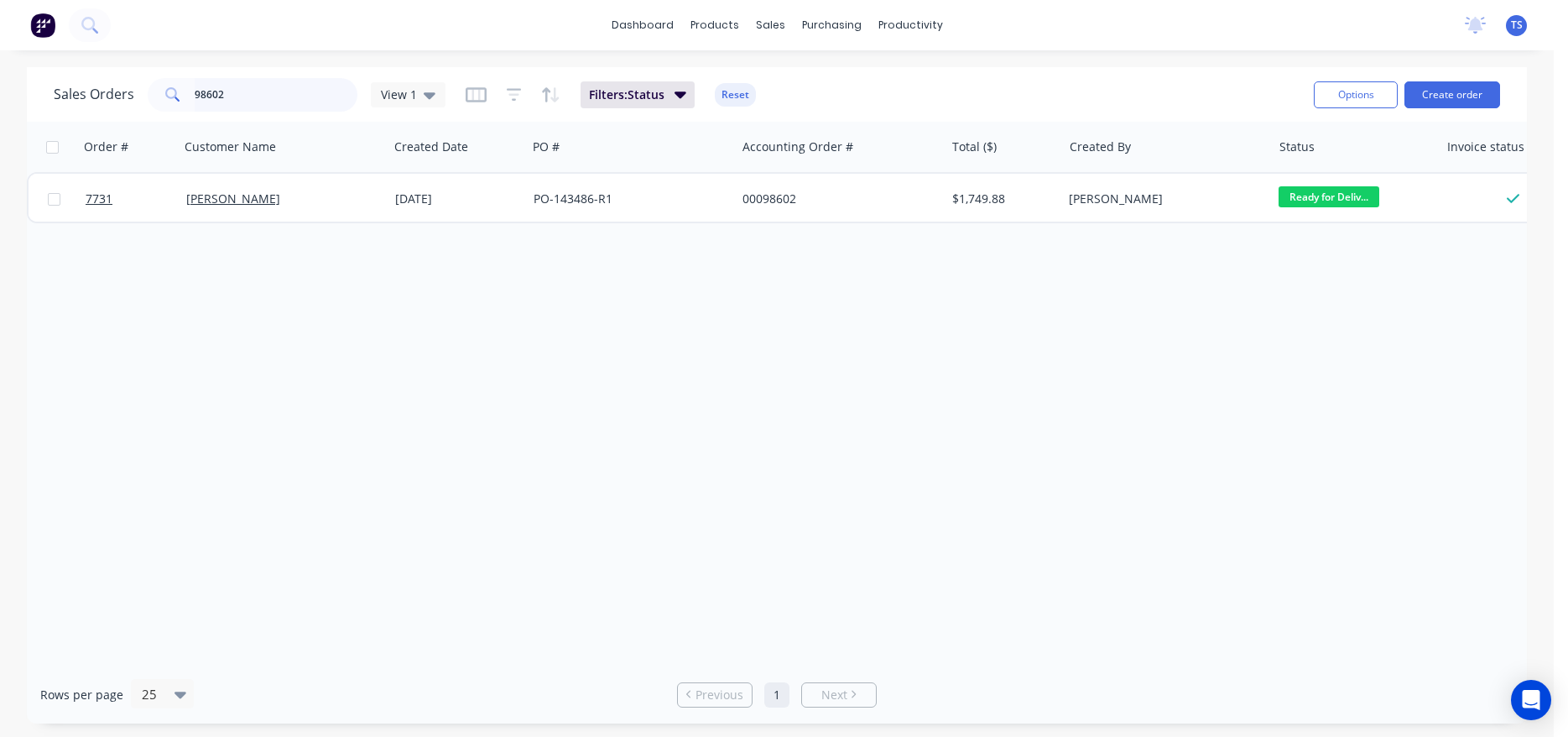
click at [266, 104] on input "98602" at bounding box center [277, 95] width 163 height 34
type input "98510"
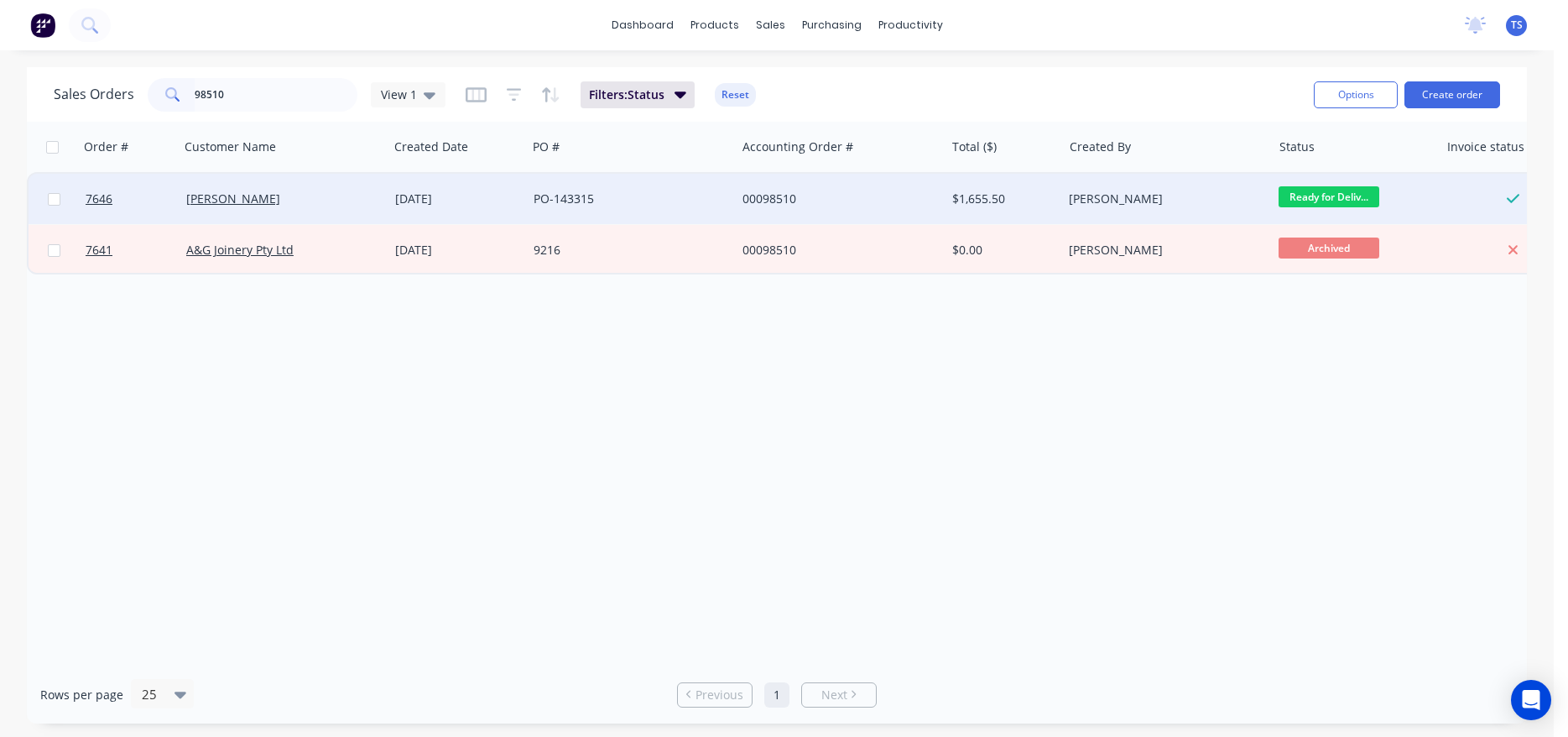
click at [517, 203] on div "[DATE]" at bounding box center [457, 198] width 125 height 17
